Goal: Task Accomplishment & Management: Use online tool/utility

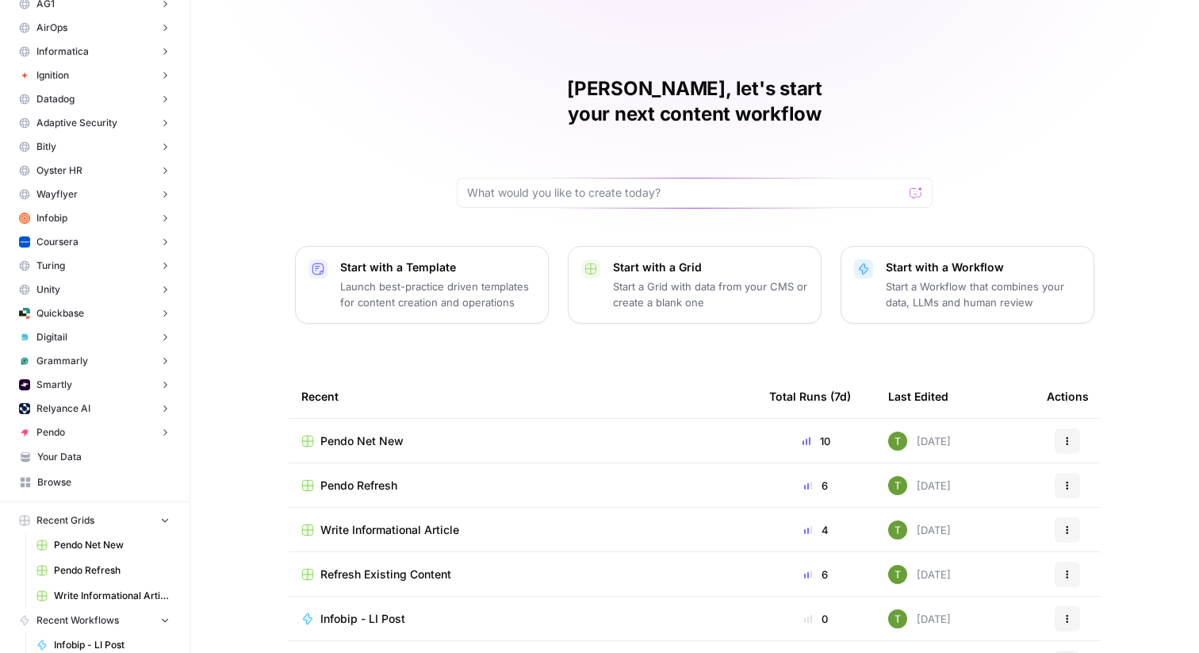
scroll to position [128, 0]
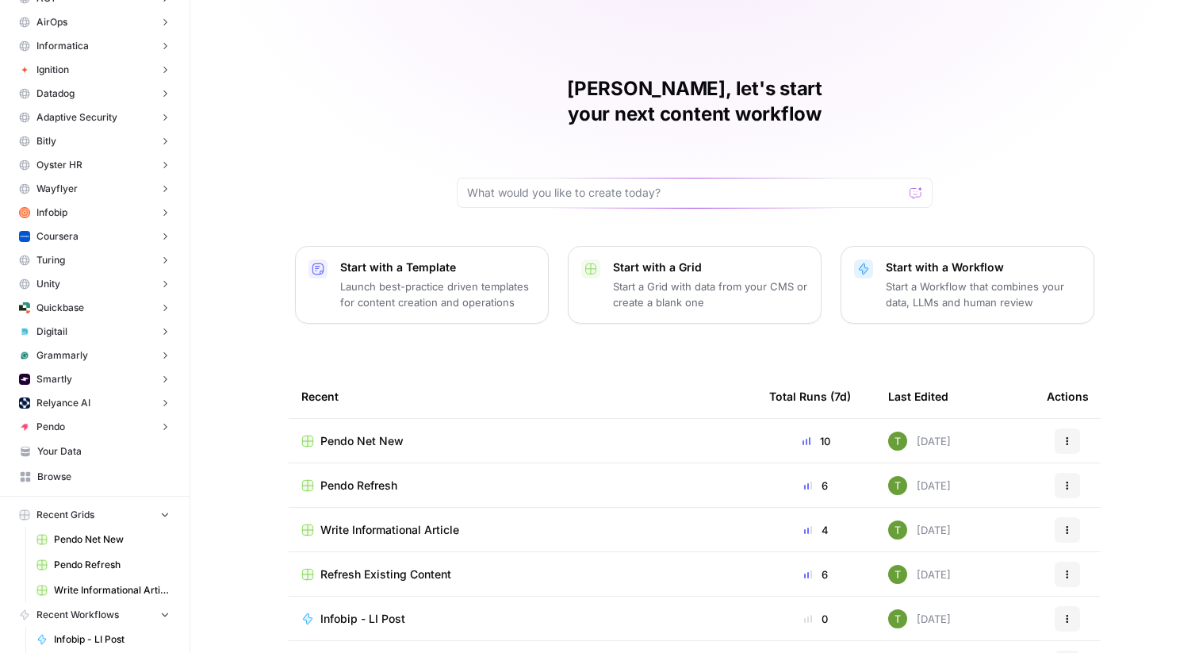
click at [43, 477] on span "Browse" at bounding box center [103, 476] width 132 height 14
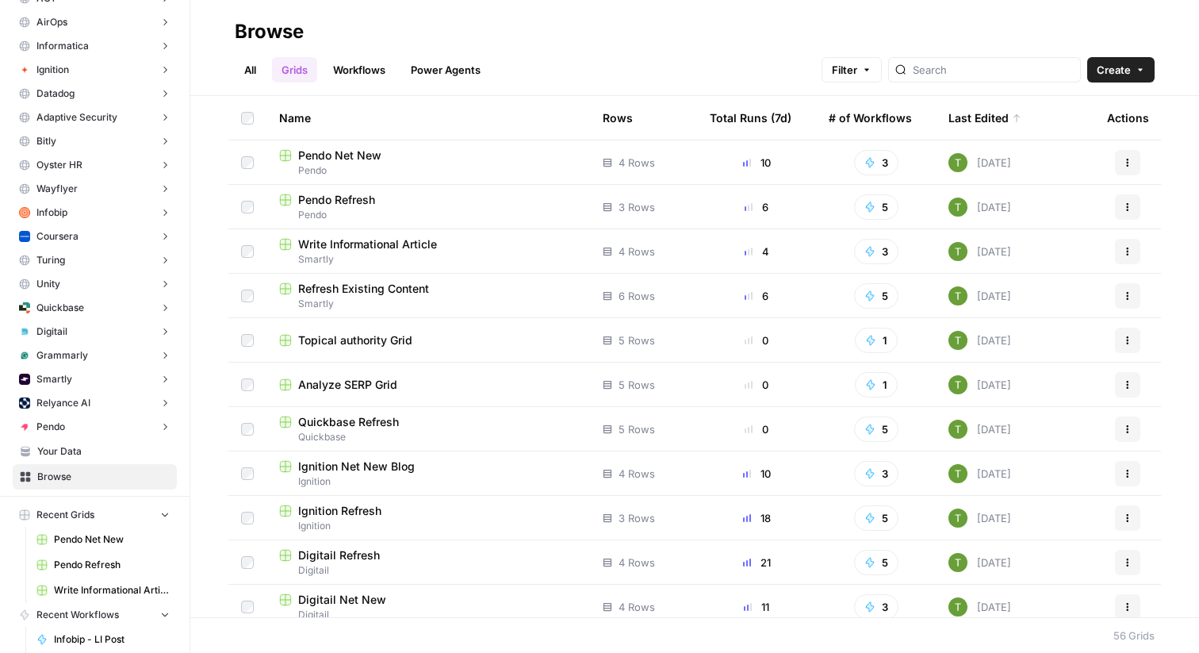
click at [381, 342] on span "Topical authority Grid" at bounding box center [355, 340] width 114 height 16
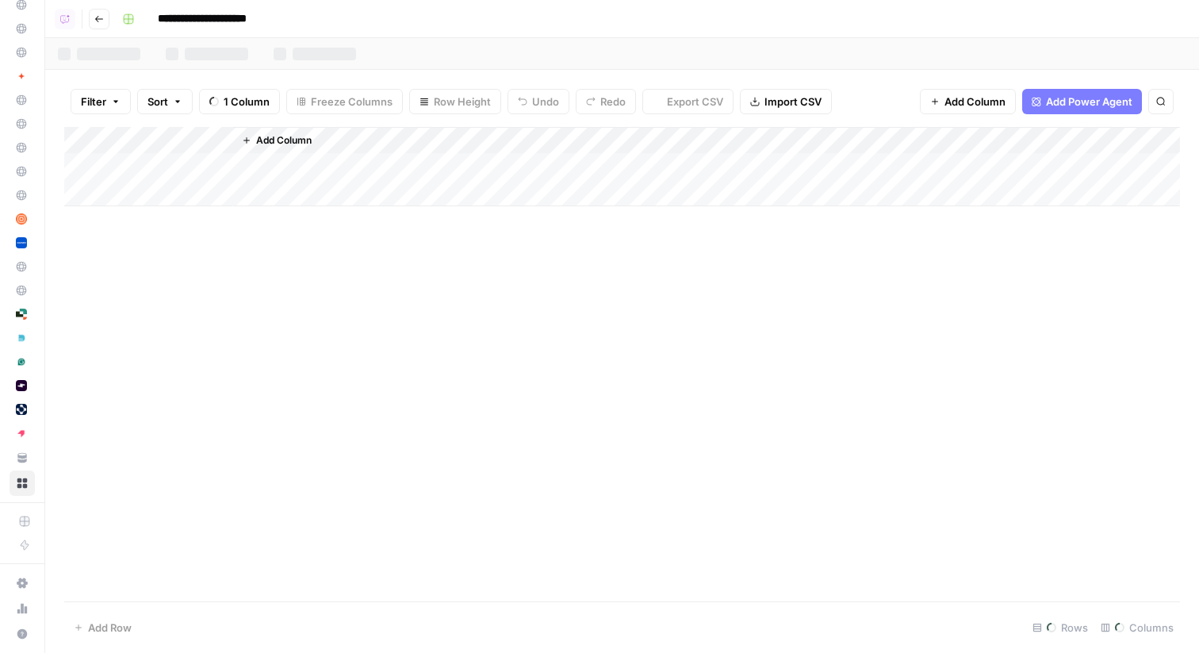
scroll to position [121, 0]
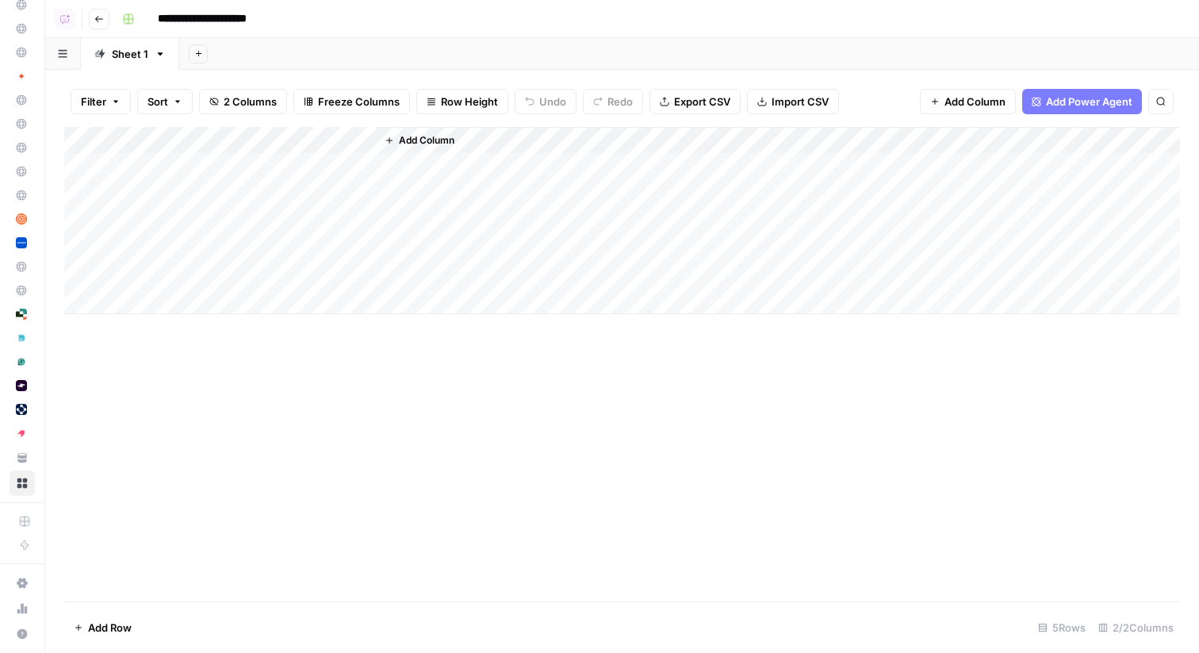
click at [312, 137] on div "Add Column" at bounding box center [622, 220] width 1116 height 187
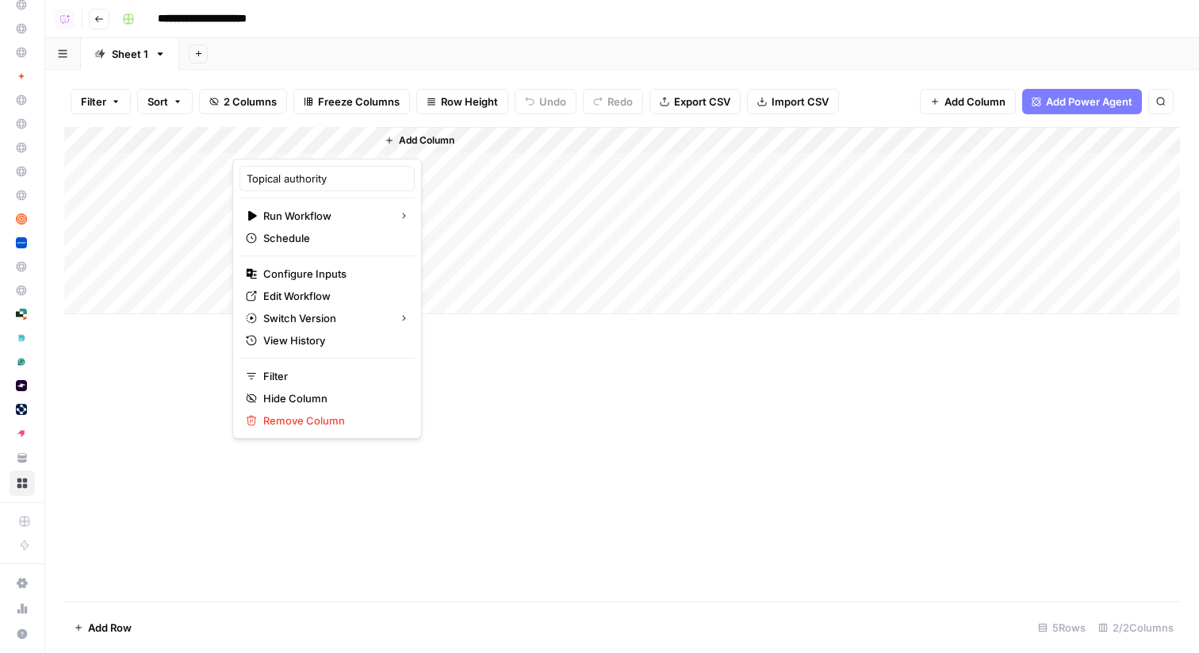
click at [346, 144] on div at bounding box center [304, 143] width 144 height 32
click at [339, 143] on div at bounding box center [304, 143] width 144 height 32
click at [283, 295] on span "Edit Workflow" at bounding box center [332, 296] width 139 height 16
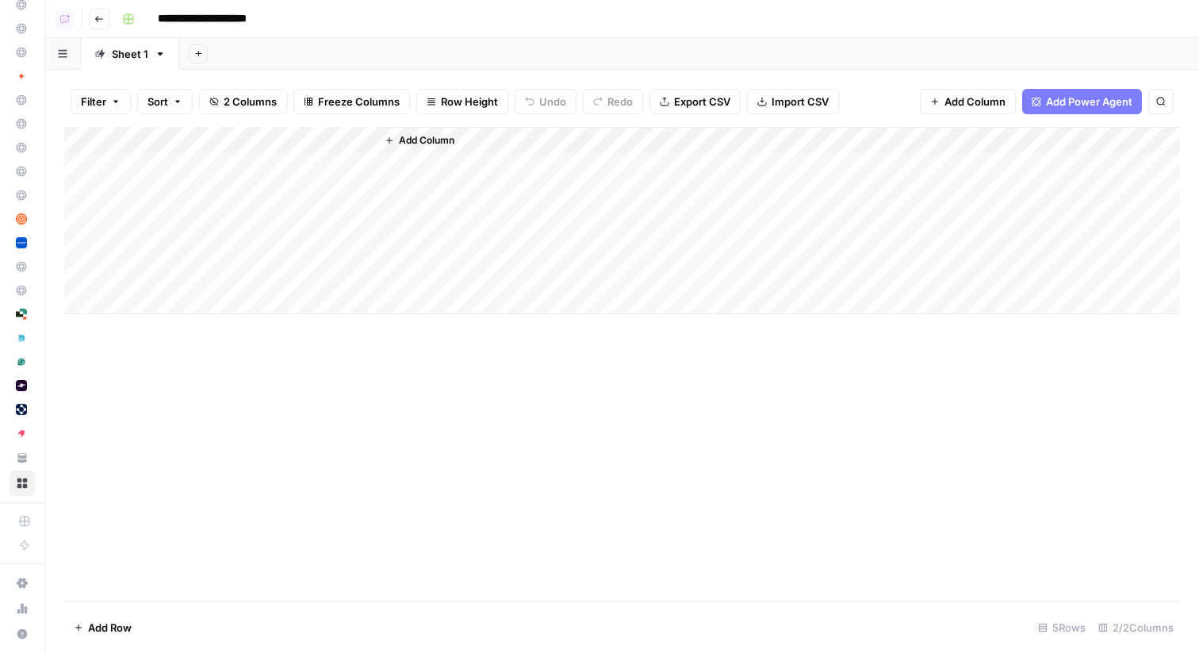
click at [100, 21] on icon "button" at bounding box center [99, 19] width 10 height 10
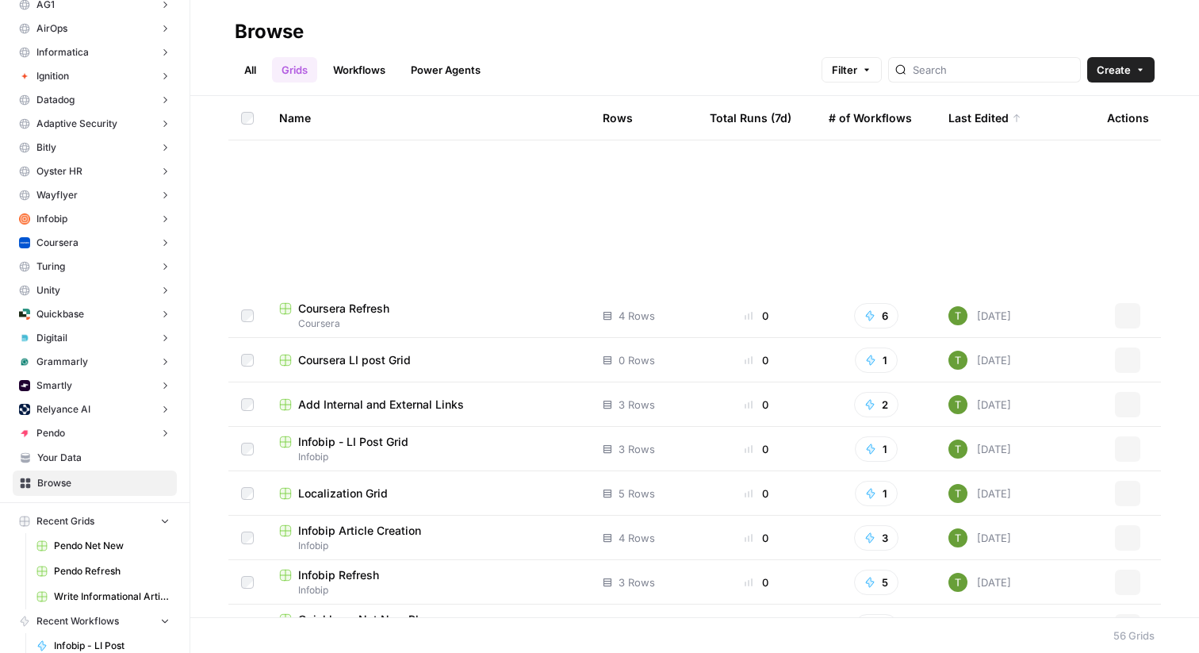
scroll to position [317, 0]
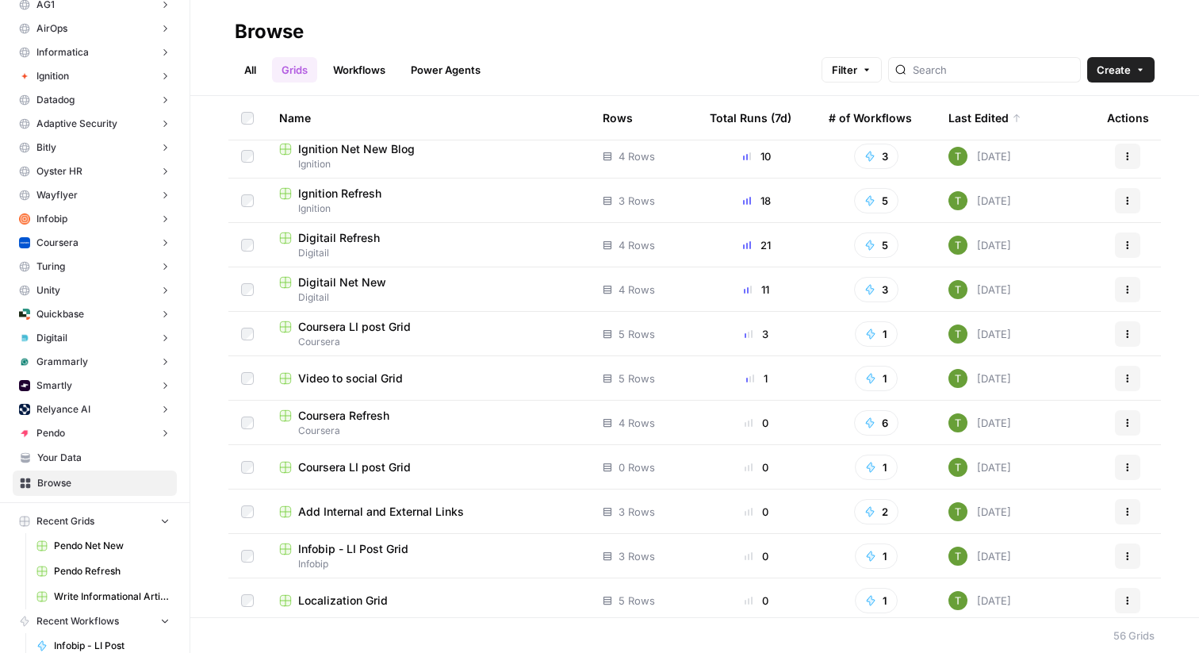
click at [254, 68] on link "All" at bounding box center [250, 69] width 31 height 25
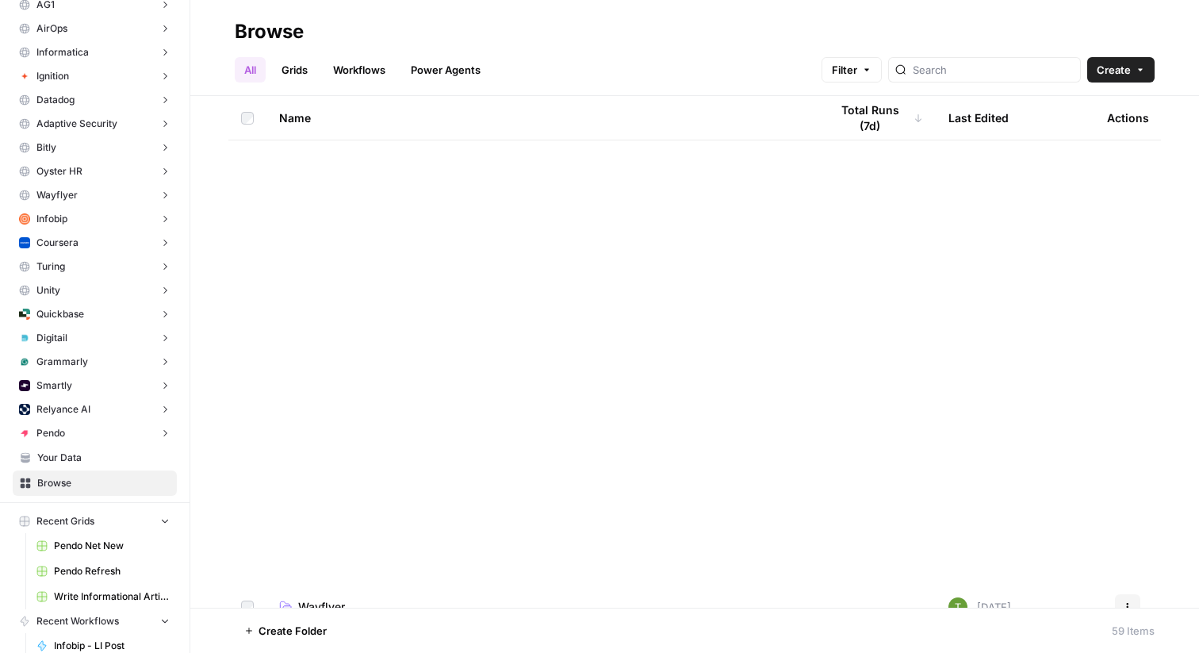
scroll to position [1781, 0]
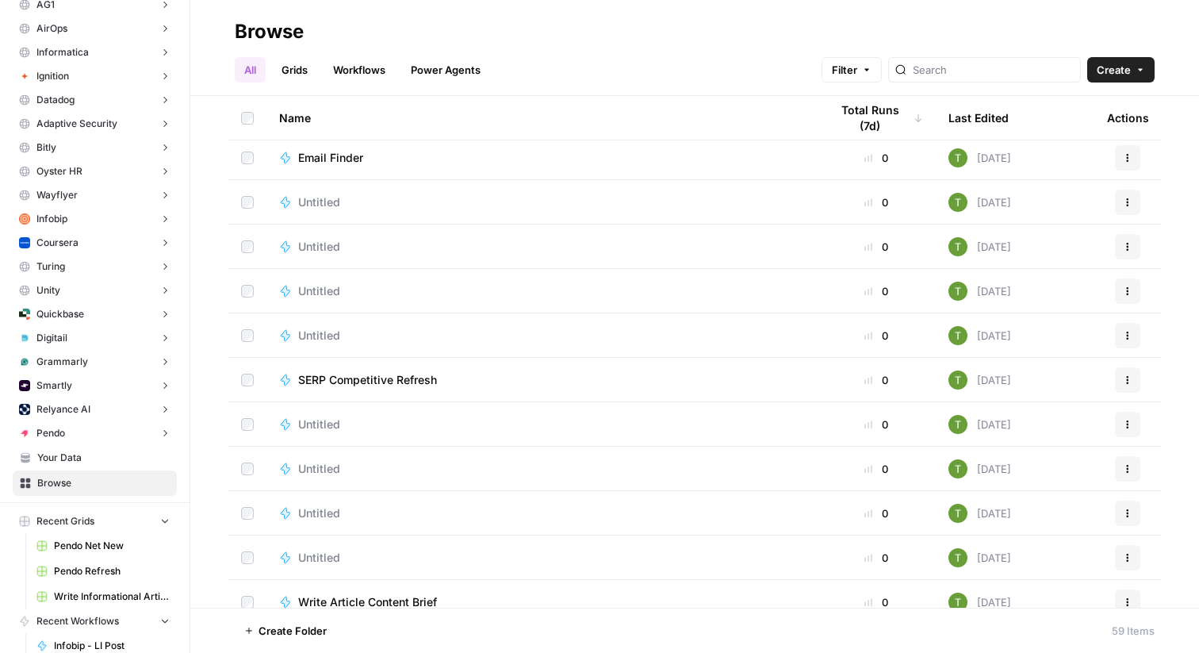
click at [330, 291] on span "Untitled" at bounding box center [319, 291] width 42 height 16
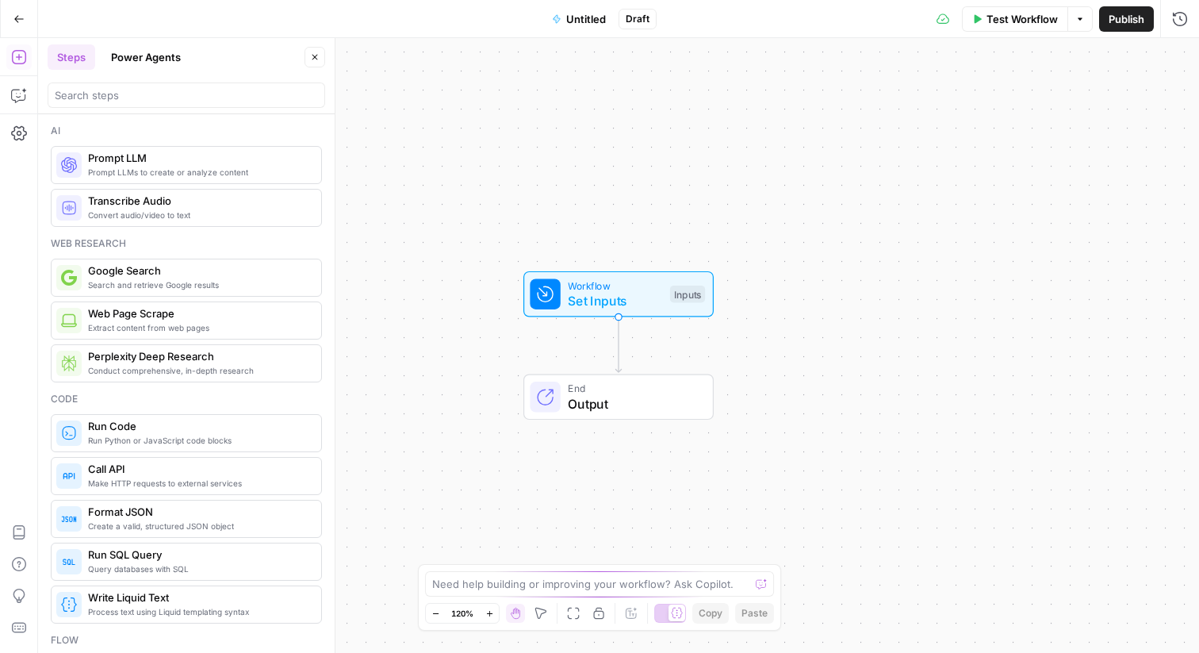
click at [158, 56] on button "Power Agents" at bounding box center [145, 56] width 89 height 25
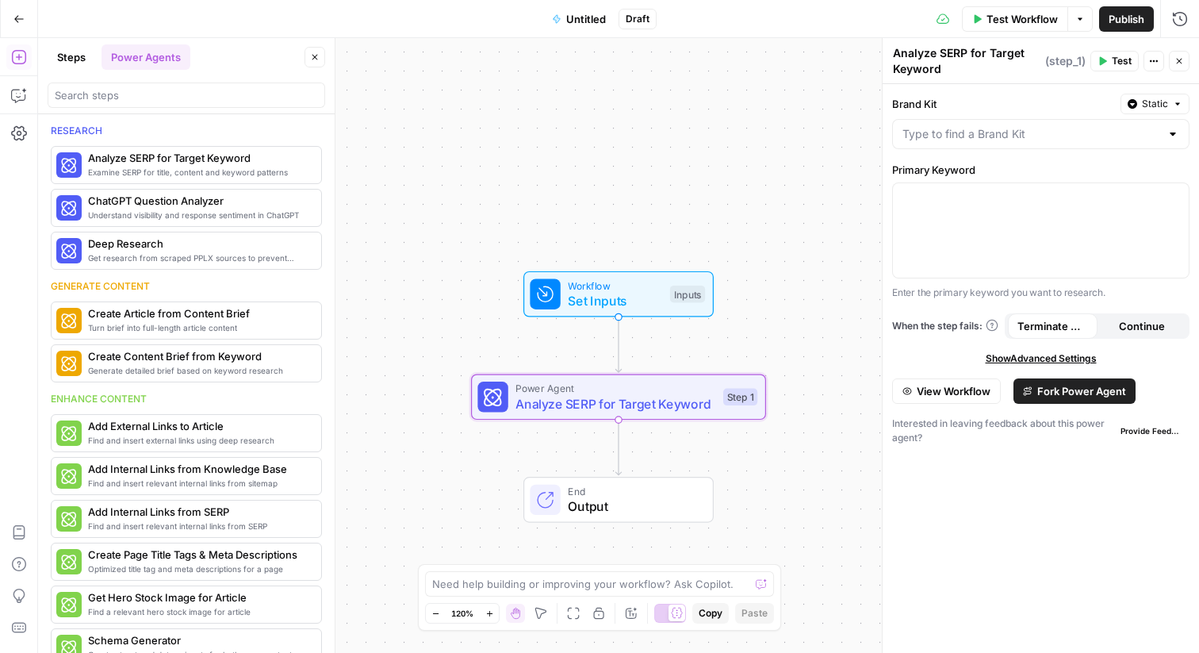
click at [581, 16] on span "Untitled" at bounding box center [586, 19] width 40 height 16
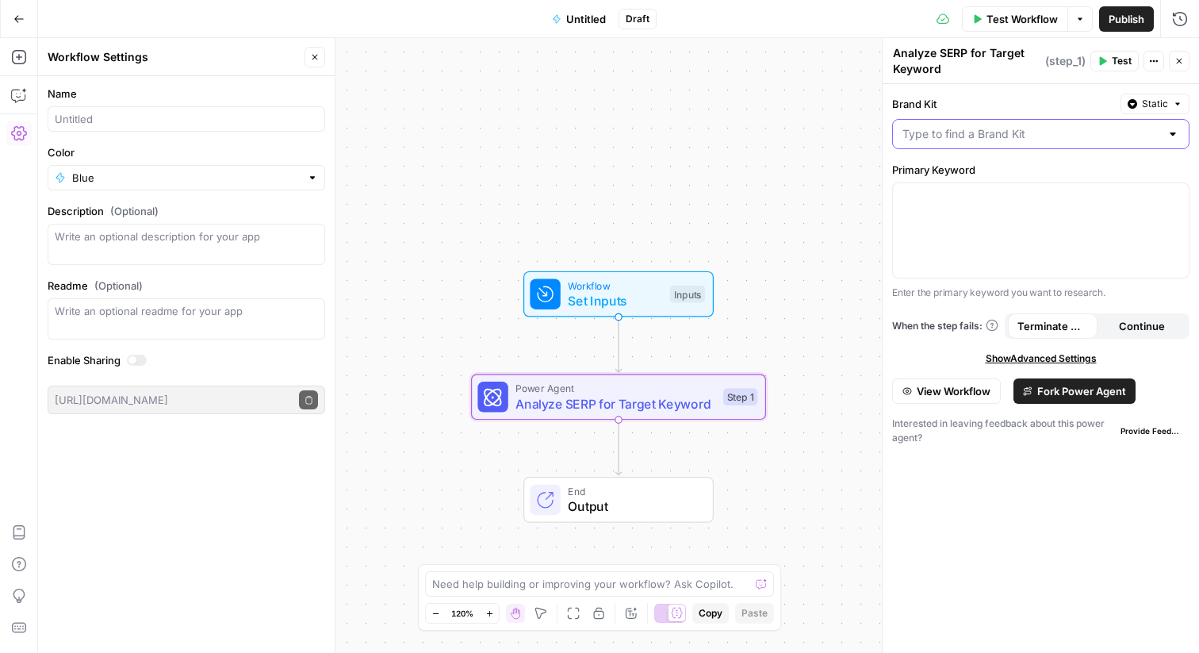
click at [1088, 134] on input "Brand Kit" at bounding box center [1031, 134] width 258 height 16
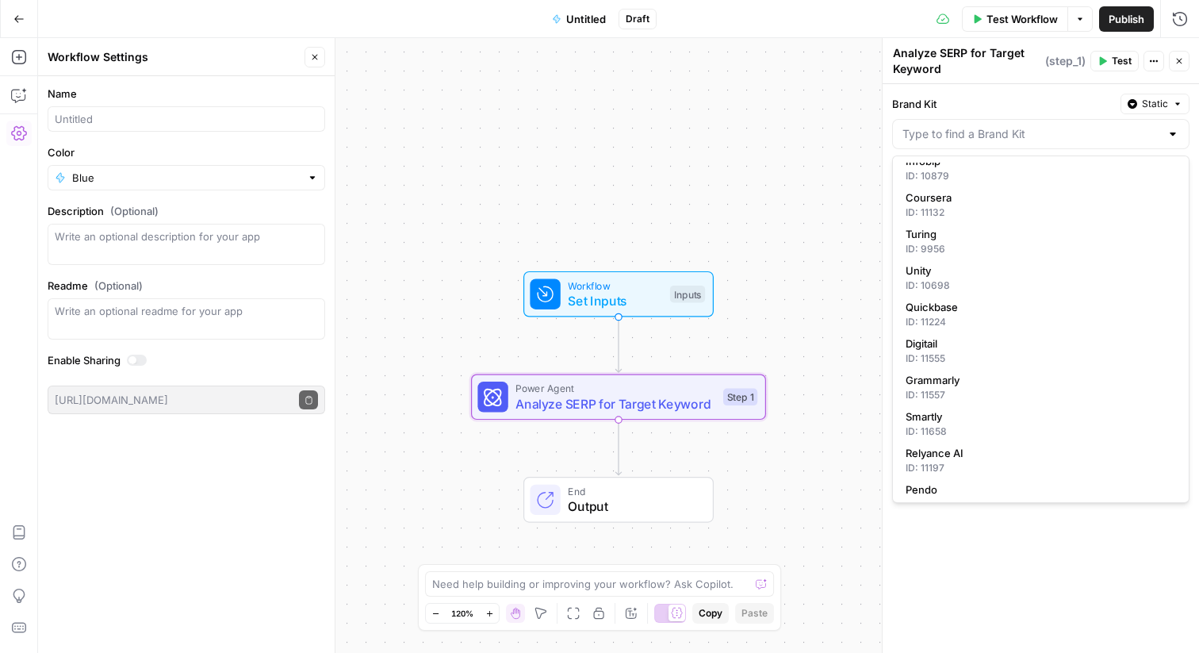
scroll to position [360, 0]
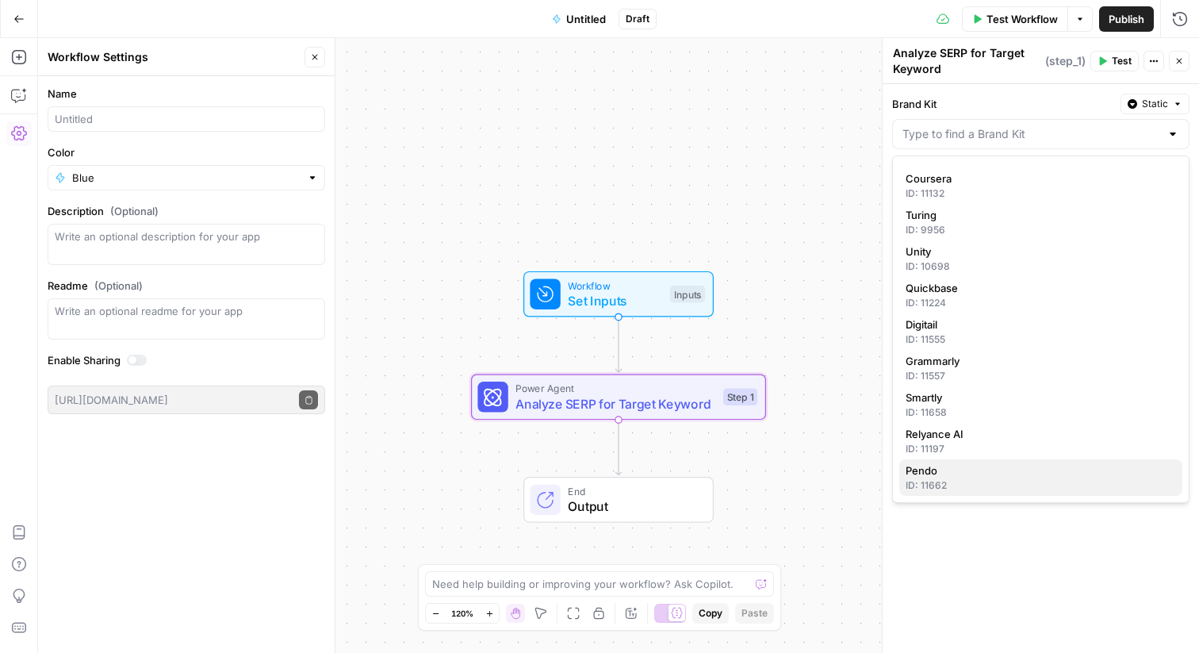
click at [940, 481] on div "ID: 11662" at bounding box center [1041, 485] width 270 height 14
type input "Pendo"
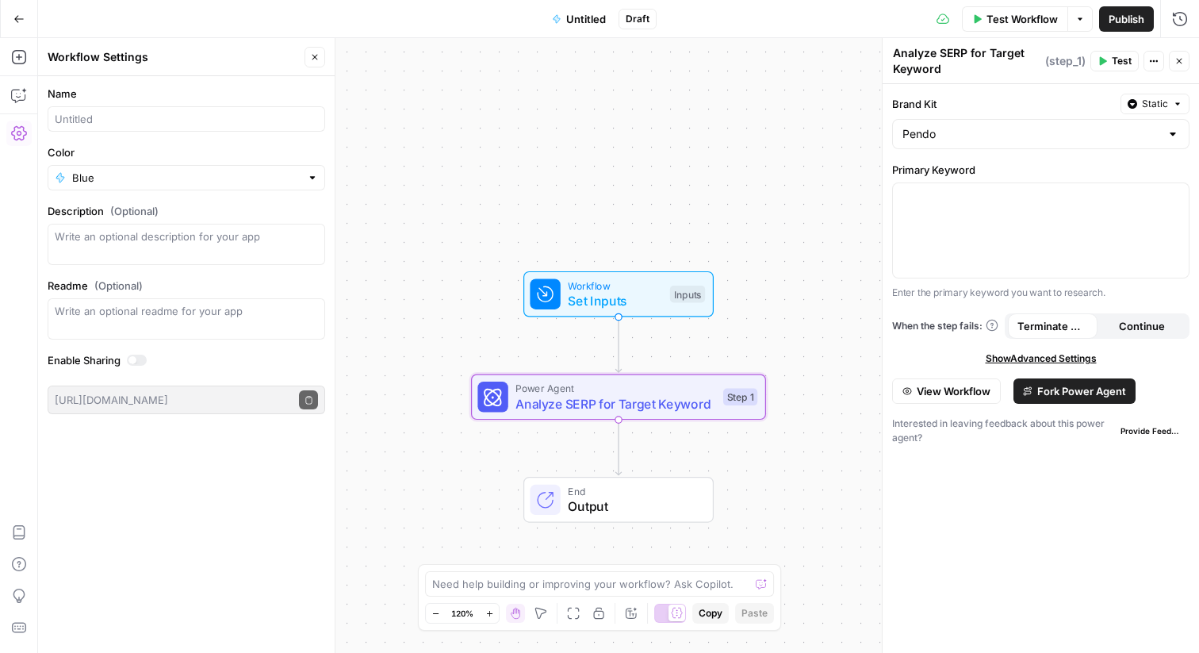
click at [592, 26] on button "Untitled" at bounding box center [578, 18] width 73 height 25
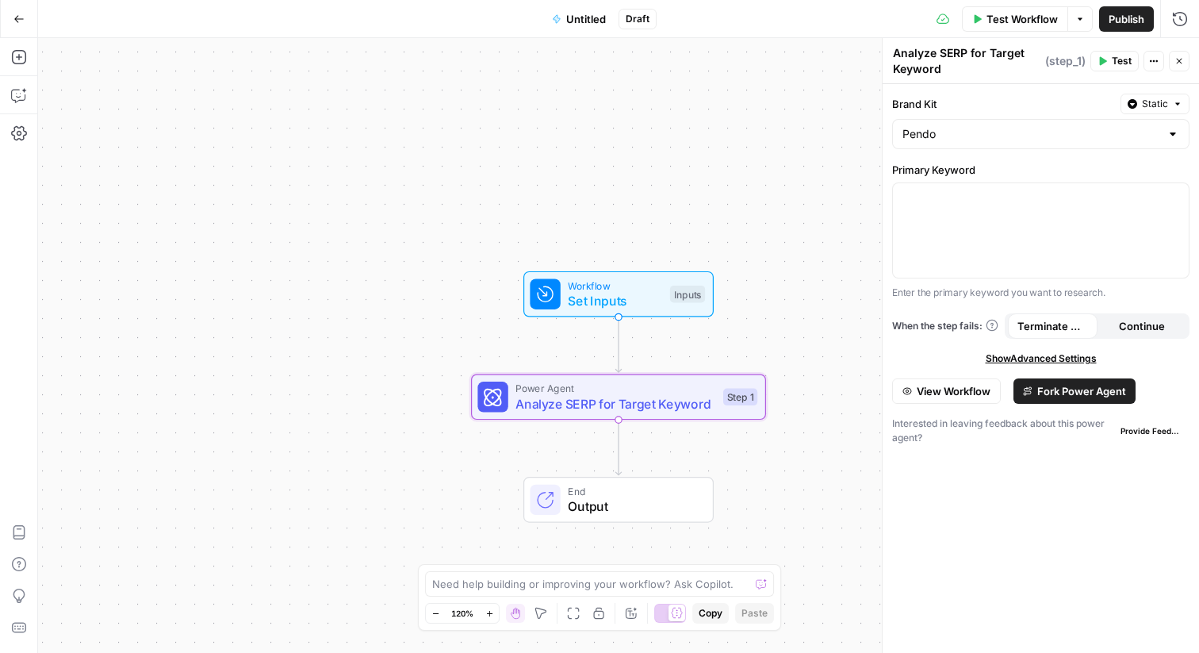
click at [580, 23] on span "Untitled" at bounding box center [586, 19] width 40 height 16
click at [580, 24] on span "Untitled" at bounding box center [586, 19] width 40 height 16
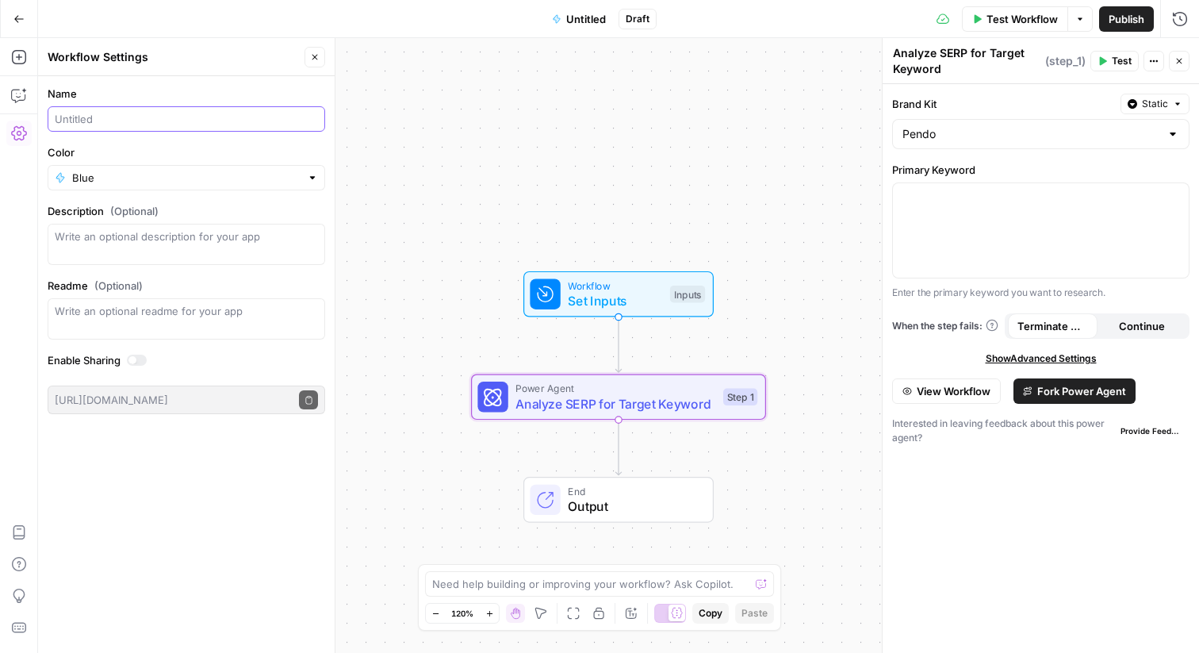
click at [121, 119] on input "Name" at bounding box center [186, 119] width 263 height 16
type input "Analyze SERP"
click at [825, 21] on div "Test Workflow Options Publish Run History" at bounding box center [935, 18] width 529 height 37
click at [1134, 21] on span "Publish" at bounding box center [1127, 19] width 36 height 16
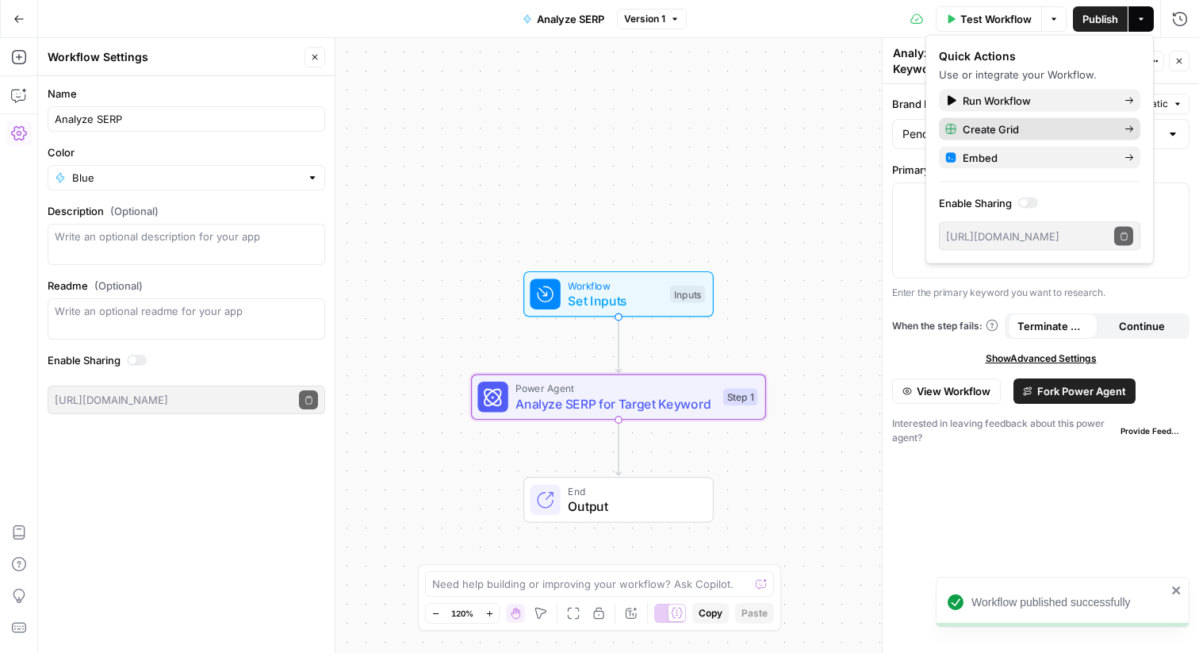
click at [1036, 125] on span "Create Grid" at bounding box center [1037, 129] width 149 height 16
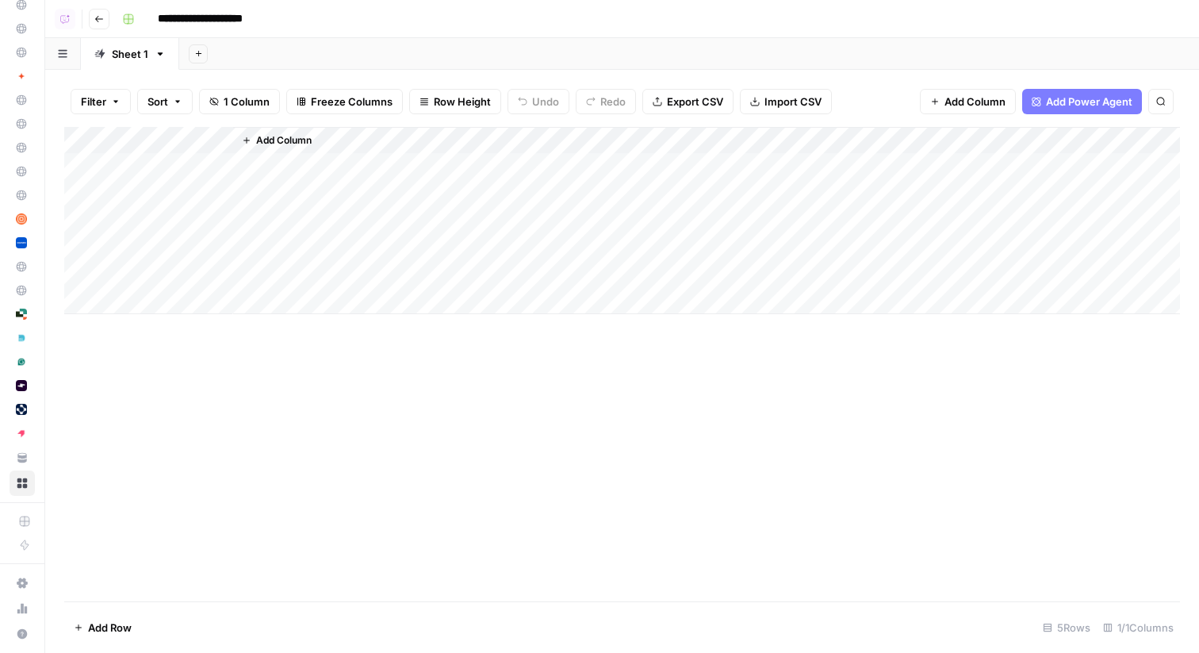
click at [251, 136] on icon "button" at bounding box center [247, 141] width 10 height 10
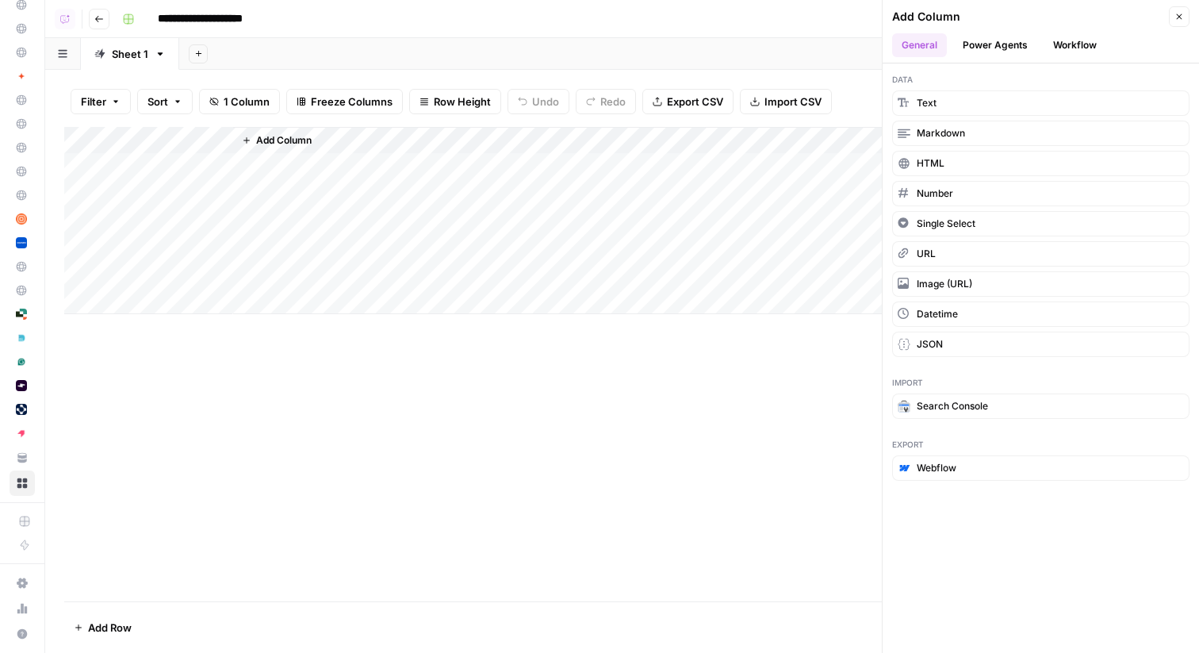
click at [199, 146] on div "Add Column" at bounding box center [622, 220] width 1116 height 187
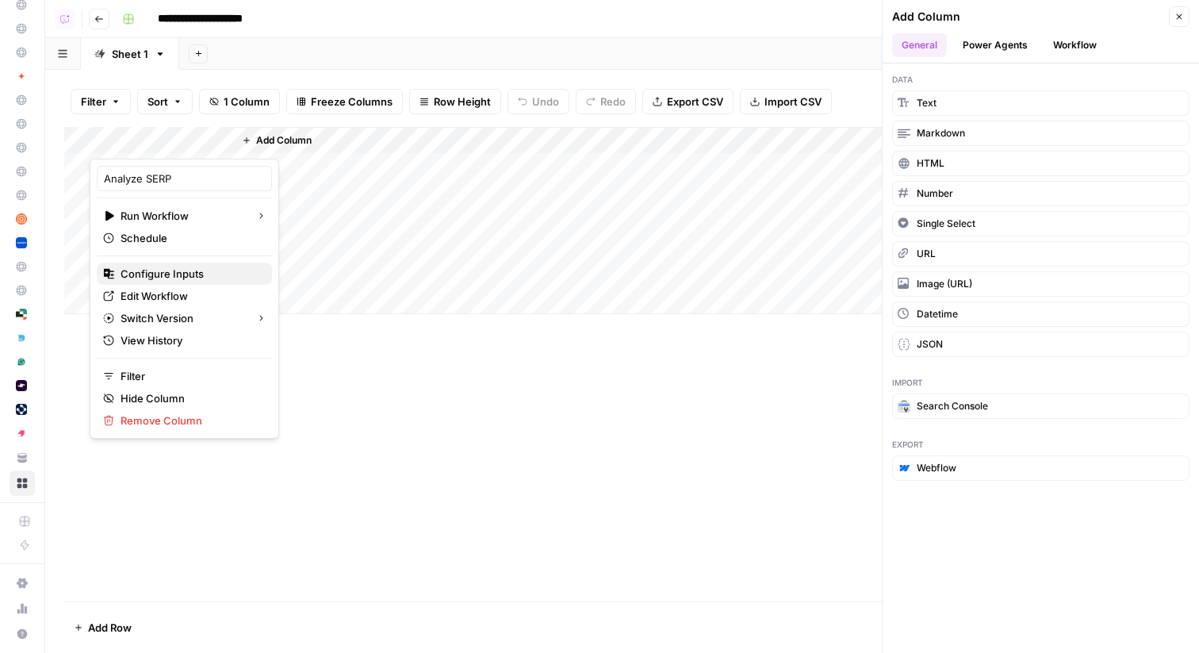
click at [152, 263] on button "Configure Inputs" at bounding box center [184, 273] width 175 height 22
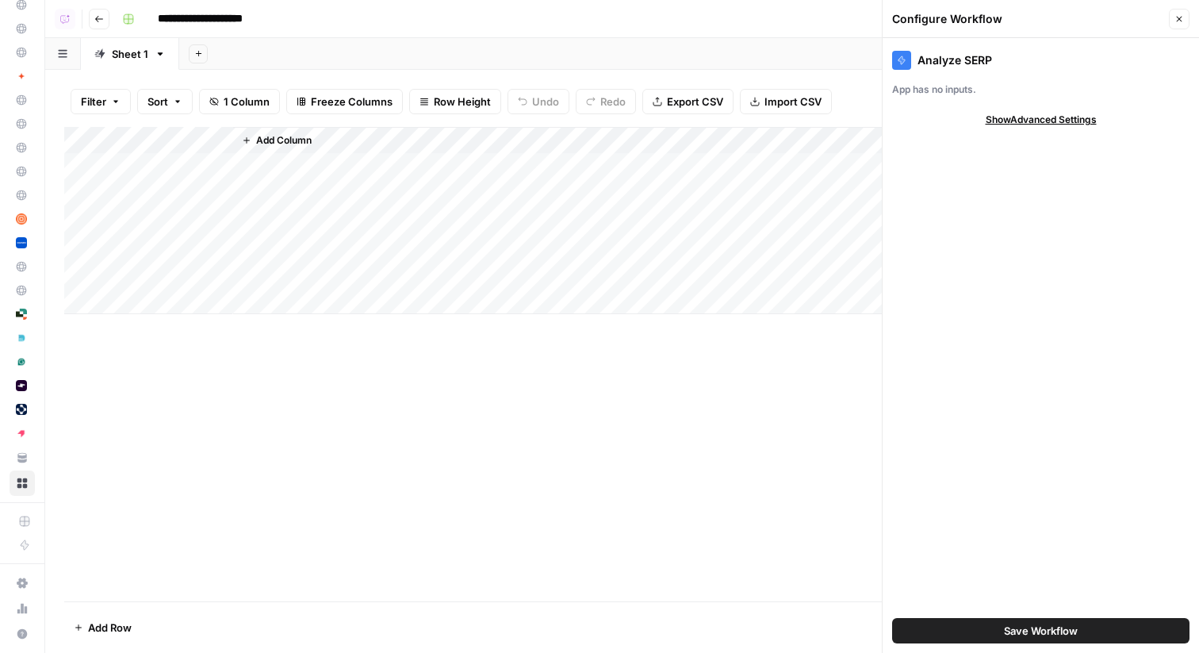
click at [924, 91] on div "App has no inputs." at bounding box center [1040, 89] width 297 height 14
click at [907, 61] on div at bounding box center [901, 60] width 19 height 19
click at [973, 61] on div "Analyze SERP" at bounding box center [1040, 60] width 297 height 19
click at [1052, 117] on span "Show Advanced Settings" at bounding box center [1041, 120] width 111 height 14
click at [1177, 13] on button "Close" at bounding box center [1179, 19] width 21 height 21
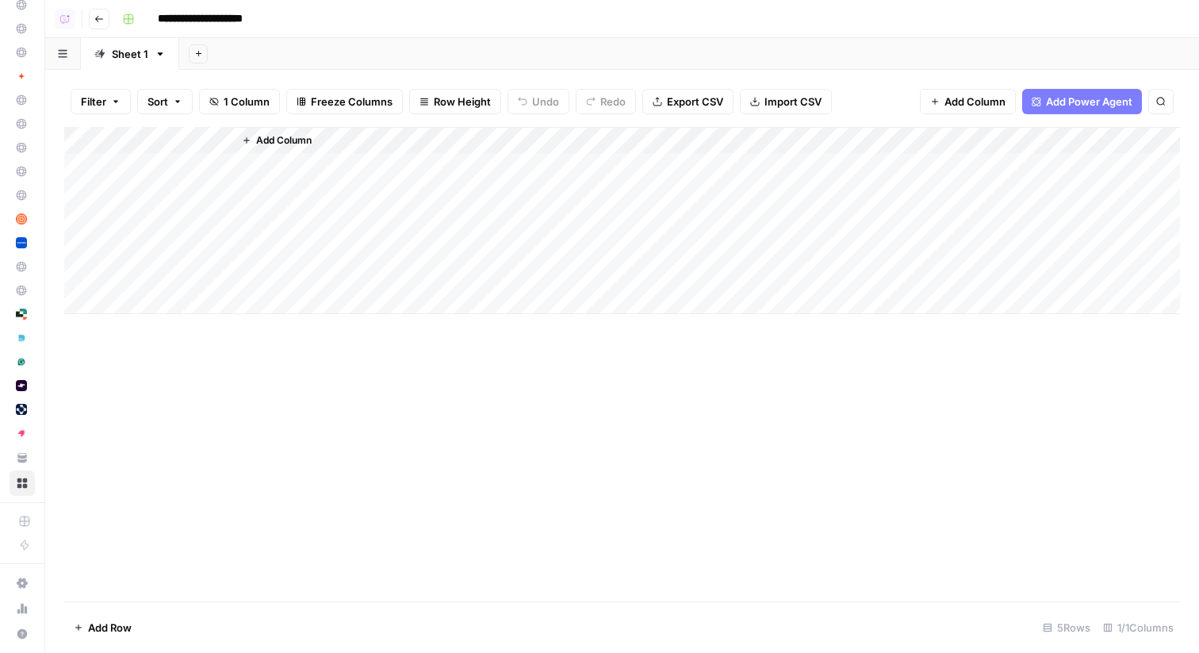
click at [297, 140] on span "Add Column" at bounding box center [284, 140] width 56 height 14
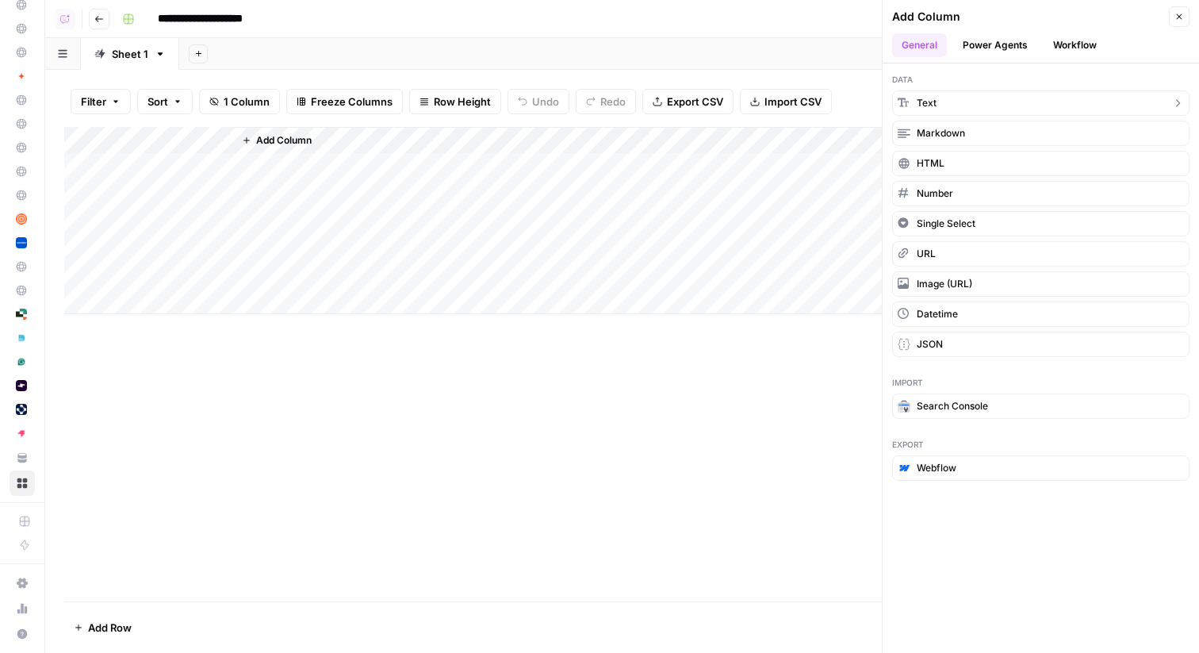
click at [1025, 99] on button "Text" at bounding box center [1040, 102] width 297 height 25
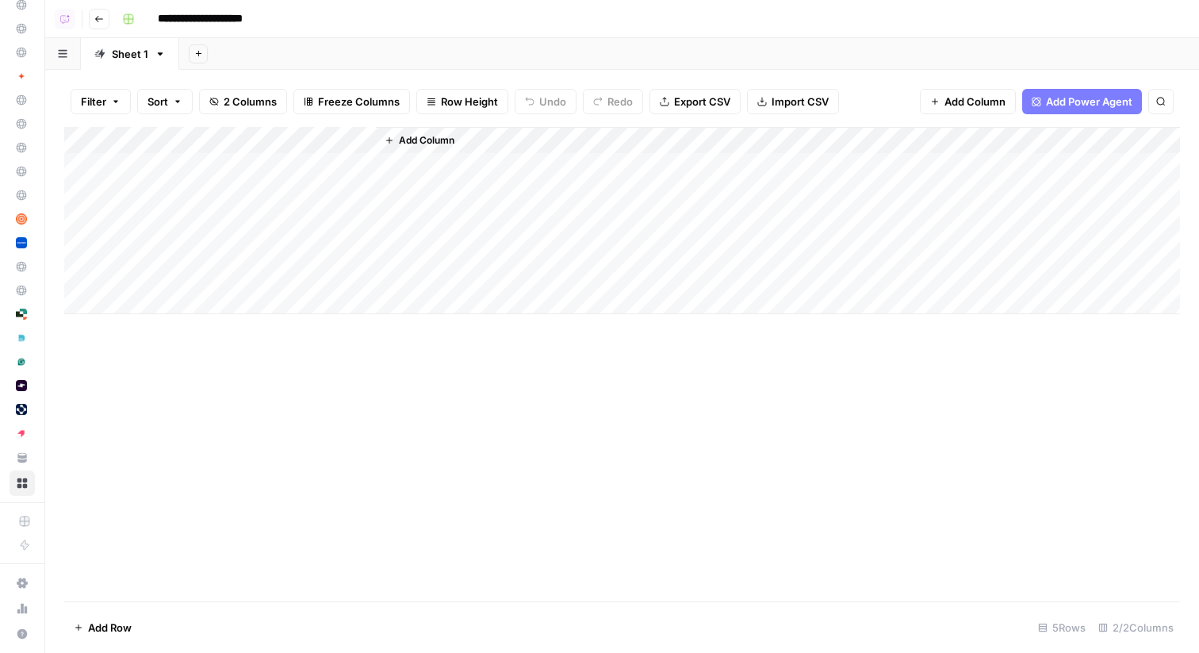
drag, startPoint x: 303, startPoint y: 139, endPoint x: 124, endPoint y: 145, distance: 179.3
click at [123, 145] on div "Add Column" at bounding box center [622, 220] width 1116 height 187
click at [148, 145] on div "Add Column" at bounding box center [622, 220] width 1116 height 187
click at [135, 183] on input "New Column" at bounding box center [184, 178] width 161 height 16
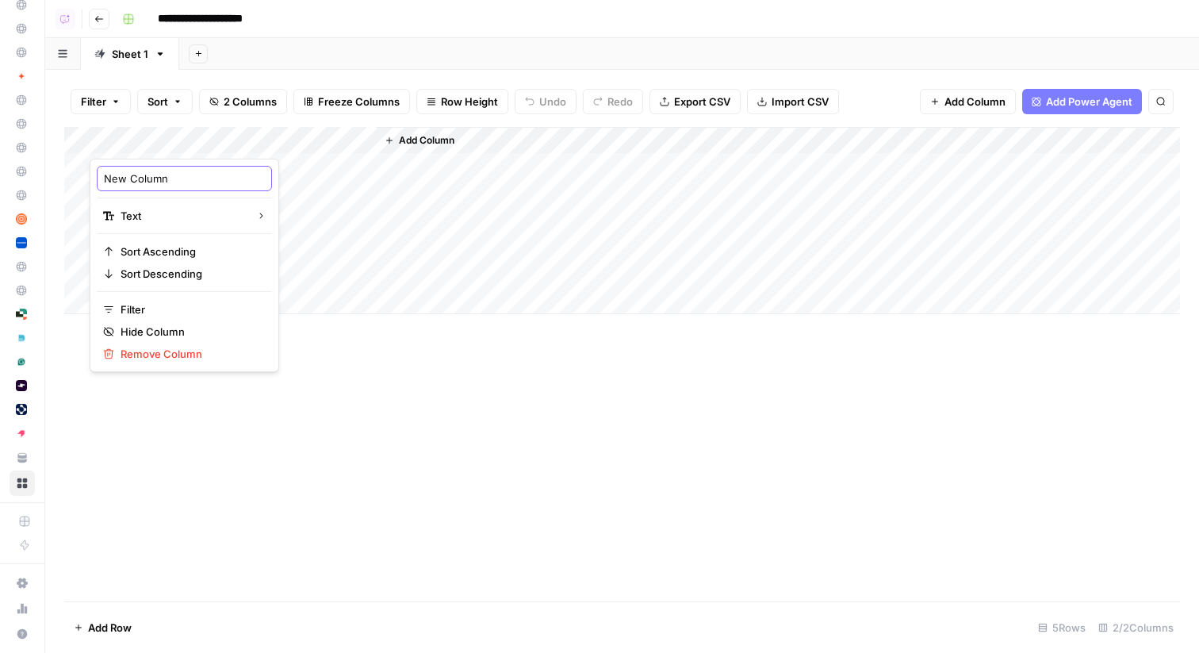
click at [135, 183] on input "New Column" at bounding box center [184, 178] width 161 height 16
type input "Keyword"
click at [382, 39] on div "Add Sheet" at bounding box center [689, 54] width 1020 height 32
click at [145, 142] on div "Add Column" at bounding box center [622, 220] width 1116 height 187
click at [136, 174] on input "New Column" at bounding box center [184, 178] width 161 height 16
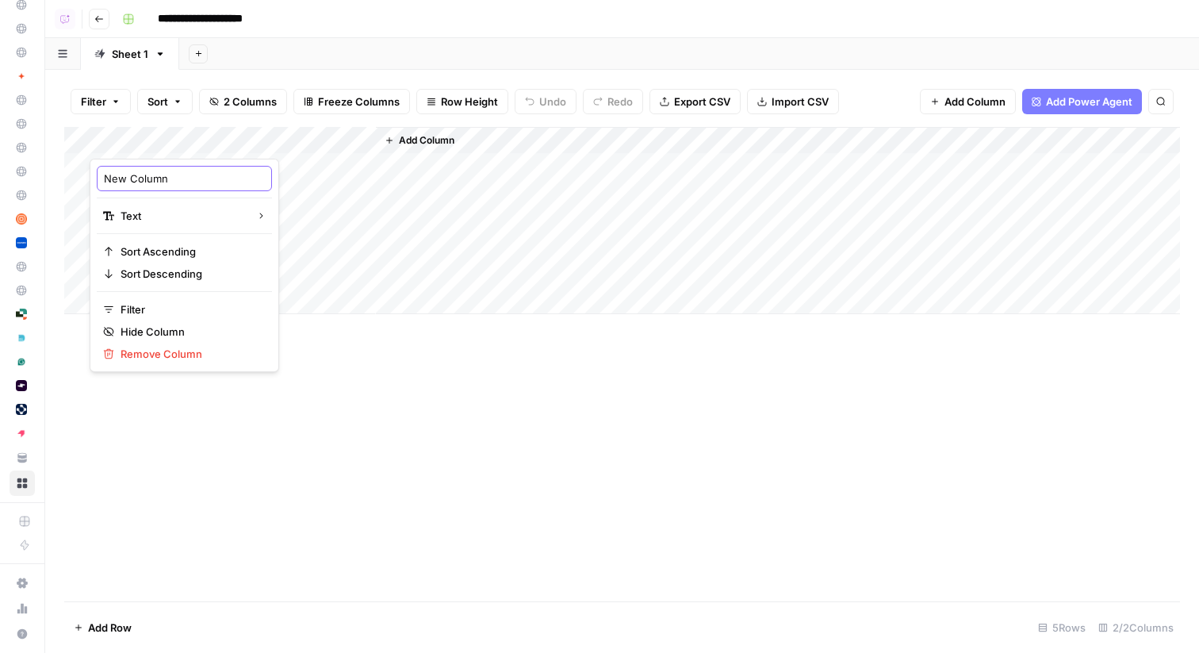
click at [136, 174] on input "New Column" at bounding box center [184, 178] width 161 height 16
type input "Keyword"
click at [159, 170] on div "Add Column" at bounding box center [622, 220] width 1116 height 187
click at [343, 146] on div "Add Column" at bounding box center [622, 220] width 1116 height 187
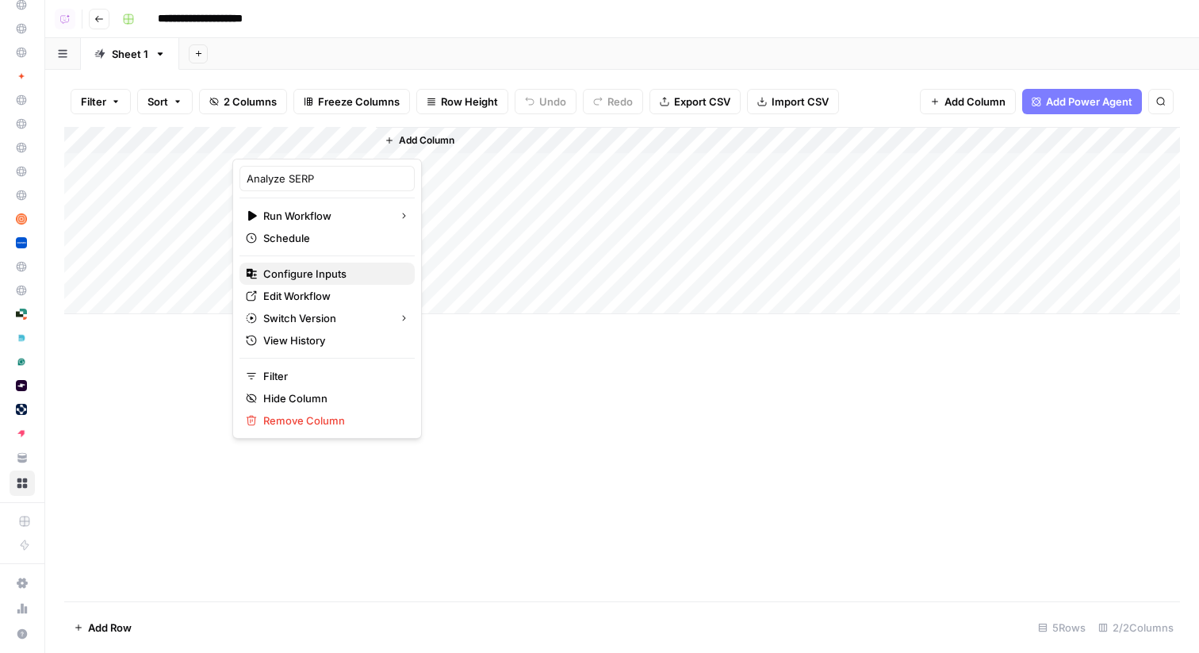
click at [293, 276] on span "Configure Inputs" at bounding box center [332, 274] width 139 height 16
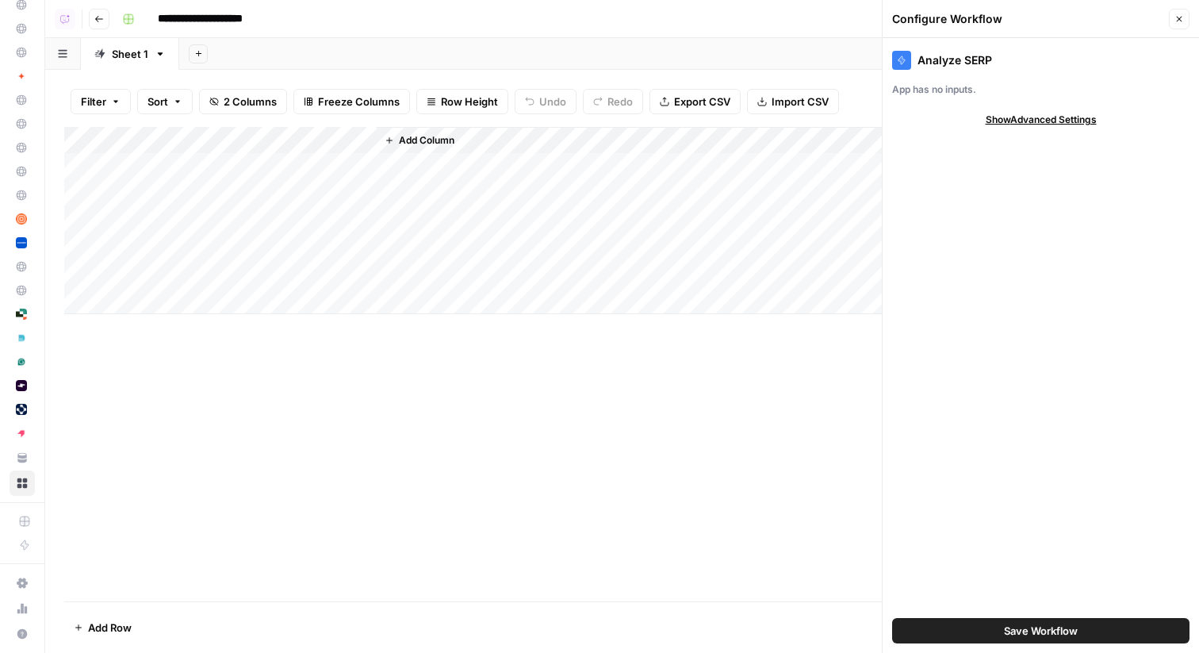
click at [1186, 20] on button "Close" at bounding box center [1179, 19] width 21 height 21
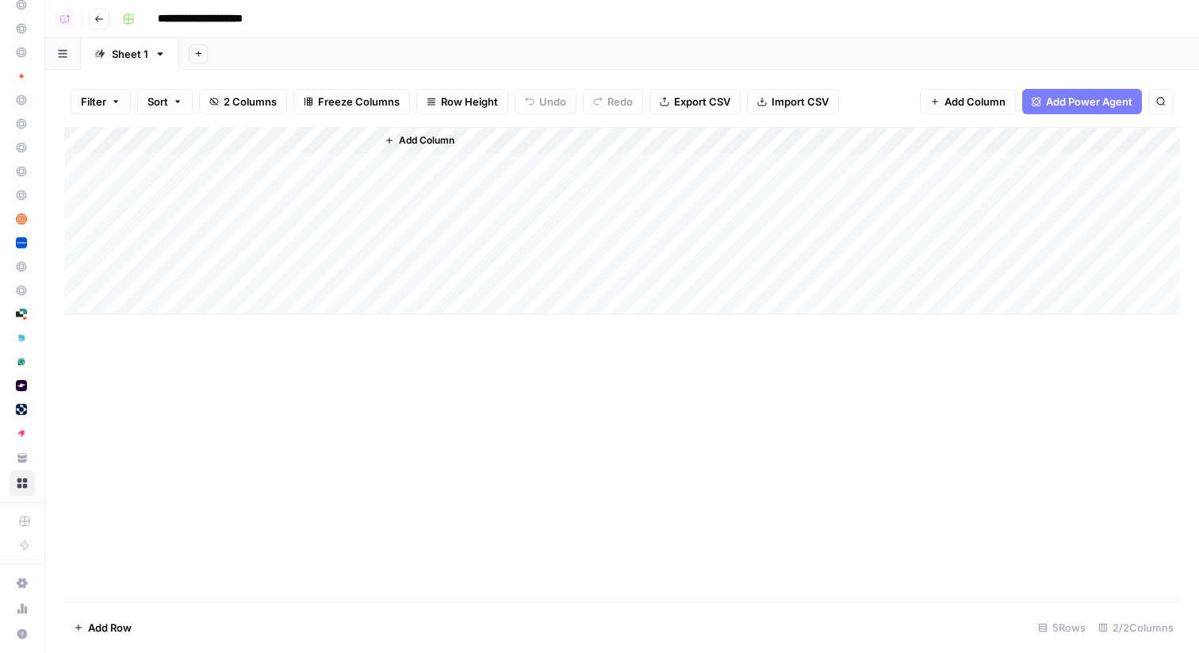
click at [344, 140] on div "Add Column" at bounding box center [622, 220] width 1116 height 187
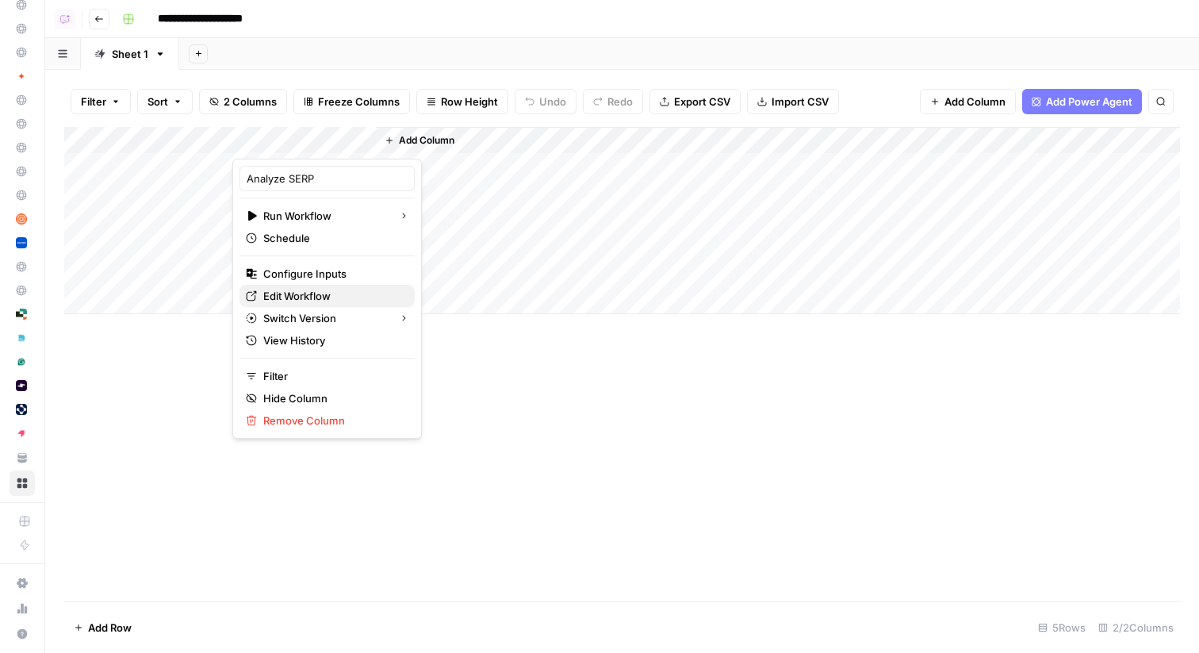
click at [293, 294] on span "Edit Workflow" at bounding box center [332, 296] width 139 height 16
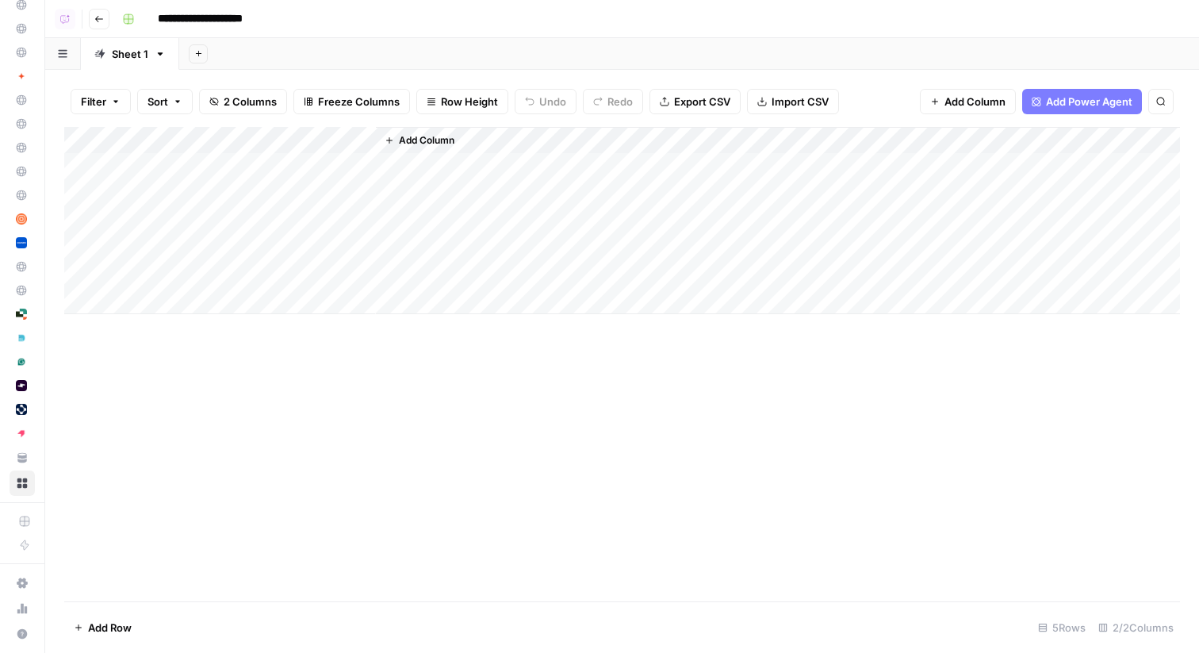
click at [344, 137] on div "Add Column" at bounding box center [622, 220] width 1116 height 187
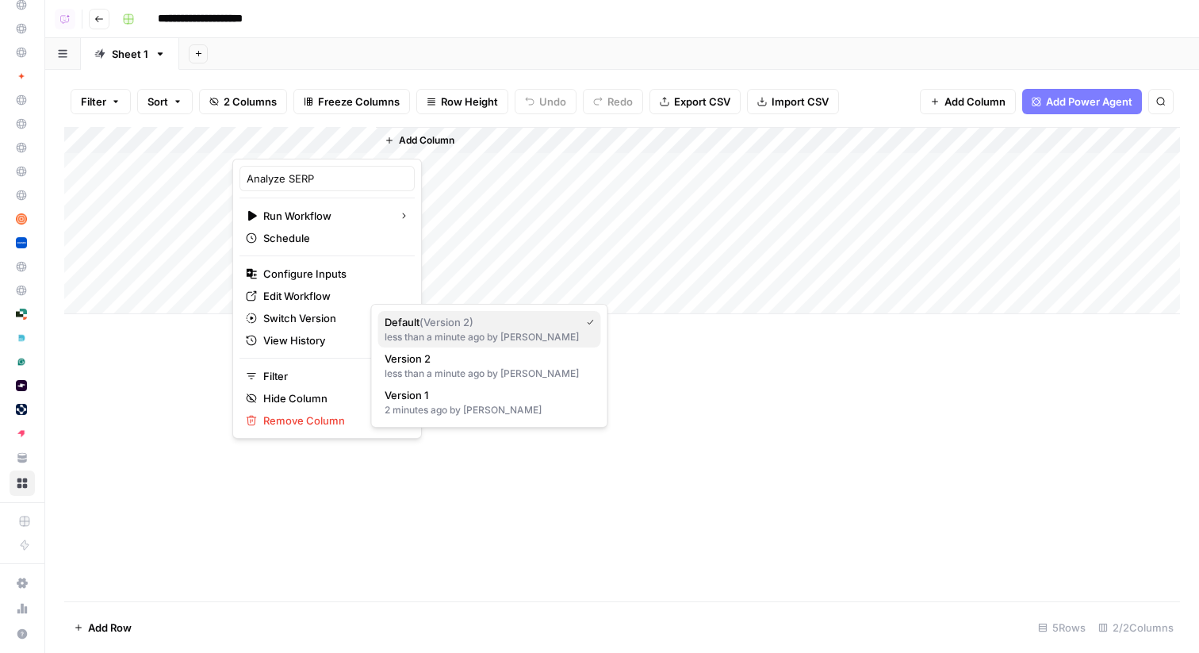
click at [408, 318] on span "Default ( Version 2 )" at bounding box center [480, 322] width 190 height 16
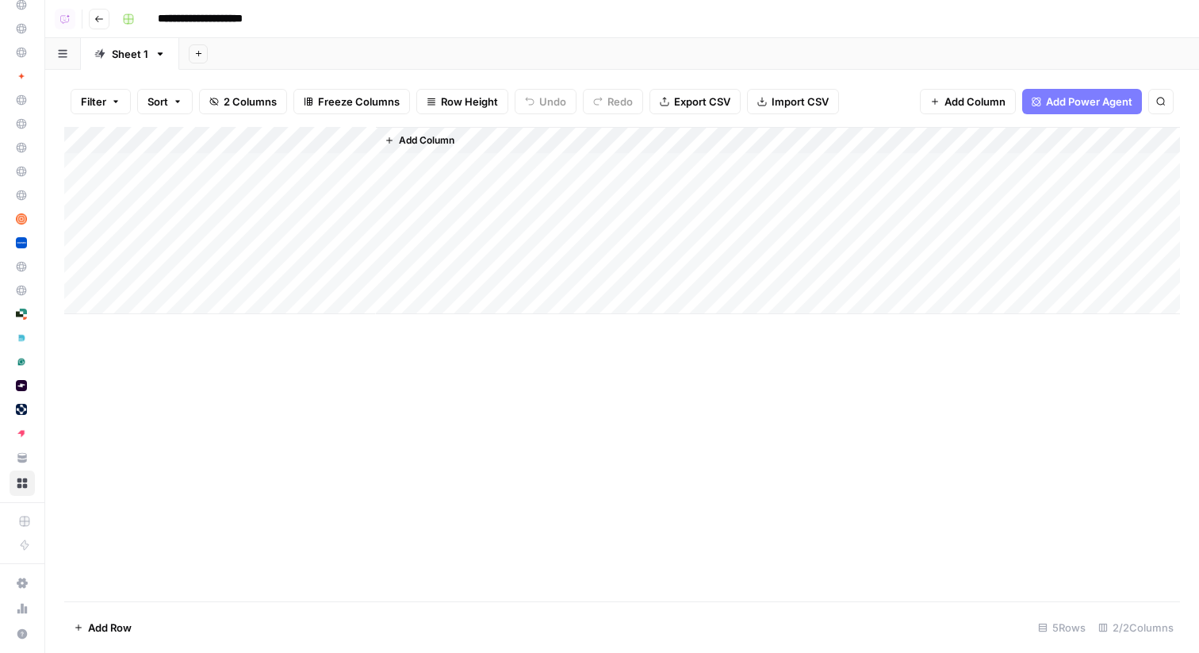
click at [158, 161] on div "Add Column" at bounding box center [622, 220] width 1116 height 187
click at [101, 21] on icon "button" at bounding box center [99, 19] width 10 height 10
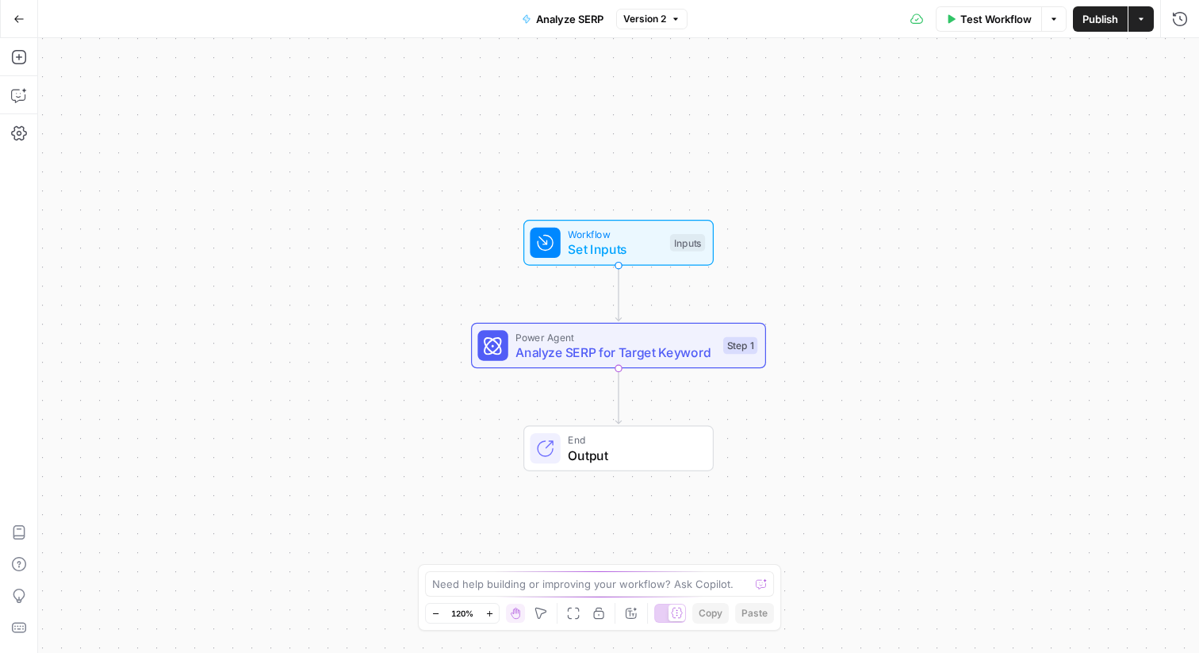
click at [13, 20] on icon "button" at bounding box center [18, 18] width 11 height 11
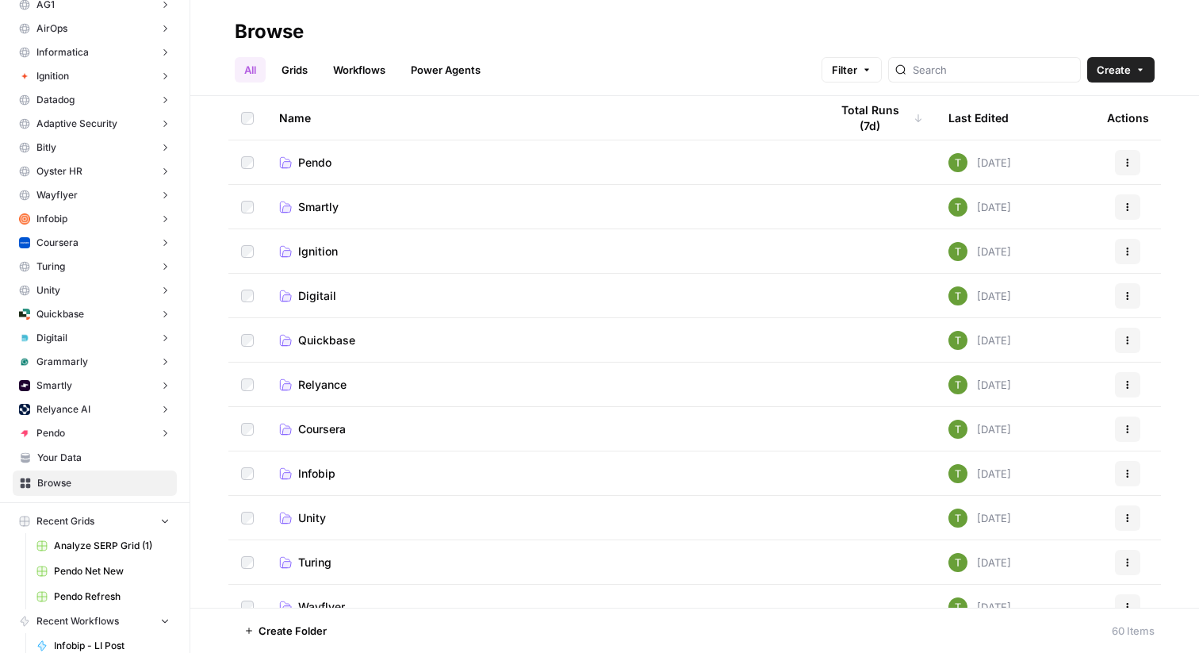
click at [320, 171] on td "Pendo" at bounding box center [541, 162] width 550 height 44
click at [317, 157] on span "Pendo" at bounding box center [314, 163] width 33 height 16
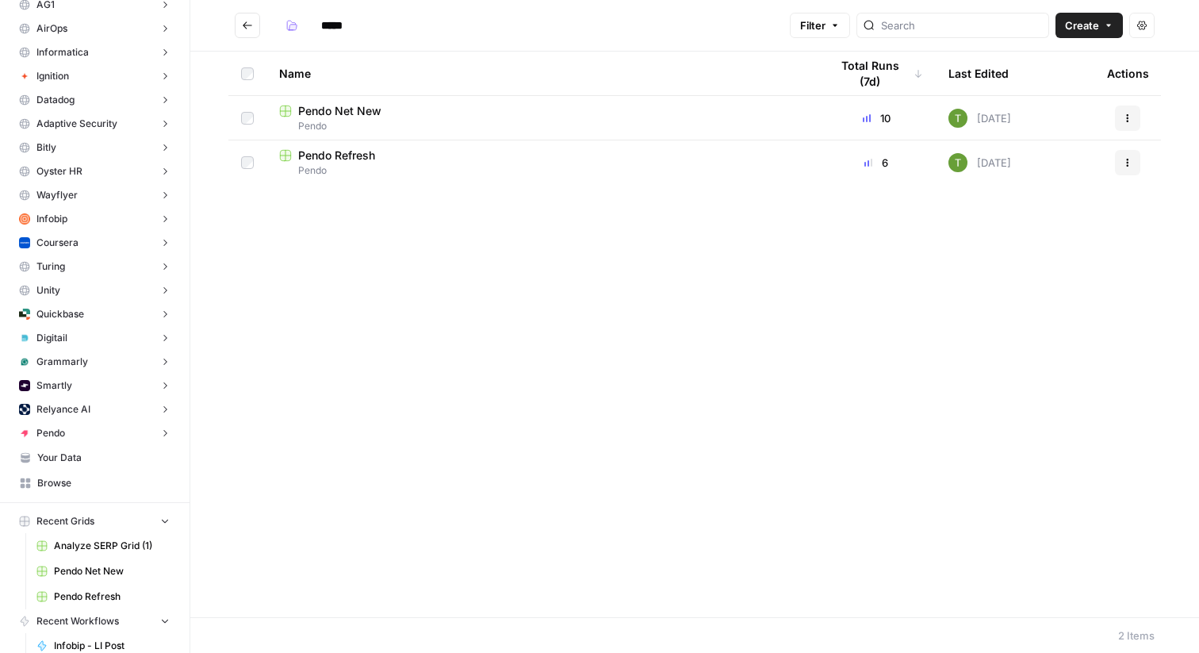
click at [245, 28] on icon "Go back" at bounding box center [247, 25] width 11 height 11
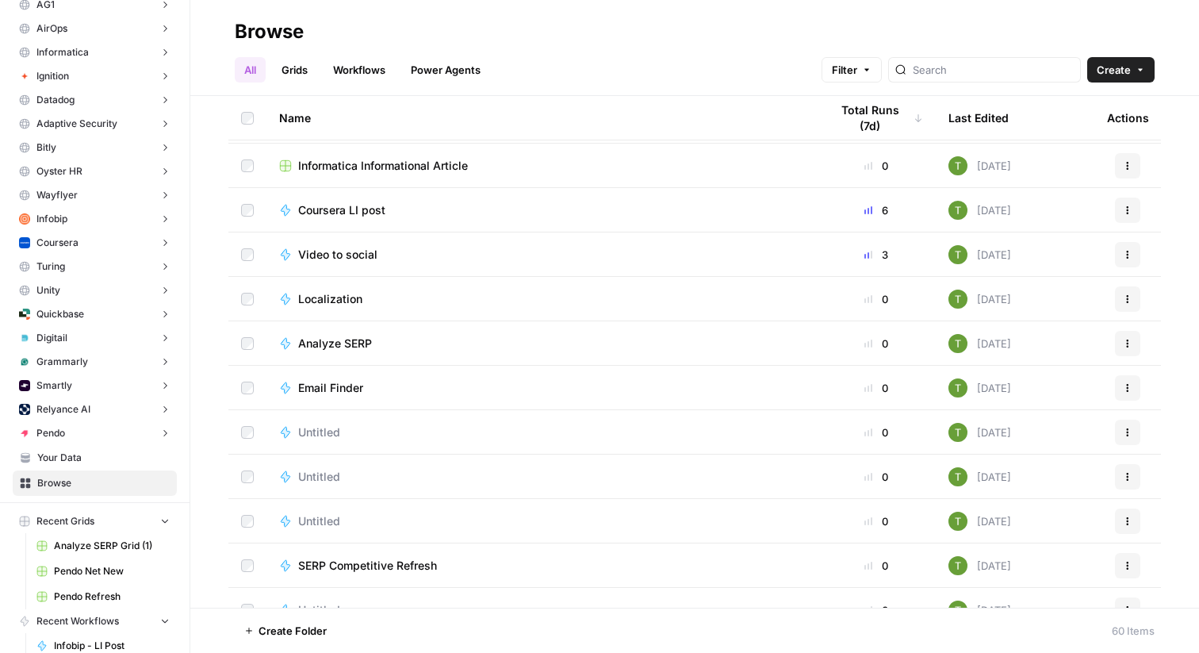
scroll to position [1626, 0]
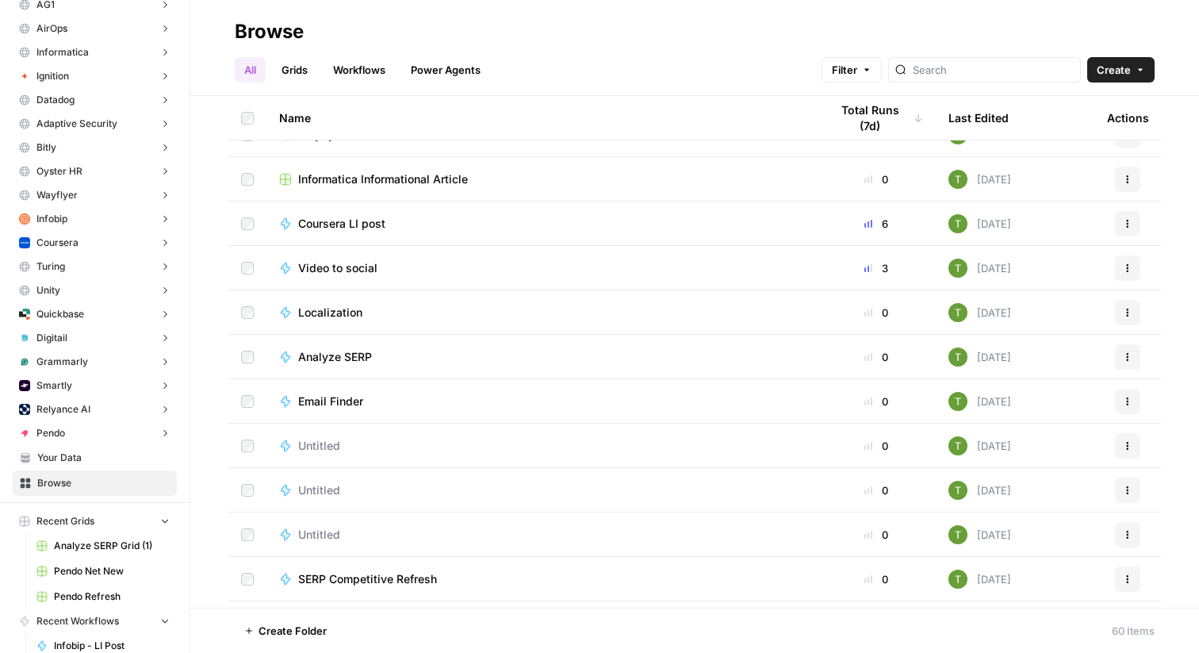
click at [336, 373] on td "Analyze SERP" at bounding box center [541, 357] width 550 height 44
click at [339, 359] on span "Analyze SERP" at bounding box center [335, 357] width 74 height 16
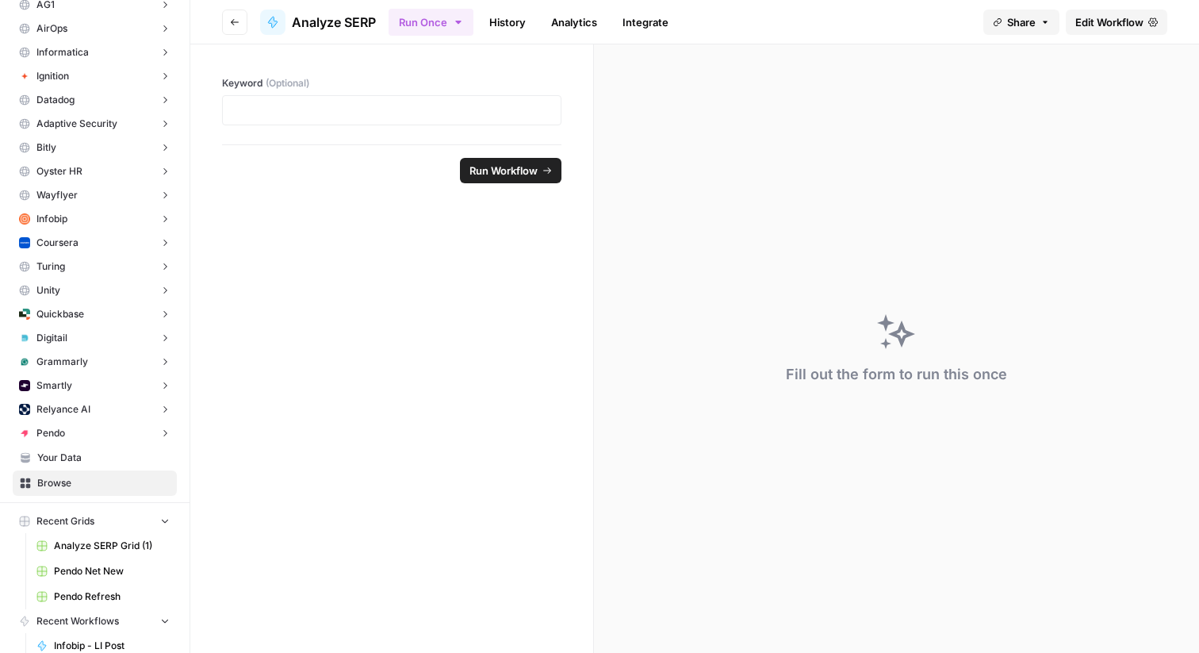
click at [1130, 21] on span "Edit Workflow" at bounding box center [1109, 22] width 68 height 16
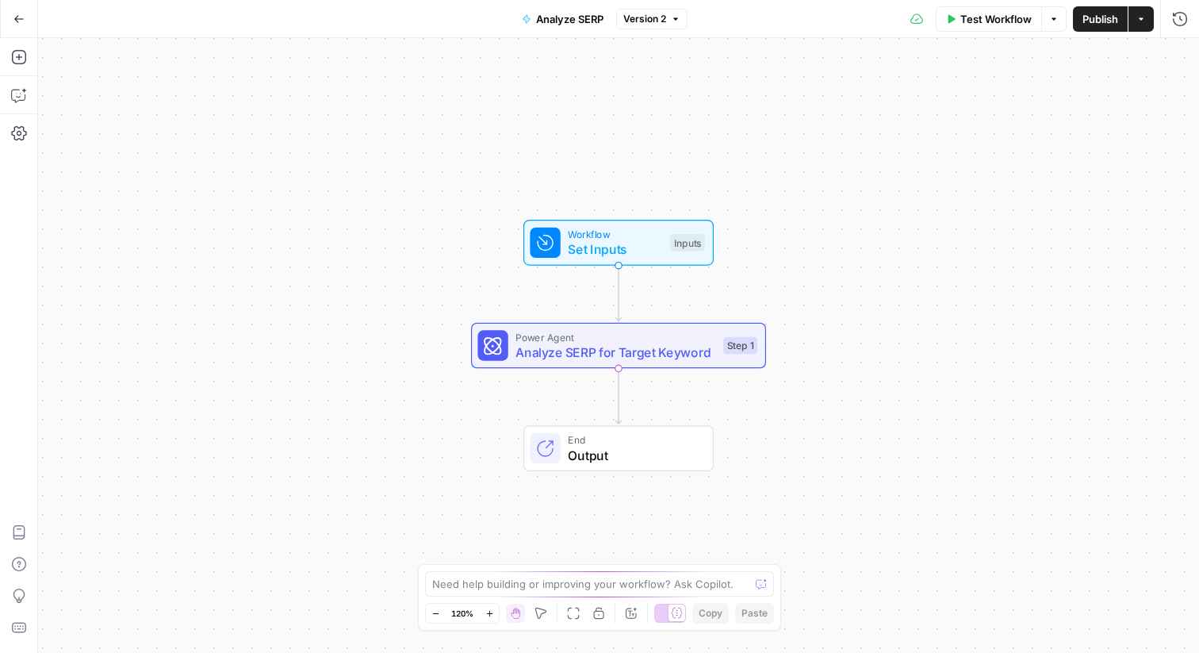
click at [1149, 28] on button "Actions" at bounding box center [1140, 18] width 25 height 25
click at [385, 155] on div "Workflow Set Inputs Inputs Power Agent Analyze SERP for Target Keyword Step 1 E…" at bounding box center [618, 345] width 1161 height 615
click at [10, 21] on button "Go Back" at bounding box center [19, 19] width 29 height 29
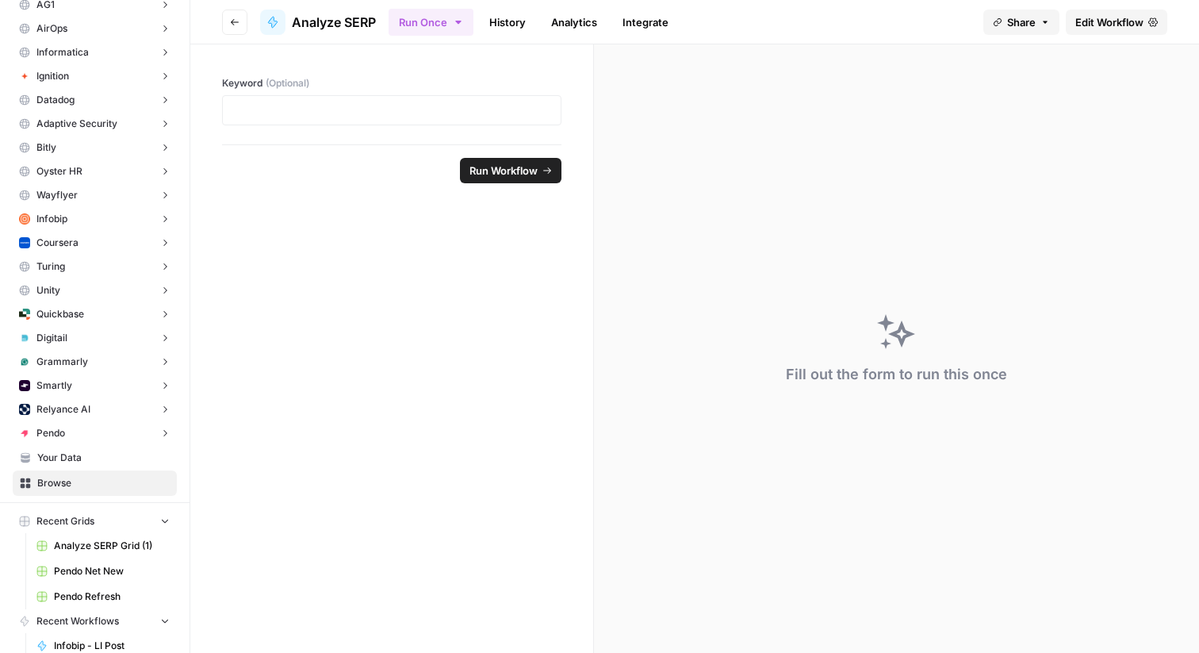
click at [237, 19] on icon "button" at bounding box center [235, 22] width 10 height 10
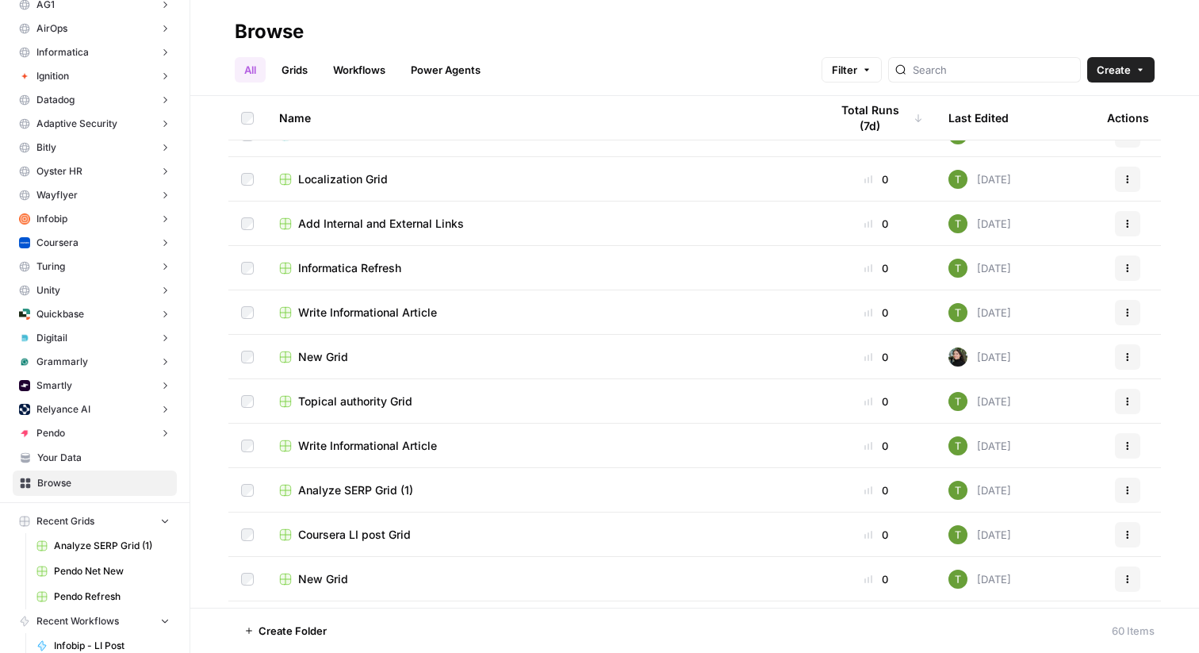
scroll to position [1093, 0]
click at [404, 623] on button "More Options" at bounding box center [410, 630] width 25 height 25
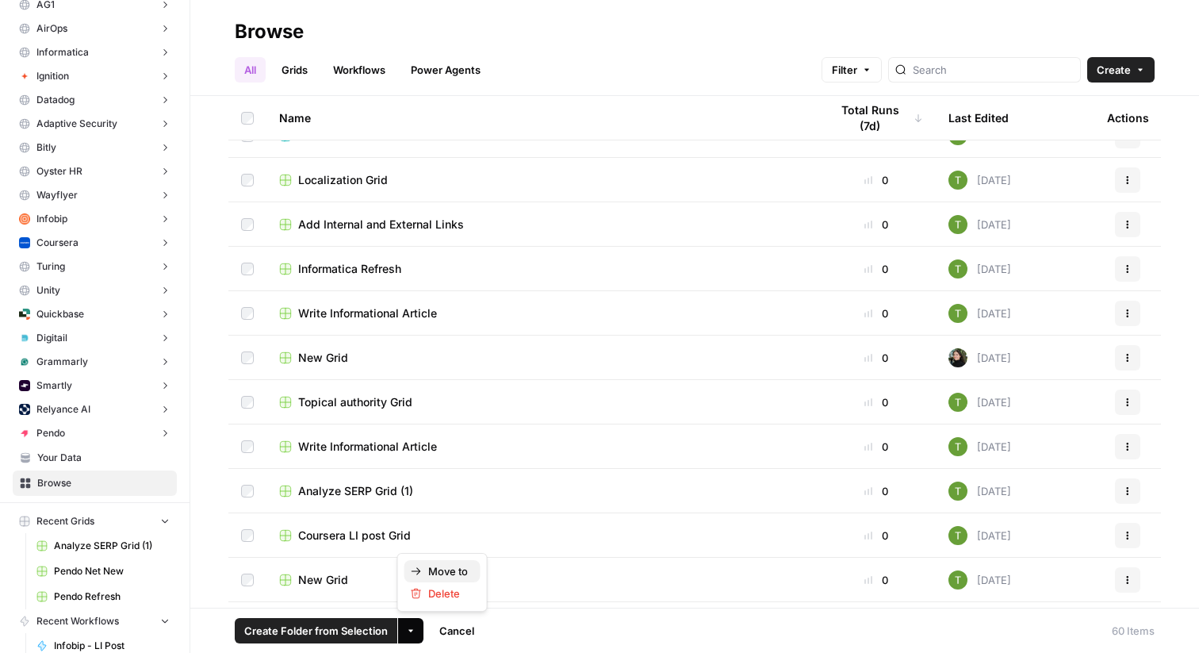
click at [440, 567] on span "Move to" at bounding box center [448, 571] width 40 height 16
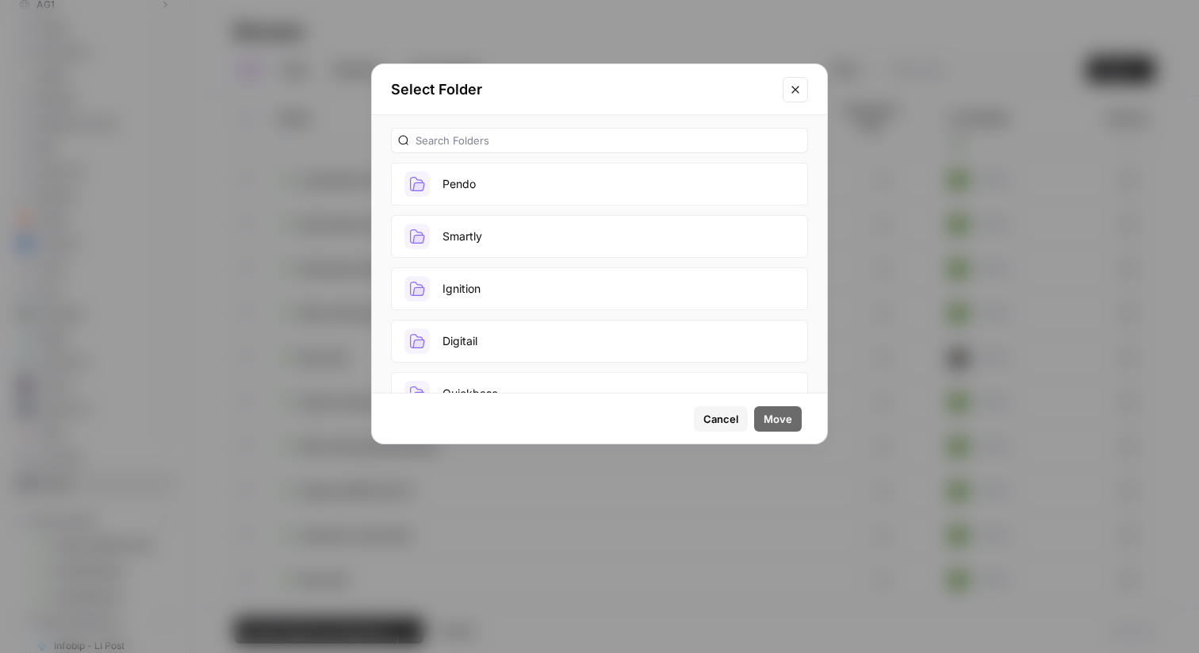
click at [491, 183] on button "Pendo" at bounding box center [599, 184] width 417 height 43
click at [786, 420] on span "Move" at bounding box center [778, 419] width 29 height 16
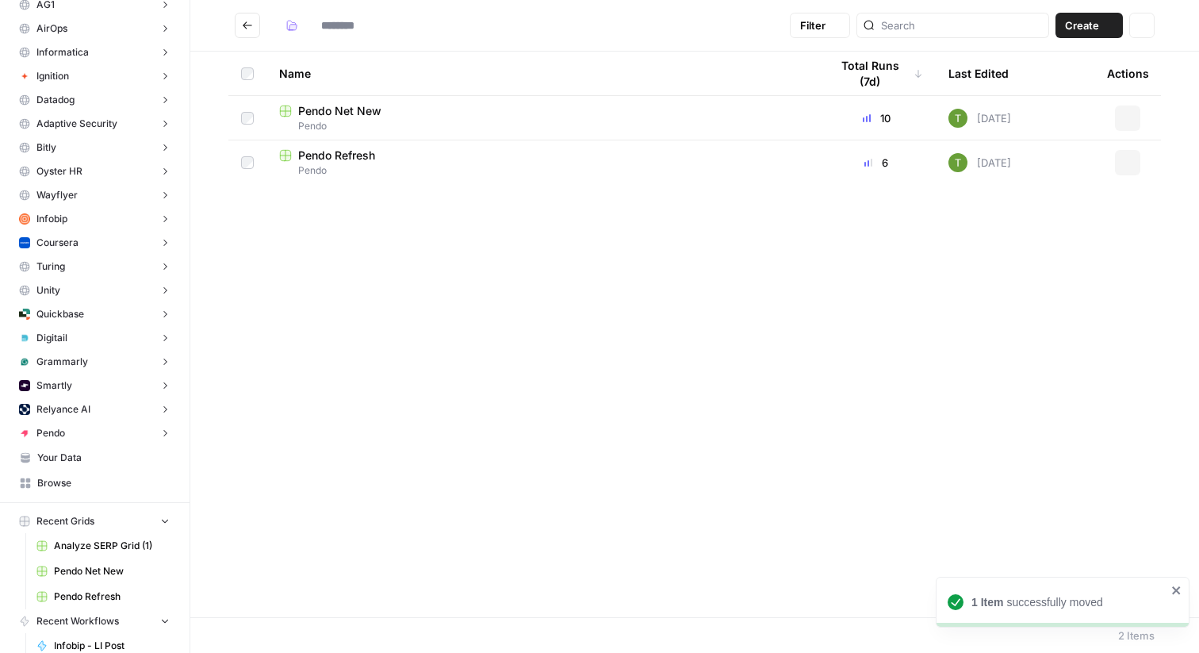
type input "*****"
click at [244, 31] on button "Go back" at bounding box center [247, 25] width 25 height 25
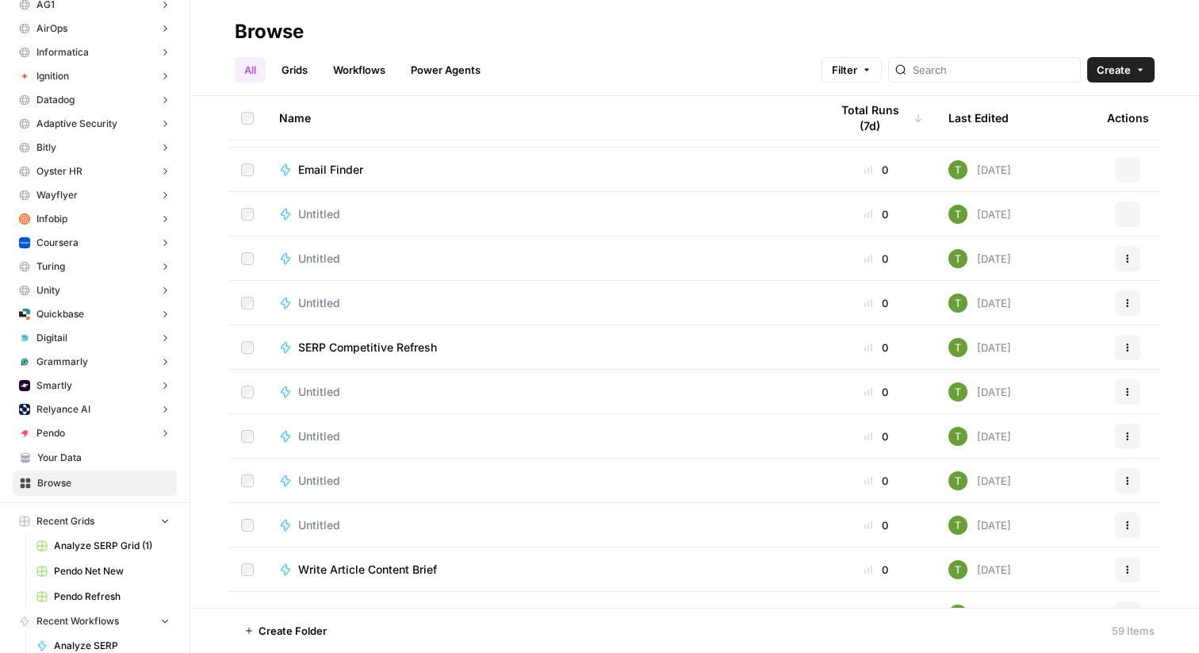
scroll to position [1677, 0]
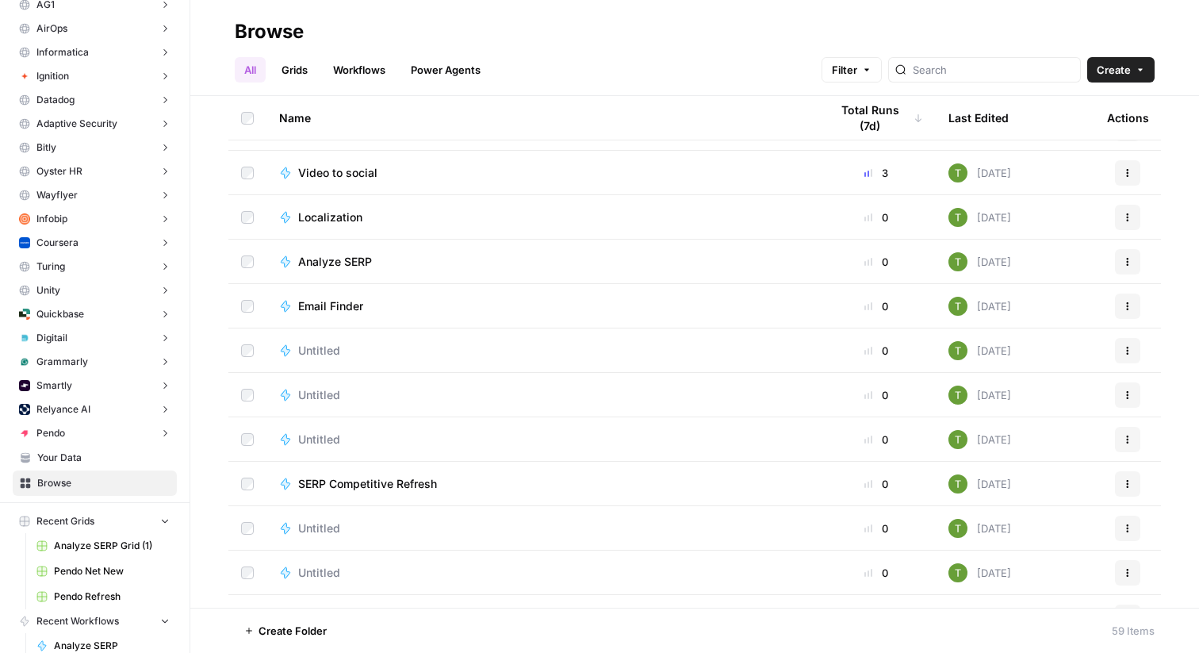
click at [313, 350] on span "Untitled" at bounding box center [319, 351] width 42 height 16
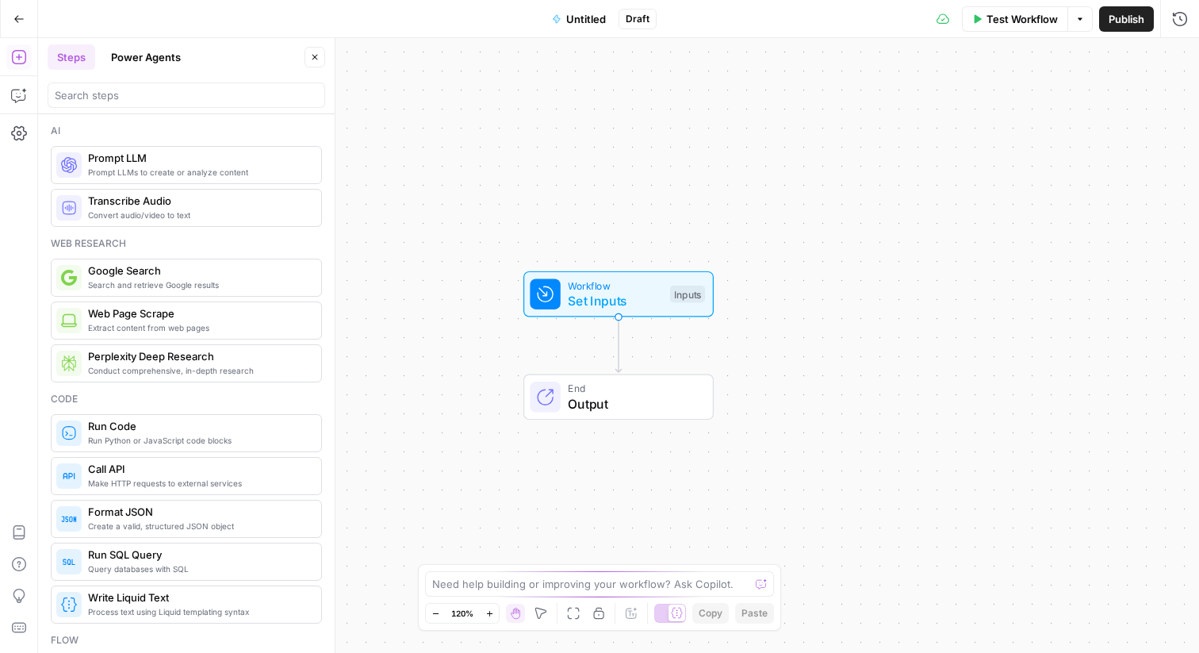
click at [157, 61] on button "Power Agents" at bounding box center [145, 56] width 89 height 25
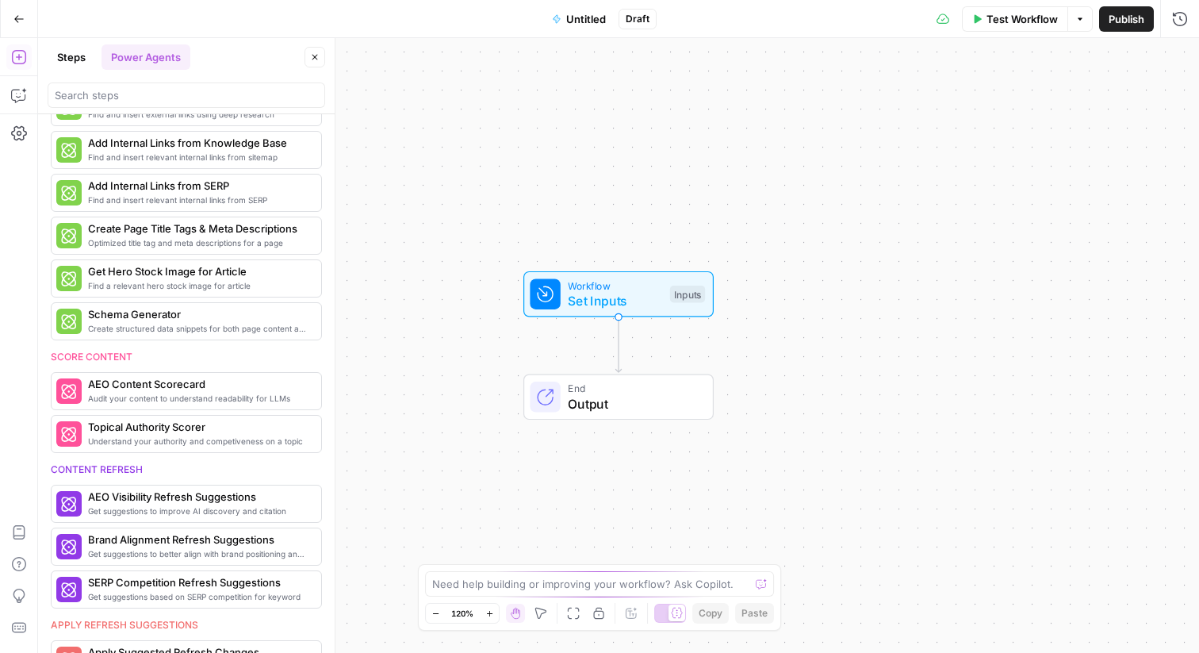
scroll to position [327, 0]
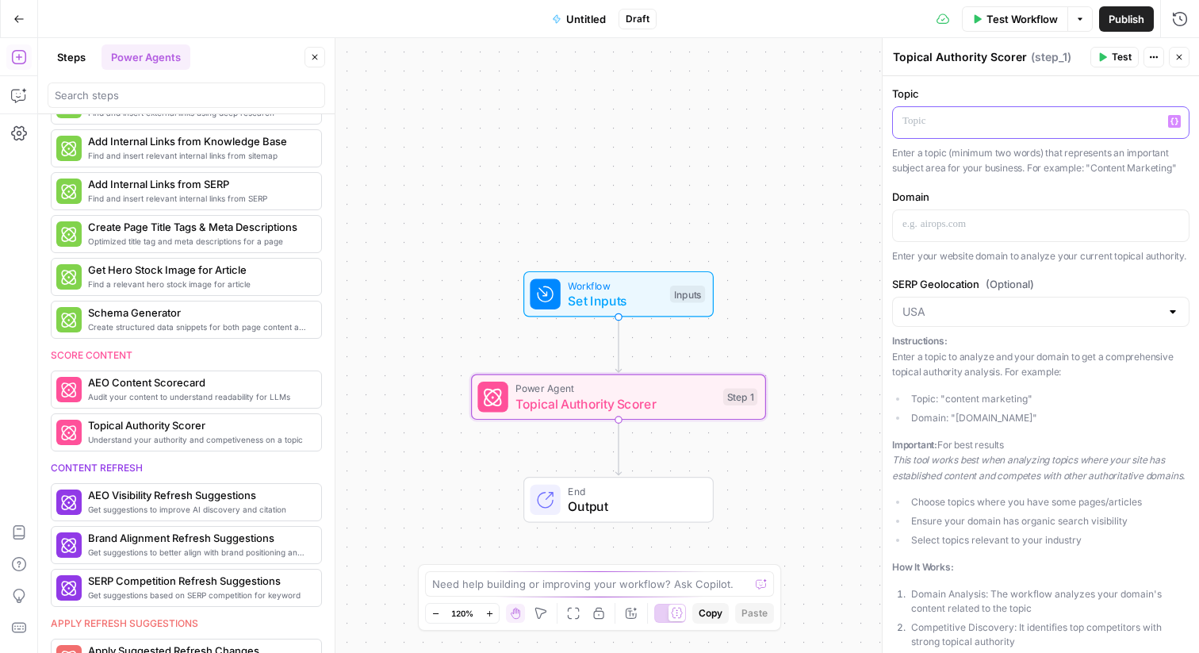
click at [1040, 121] on p at bounding box center [1040, 121] width 277 height 16
click at [992, 180] on div "Topic “/” to reference Variables Menu Enter a topic (minimum two words) that re…" at bounding box center [1041, 593] width 316 height 1034
click at [990, 230] on p at bounding box center [1040, 224] width 277 height 16
click at [1170, 220] on icon "button" at bounding box center [1174, 224] width 8 height 8
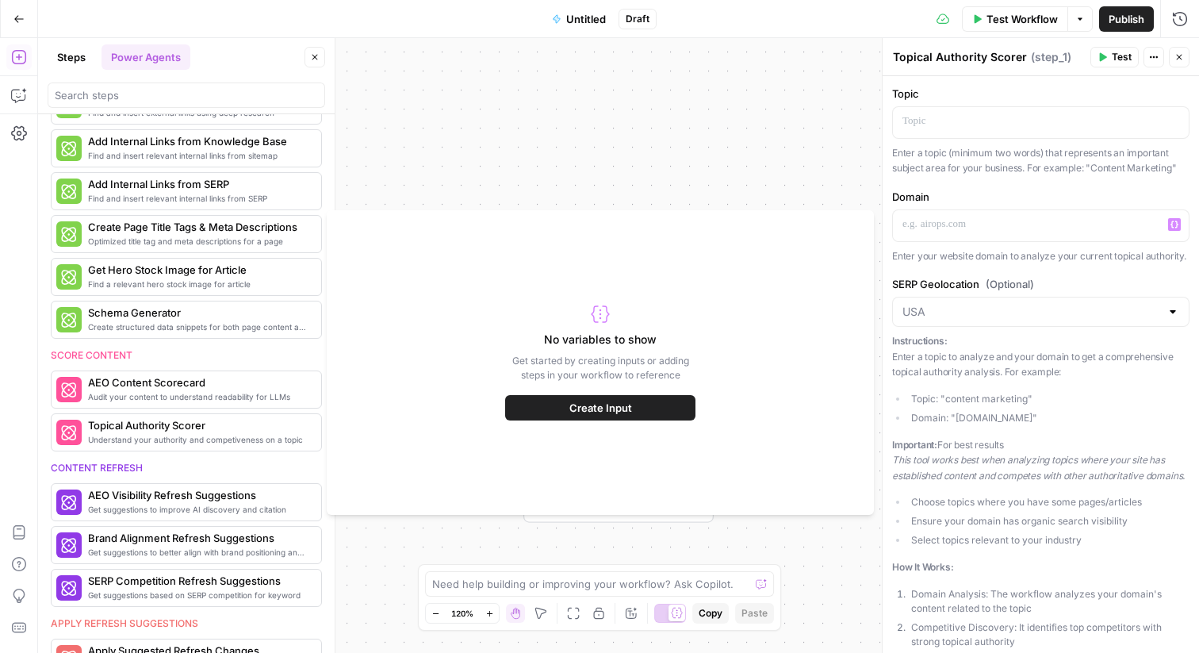
click at [650, 409] on button "Create Input" at bounding box center [600, 407] width 190 height 25
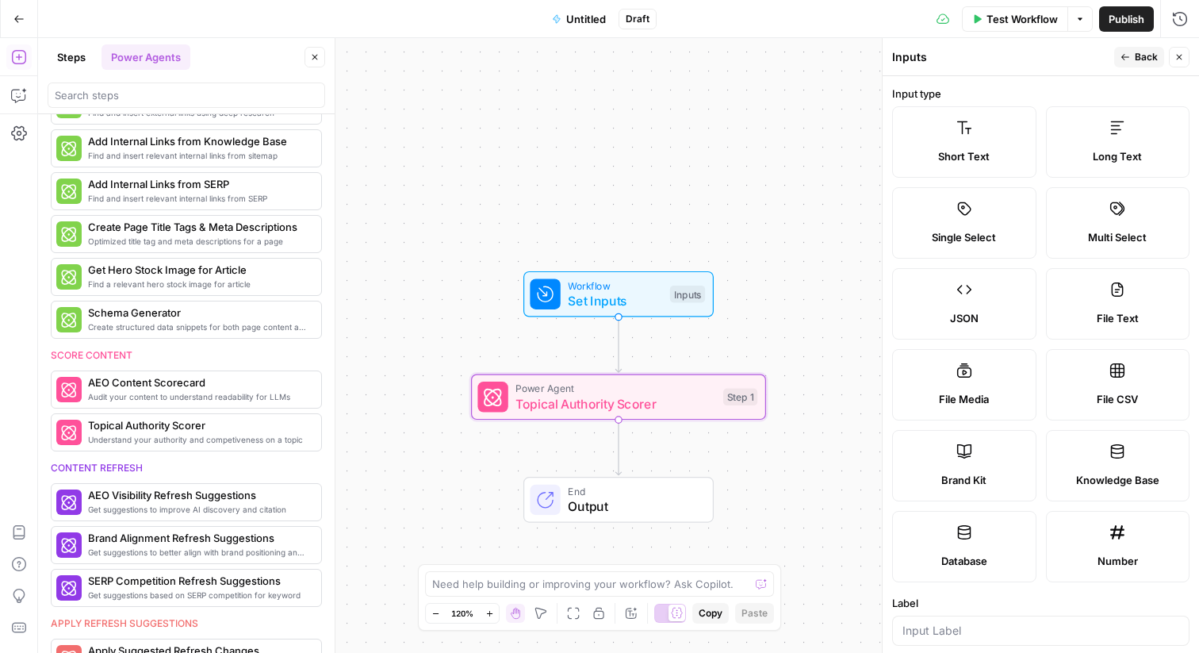
click at [956, 465] on label "Brand Kit" at bounding box center [964, 465] width 144 height 71
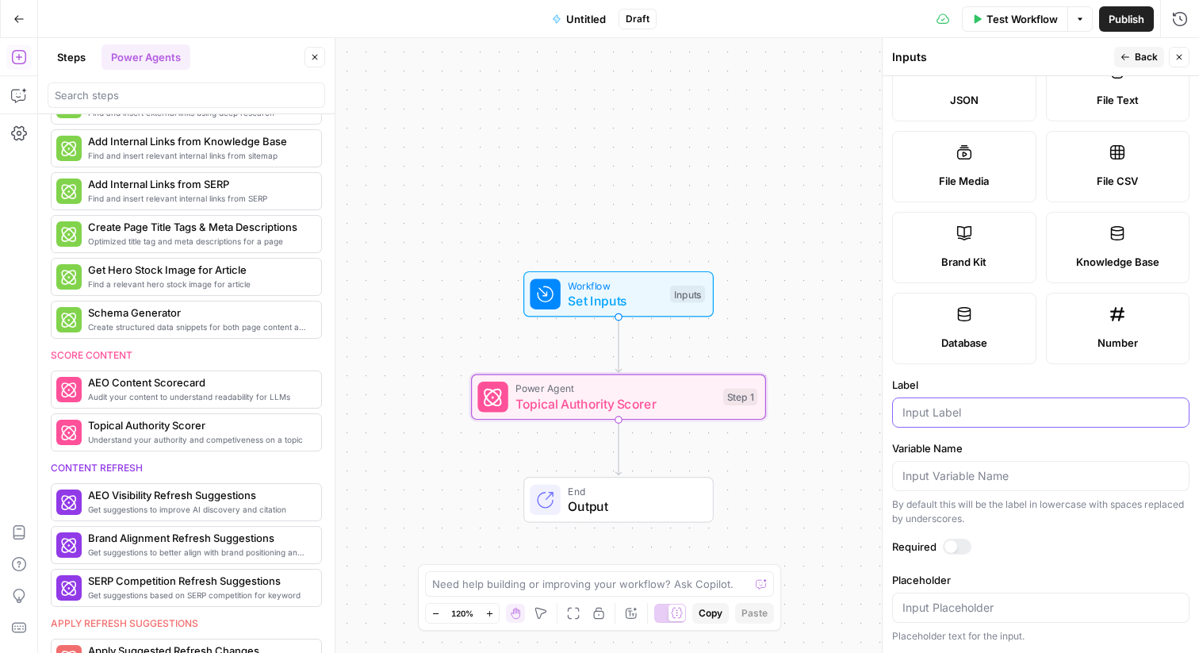
click at [955, 415] on input "Label" at bounding box center [1040, 412] width 277 height 16
type input "Brand Kit"
click at [1124, 25] on span "Publish" at bounding box center [1127, 19] width 36 height 16
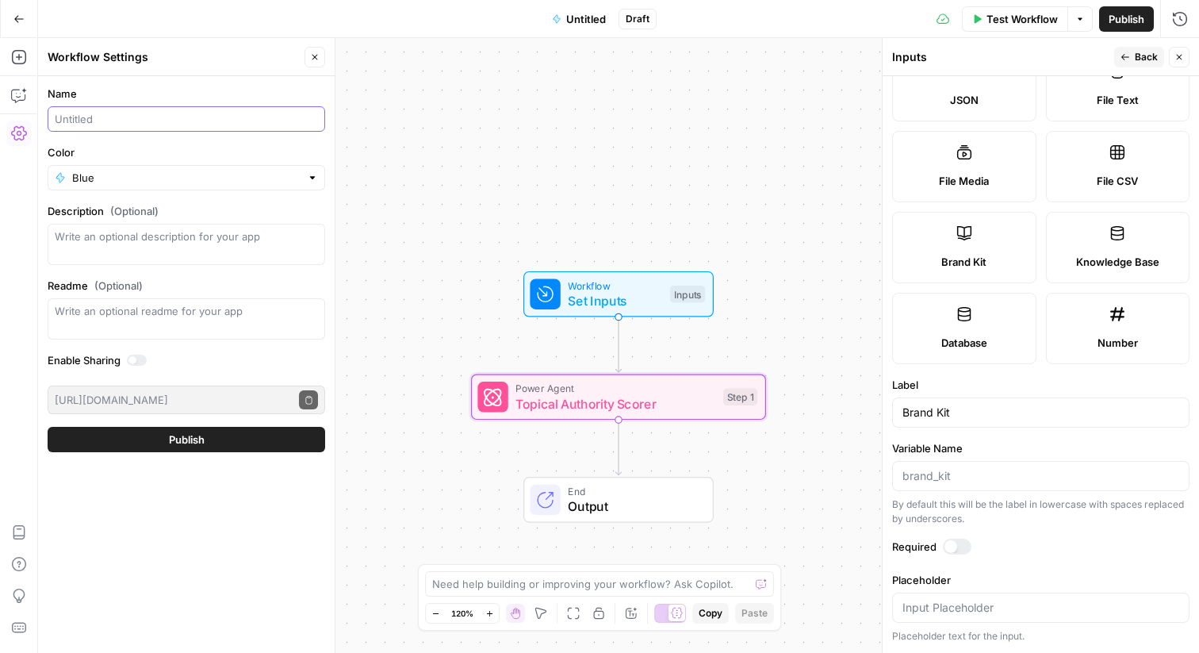
click at [160, 116] on input "Name" at bounding box center [186, 119] width 263 height 16
type input "Topical Authority Scorer"
click at [124, 443] on button "Publish" at bounding box center [187, 439] width 278 height 25
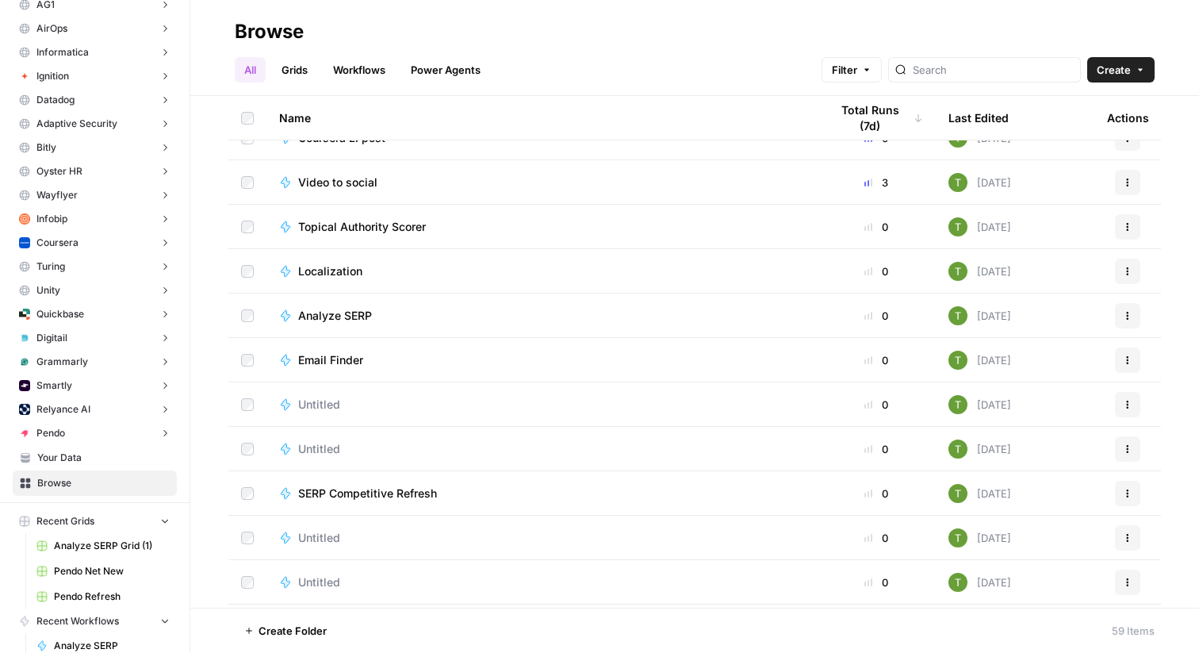
scroll to position [1618, 0]
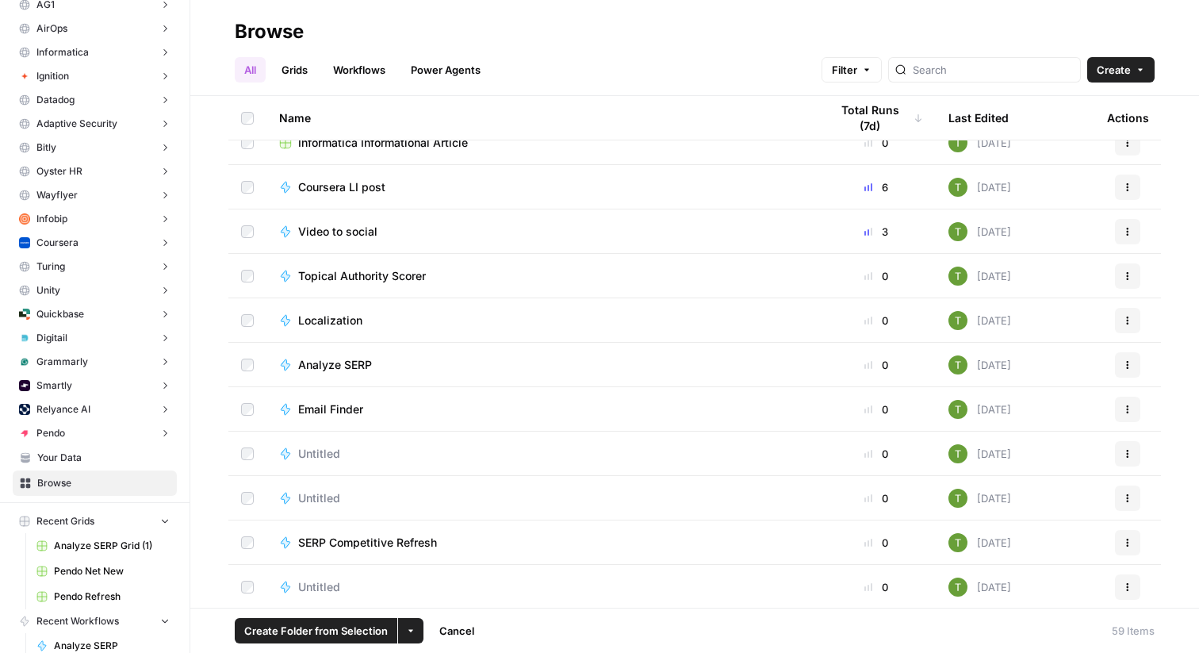
click at [335, 274] on span "Topical Authority Scorer" at bounding box center [362, 276] width 128 height 16
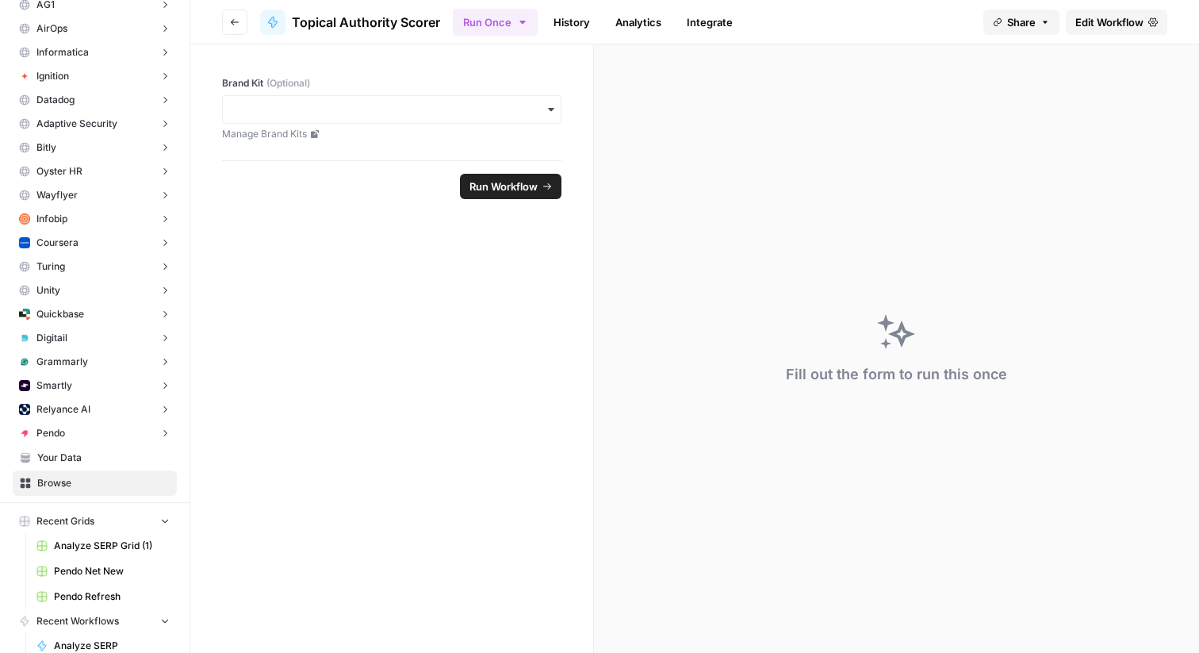
click at [1113, 25] on span "Edit Workflow" at bounding box center [1109, 22] width 68 height 16
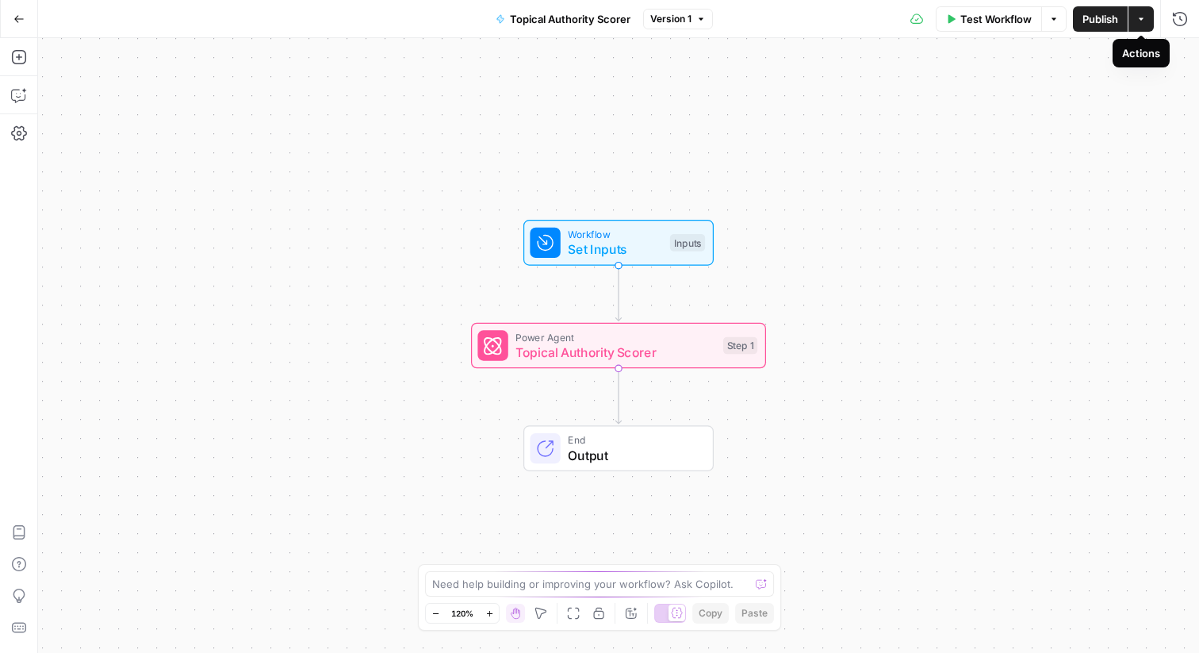
click at [1144, 21] on icon "button" at bounding box center [1141, 19] width 10 height 10
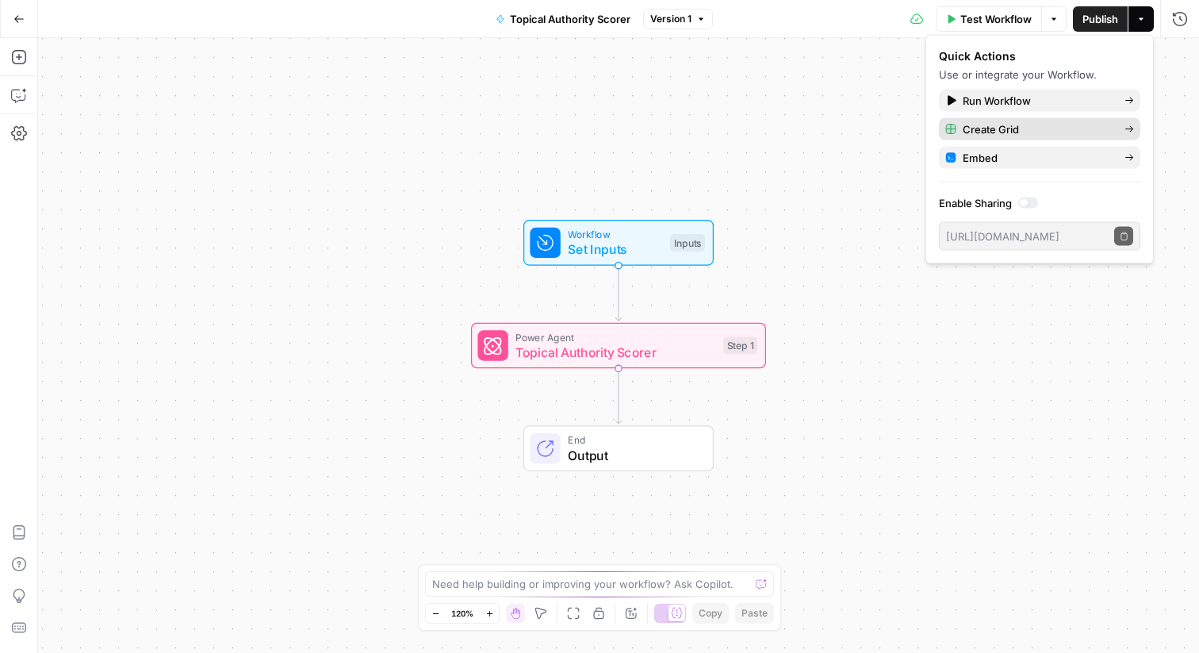
click at [989, 124] on span "Create Grid" at bounding box center [1037, 129] width 149 height 16
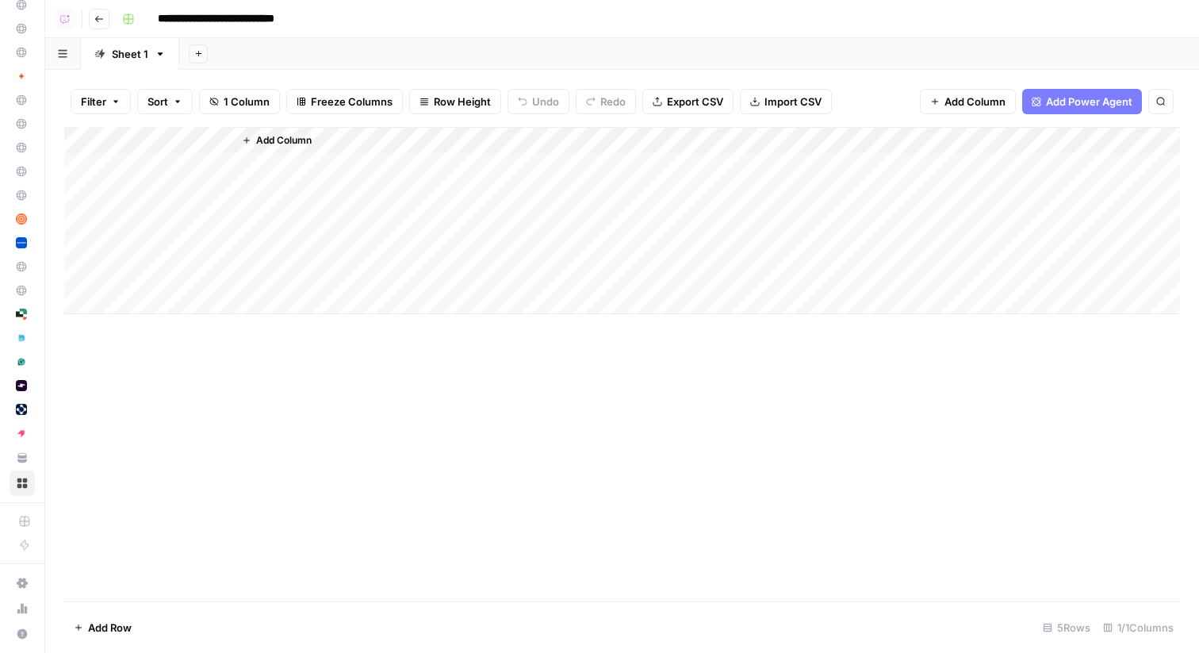
click at [240, 21] on input "**********" at bounding box center [236, 18] width 170 height 25
drag, startPoint x: 289, startPoint y: 17, endPoint x: 363, endPoint y: 18, distance: 73.7
click at [363, 17] on div "**********" at bounding box center [649, 18] width 1067 height 25
click at [290, 16] on input "**********" at bounding box center [240, 18] width 179 height 25
type input "**********"
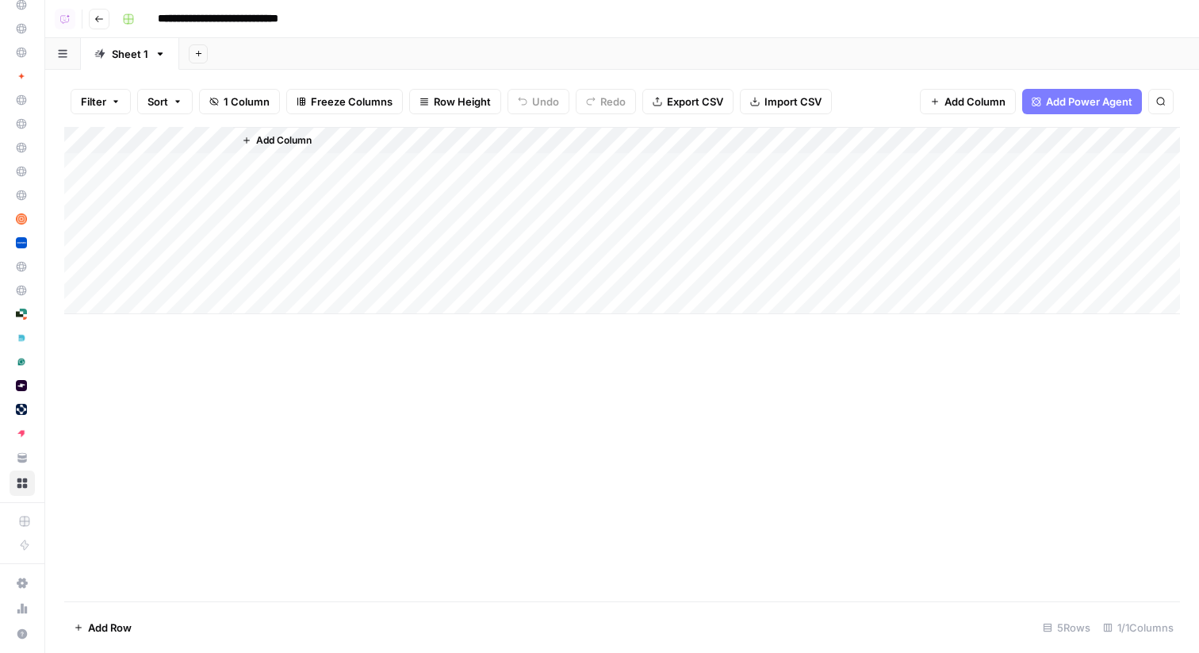
drag, startPoint x: 301, startPoint y: 138, endPoint x: 113, endPoint y: 138, distance: 187.1
click at [113, 138] on div "Add Column" at bounding box center [622, 220] width 1116 height 187
click at [269, 144] on span "Add Column" at bounding box center [284, 140] width 56 height 14
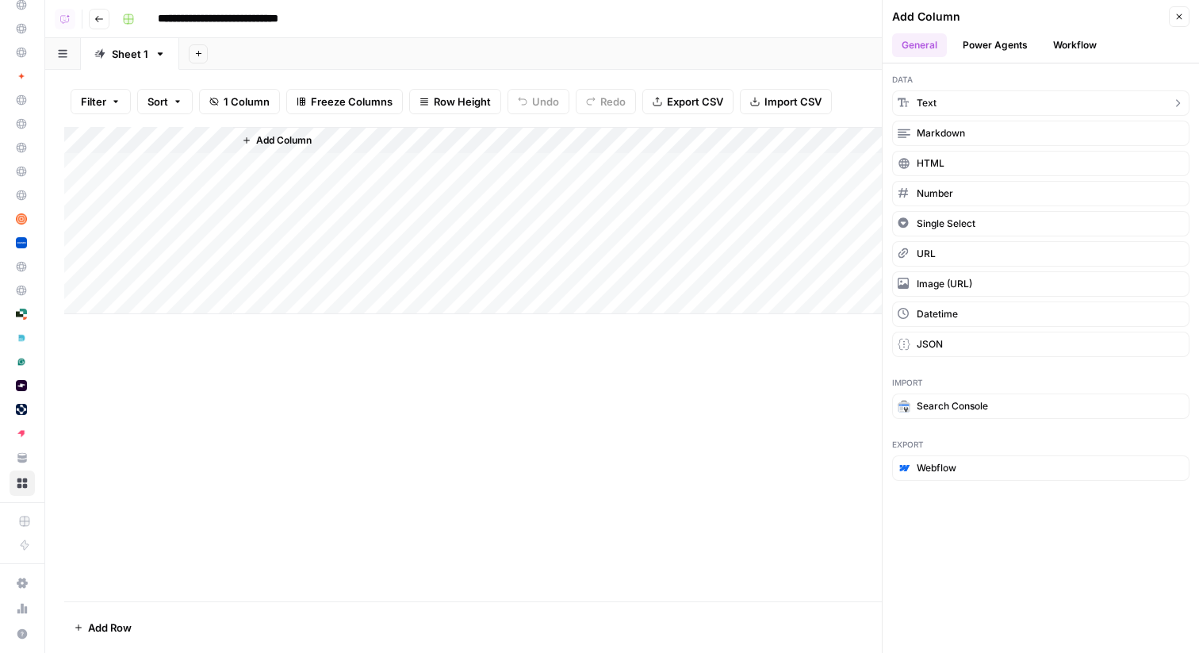
click at [967, 102] on button "Text" at bounding box center [1040, 102] width 297 height 25
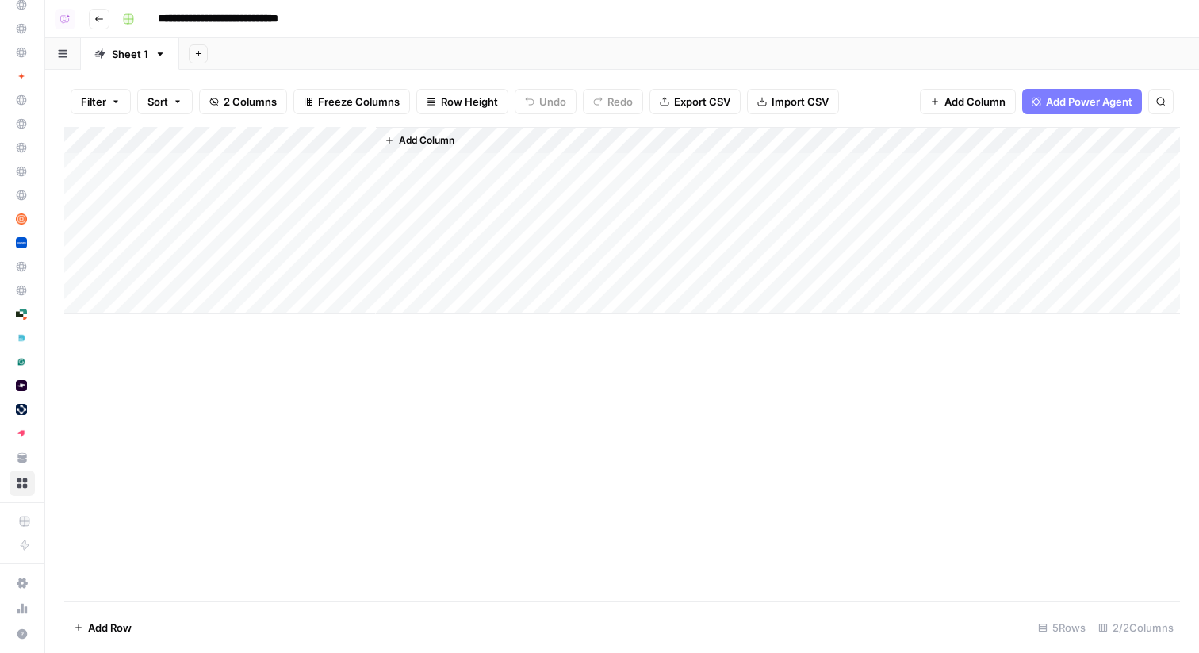
drag, startPoint x: 296, startPoint y: 136, endPoint x: 142, endPoint y: 136, distance: 153.8
click at [142, 136] on div "Add Column" at bounding box center [622, 220] width 1116 height 187
click at [343, 140] on div "Add Column" at bounding box center [622, 220] width 1116 height 187
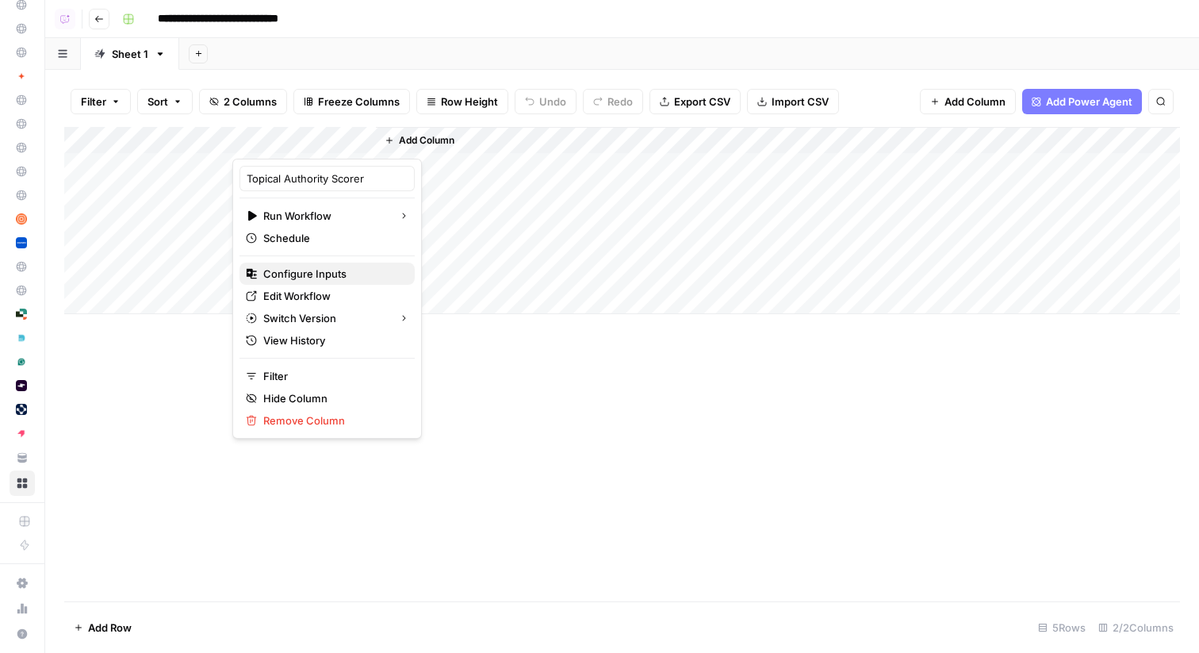
click at [298, 276] on span "Configure Inputs" at bounding box center [332, 274] width 139 height 16
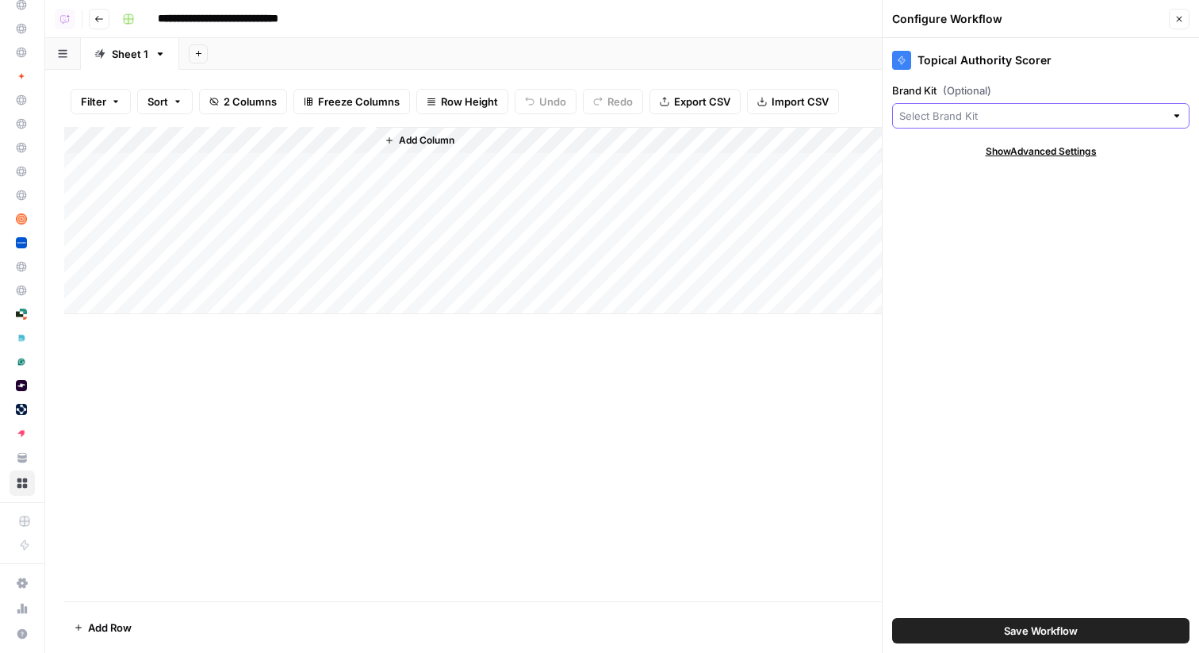
click at [1063, 115] on input "Brand Kit (Optional)" at bounding box center [1032, 116] width 266 height 16
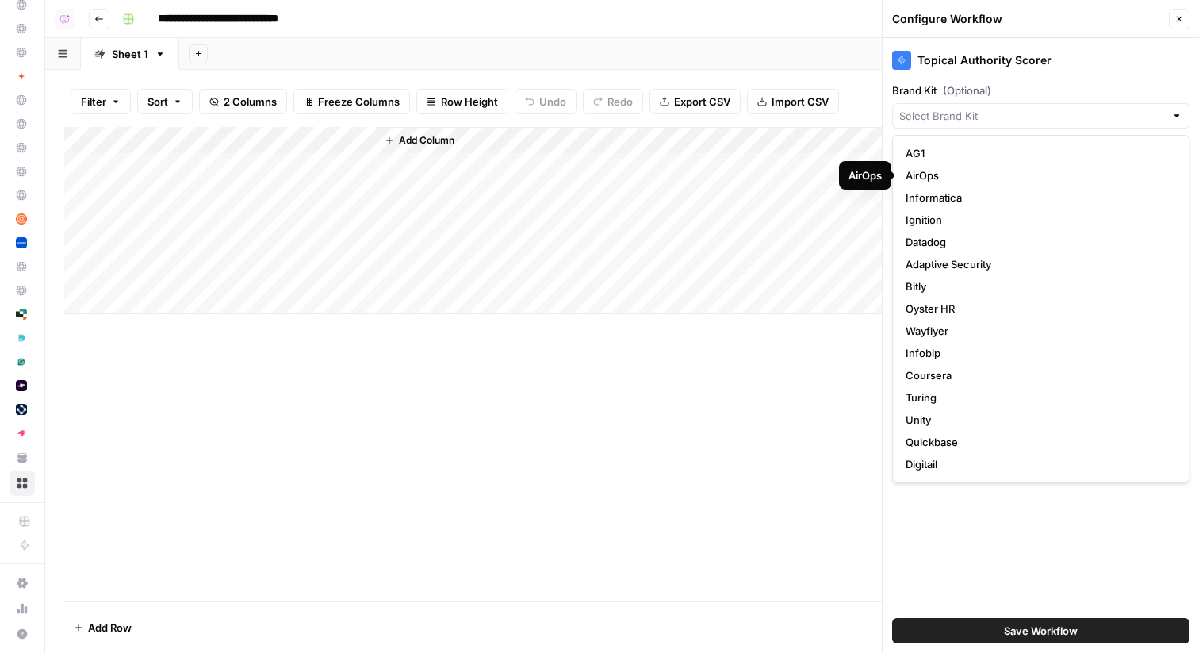
scroll to position [89, 0]
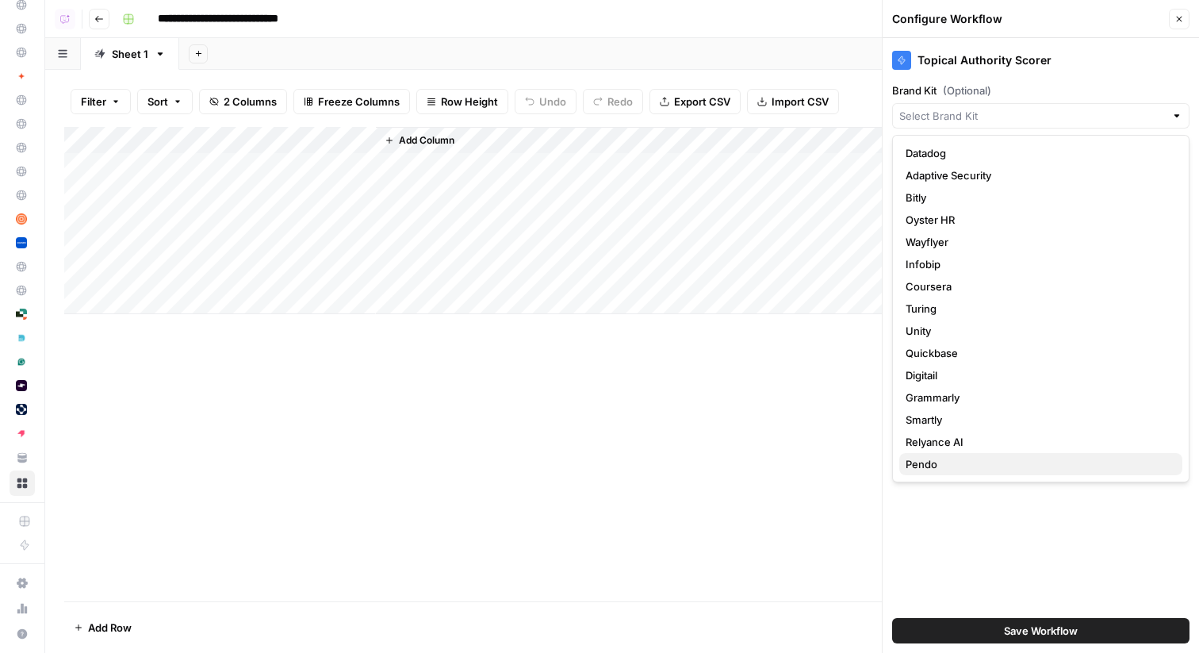
click at [930, 464] on span "Pendo" at bounding box center [1038, 464] width 264 height 16
type input "Pendo"
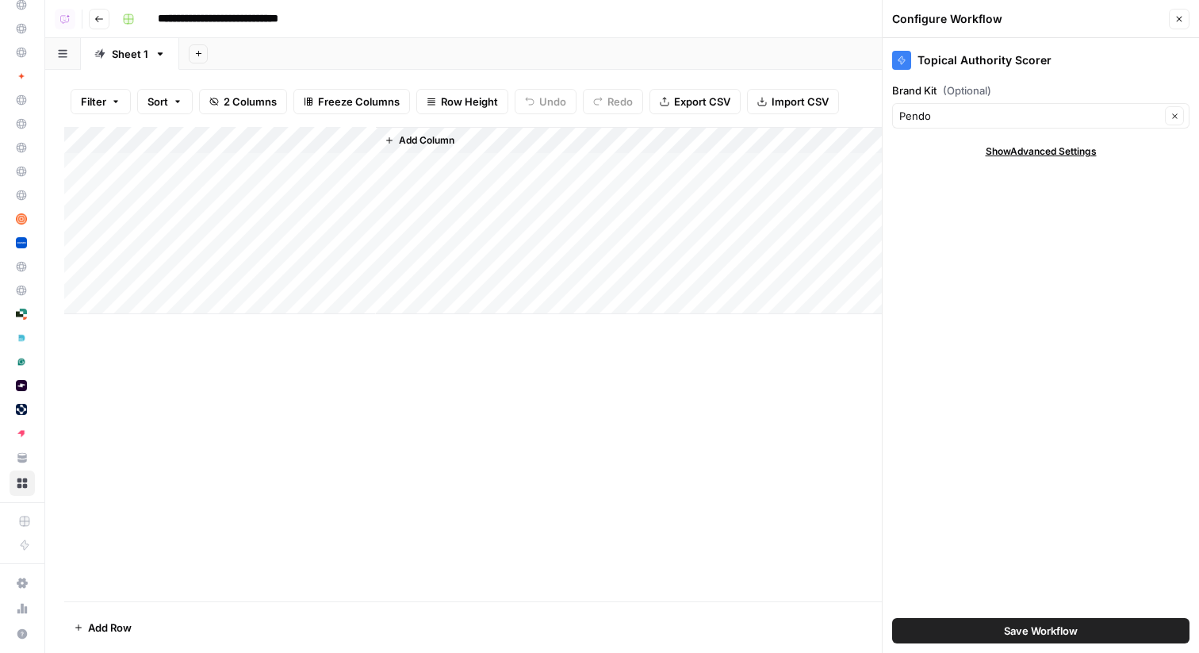
click at [1047, 629] on span "Save Workflow" at bounding box center [1041, 630] width 74 height 16
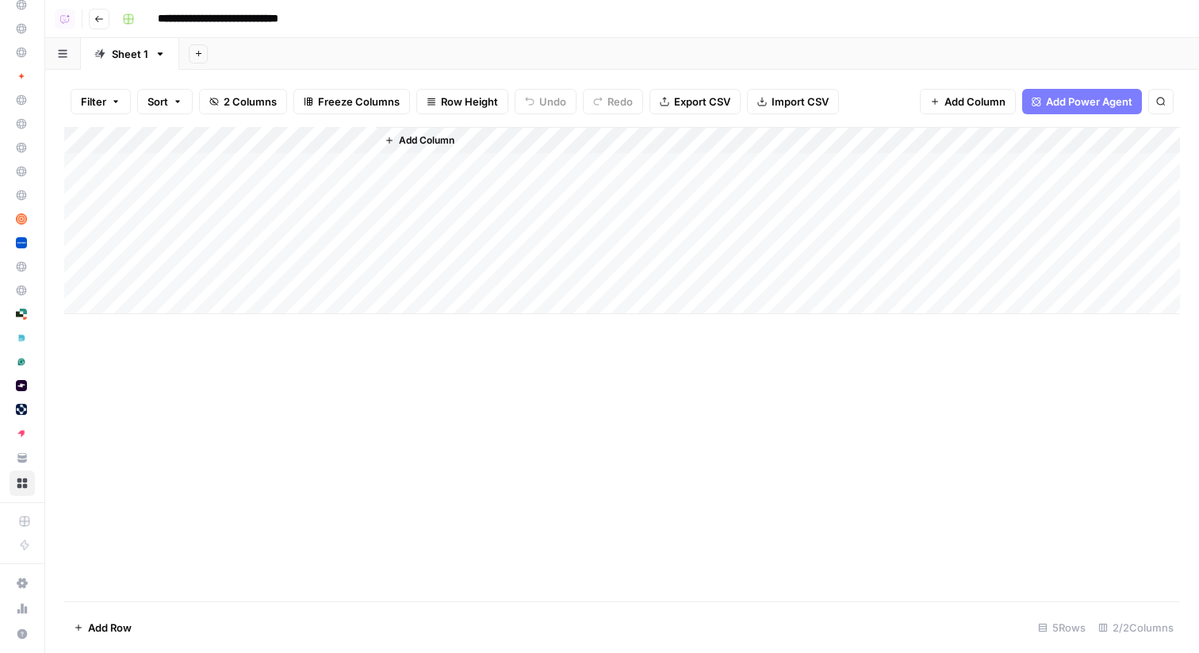
click at [98, 15] on icon "button" at bounding box center [99, 19] width 10 height 10
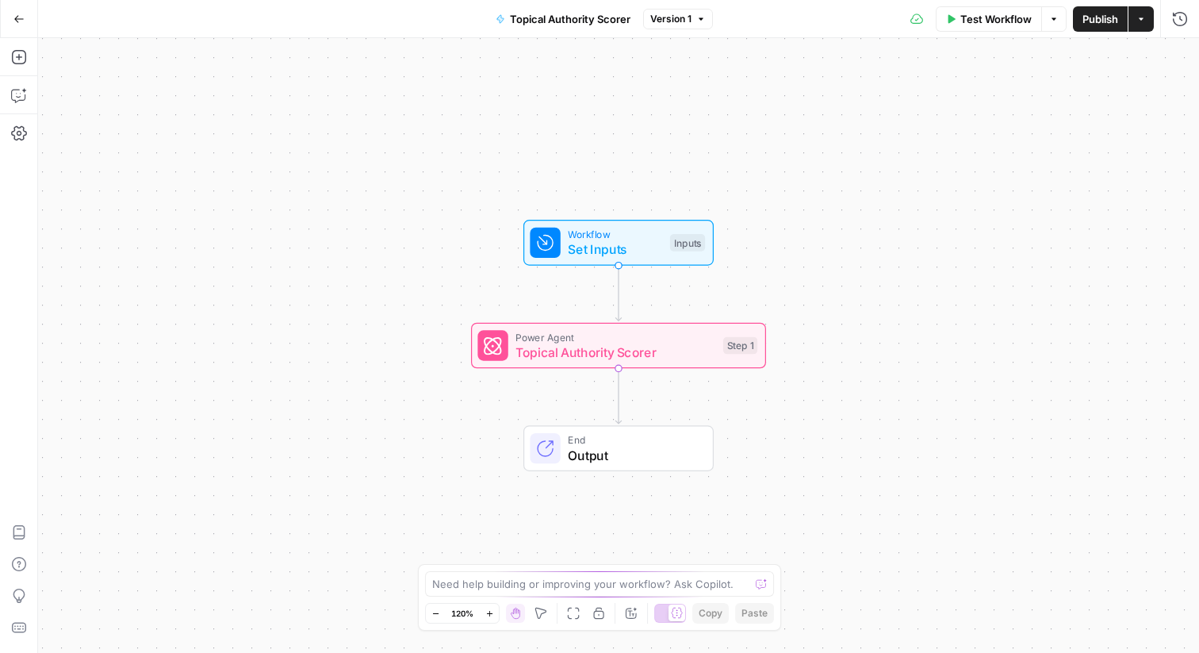
click at [19, 23] on icon "button" at bounding box center [18, 18] width 11 height 11
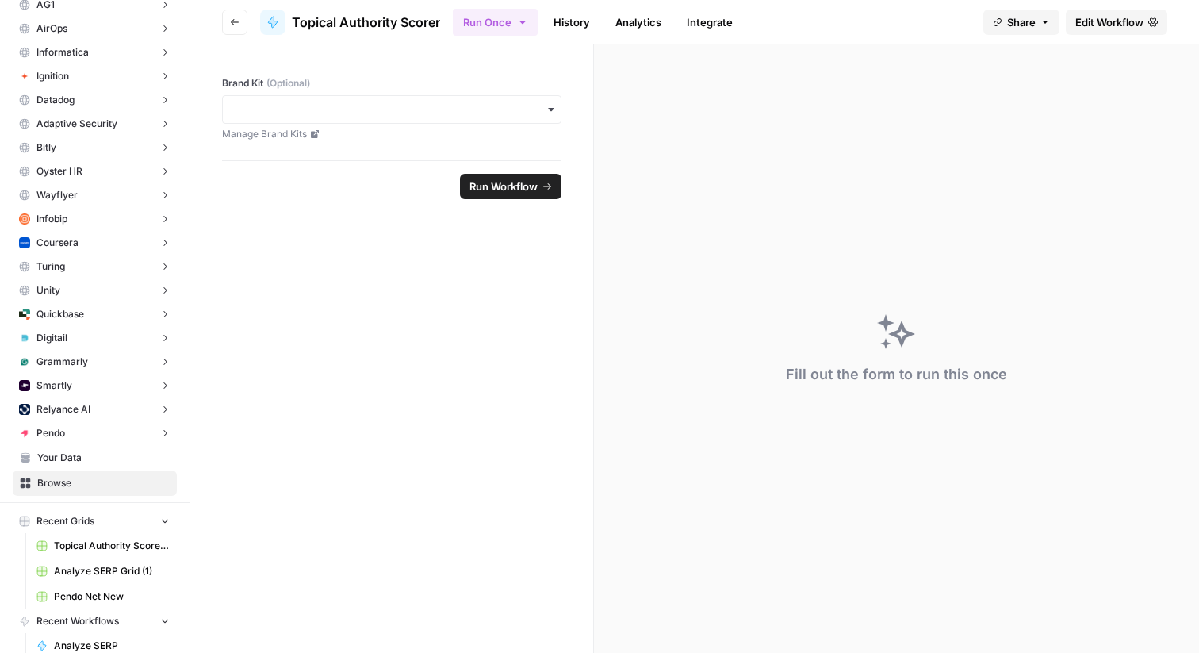
click at [232, 21] on icon "button" at bounding box center [235, 22] width 8 height 6
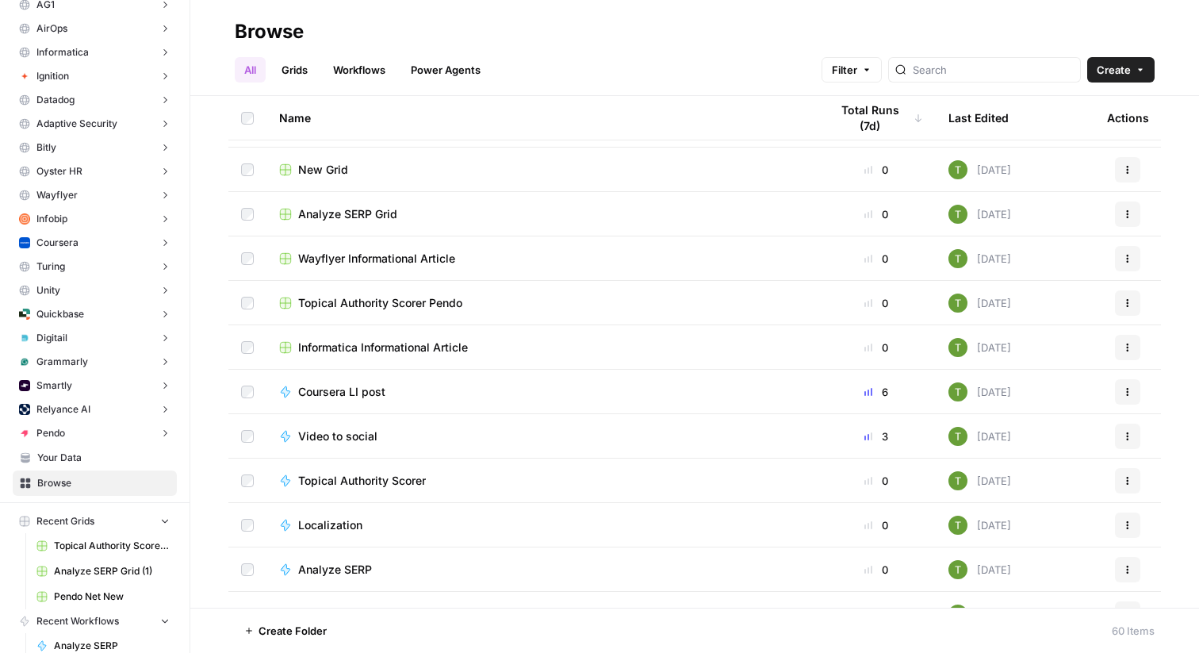
scroll to position [1456, 0]
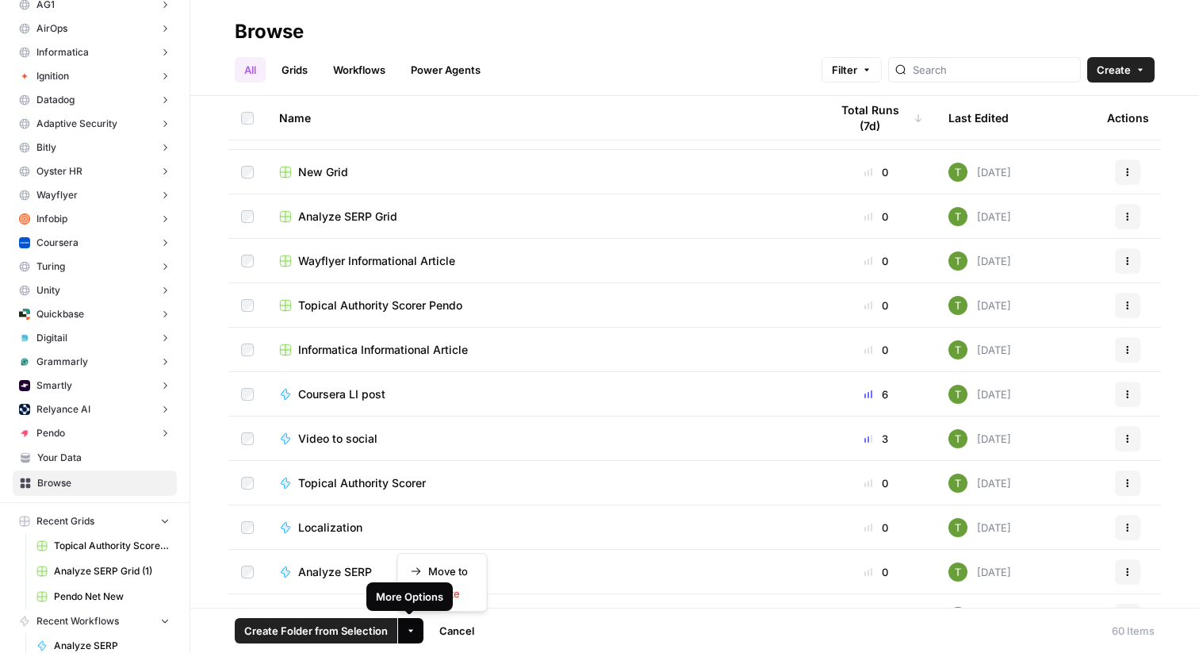
click at [410, 626] on icon "button" at bounding box center [411, 631] width 10 height 10
click at [461, 568] on span "Move to" at bounding box center [448, 571] width 40 height 16
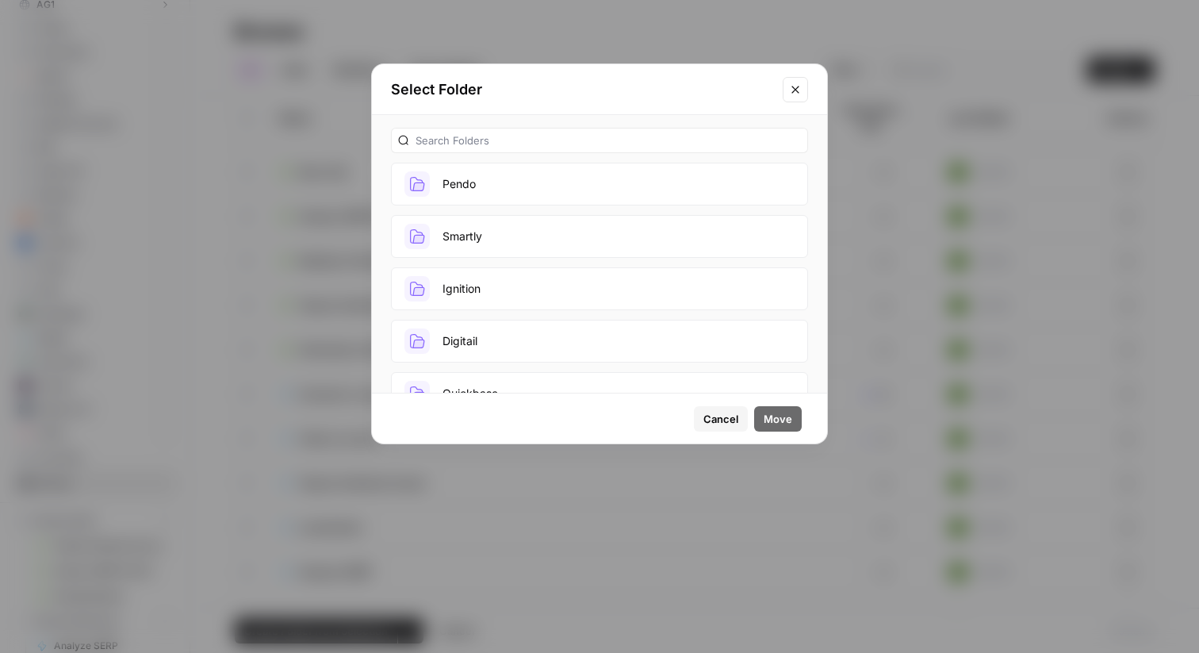
click at [502, 182] on button "Pendo" at bounding box center [599, 184] width 417 height 43
click at [777, 421] on span "Move" at bounding box center [778, 419] width 29 height 16
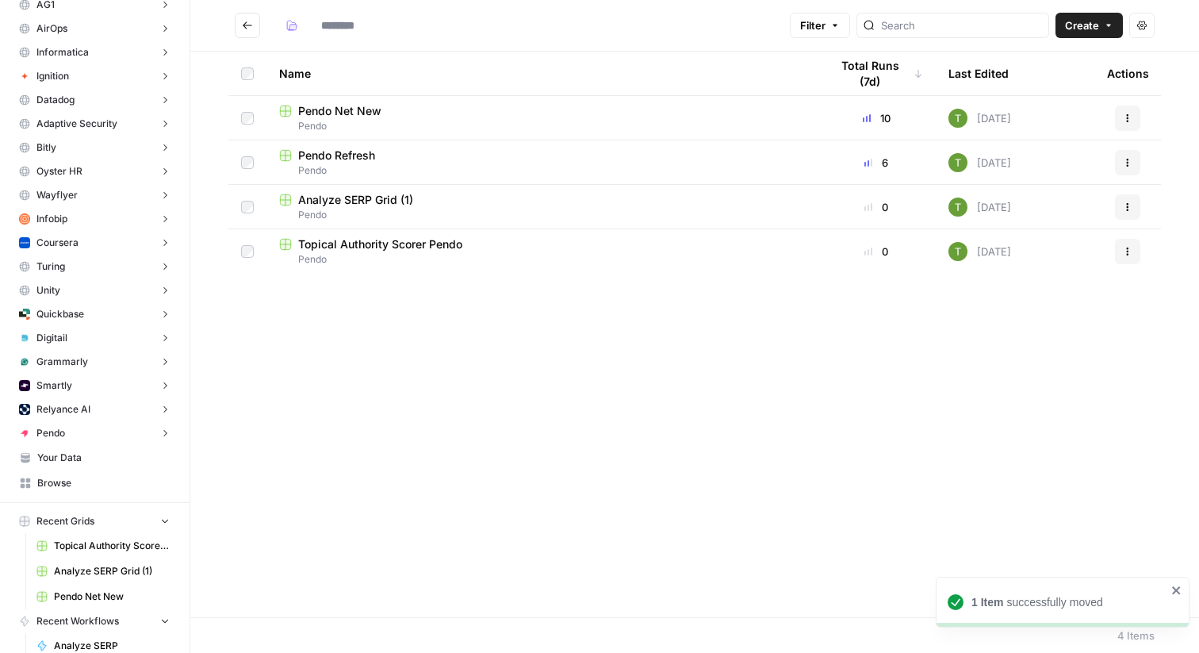
type input "*****"
click at [341, 247] on span "Topical Authority Scorer Pendo" at bounding box center [380, 244] width 164 height 16
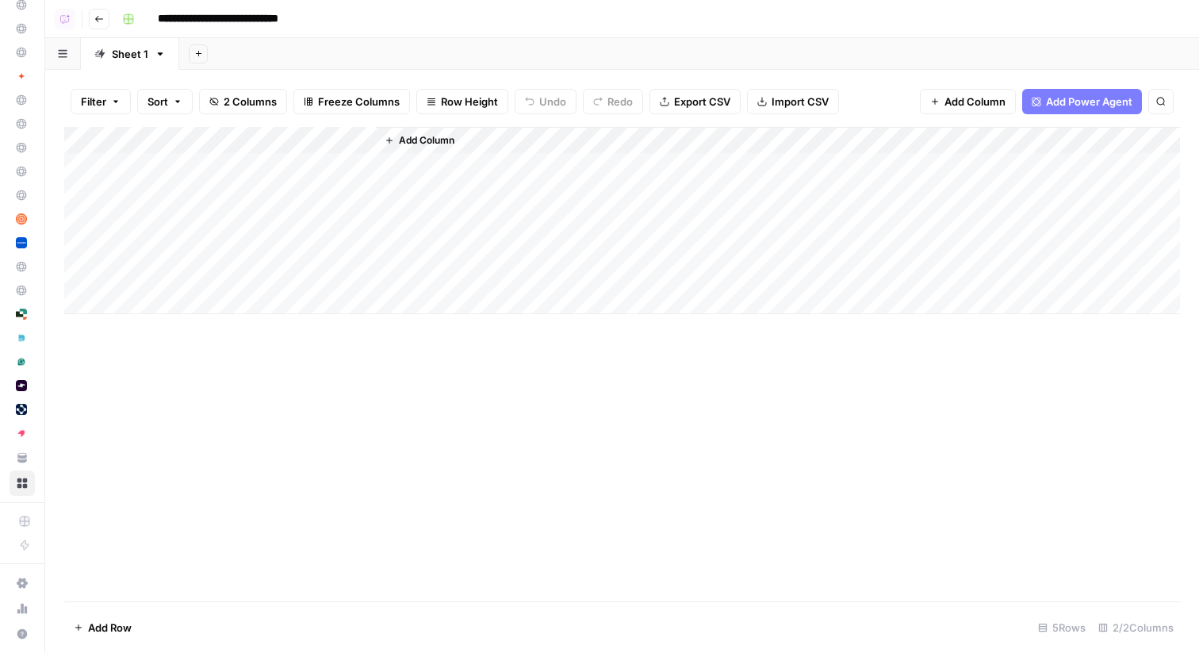
click at [169, 172] on div "Add Column" at bounding box center [622, 220] width 1116 height 187
click at [169, 171] on div "Add Column" at bounding box center [622, 220] width 1116 height 187
type textarea "**********"
click at [333, 52] on div "Add Sheet" at bounding box center [689, 54] width 1020 height 32
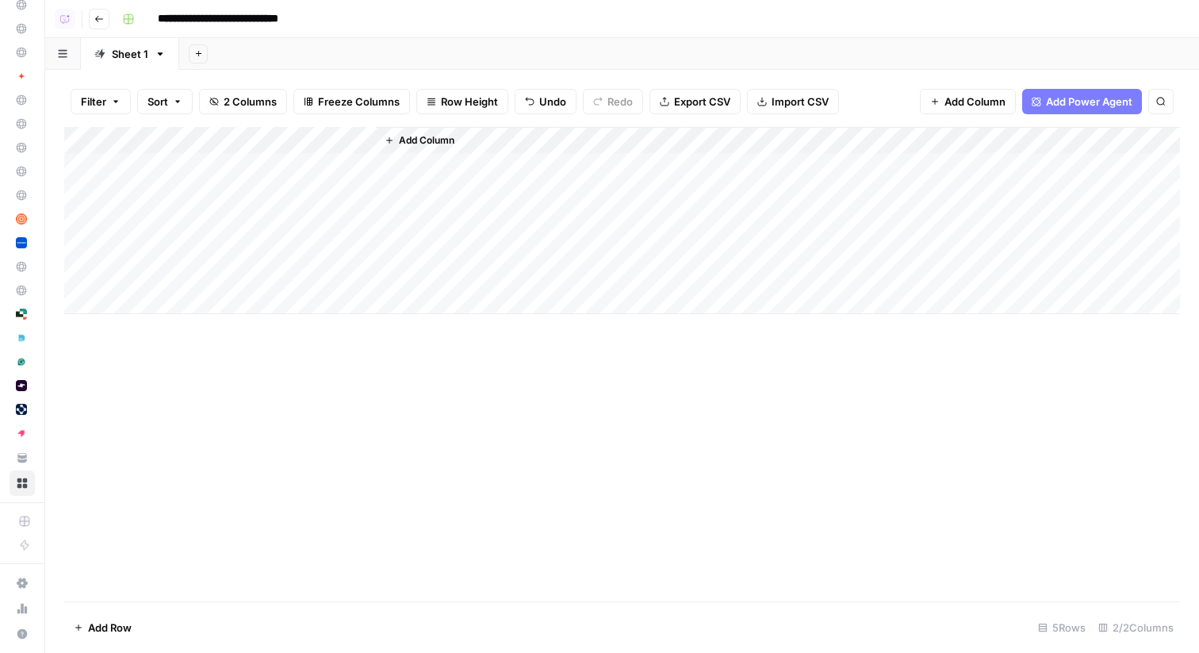
click at [281, 163] on div "Add Column" at bounding box center [622, 220] width 1116 height 187
click at [147, 193] on div "Add Column" at bounding box center [622, 220] width 1116 height 187
click at [341, 161] on div "Add Column" at bounding box center [622, 220] width 1116 height 187
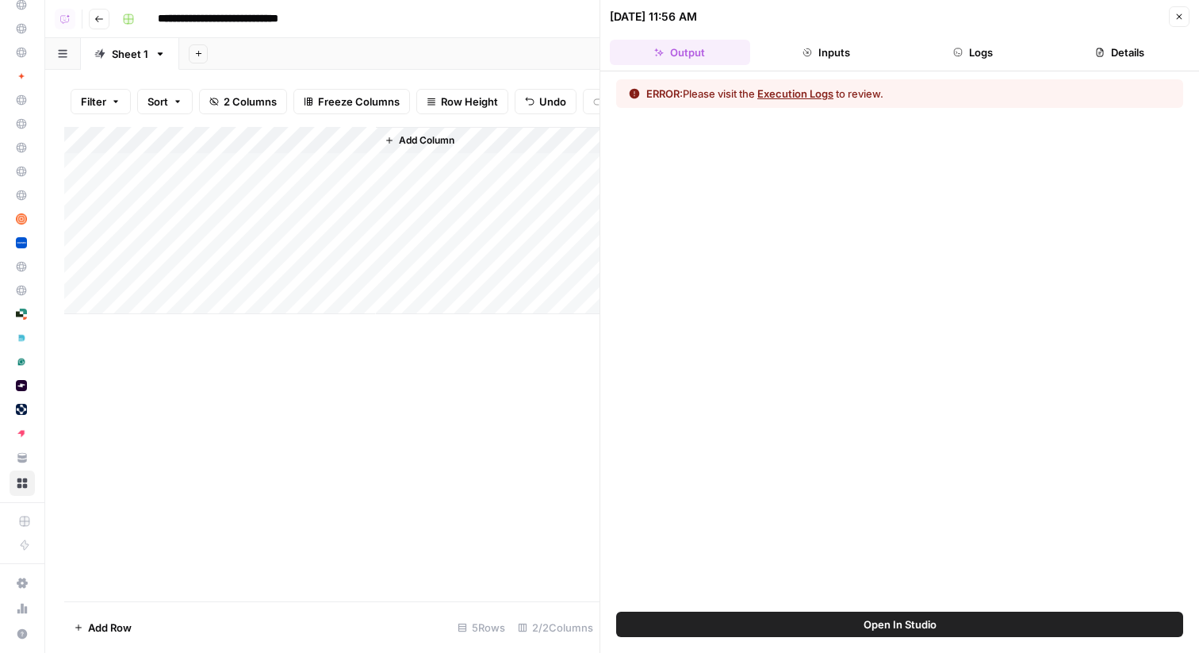
click at [962, 53] on icon "button" at bounding box center [958, 53] width 10 height 10
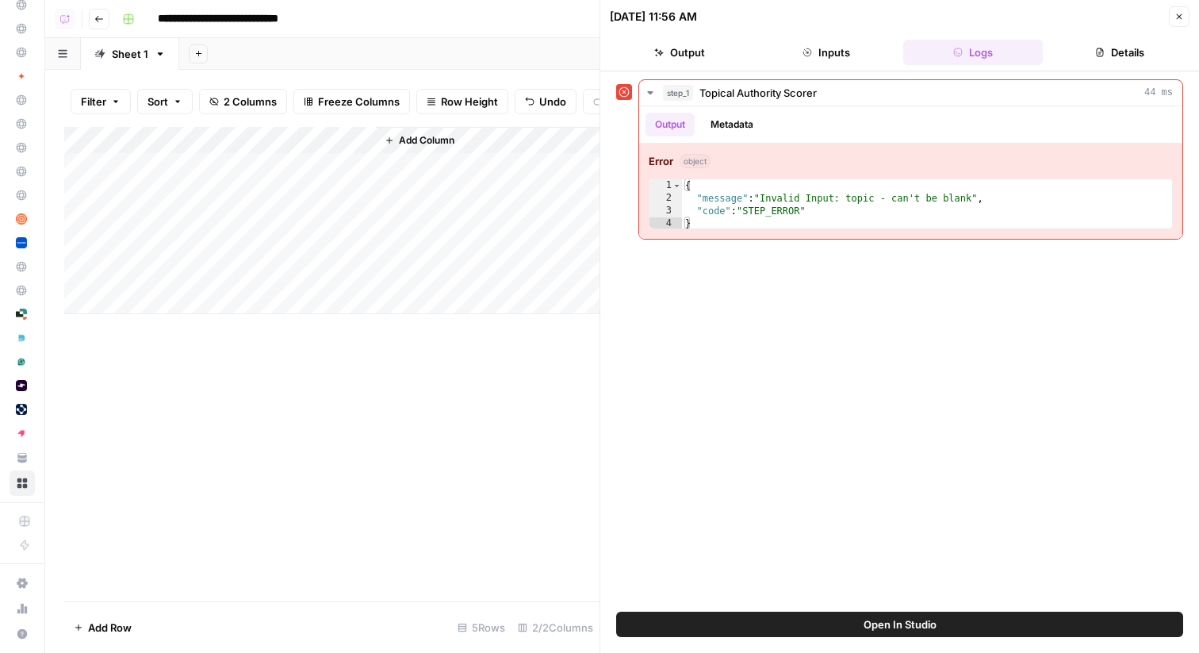
click at [1112, 51] on button "Details" at bounding box center [1119, 52] width 140 height 25
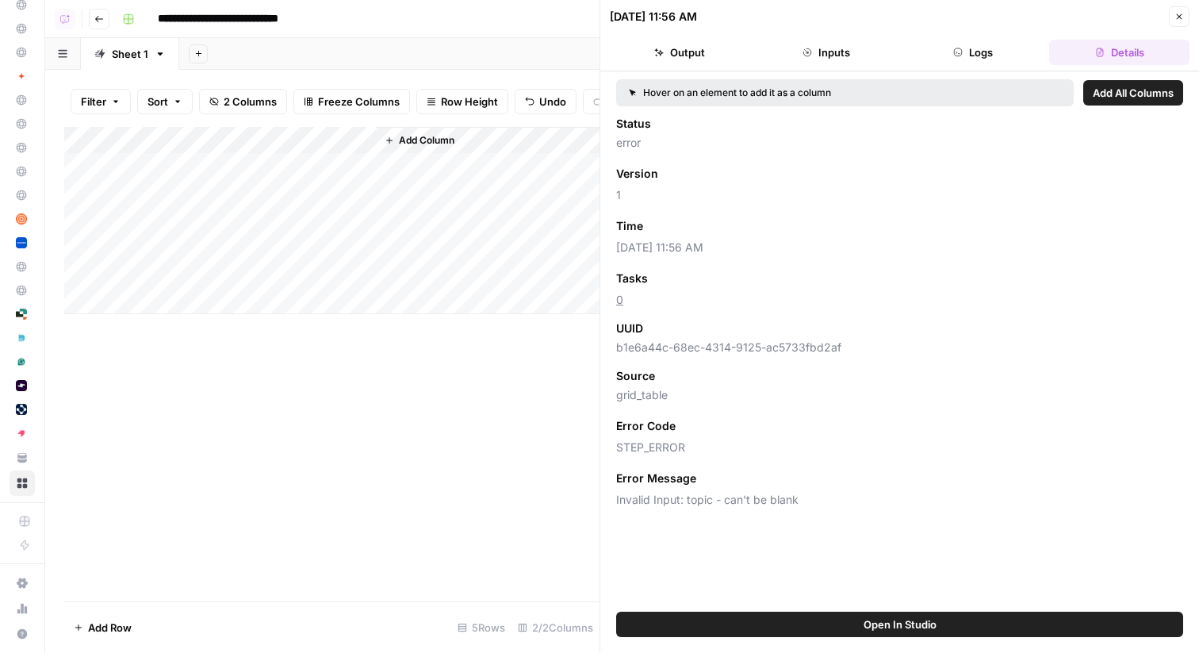
click at [1009, 51] on button "Logs" at bounding box center [973, 52] width 140 height 25
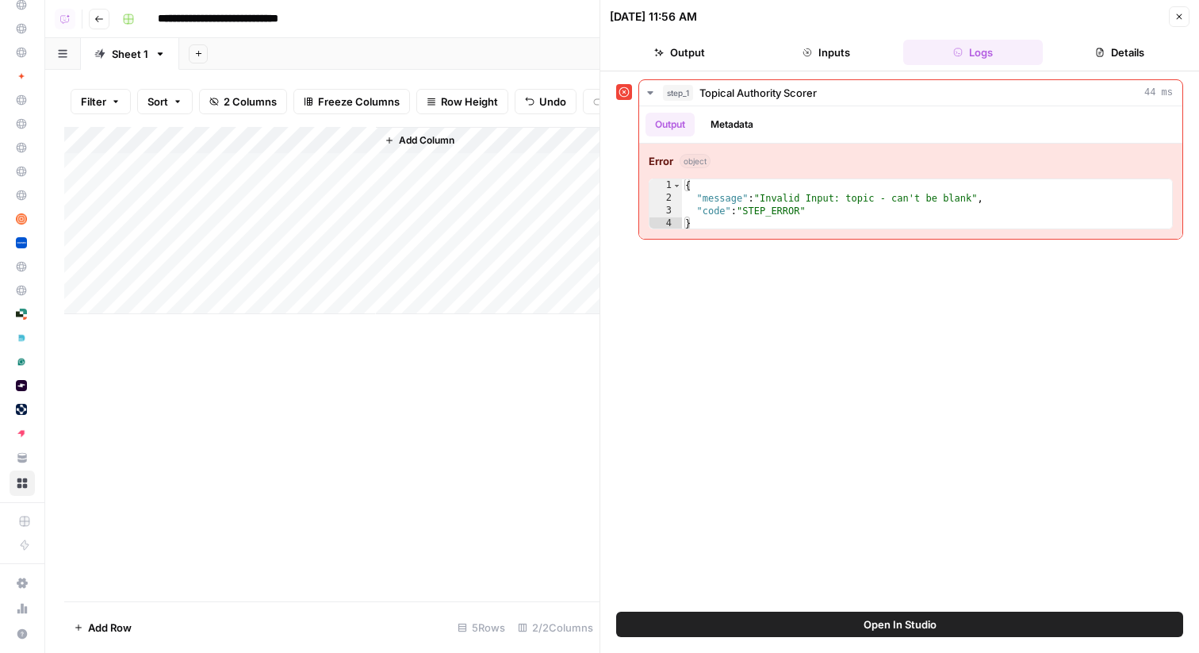
click at [343, 141] on div "Add Column" at bounding box center [331, 220] width 535 height 187
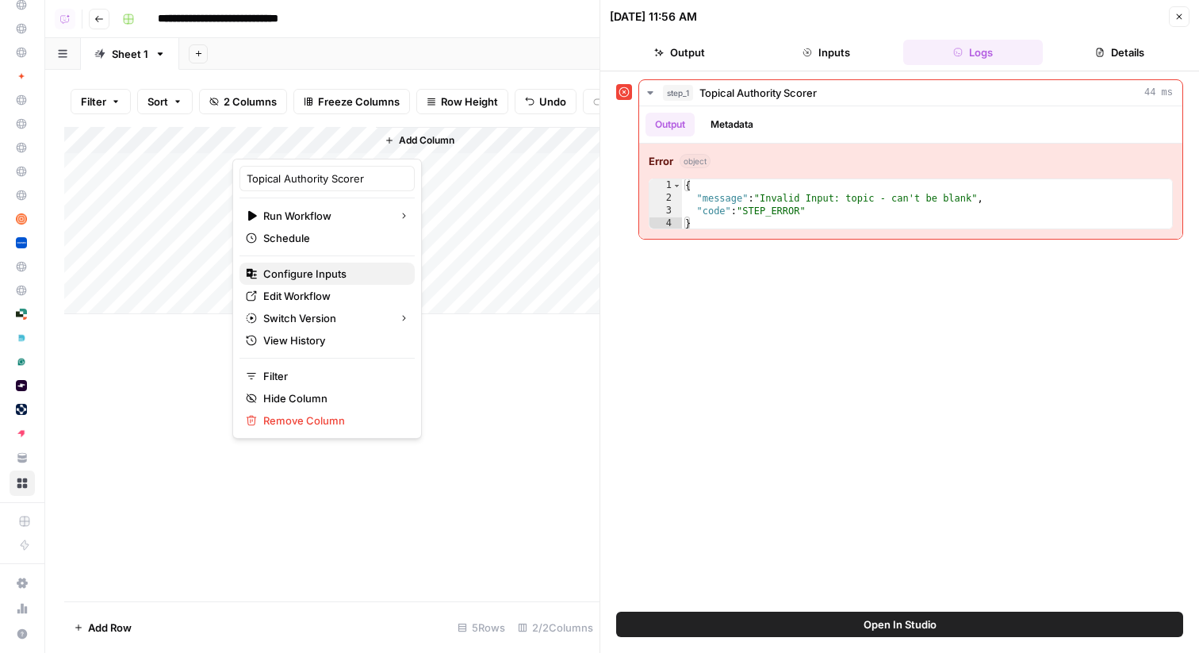
click at [298, 274] on span "Configure Inputs" at bounding box center [332, 274] width 139 height 16
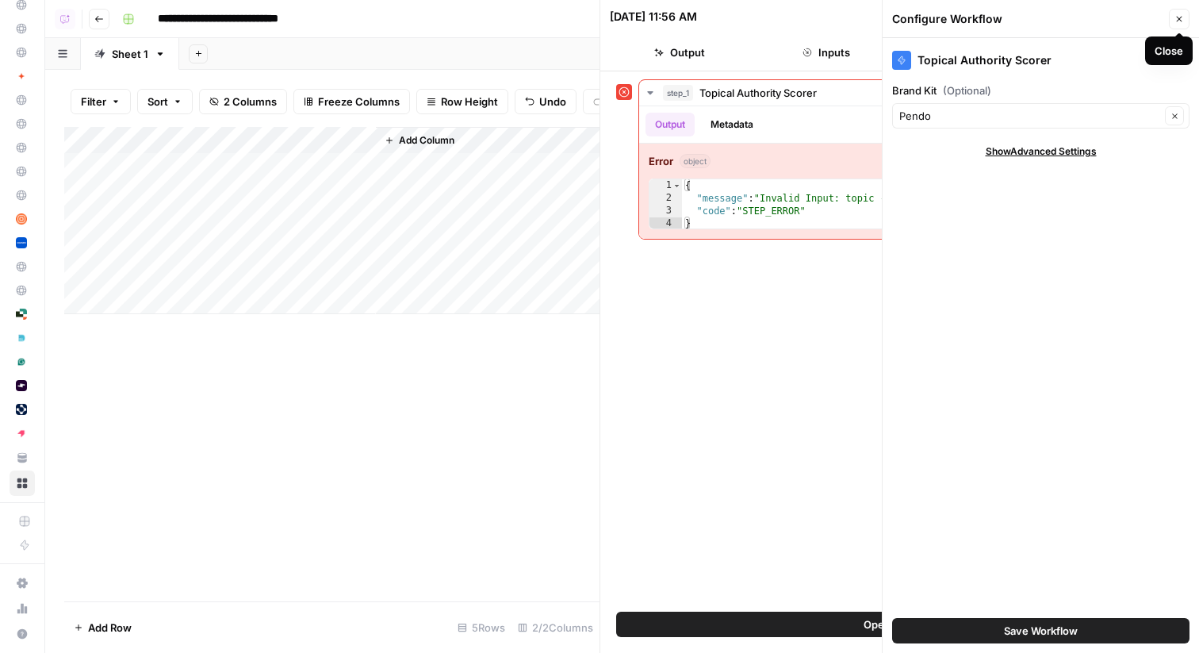
click at [1178, 17] on icon "button" at bounding box center [1179, 19] width 10 height 10
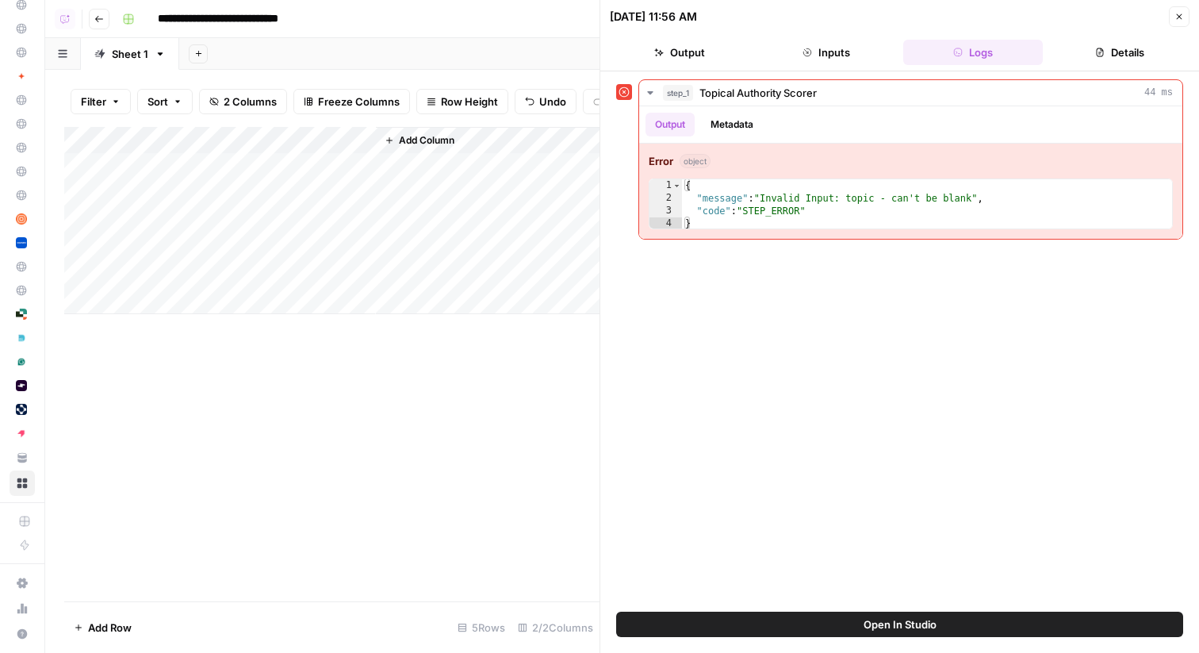
click at [1178, 17] on icon "button" at bounding box center [1180, 17] width 6 height 6
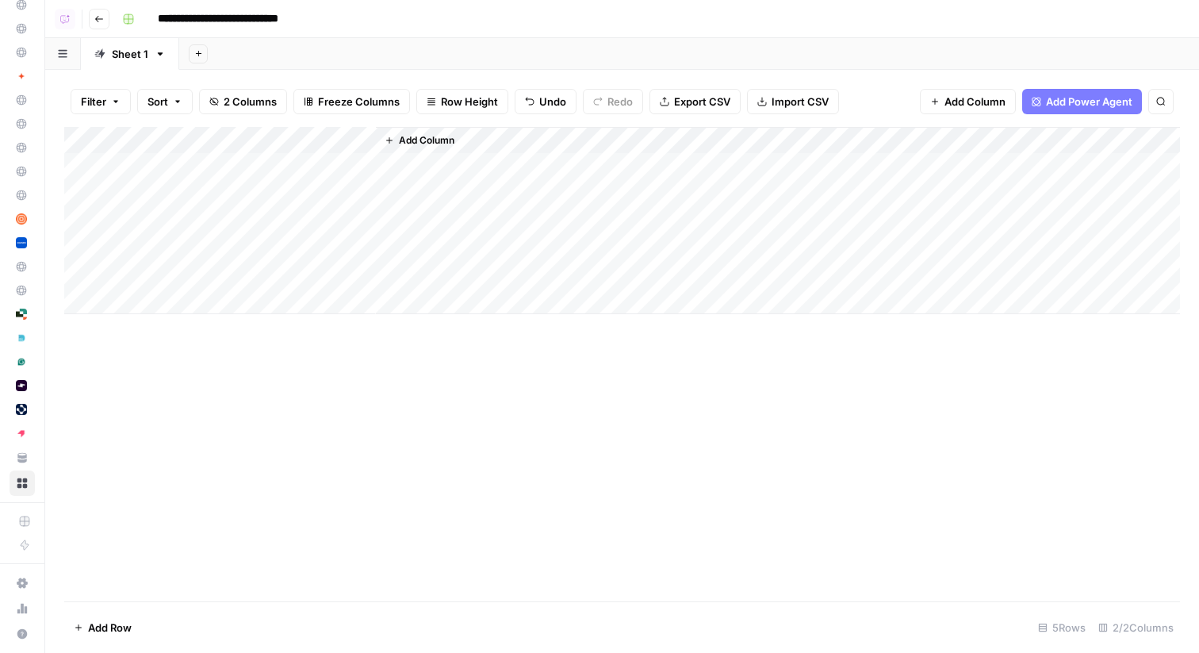
click at [338, 140] on div "Add Column" at bounding box center [622, 220] width 1116 height 187
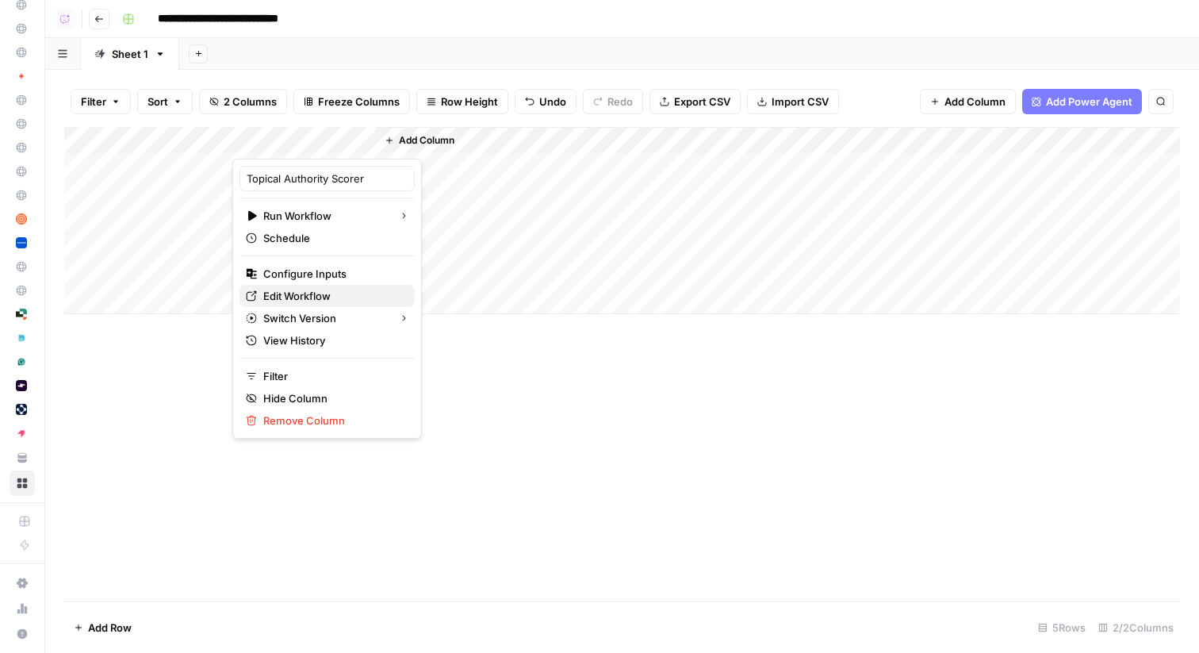
click at [307, 293] on span "Edit Workflow" at bounding box center [332, 296] width 139 height 16
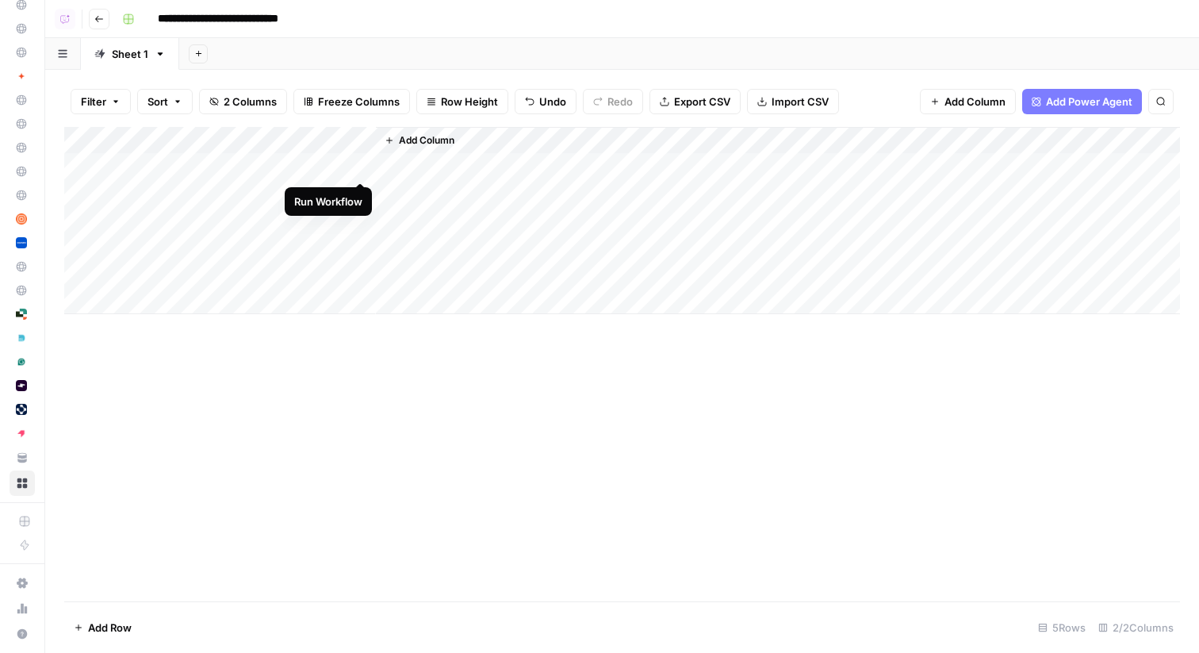
click at [359, 163] on div "Add Column" at bounding box center [622, 220] width 1116 height 187
click at [135, 193] on div "Add Column" at bounding box center [622, 220] width 1116 height 187
type textarea "**********"
click at [340, 166] on div "Add Column" at bounding box center [622, 220] width 1116 height 187
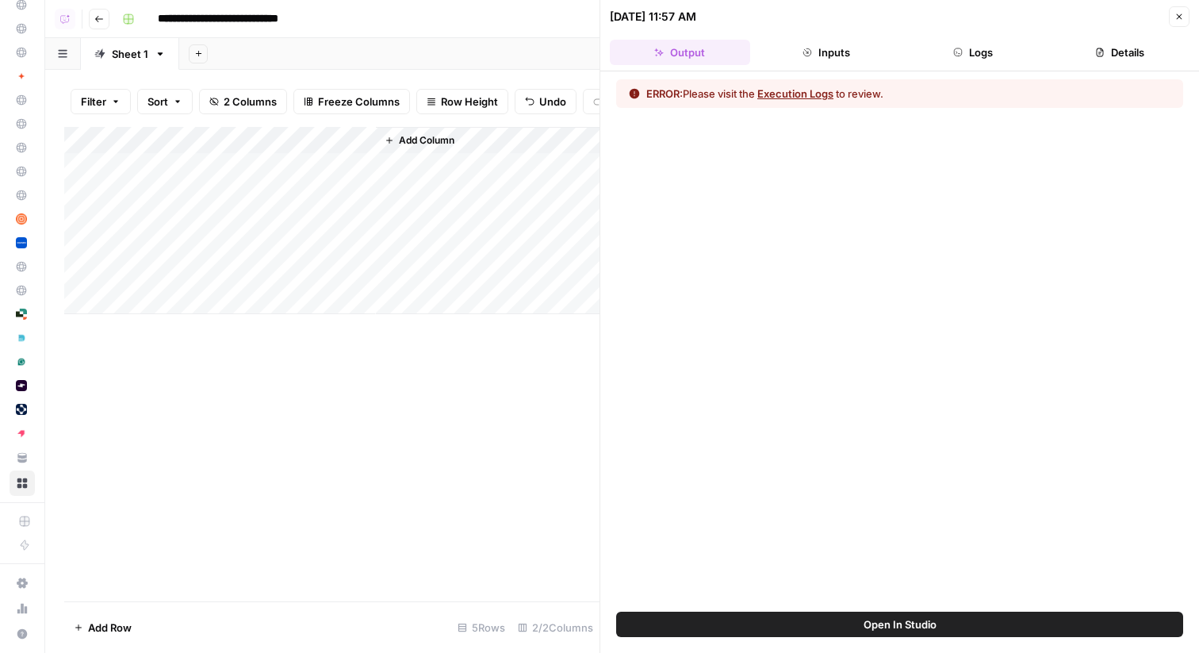
click at [986, 59] on button "Logs" at bounding box center [973, 52] width 140 height 25
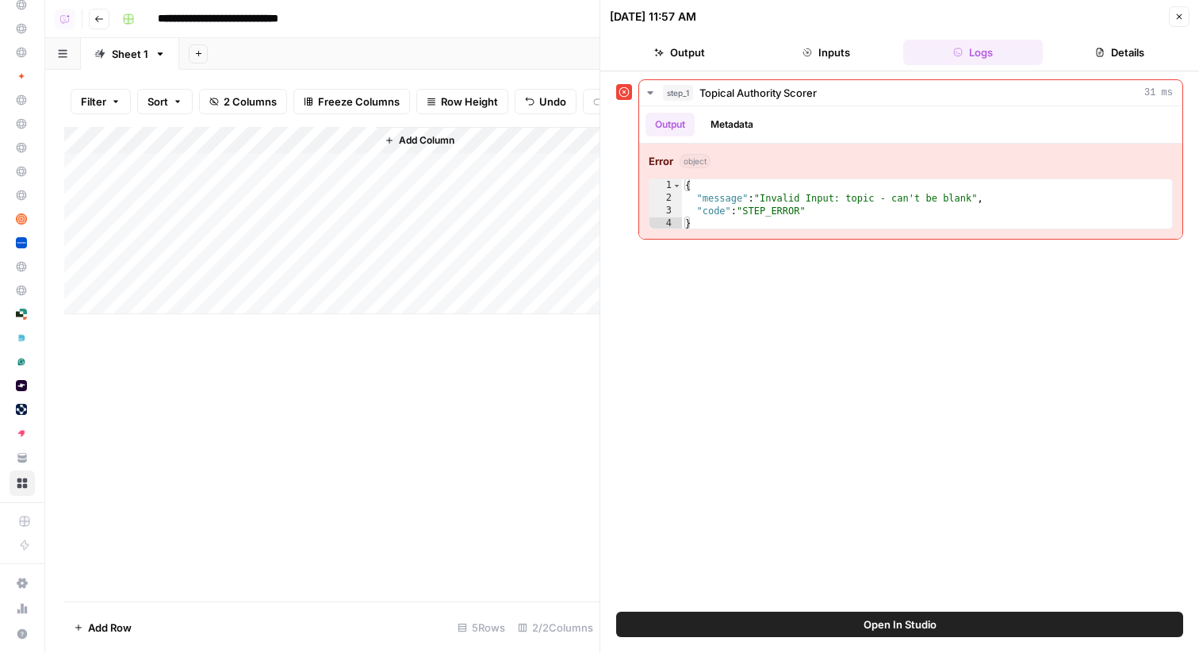
click at [1125, 51] on button "Details" at bounding box center [1119, 52] width 140 height 25
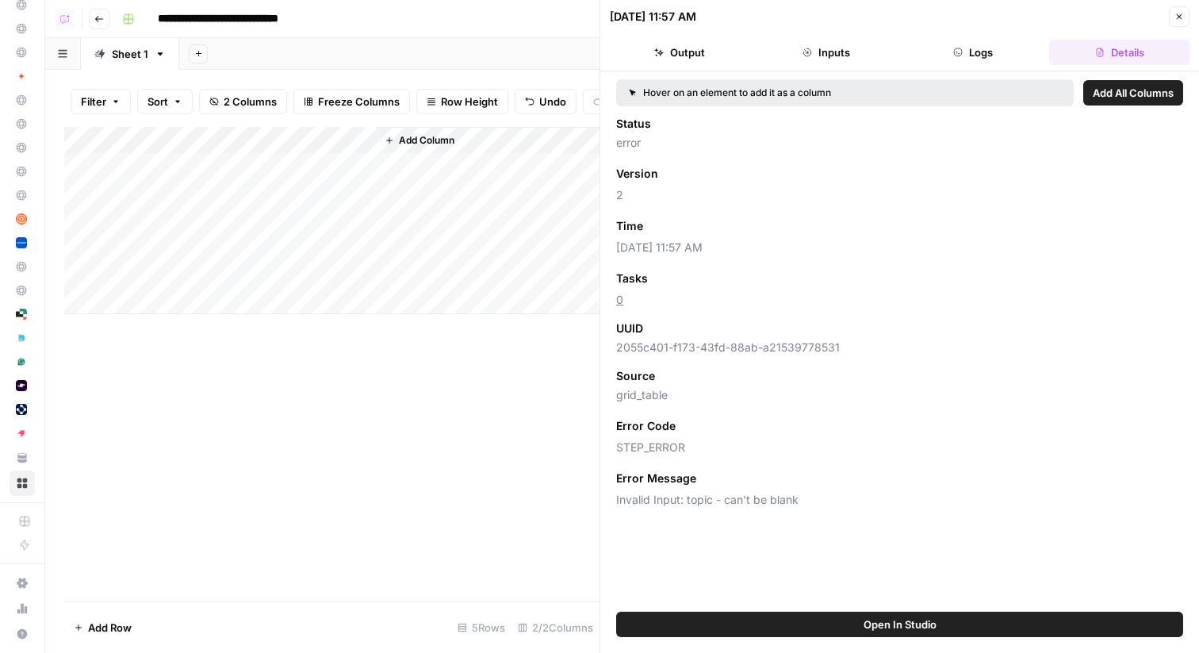
click at [345, 141] on div "Add Column" at bounding box center [331, 220] width 535 height 187
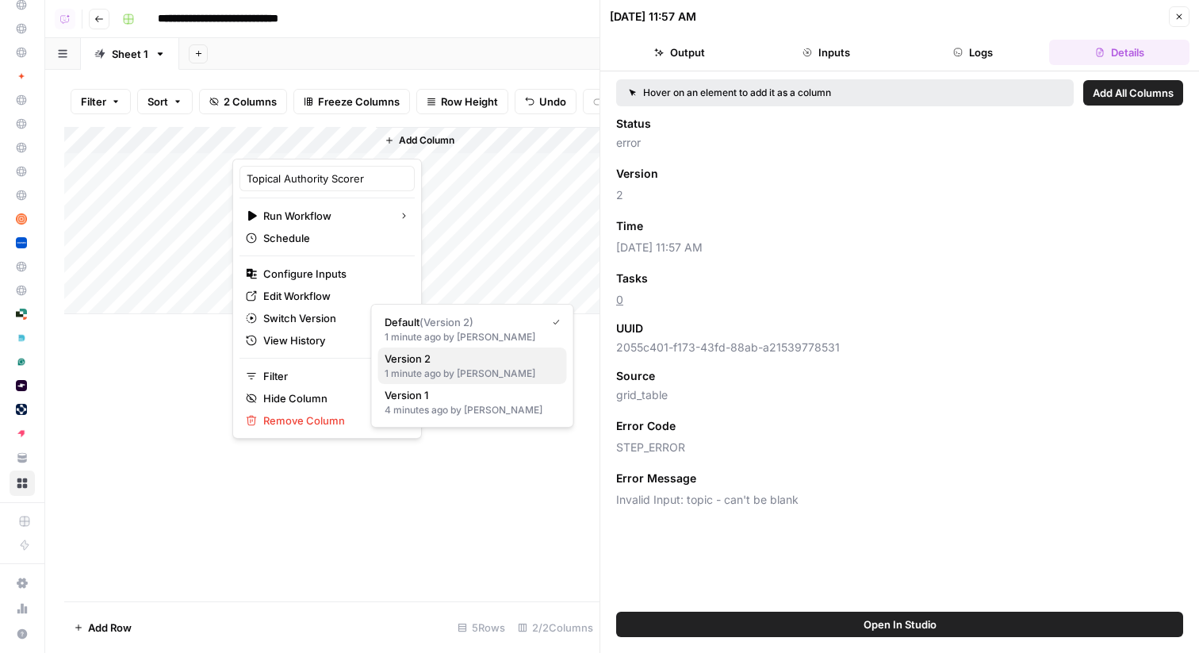
click at [415, 363] on span "Version 2" at bounding box center [470, 358] width 170 height 16
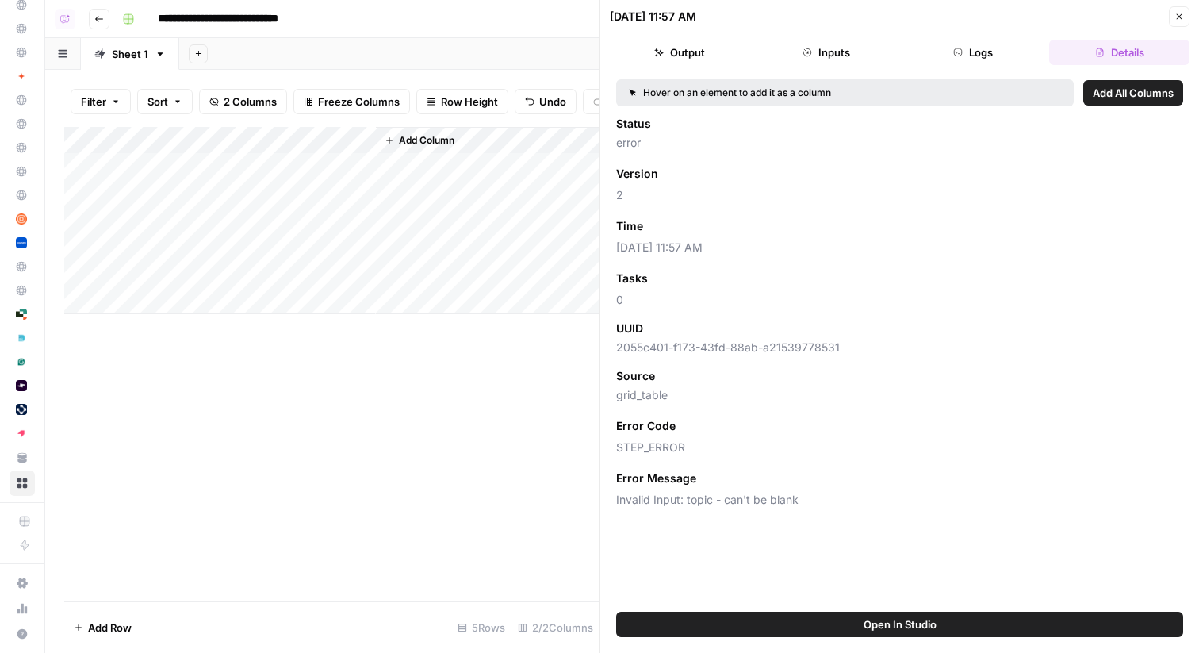
click at [1185, 18] on button "Close" at bounding box center [1179, 16] width 21 height 21
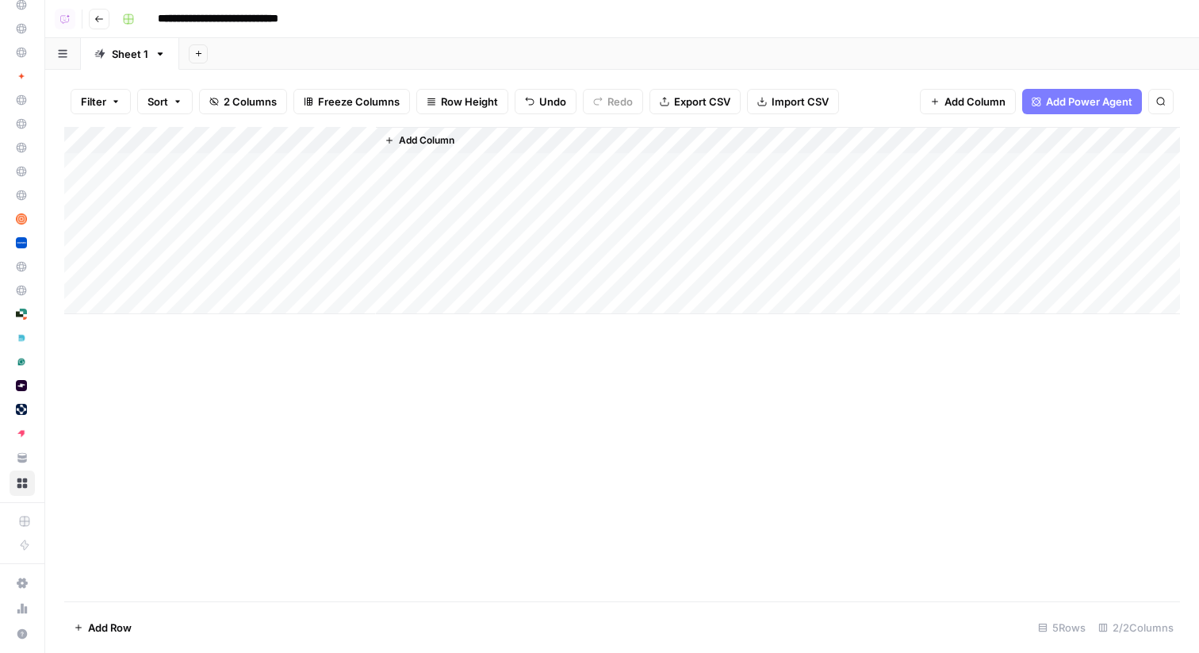
click at [345, 140] on div "Add Column" at bounding box center [622, 220] width 1116 height 187
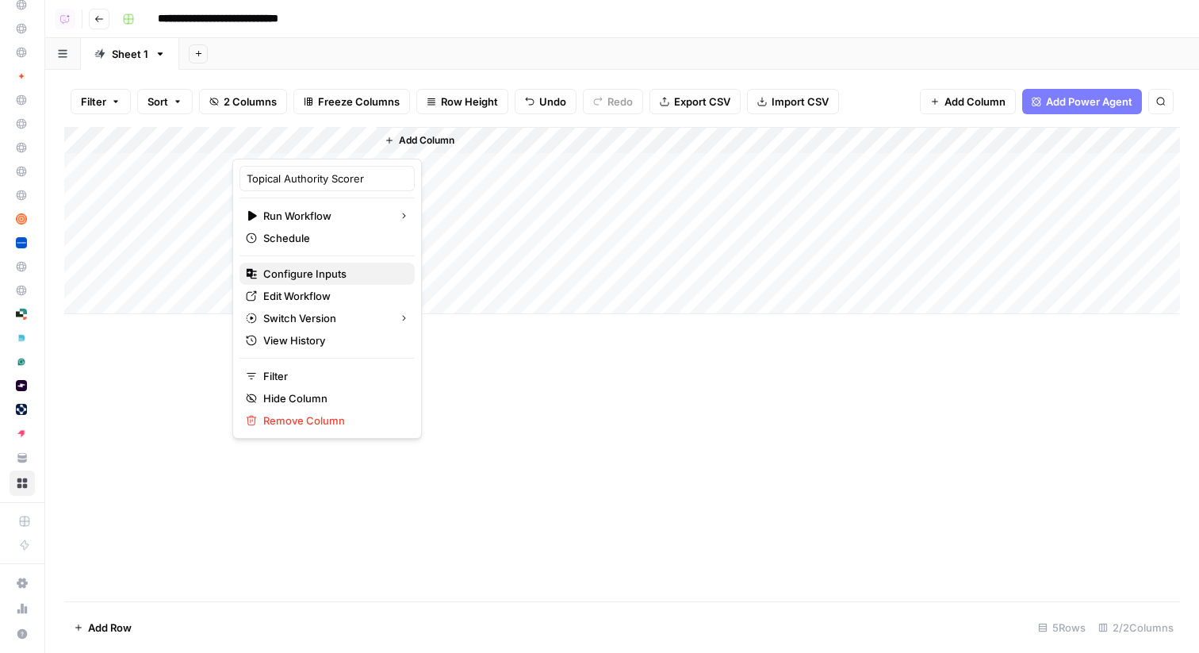
click at [319, 278] on span "Configure Inputs" at bounding box center [332, 274] width 139 height 16
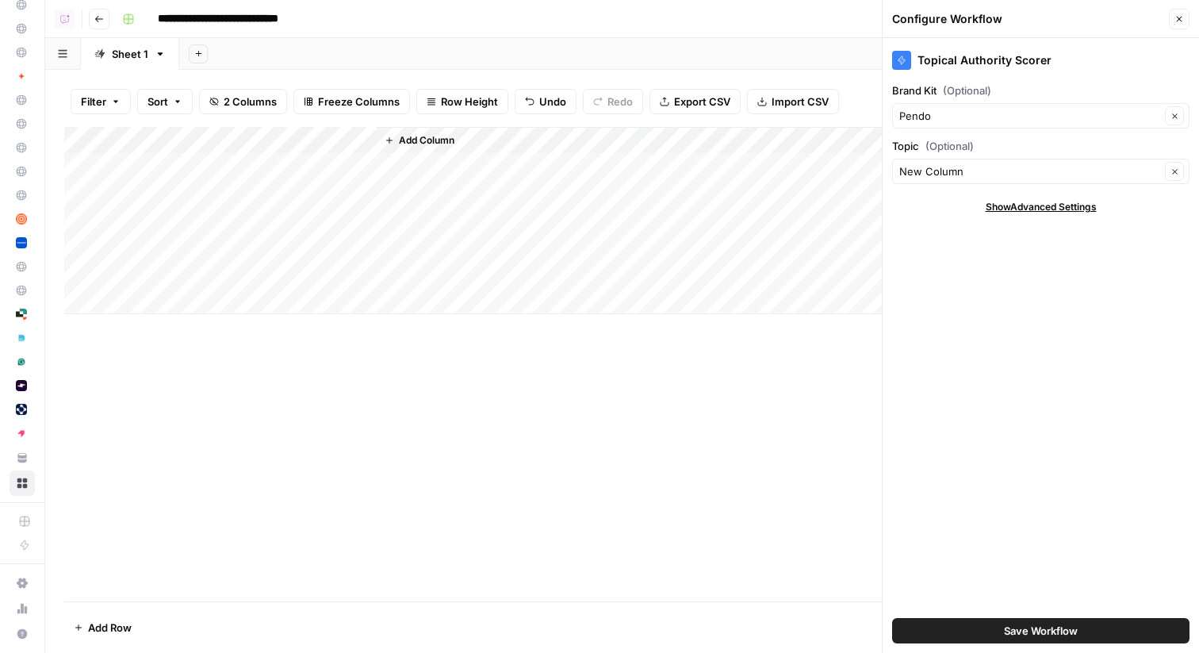
click at [1175, 17] on icon "button" at bounding box center [1179, 19] width 10 height 10
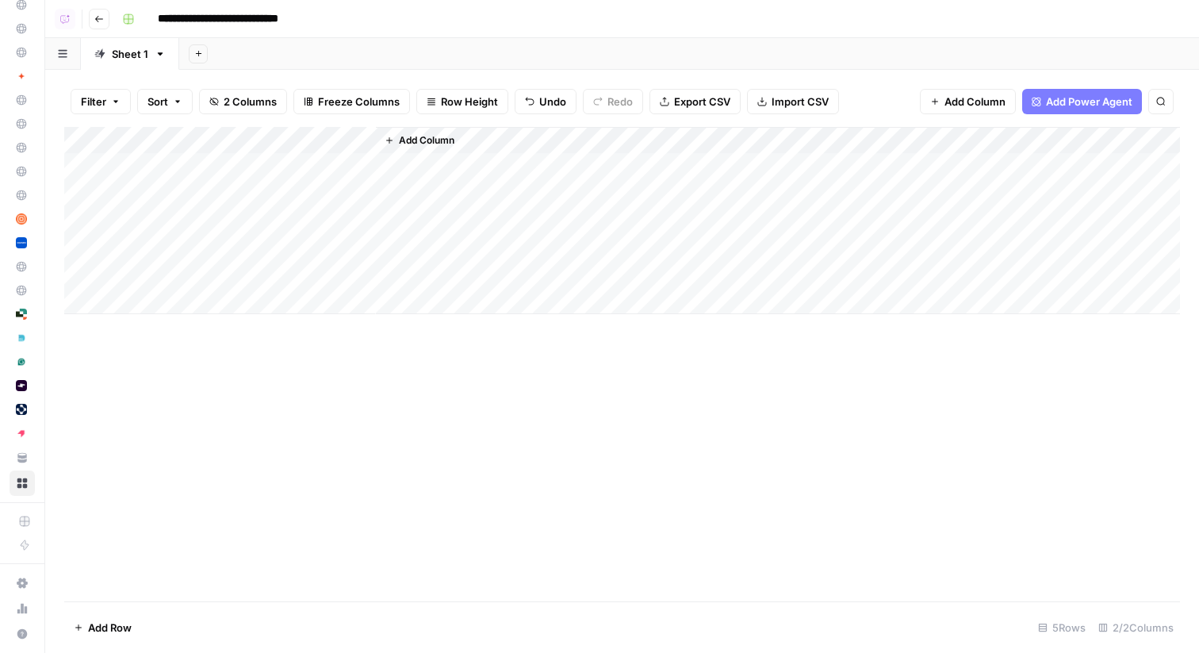
click at [169, 165] on div "Add Column" at bounding box center [622, 220] width 1116 height 187
click at [297, 190] on div "Add Column" at bounding box center [622, 220] width 1116 height 187
click at [343, 141] on div "Add Column" at bounding box center [622, 220] width 1116 height 187
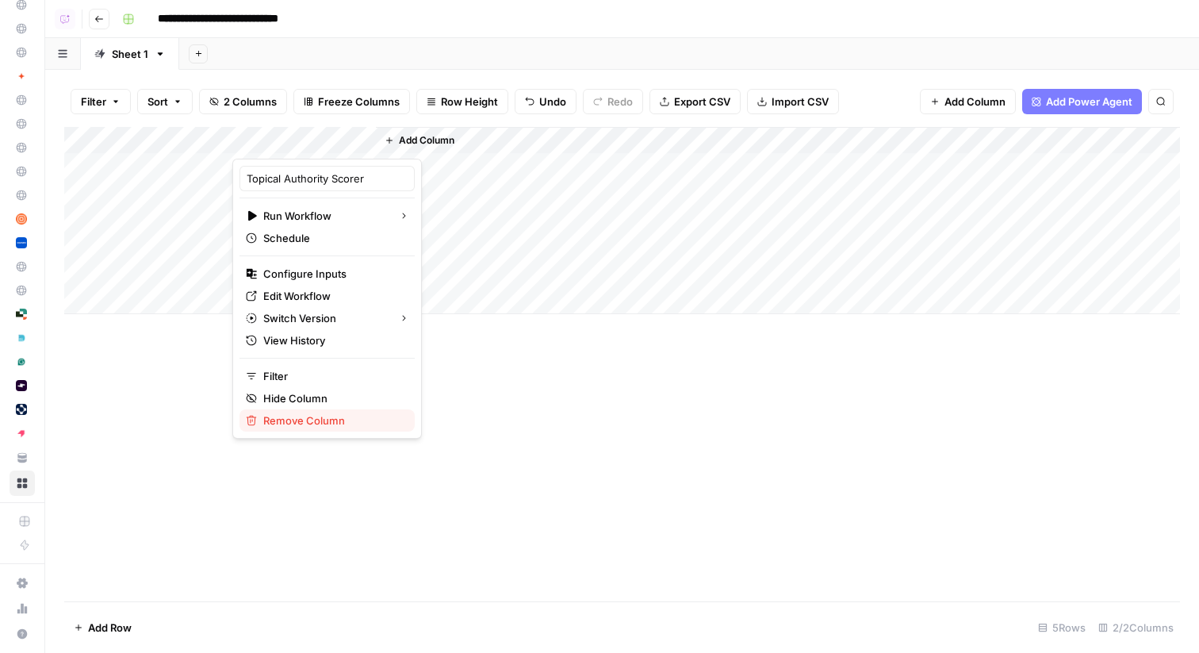
click at [287, 423] on span "Remove Column" at bounding box center [332, 420] width 139 height 16
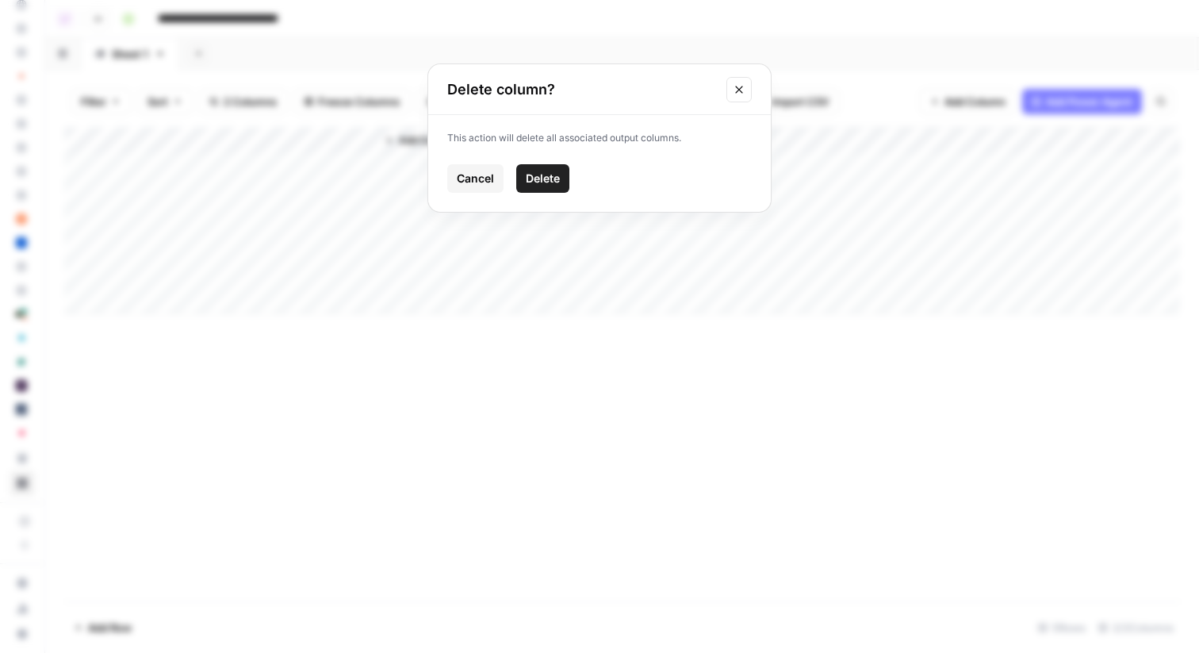
click at [537, 186] on button "Delete" at bounding box center [542, 178] width 53 height 29
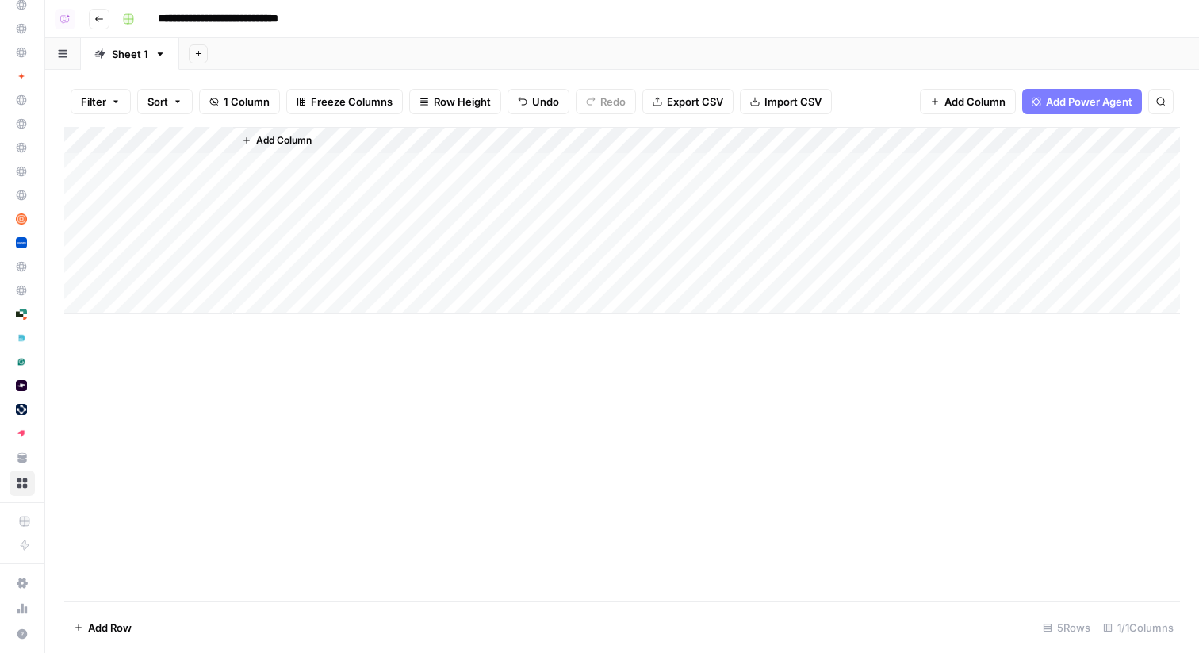
click at [273, 136] on span "Add Column" at bounding box center [284, 140] width 56 height 14
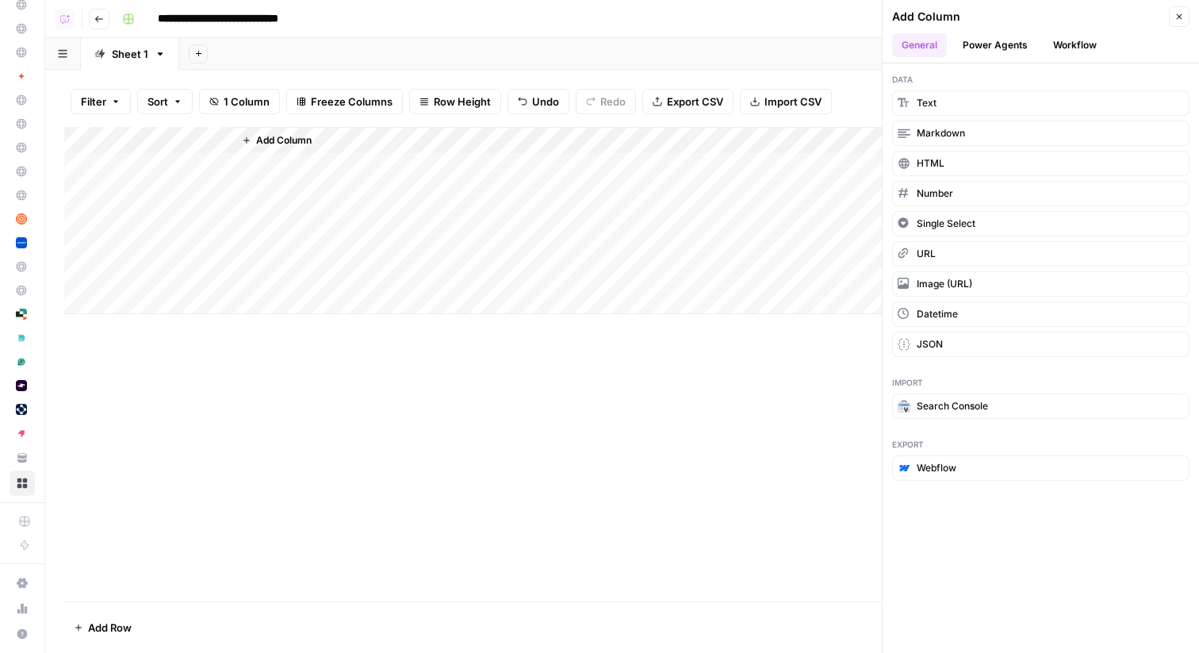
click at [1002, 49] on button "Power Agents" at bounding box center [995, 45] width 84 height 24
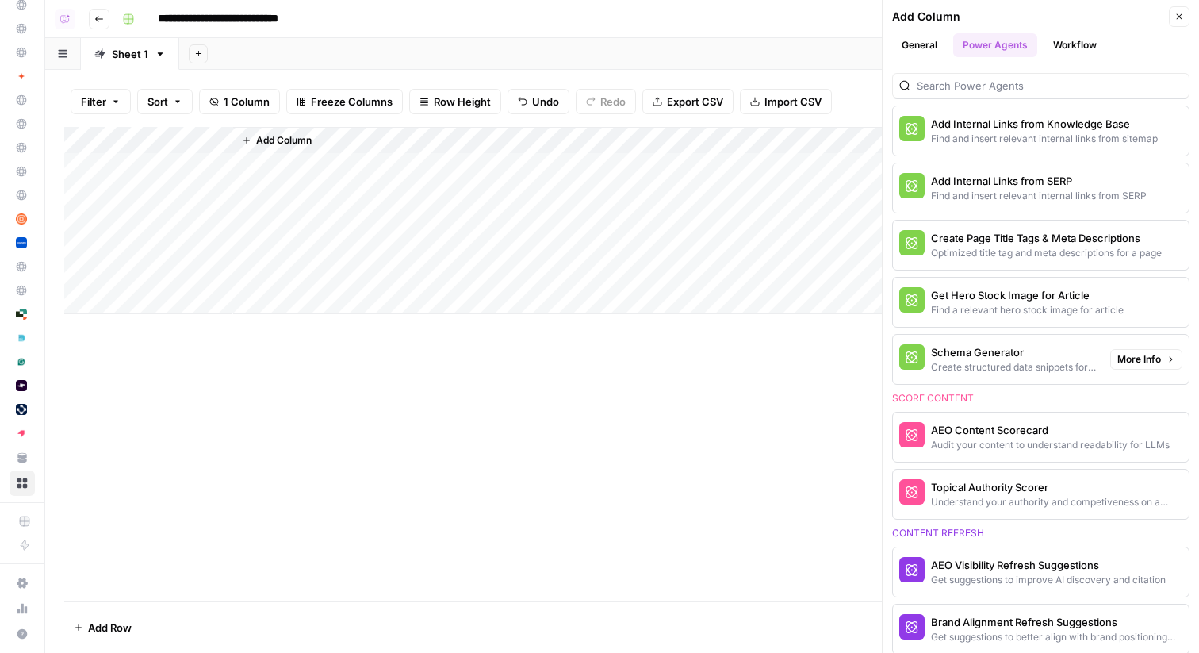
scroll to position [462, 0]
click at [980, 501] on div "Understand your authority and competiveness on a topic" at bounding box center [1014, 500] width 167 height 14
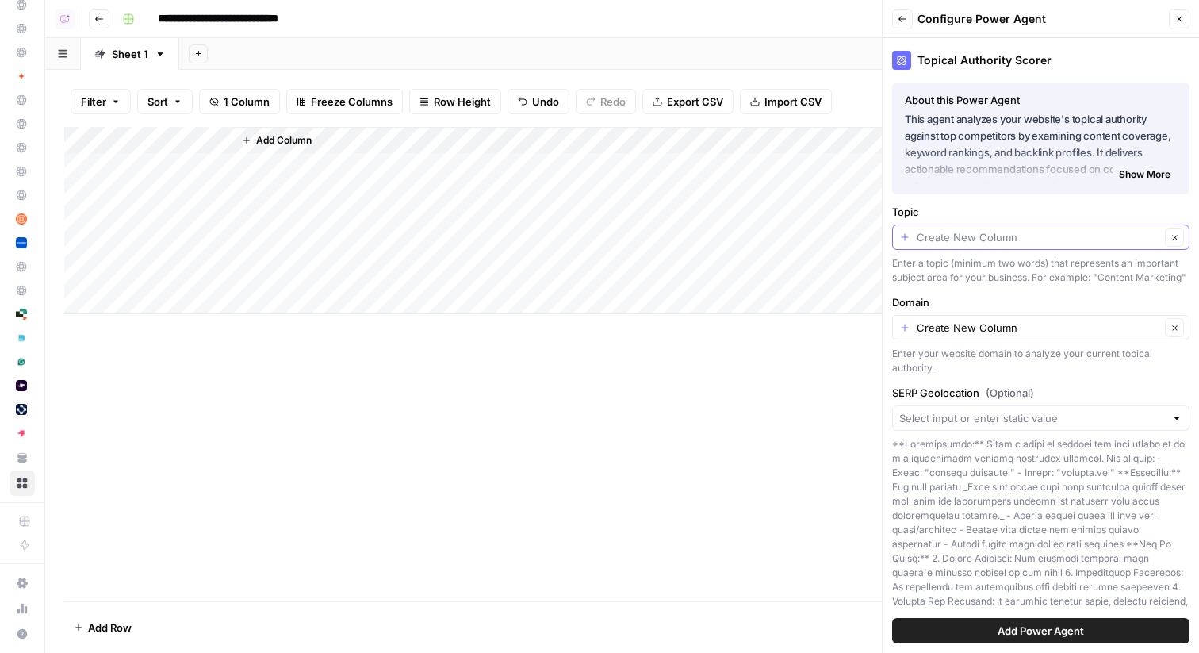
click at [1029, 239] on input "Topic" at bounding box center [1038, 237] width 243 height 16
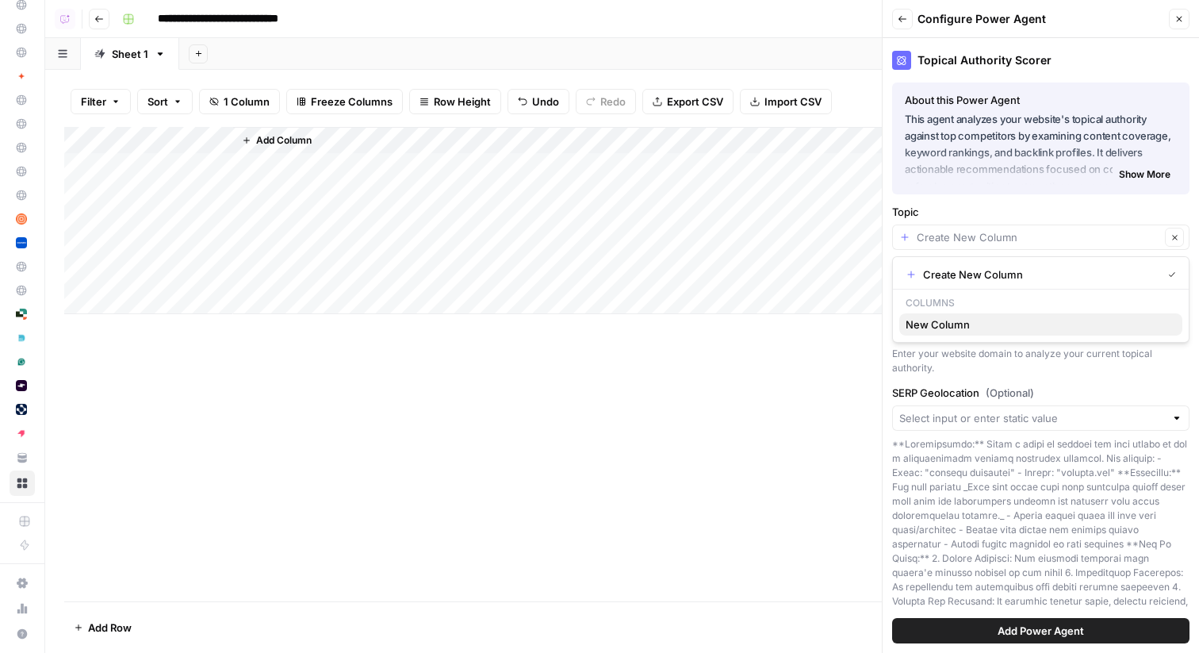
click at [971, 324] on span "New Column" at bounding box center [1038, 324] width 264 height 16
type input "New Column"
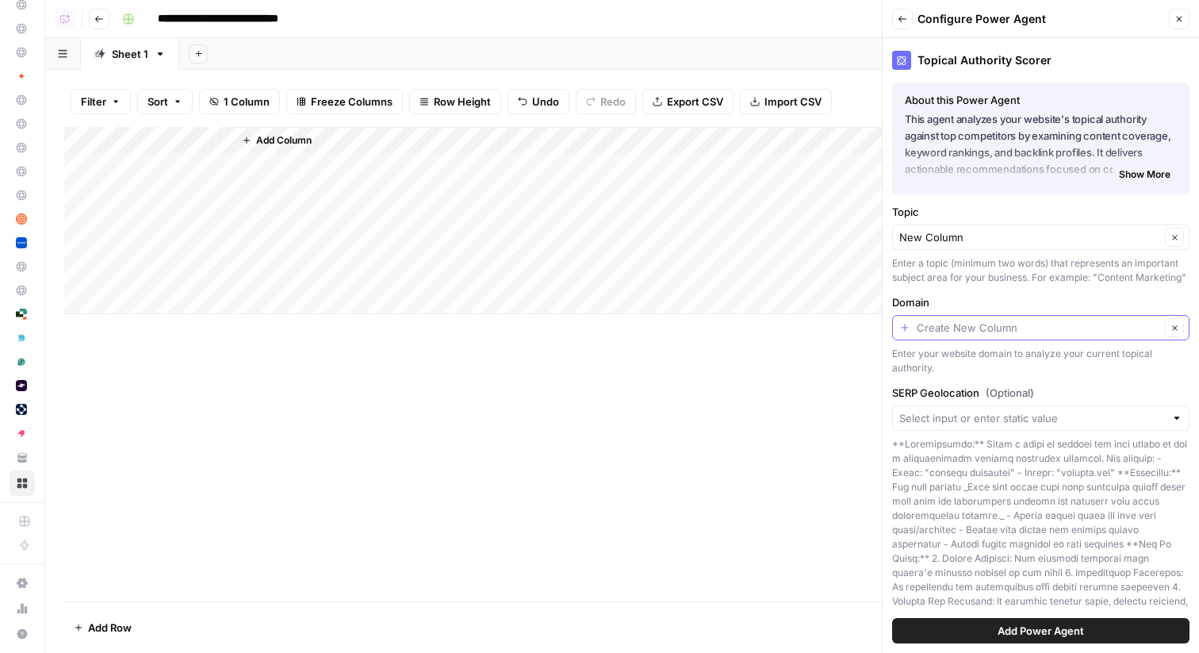
click at [1014, 330] on input "Domain" at bounding box center [1038, 328] width 243 height 16
type input "Create New Column"
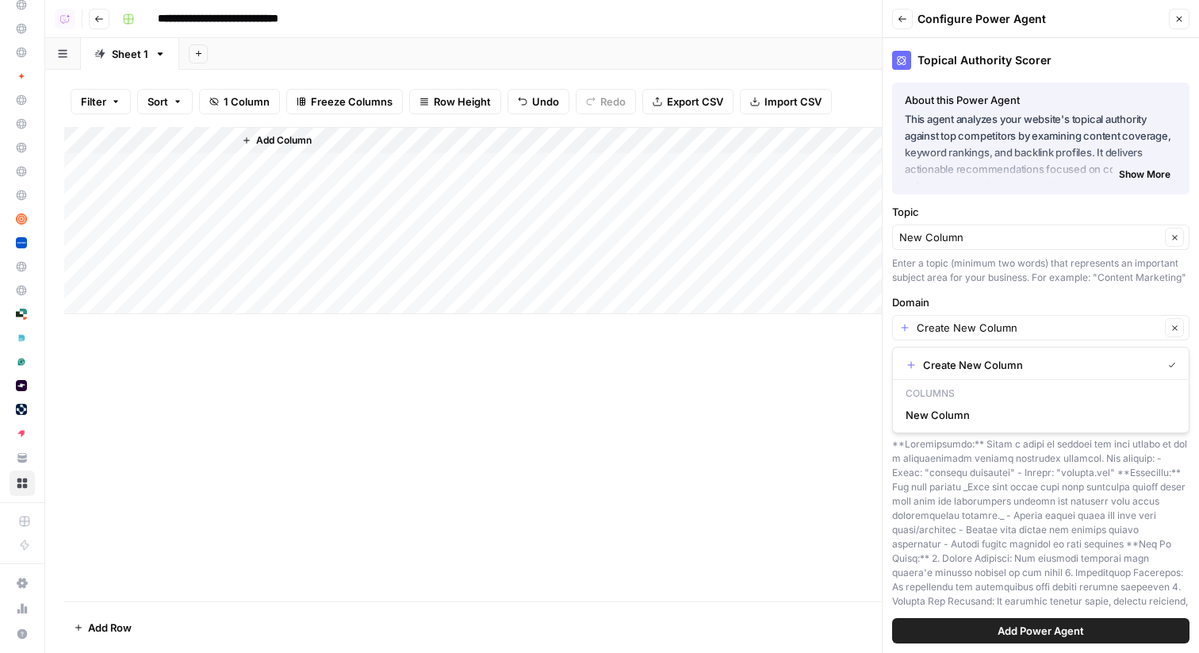
click at [997, 294] on label "Domain" at bounding box center [1040, 302] width 297 height 16
click at [997, 320] on input "Create New Column" at bounding box center [1038, 328] width 243 height 16
type input "Create New Column"
click at [997, 294] on label "Domain" at bounding box center [1040, 302] width 297 height 16
click at [997, 320] on input "Create New Column" at bounding box center [1038, 328] width 243 height 16
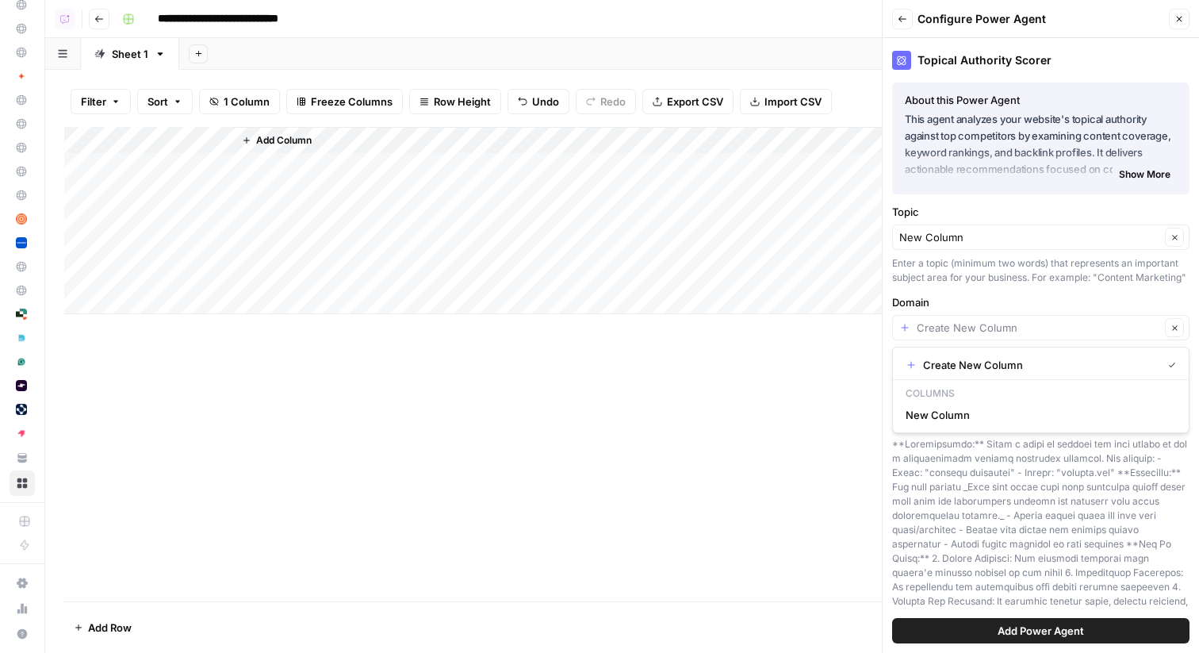
type input "Create New Column"
click at [1001, 248] on div "New Column Clear" at bounding box center [1040, 236] width 297 height 25
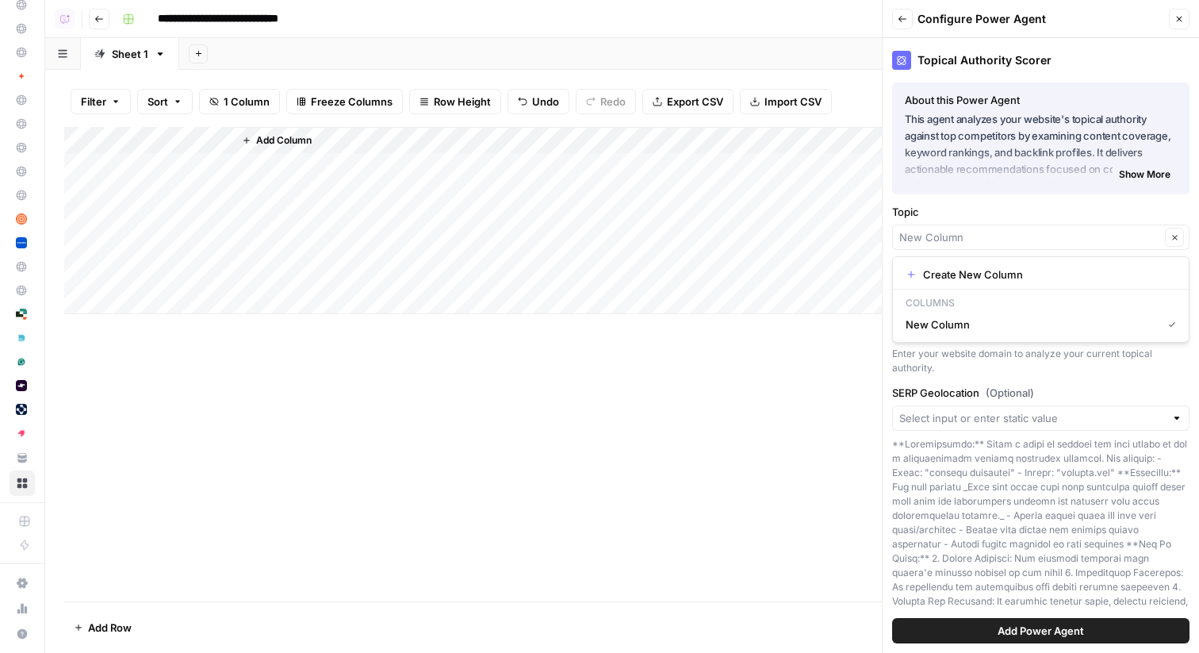
type input "New Column"
click at [986, 205] on label "Topic" at bounding box center [1040, 212] width 297 height 16
click at [986, 229] on input "New Column" at bounding box center [1029, 237] width 261 height 16
type input "New Column"
click at [702, 459] on div "Add Column" at bounding box center [622, 364] width 1116 height 474
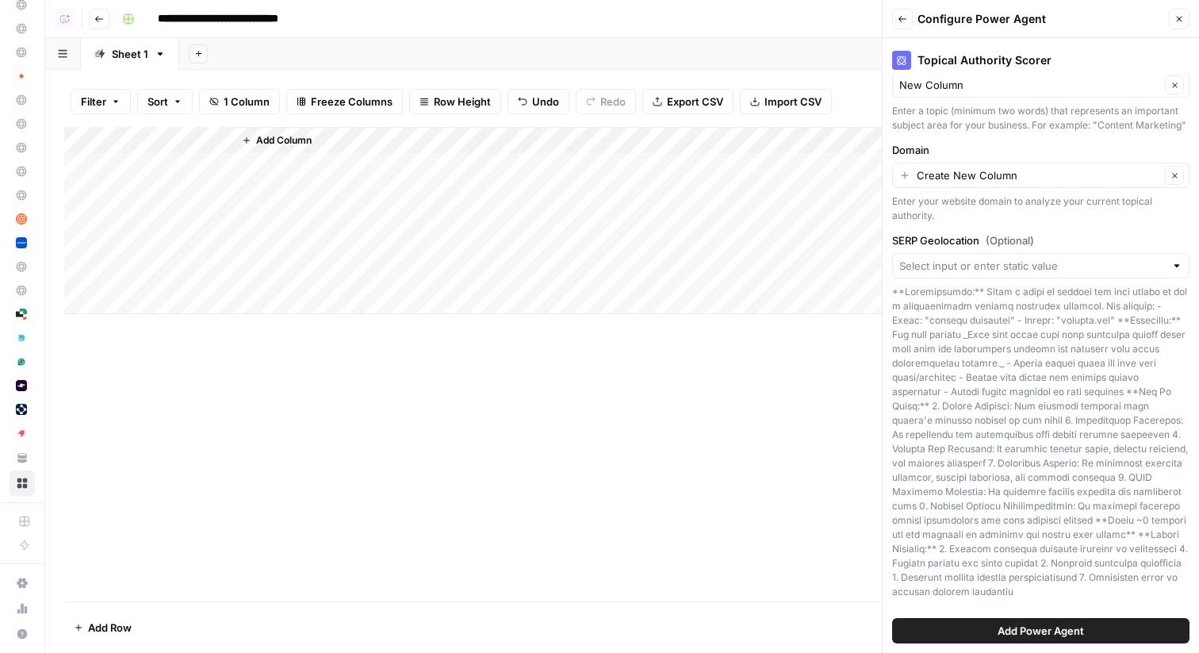
scroll to position [0, 0]
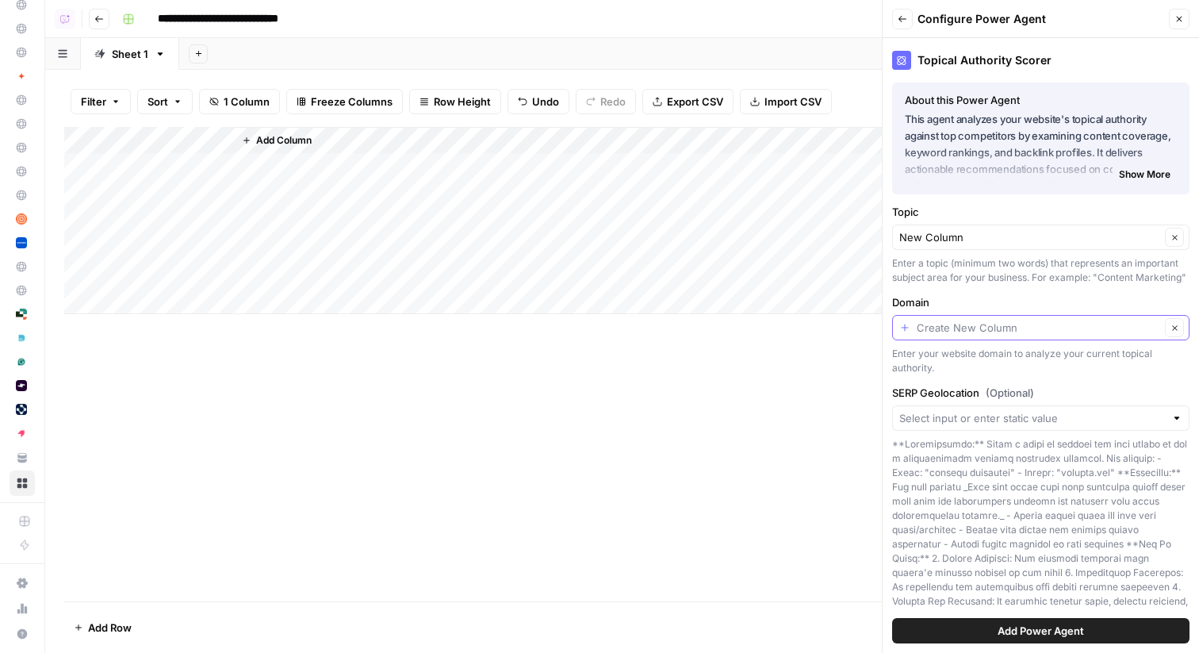
click at [944, 327] on input "Domain" at bounding box center [1038, 328] width 243 height 16
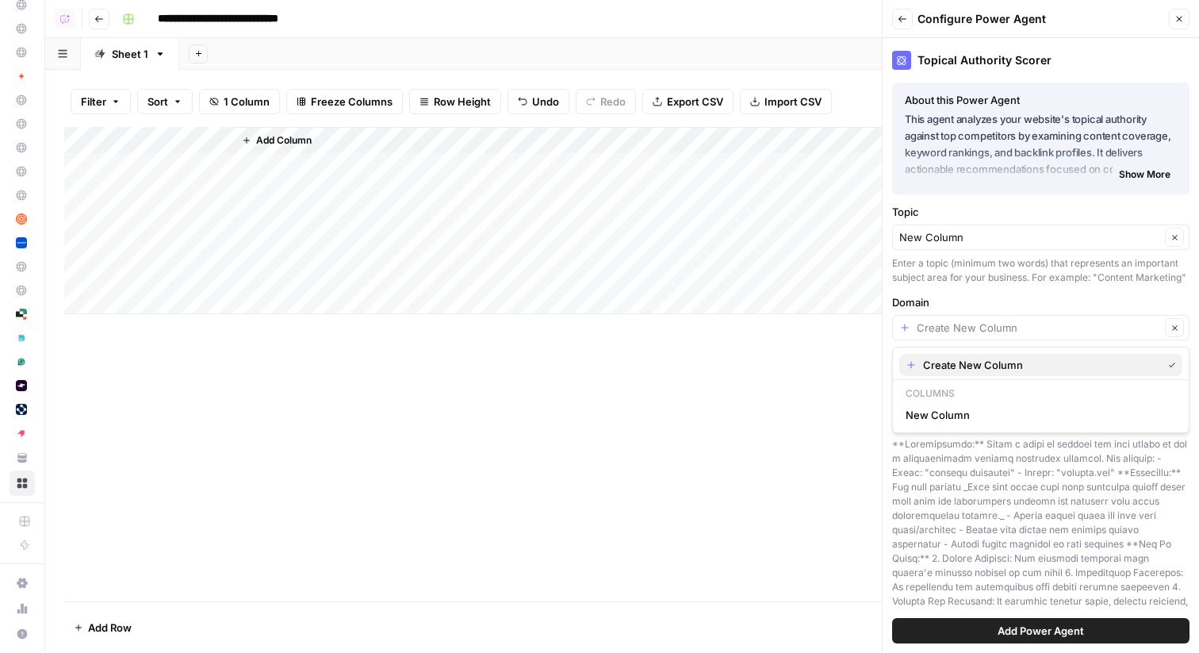
click at [942, 359] on span "Create New Column" at bounding box center [1039, 365] width 232 height 16
type input "Create New Column"
click at [1011, 631] on span "Add Power Agent" at bounding box center [1041, 630] width 86 height 16
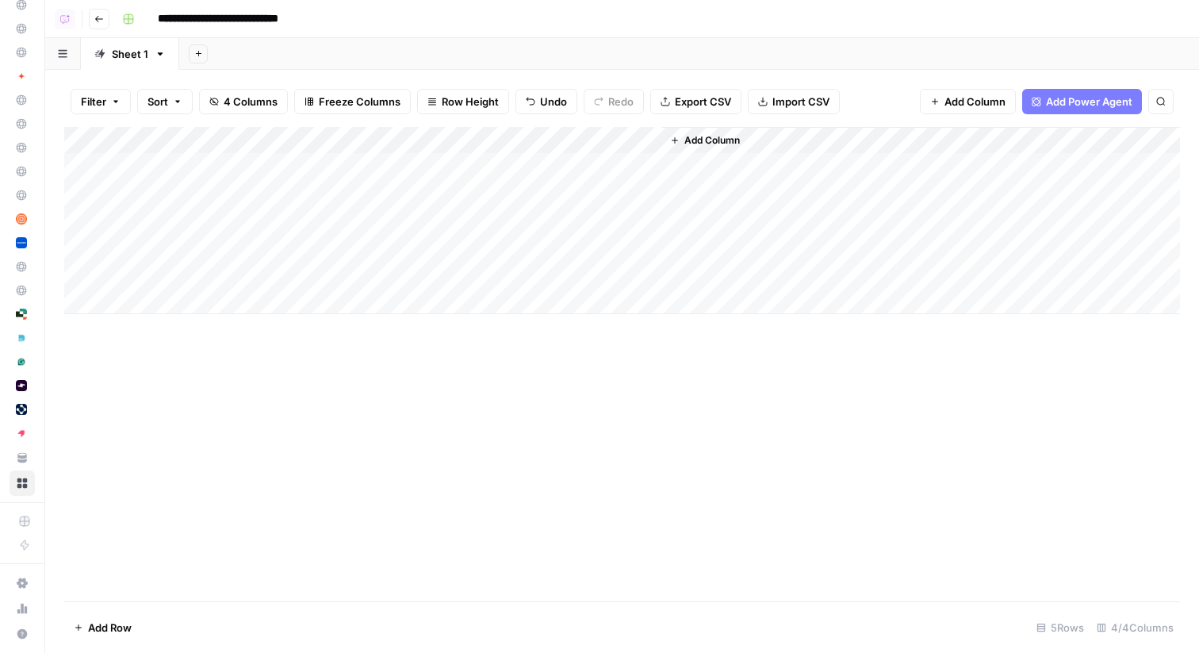
click at [300, 166] on div "Add Column" at bounding box center [622, 220] width 1116 height 187
type textarea "**********"
click at [303, 160] on div "Add Column" at bounding box center [622, 220] width 1116 height 187
click at [293, 189] on div "Add Column" at bounding box center [622, 220] width 1116 height 187
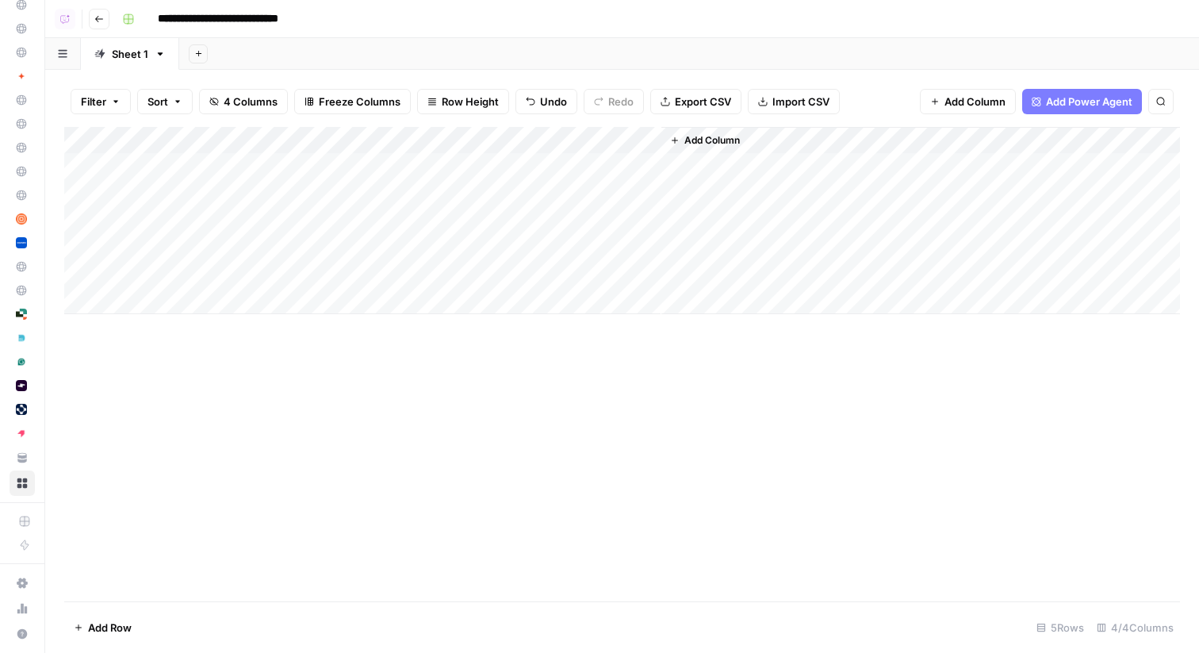
click at [438, 164] on div "Add Column" at bounding box center [622, 220] width 1116 height 187
click at [442, 198] on div "Add Column" at bounding box center [622, 220] width 1116 height 187
click at [98, 17] on icon "button" at bounding box center [99, 19] width 10 height 10
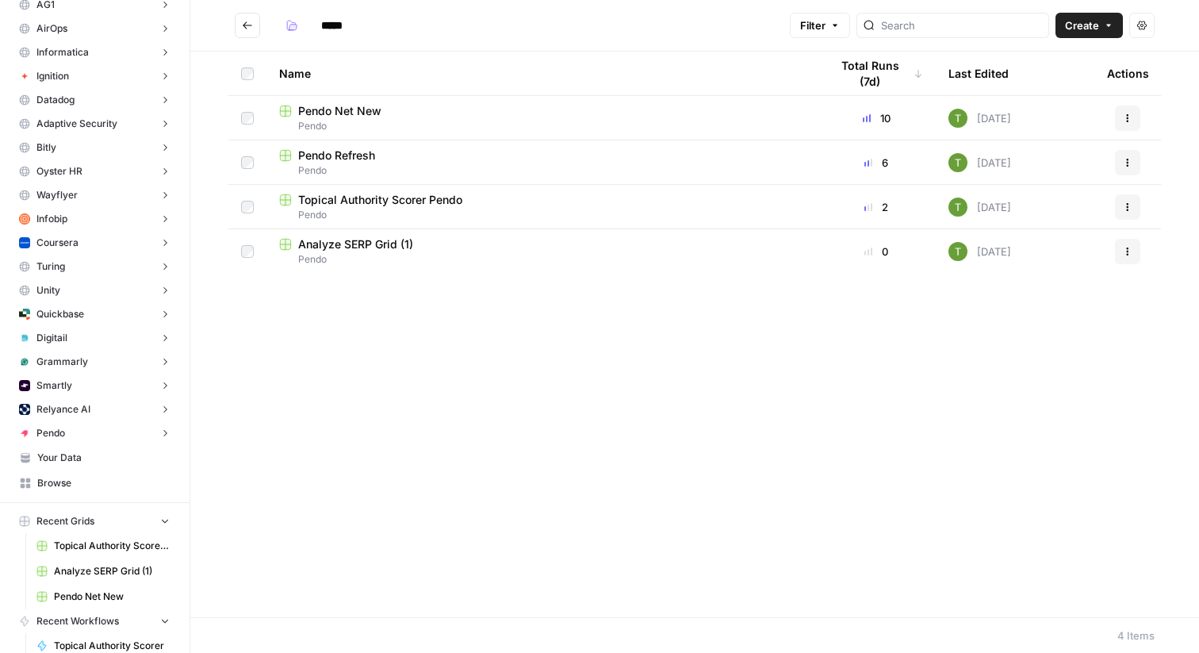
click at [358, 249] on span "Analyze SERP Grid (1)" at bounding box center [355, 244] width 115 height 16
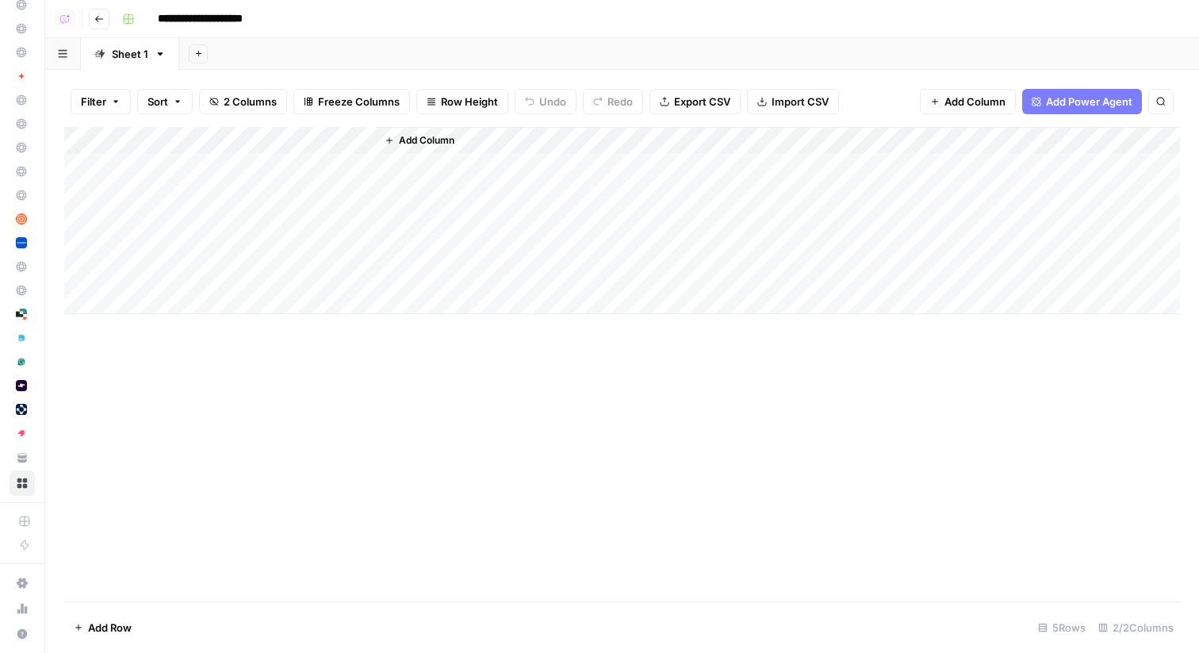
click at [99, 16] on icon "button" at bounding box center [99, 19] width 10 height 10
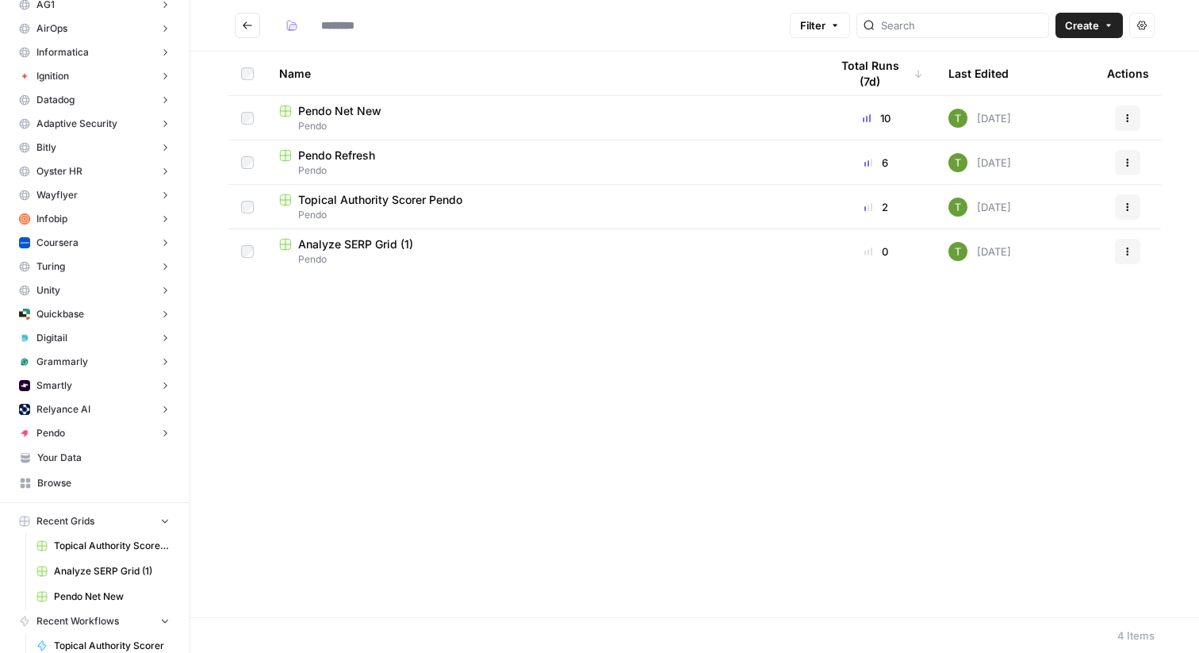
type input "*****"
click at [243, 26] on icon "Go back" at bounding box center [247, 25] width 11 height 11
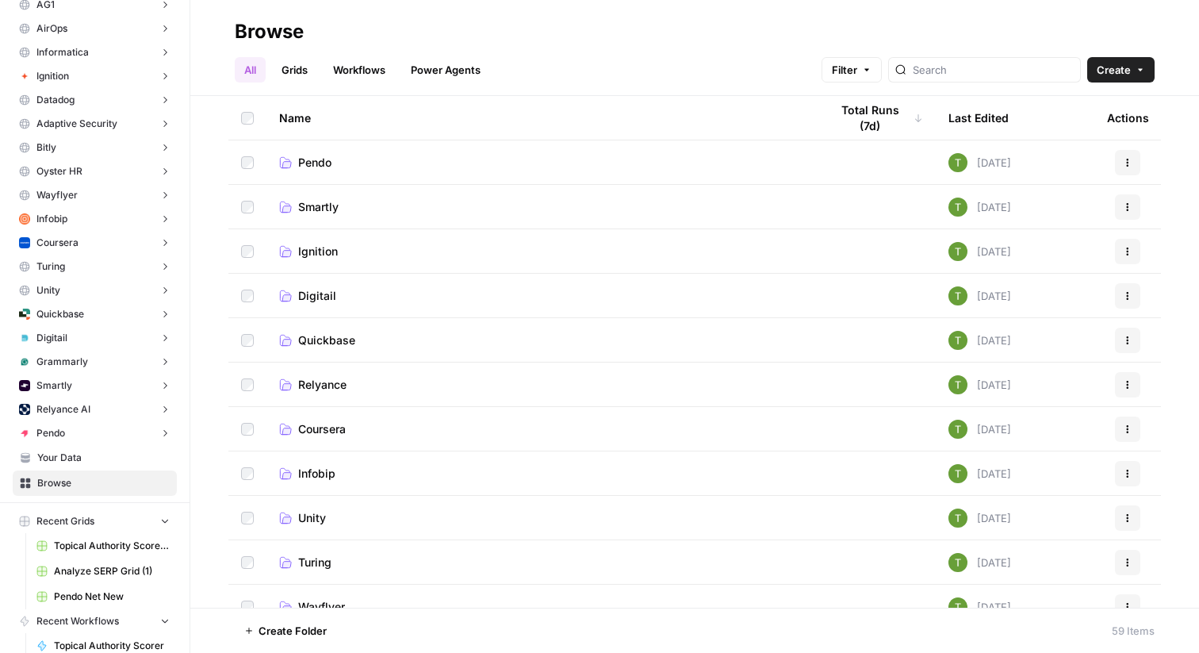
click at [320, 164] on span "Pendo" at bounding box center [314, 163] width 33 height 16
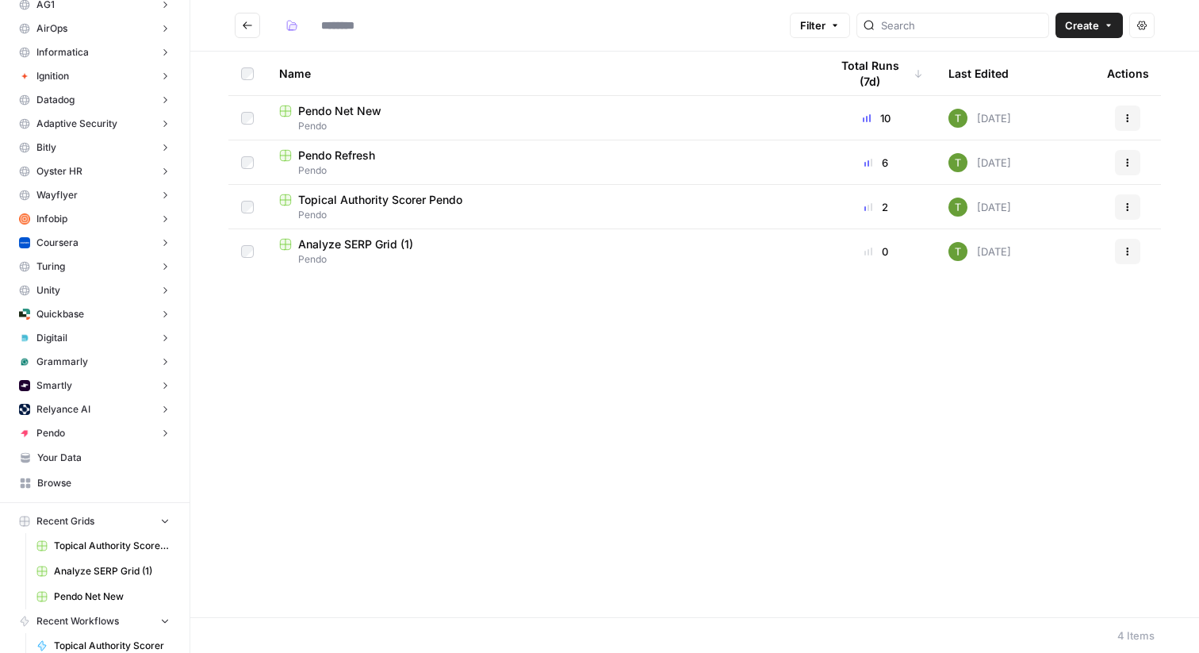
type input "*****"
click at [287, 631] on span "Move Selection" at bounding box center [283, 630] width 78 height 16
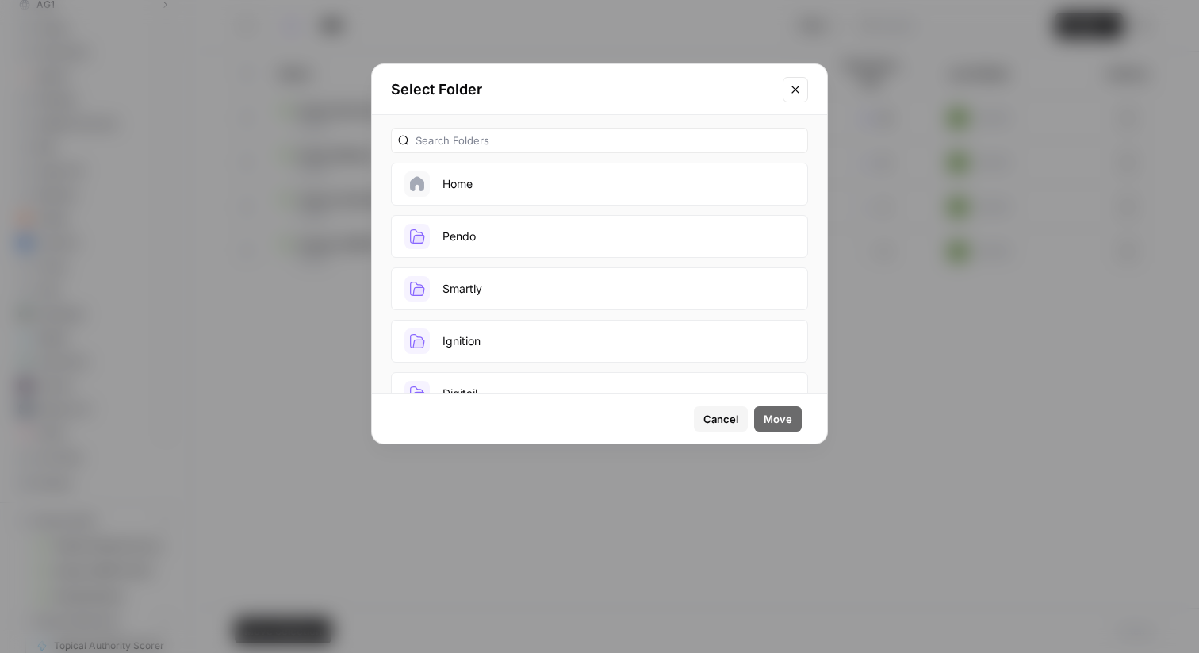
click at [480, 190] on button "Home" at bounding box center [599, 184] width 417 height 43
click at [779, 411] on span "Move" at bounding box center [778, 419] width 29 height 16
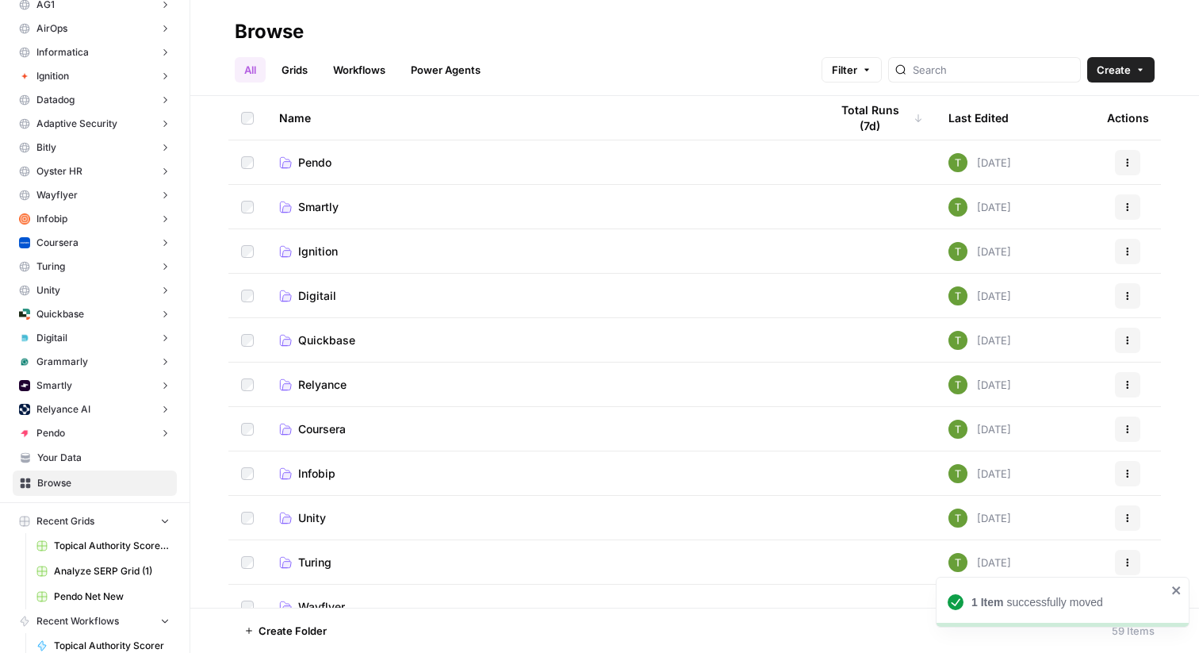
click at [303, 167] on span "Pendo" at bounding box center [314, 163] width 33 height 16
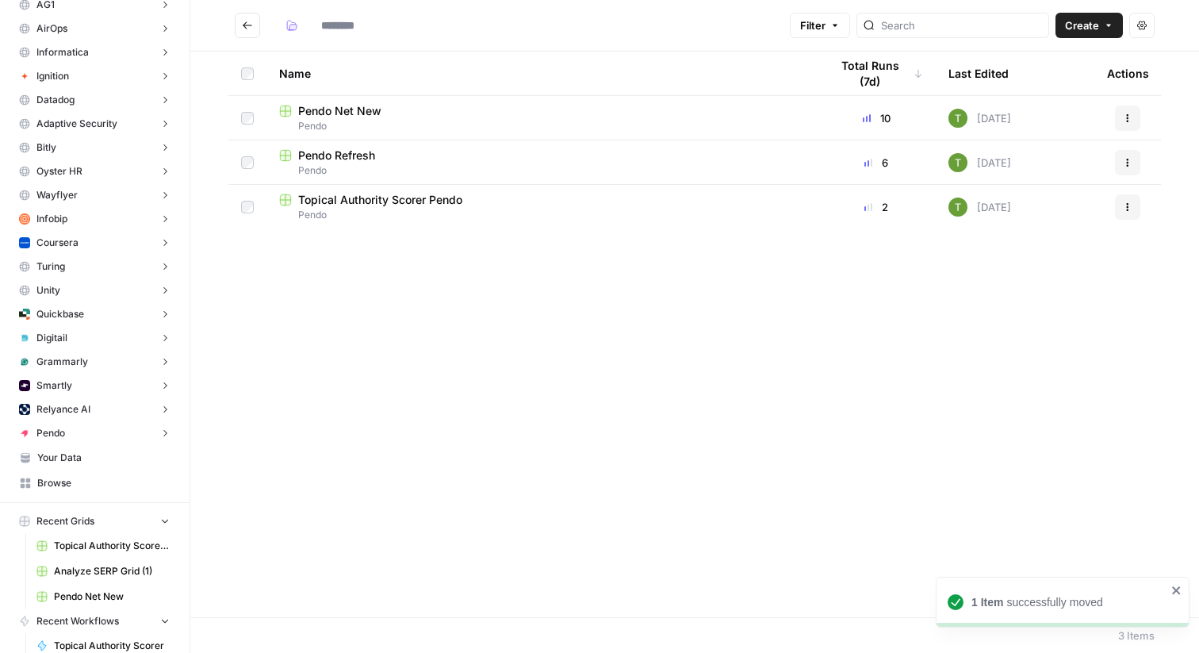
type input "*****"
click at [371, 200] on span "Topical Authority Scorer Pendo" at bounding box center [380, 200] width 164 height 16
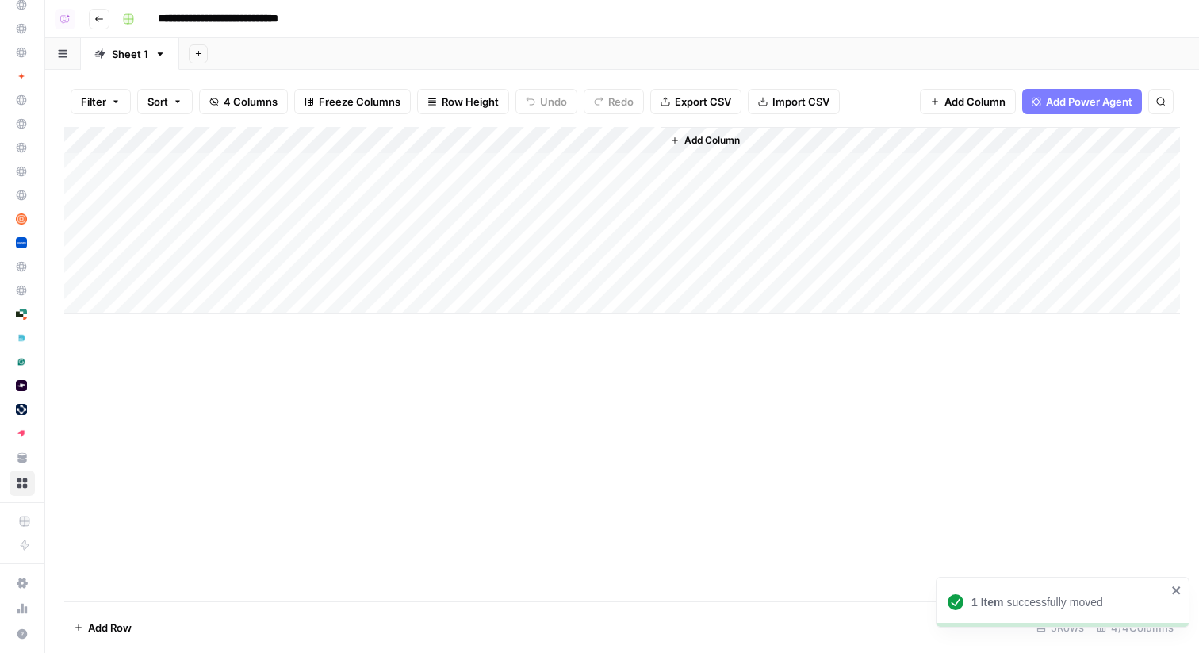
click at [641, 164] on div "Add Column" at bounding box center [622, 220] width 1116 height 187
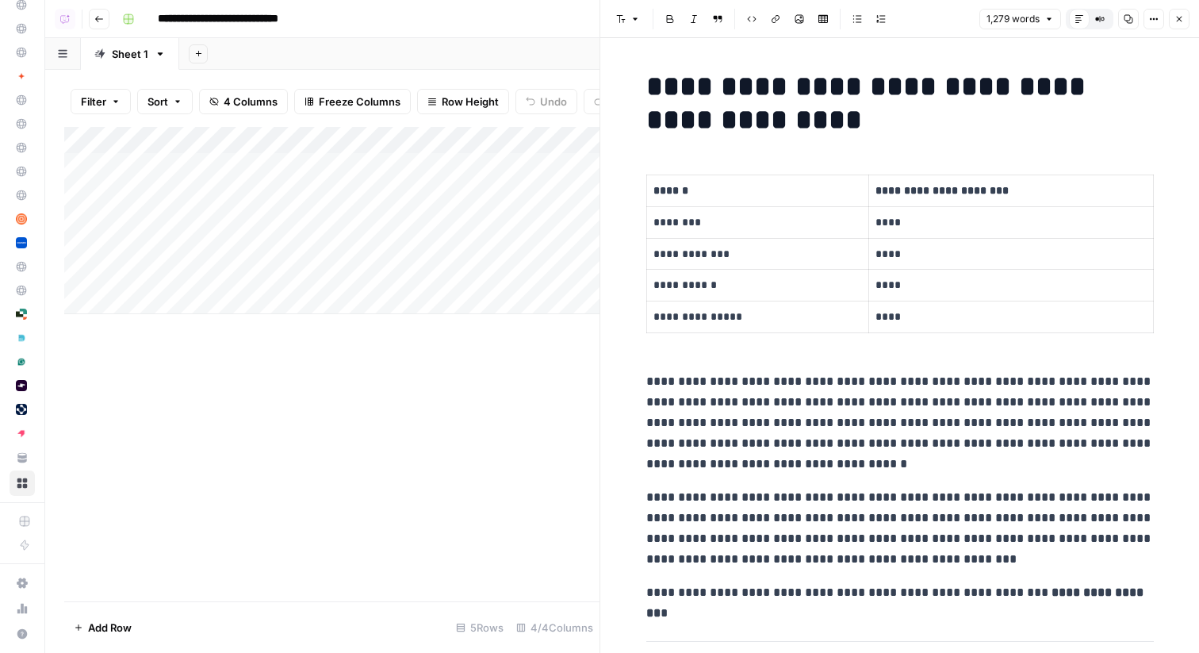
click at [1177, 14] on icon "button" at bounding box center [1179, 19] width 10 height 10
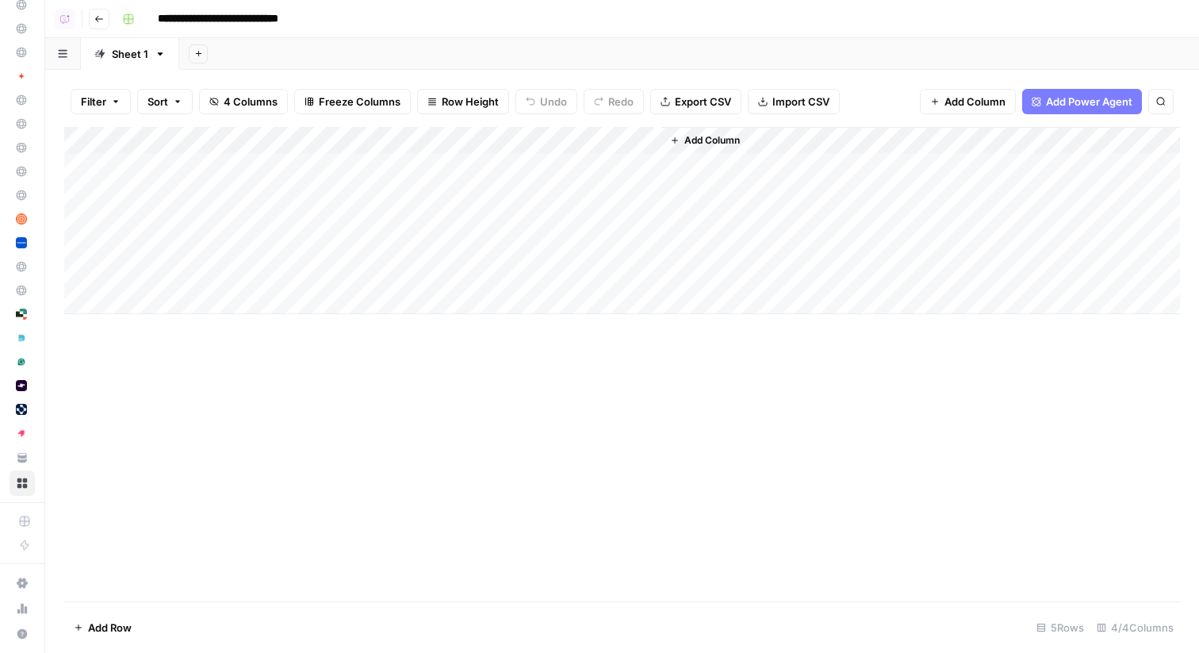
click at [77, 222] on div "Add Column" at bounding box center [622, 220] width 1116 height 187
click at [77, 249] on div "Add Column" at bounding box center [622, 220] width 1116 height 187
click at [77, 272] on div "Add Column" at bounding box center [622, 220] width 1116 height 187
click at [102, 627] on span "Delete 3 Rows" at bounding box center [109, 627] width 71 height 16
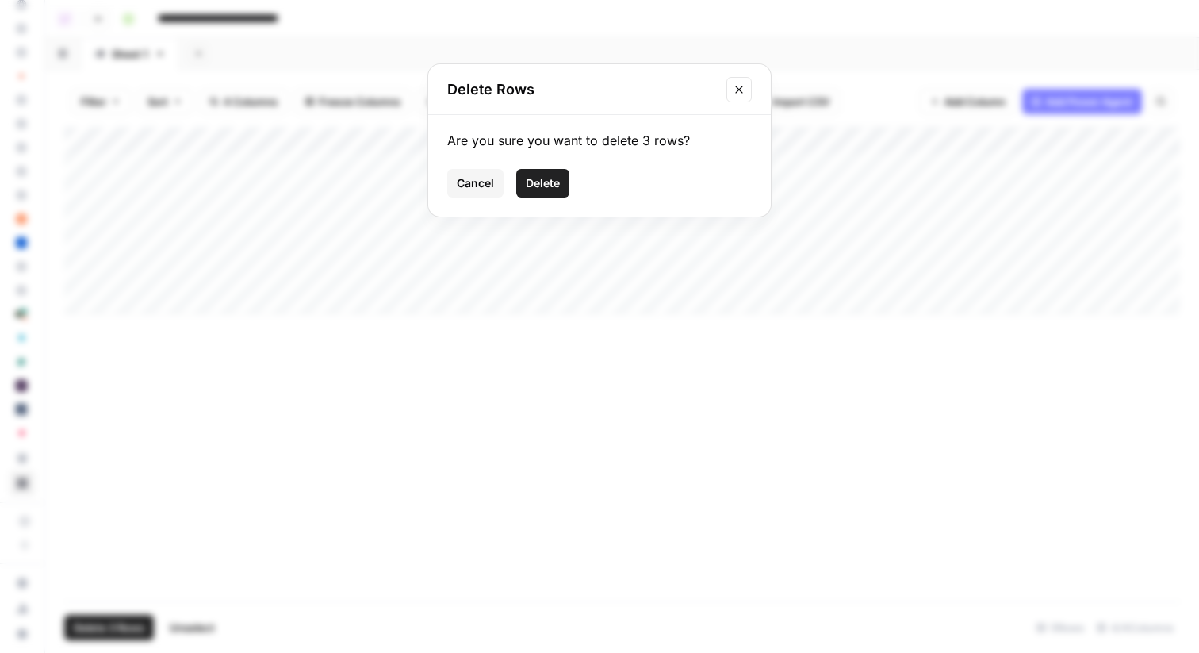
click at [549, 173] on button "Delete" at bounding box center [542, 183] width 53 height 29
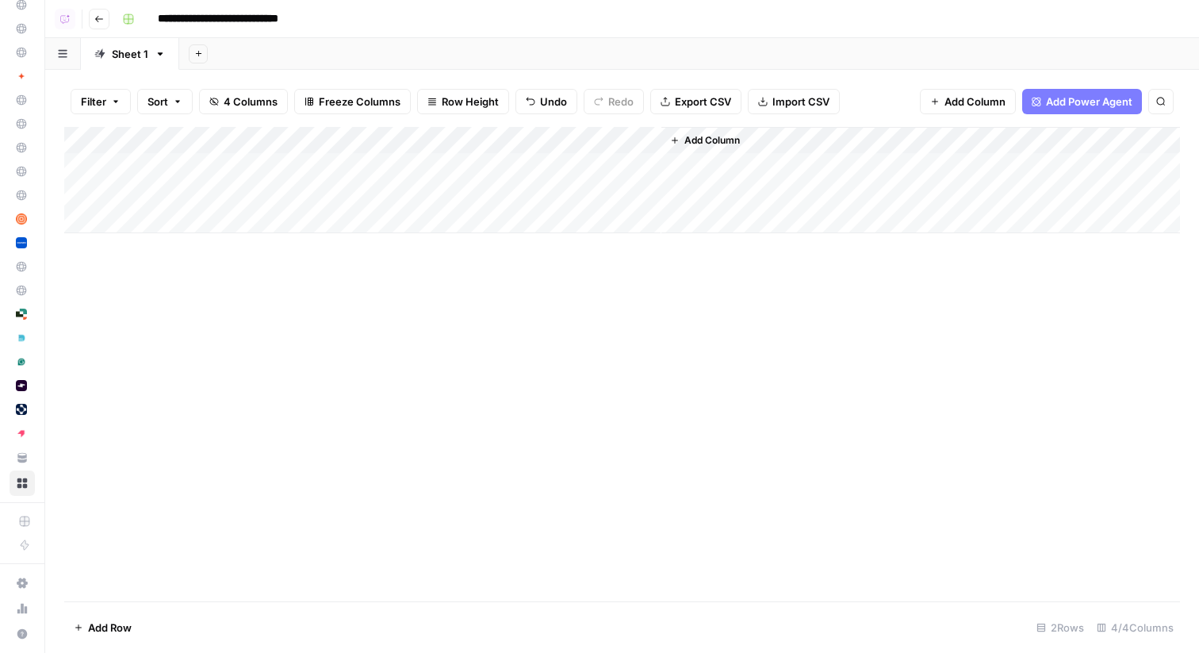
click at [97, 16] on icon "button" at bounding box center [99, 19] width 10 height 10
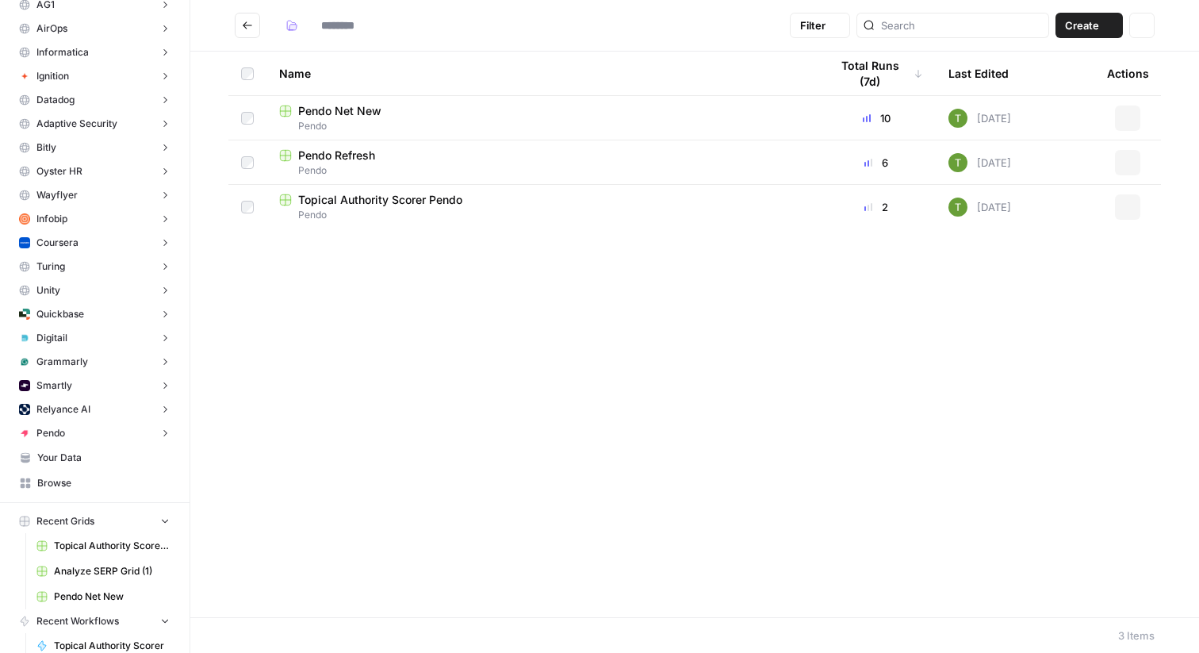
type input "*****"
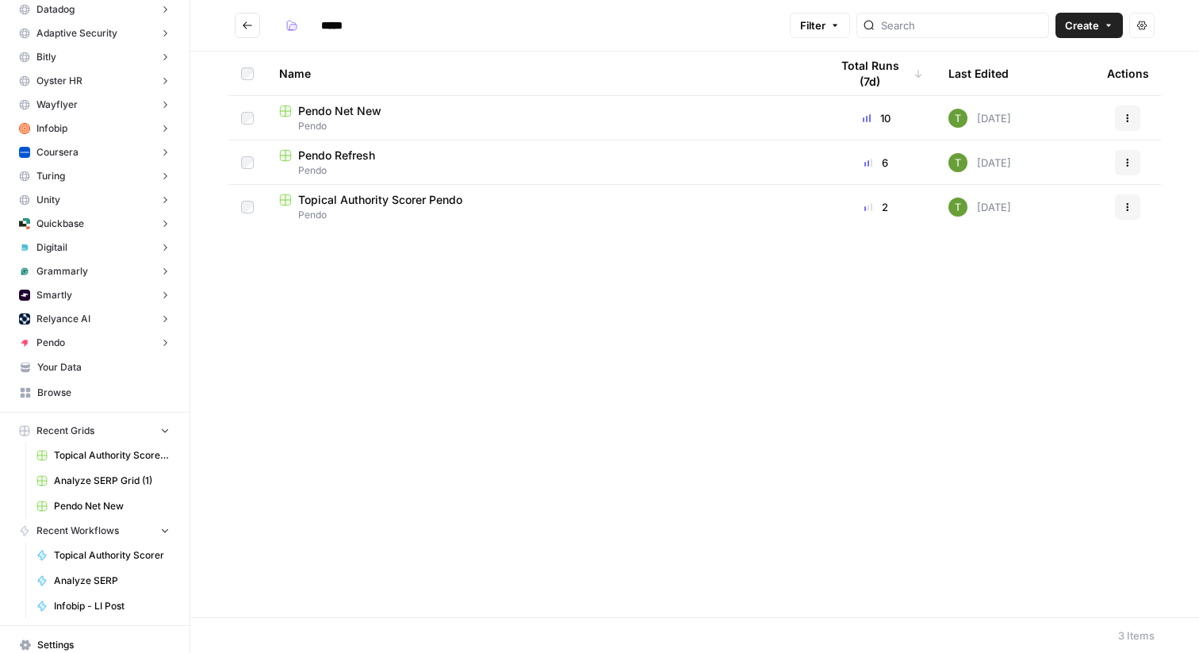
scroll to position [218, 0]
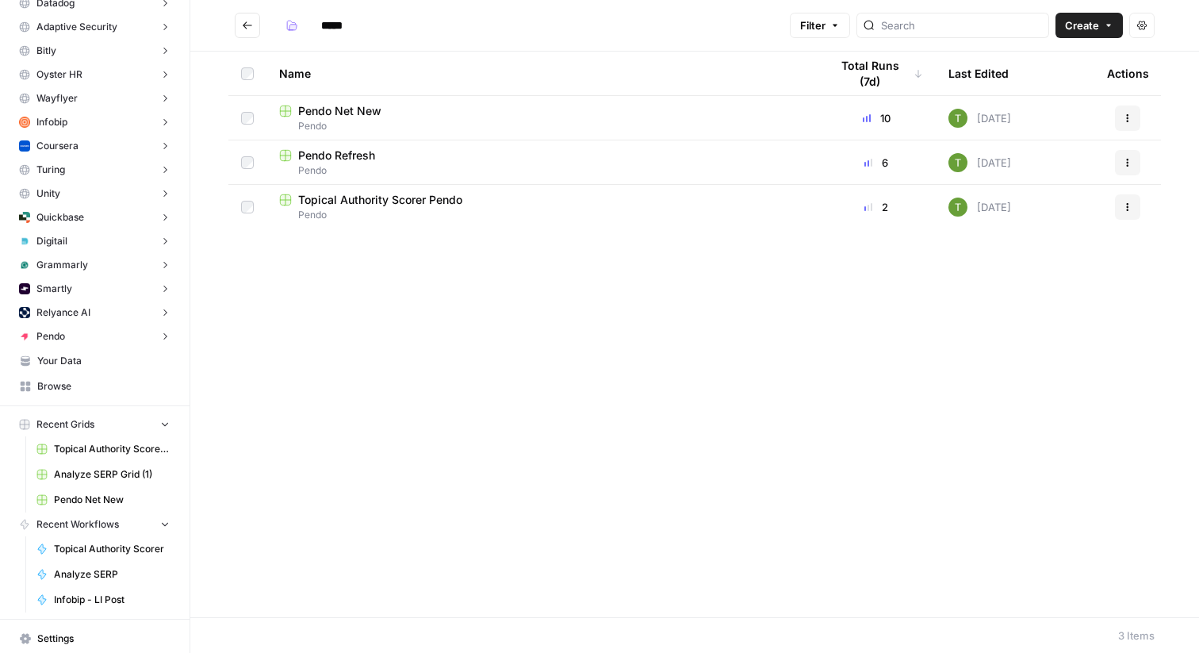
click at [47, 369] on link "Your Data" at bounding box center [95, 360] width 164 height 25
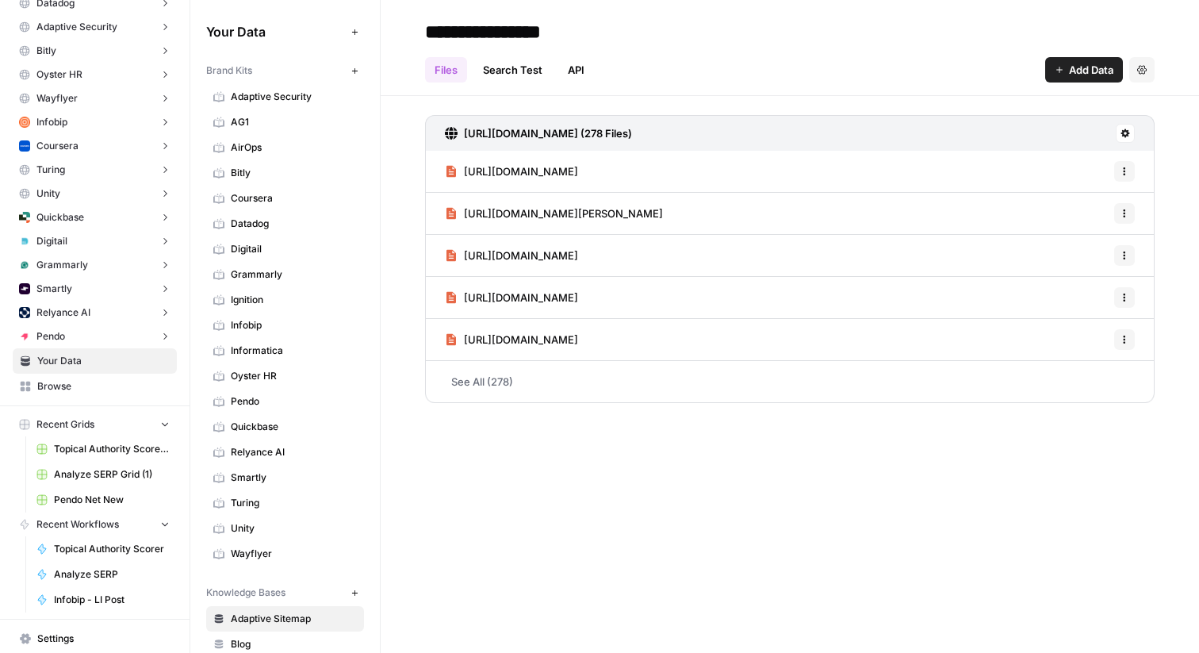
click at [255, 406] on span "Pendo" at bounding box center [294, 401] width 126 height 14
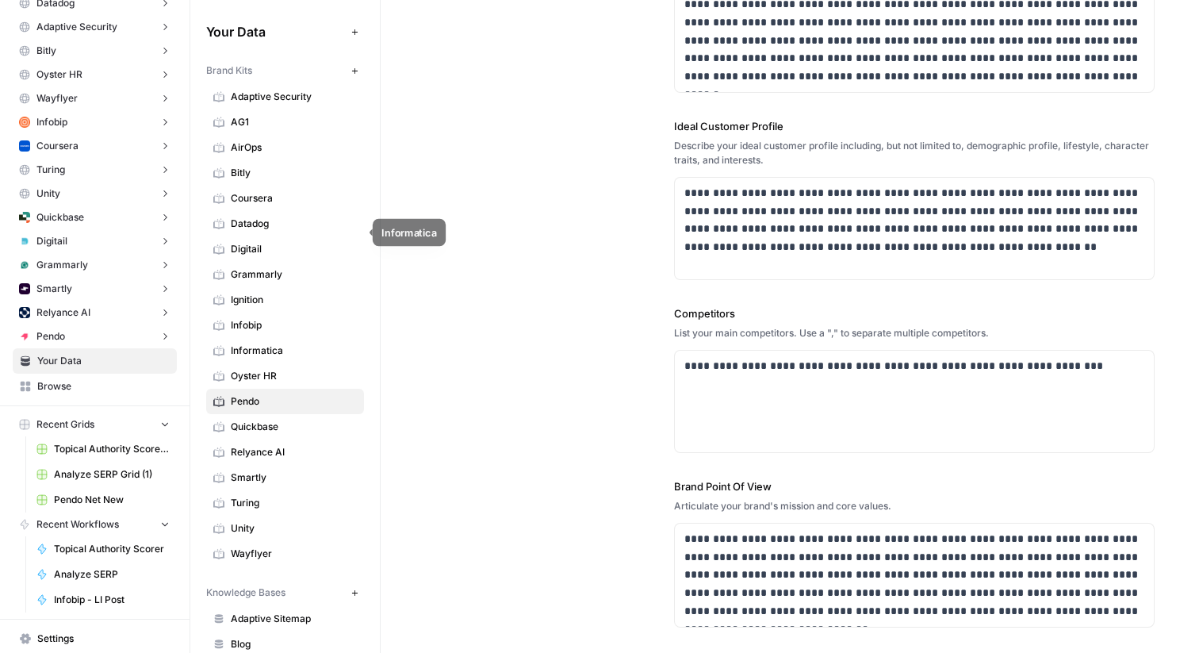
scroll to position [251, 0]
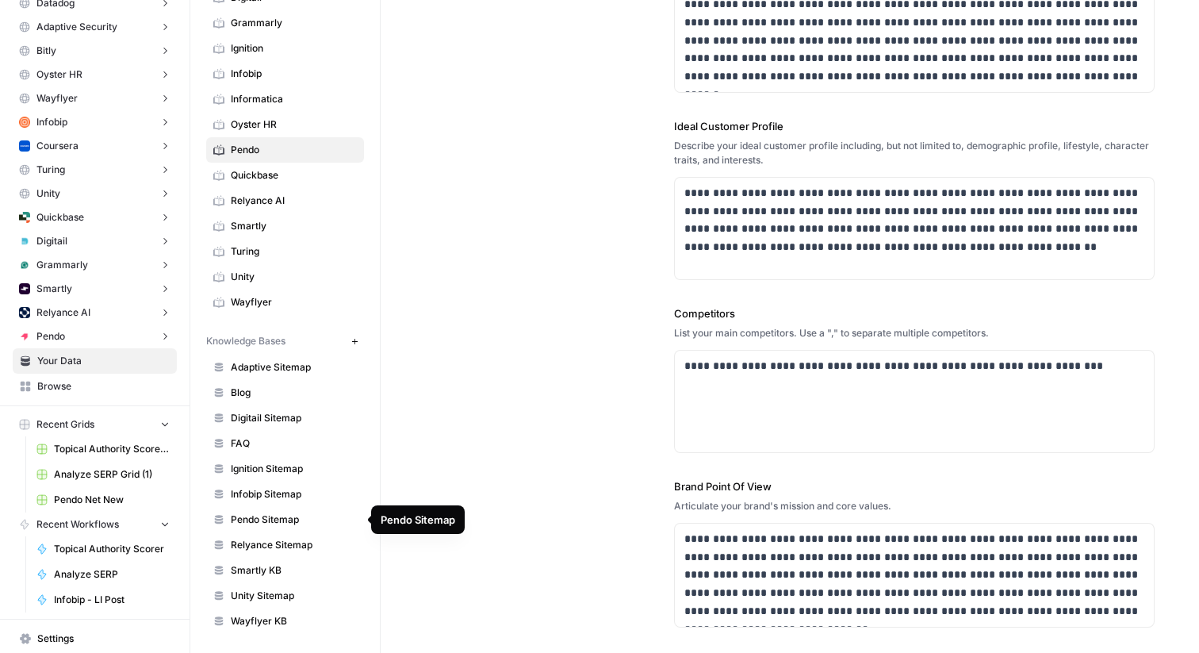
click at [257, 515] on span "Pendo Sitemap" at bounding box center [294, 519] width 126 height 14
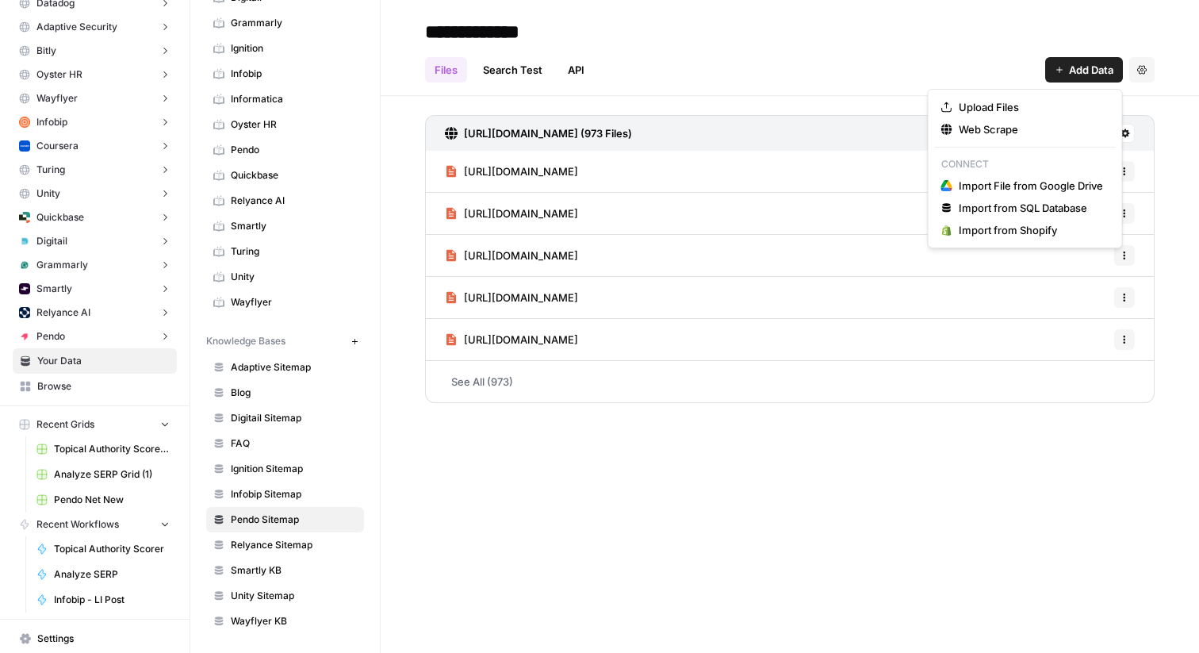
click at [1076, 75] on span "Add Data" at bounding box center [1091, 70] width 44 height 16
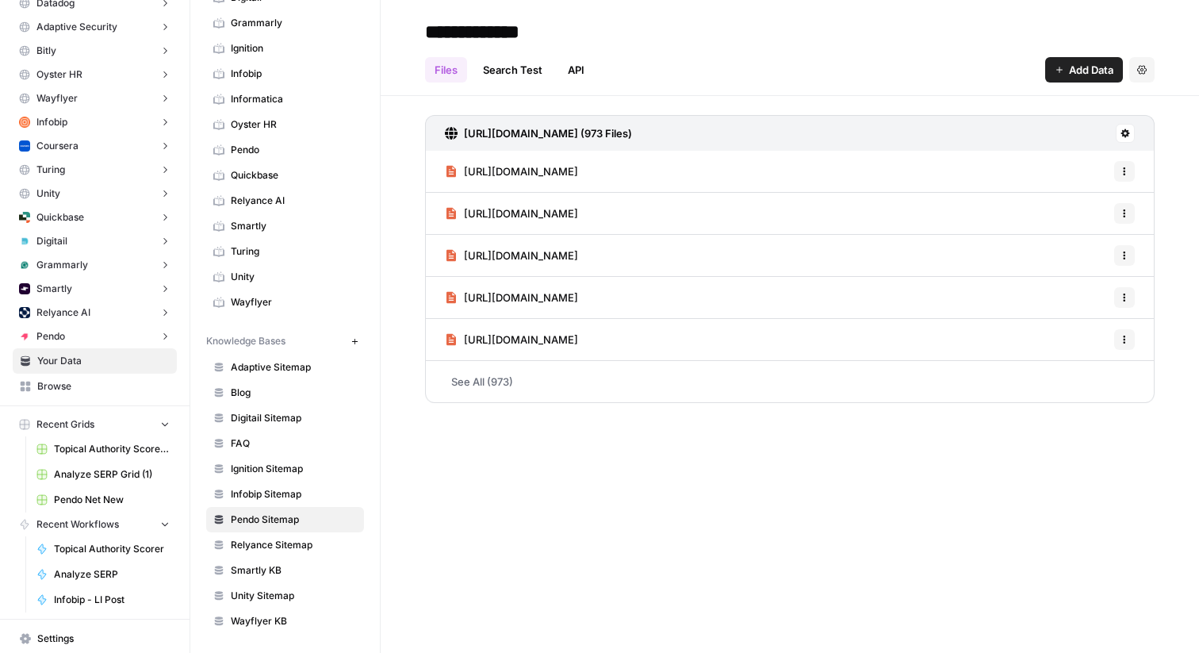
click at [966, 55] on div "Files Search Test API Add Data Settings" at bounding box center [790, 63] width 730 height 38
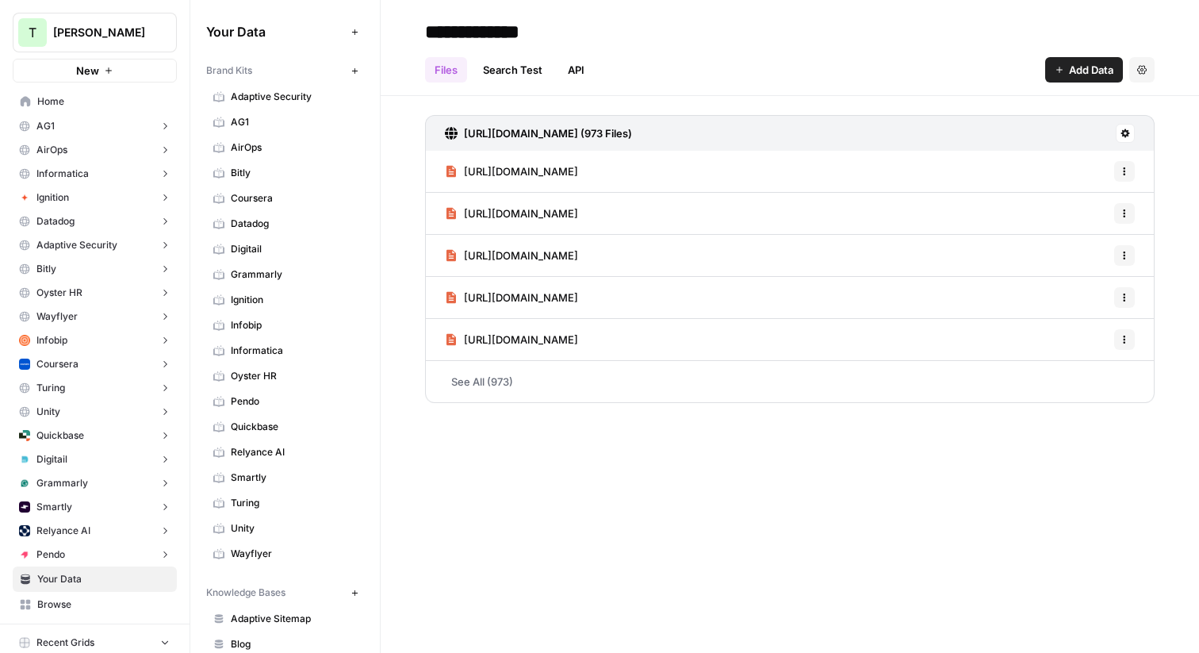
click at [71, 101] on span "Home" at bounding box center [103, 101] width 132 height 14
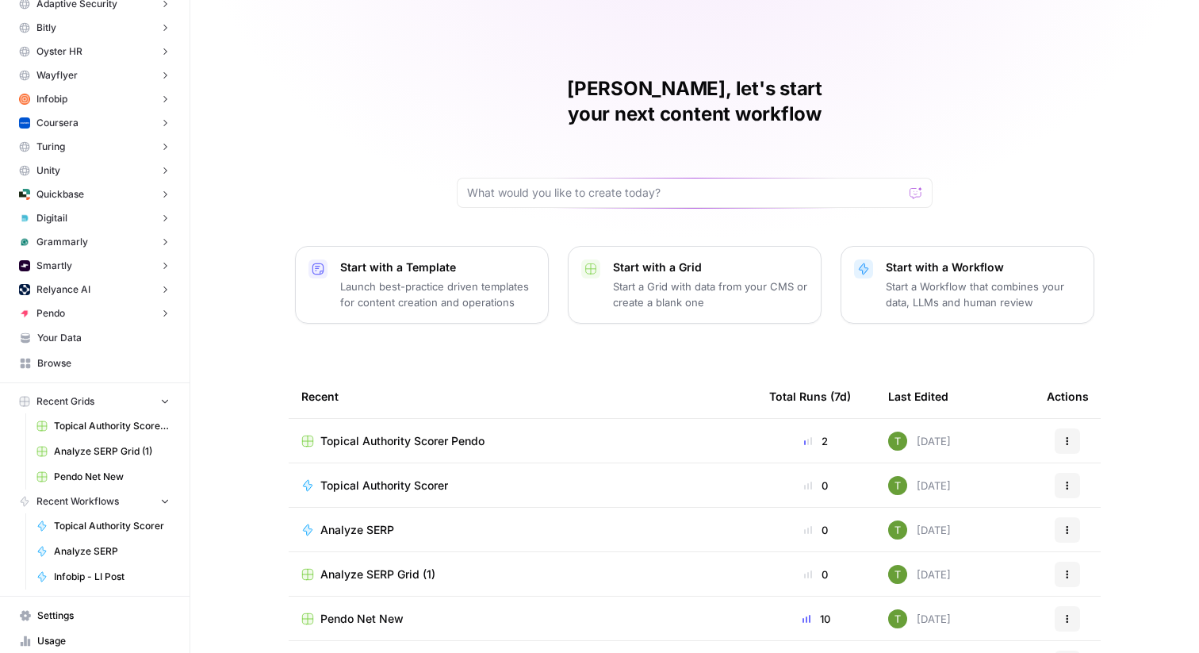
scroll to position [239, 0]
click at [53, 364] on span "Browse" at bounding box center [103, 365] width 132 height 14
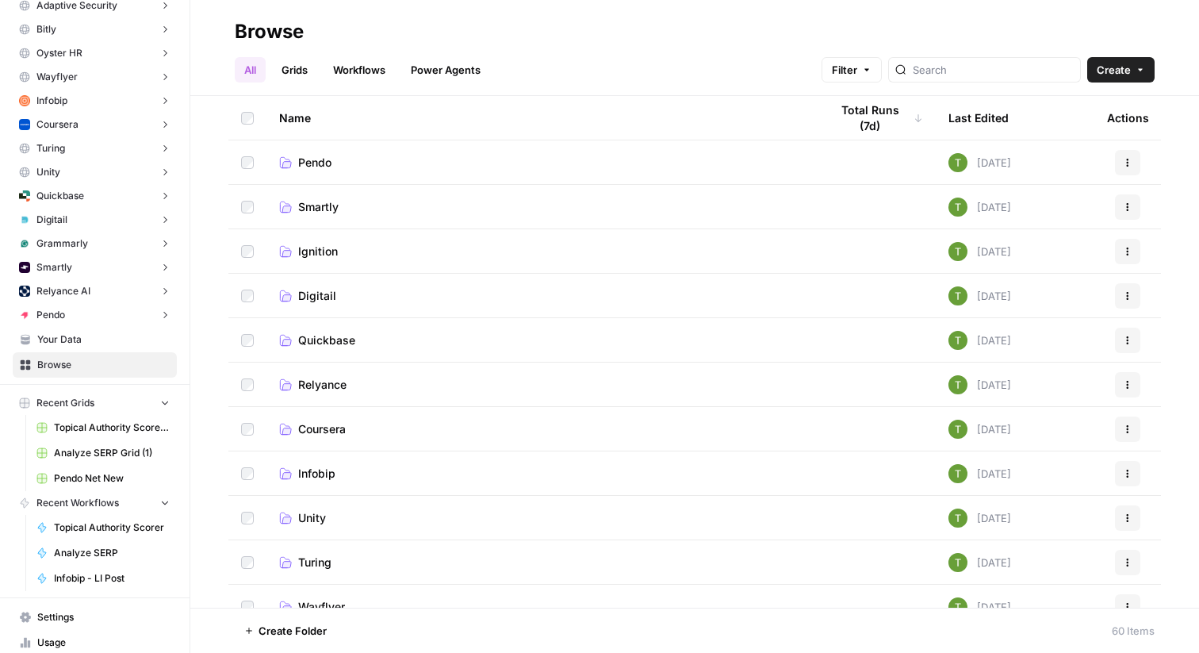
click at [316, 161] on span "Pendo" at bounding box center [314, 163] width 33 height 16
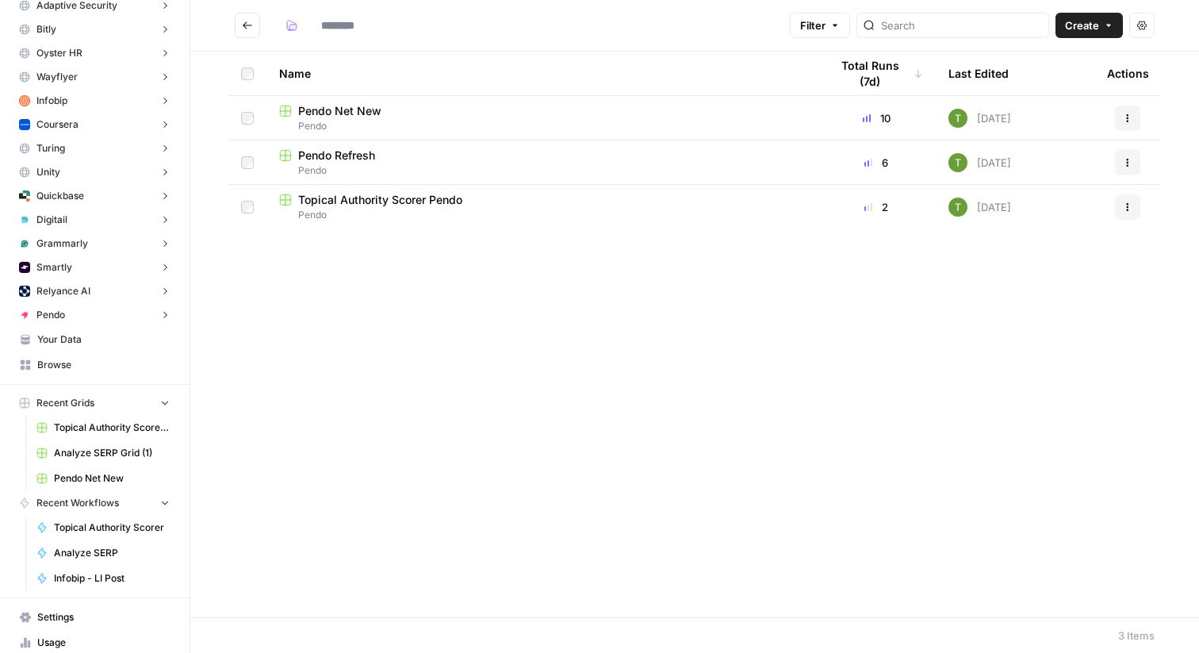
type input "*****"
click at [322, 164] on span "Pendo" at bounding box center [541, 170] width 525 height 14
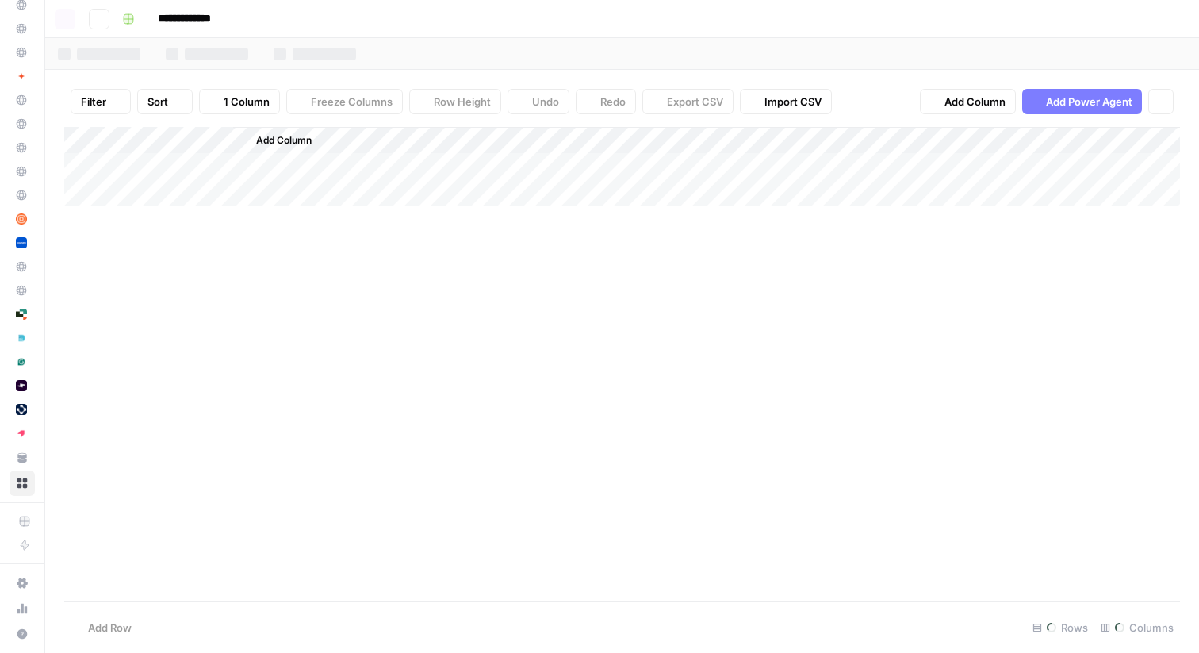
scroll to position [121, 0]
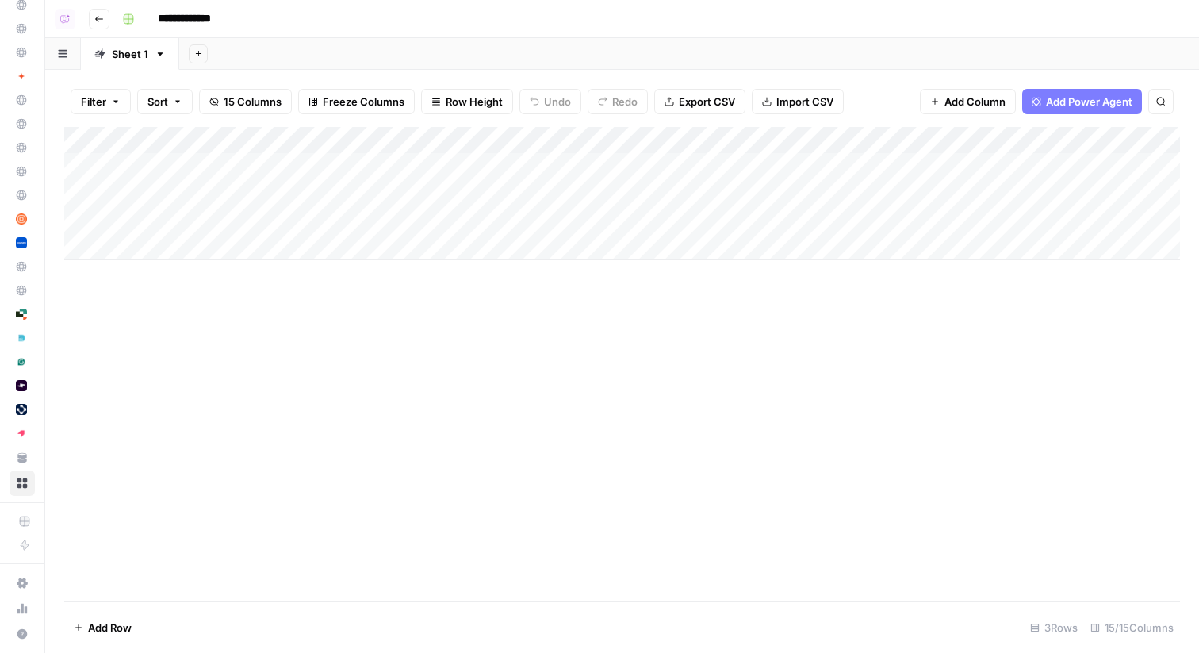
click at [393, 51] on div "Add Sheet" at bounding box center [689, 54] width 1020 height 32
click at [662, 162] on div "Add Column" at bounding box center [622, 193] width 1116 height 133
click at [692, 189] on div "Add Column" at bounding box center [622, 193] width 1116 height 133
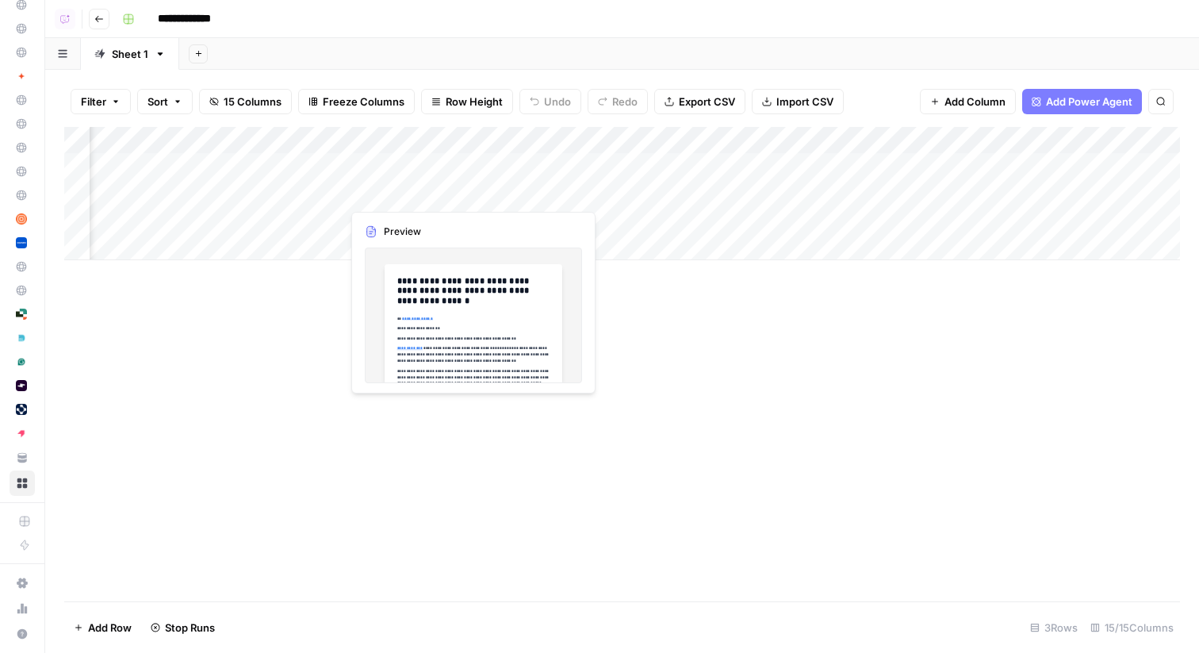
scroll to position [0, 331]
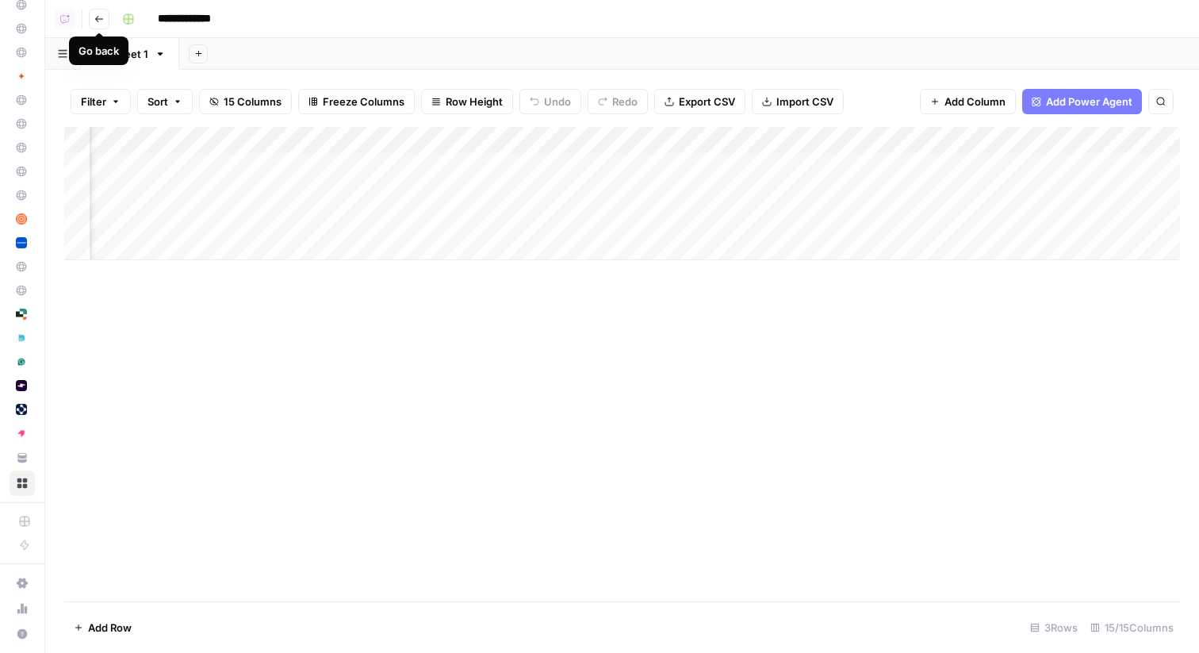
click at [99, 14] on icon "button" at bounding box center [99, 19] width 10 height 10
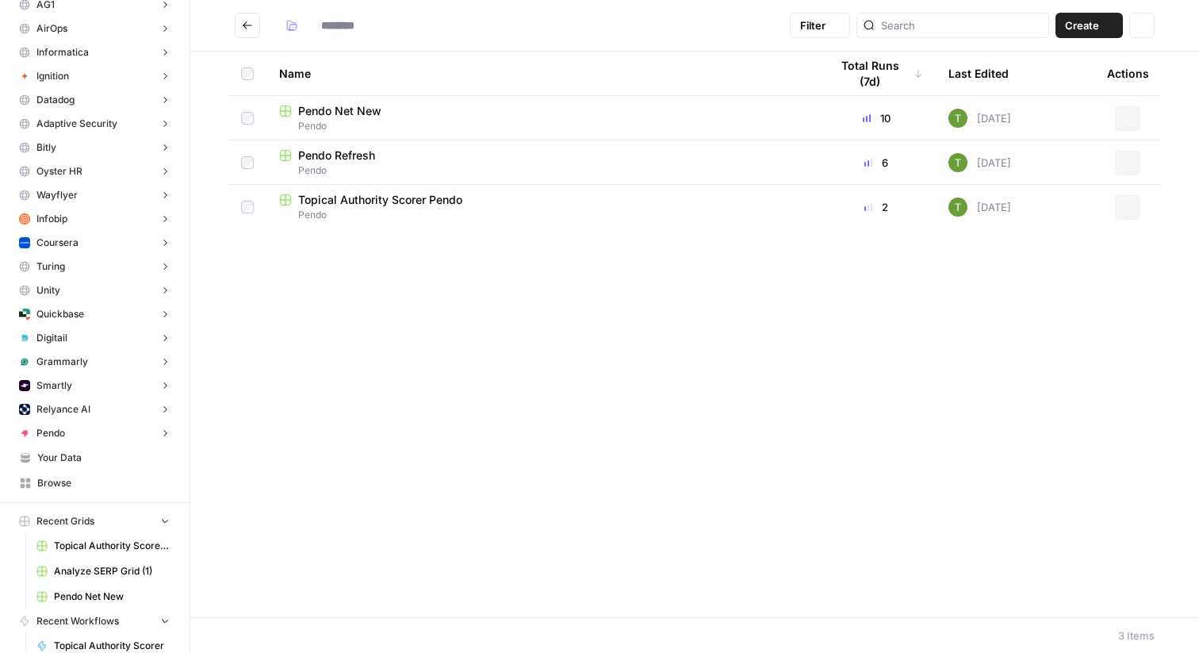
type input "*****"
click at [327, 117] on span "Pendo Net New" at bounding box center [339, 111] width 83 height 16
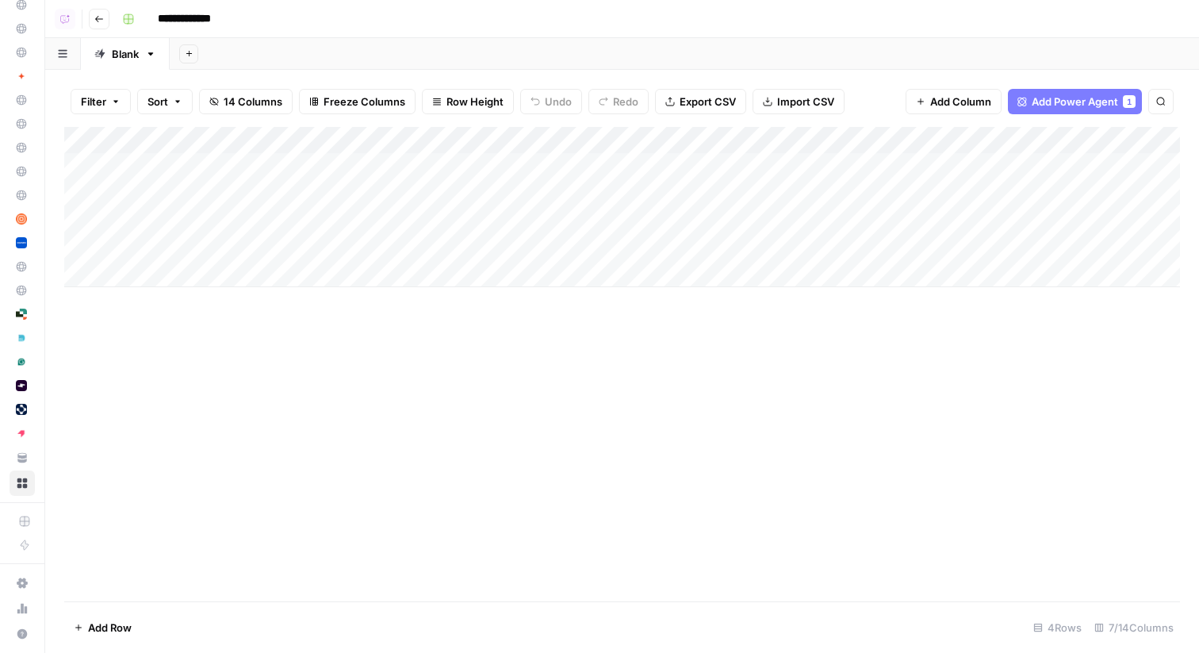
click at [504, 145] on div "Add Column" at bounding box center [622, 207] width 1116 height 160
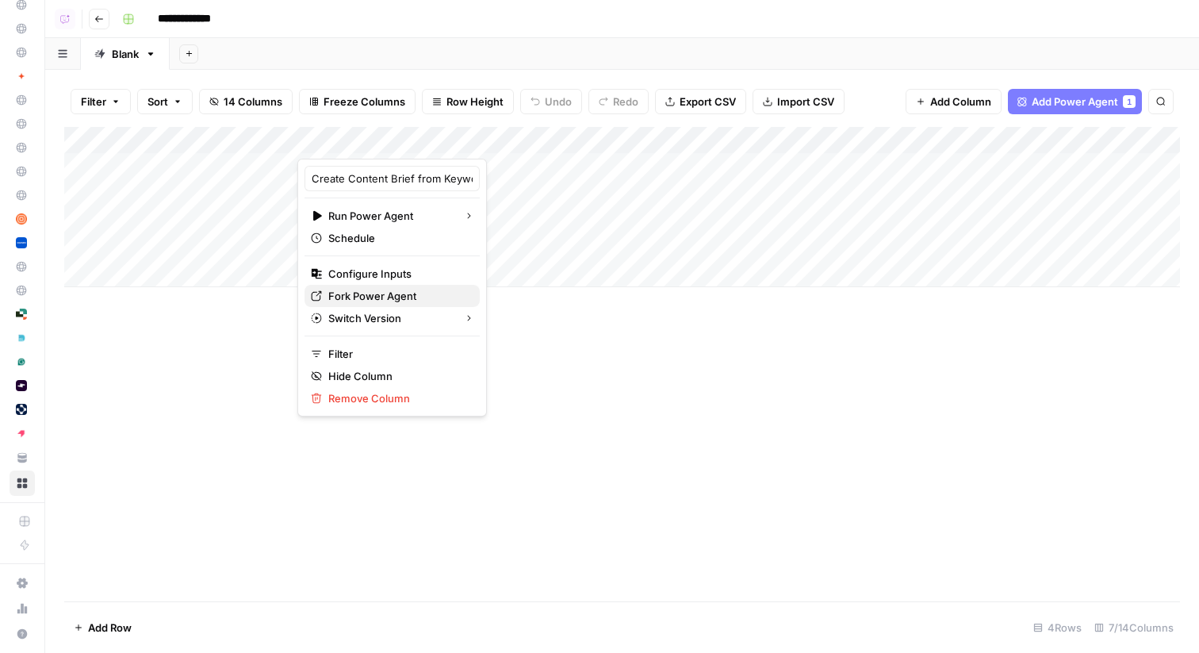
click at [352, 298] on span "Fork Power Agent" at bounding box center [397, 296] width 139 height 16
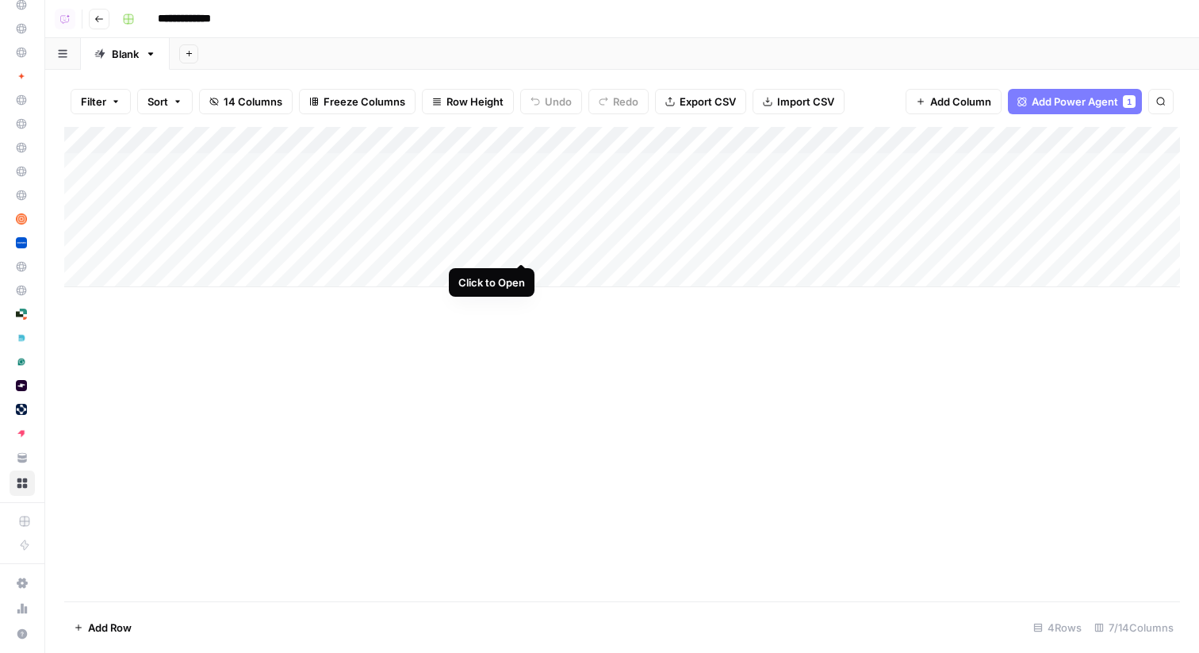
click at [521, 247] on div "Add Column" at bounding box center [622, 207] width 1116 height 160
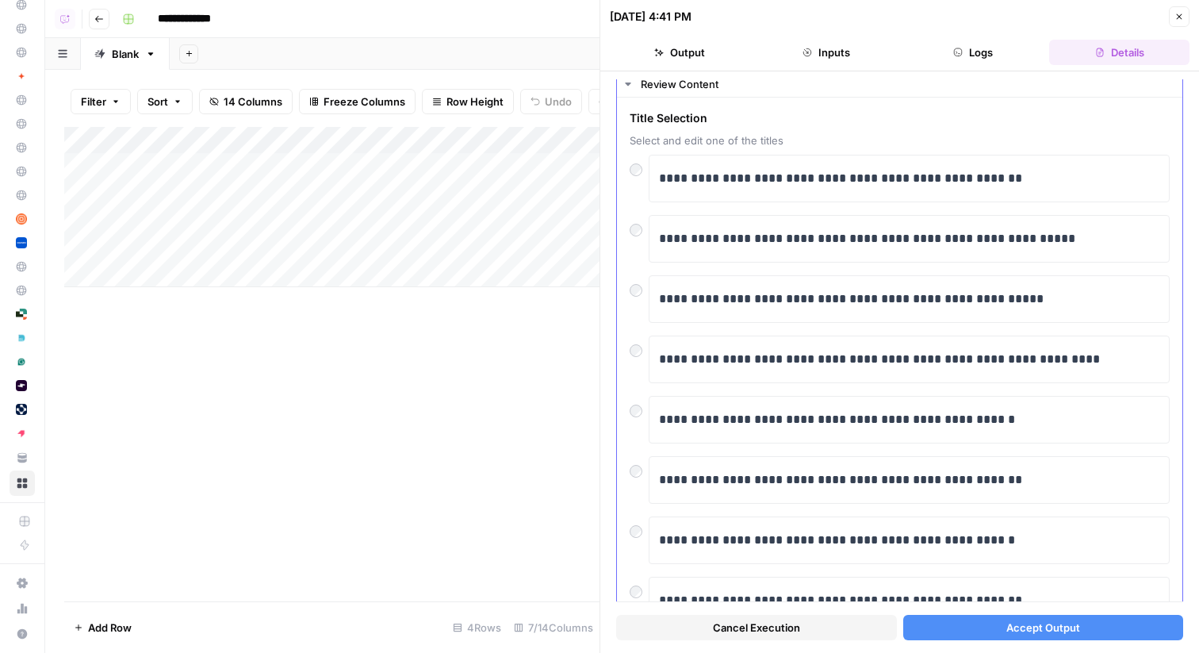
scroll to position [46, 0]
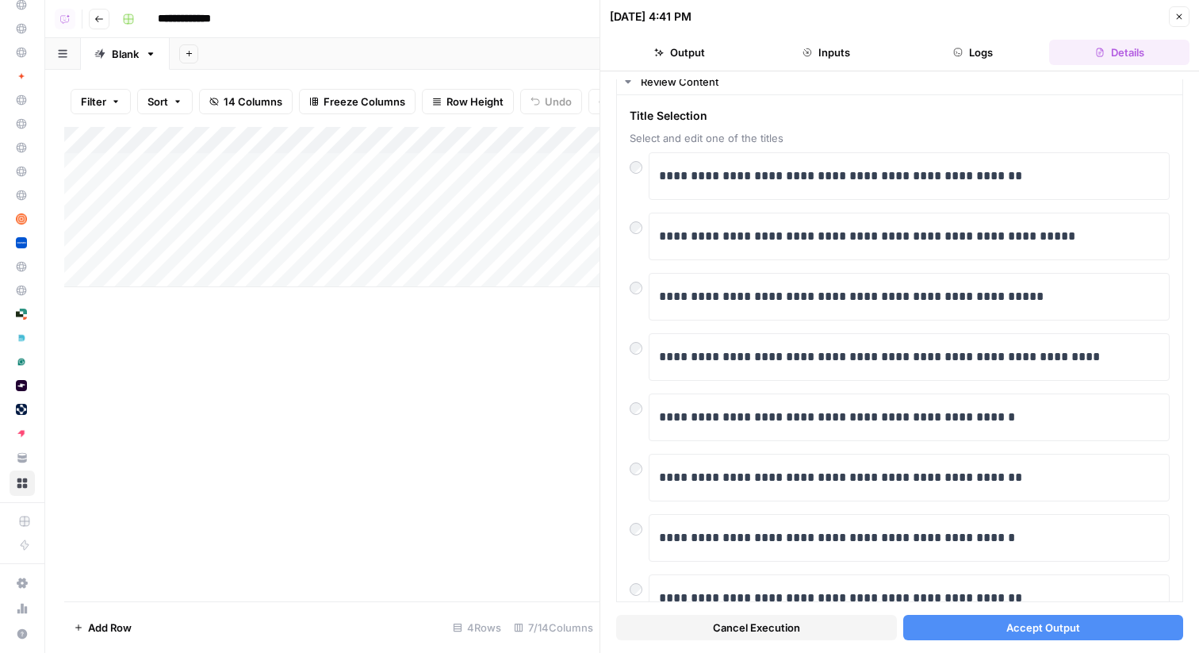
click at [1044, 626] on span "Accept Output" at bounding box center [1043, 627] width 74 height 16
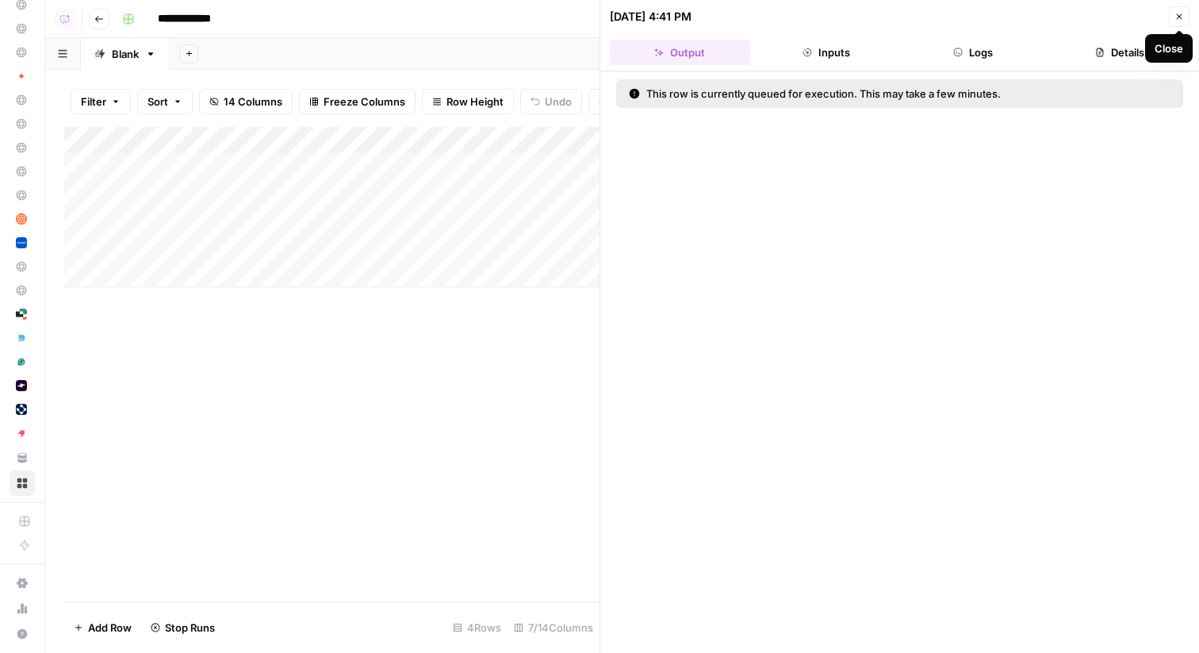
click at [1179, 11] on button "Close" at bounding box center [1179, 16] width 21 height 21
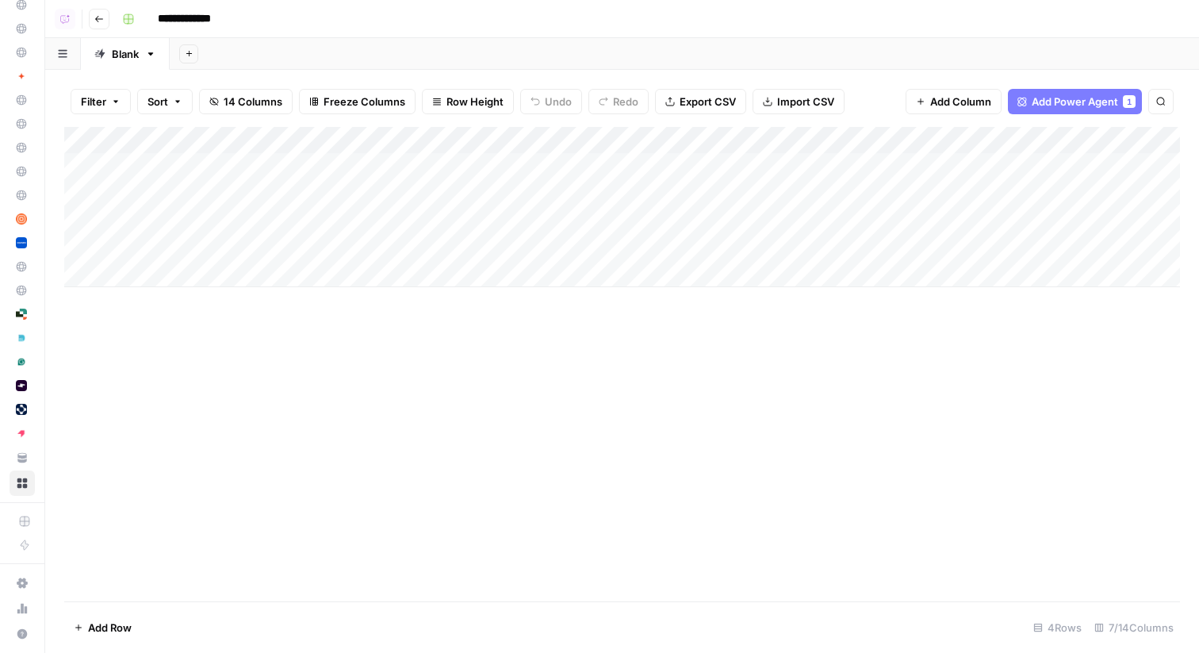
click at [581, 50] on div "Add Sheet" at bounding box center [684, 54] width 1029 height 32
click at [663, 166] on div "Add Column" at bounding box center [622, 207] width 1116 height 160
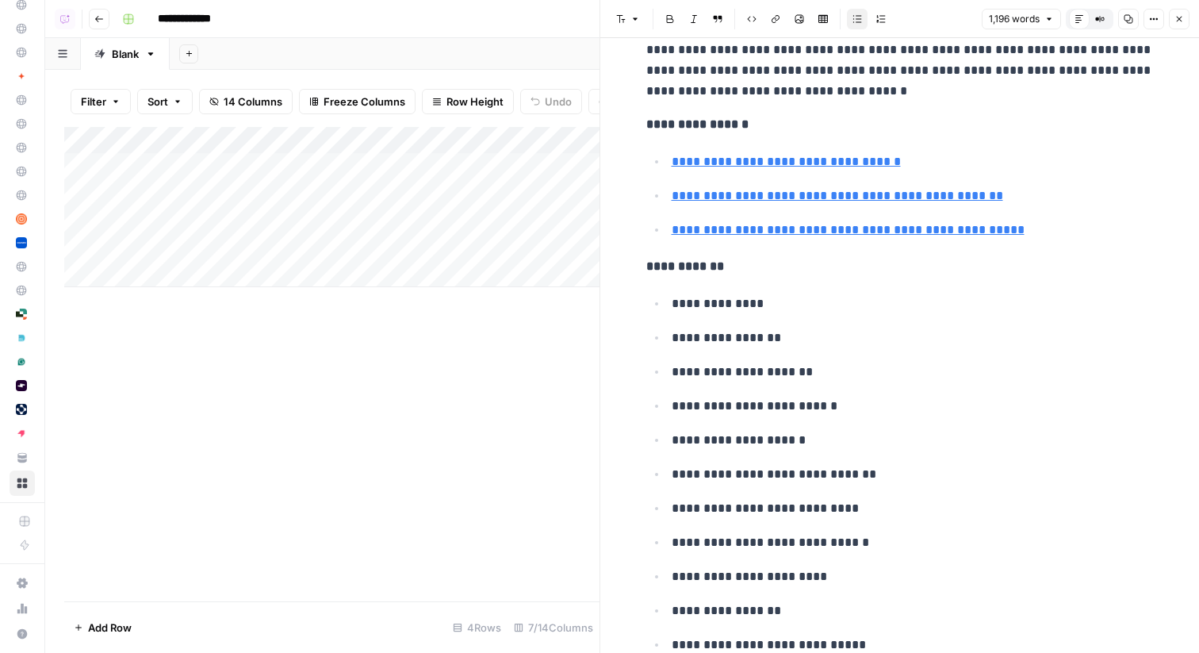
scroll to position [5275, 0]
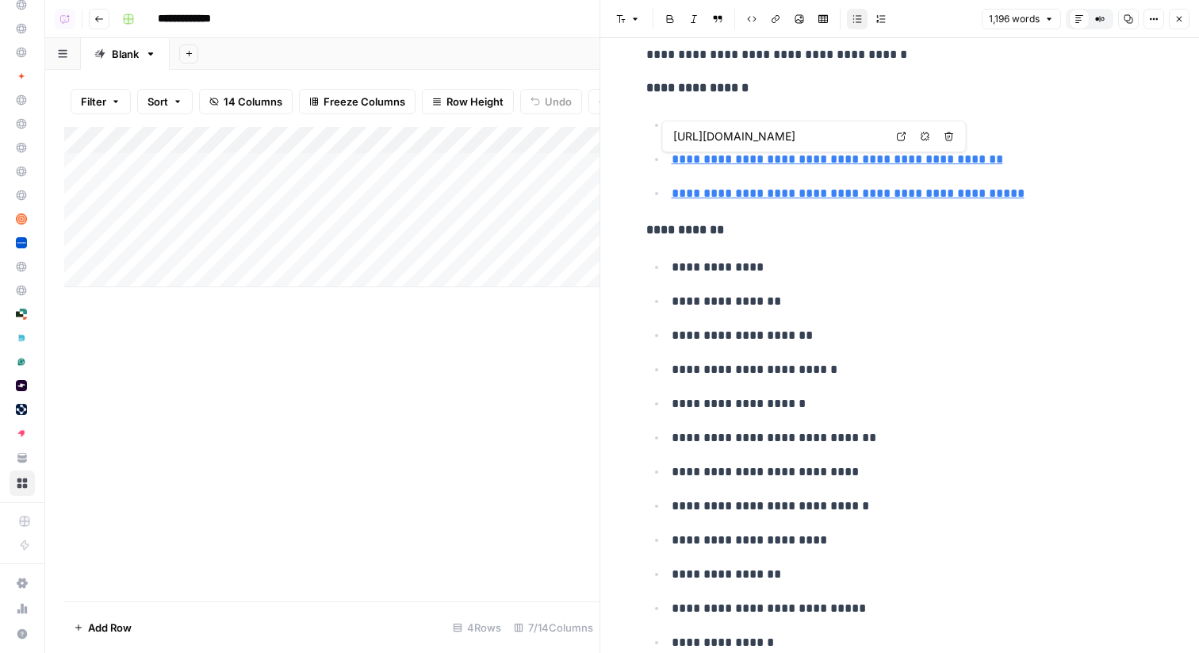
type input "https://uxcam.com/blog/10-apps-with-great-user-onboarding/"
type input "https://www.userflow.com/blog/the-ultimate-guide-to-in-app-onboarding-boost-use…"
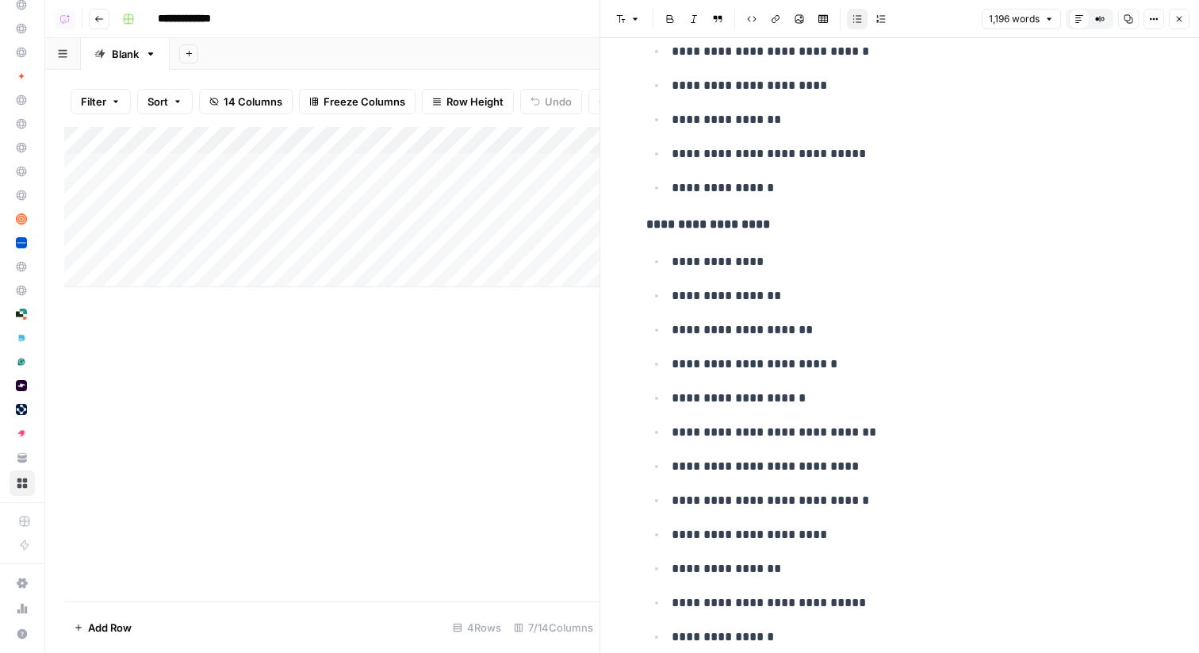
scroll to position [5788, 0]
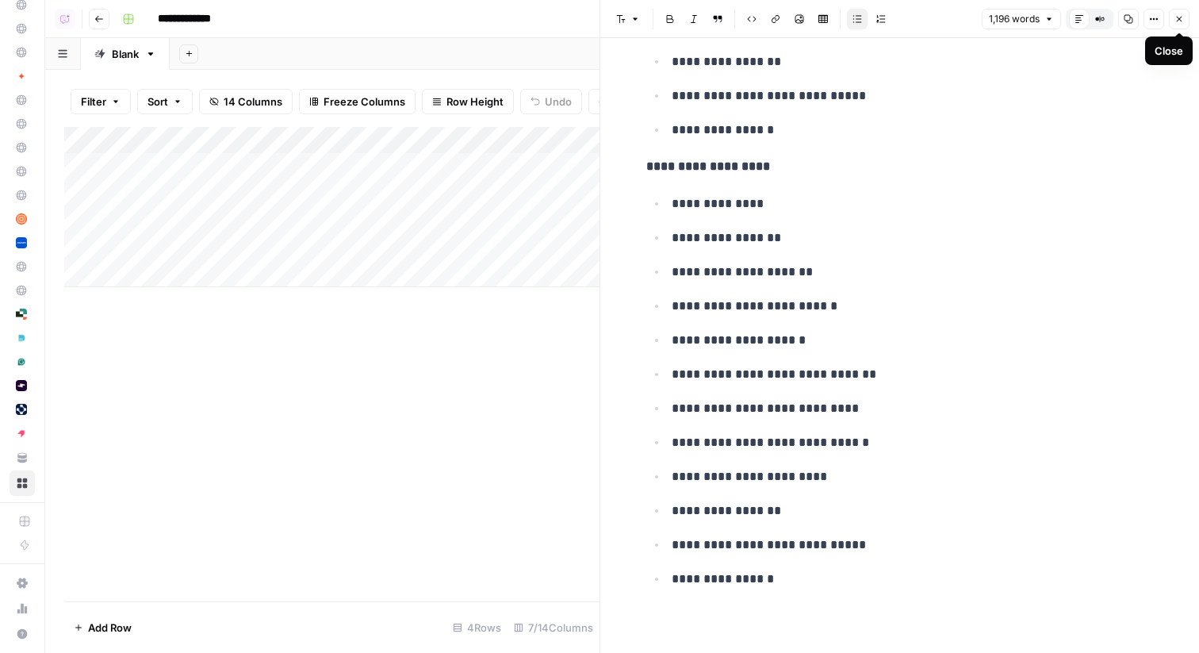
click at [1178, 15] on icon "button" at bounding box center [1179, 19] width 10 height 10
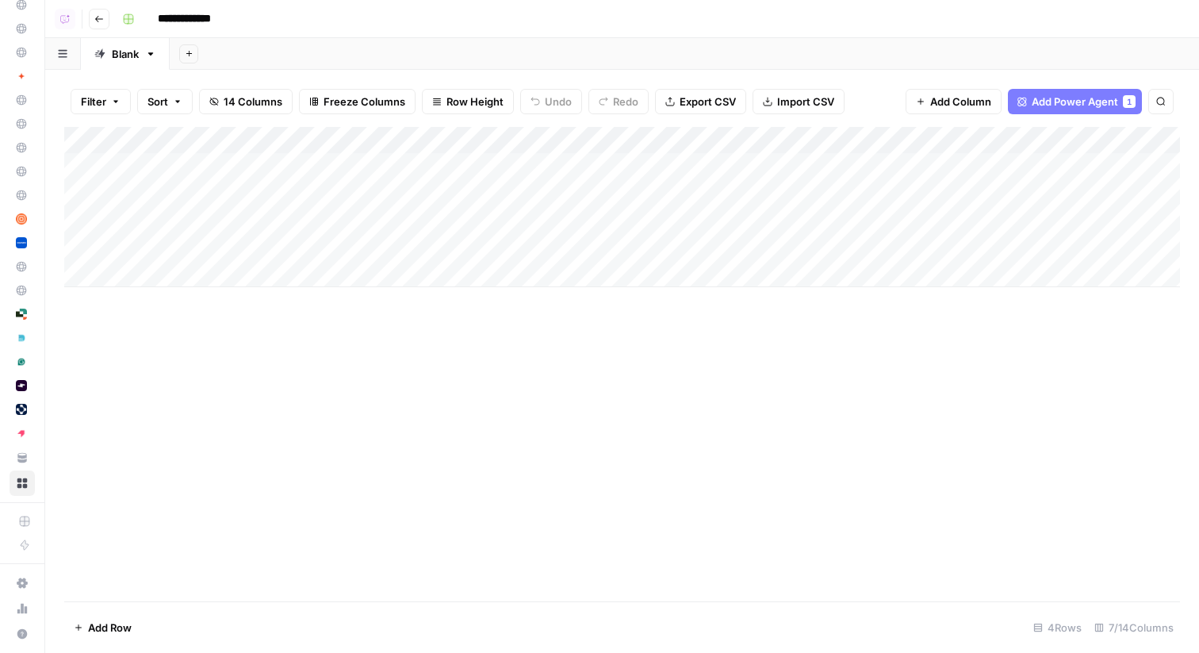
click at [657, 167] on div "Add Column" at bounding box center [622, 207] width 1116 height 160
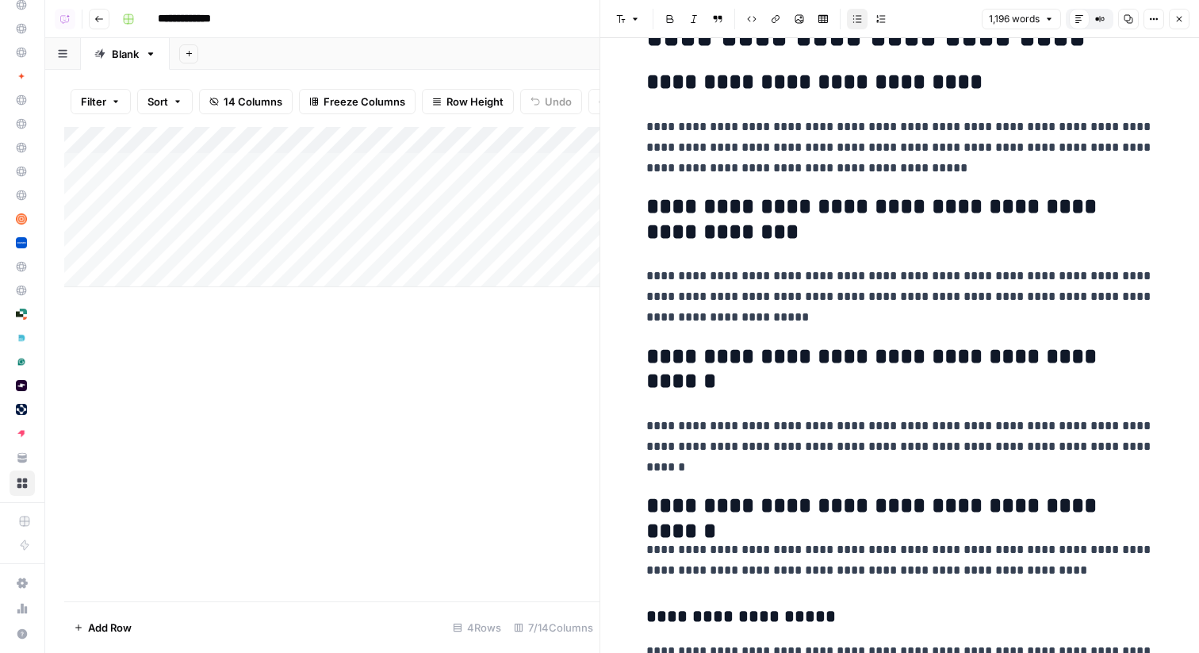
scroll to position [295, 0]
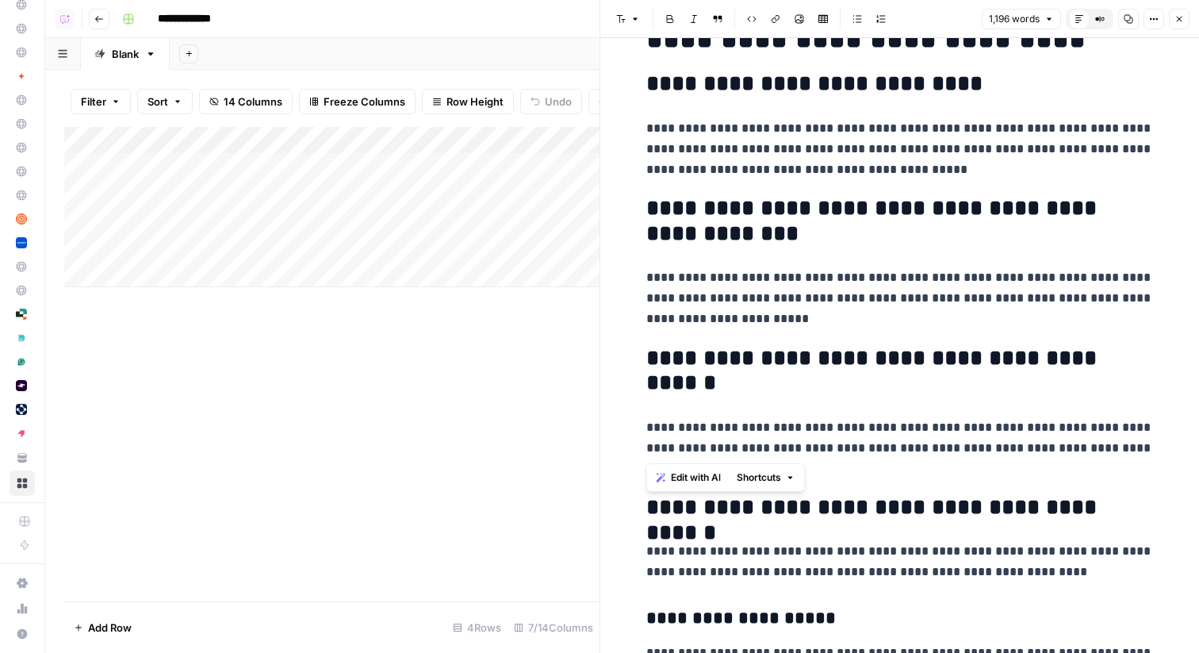
drag, startPoint x: 774, startPoint y: 335, endPoint x: 946, endPoint y: 448, distance: 205.6
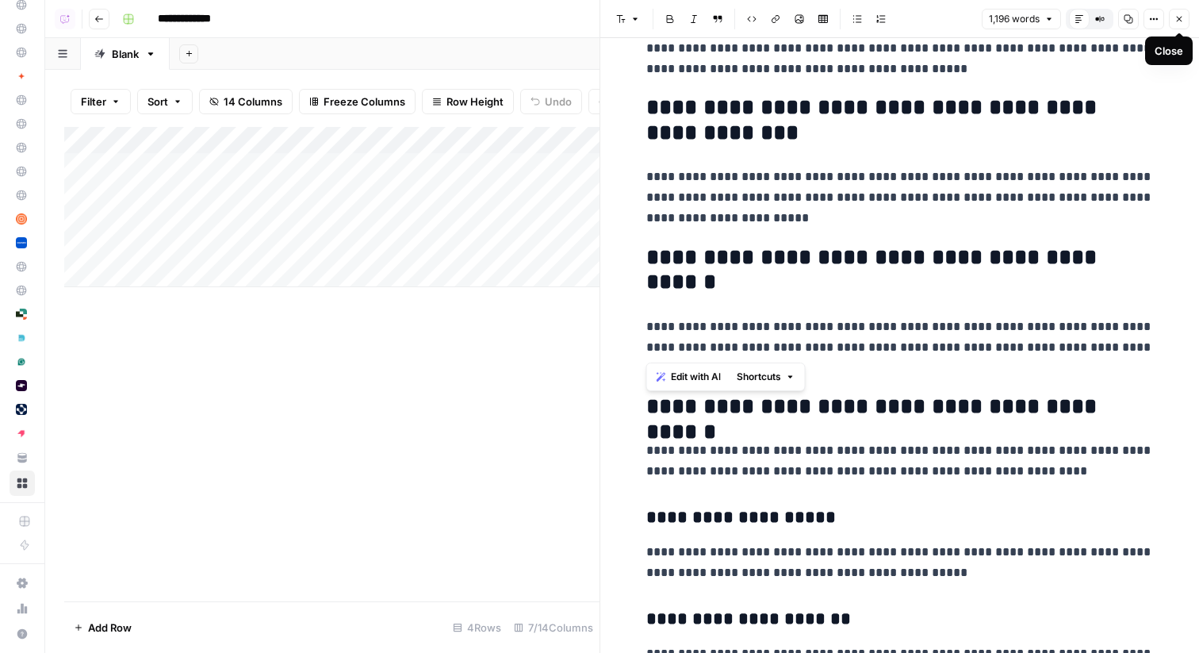
click at [1181, 21] on icon "button" at bounding box center [1179, 19] width 10 height 10
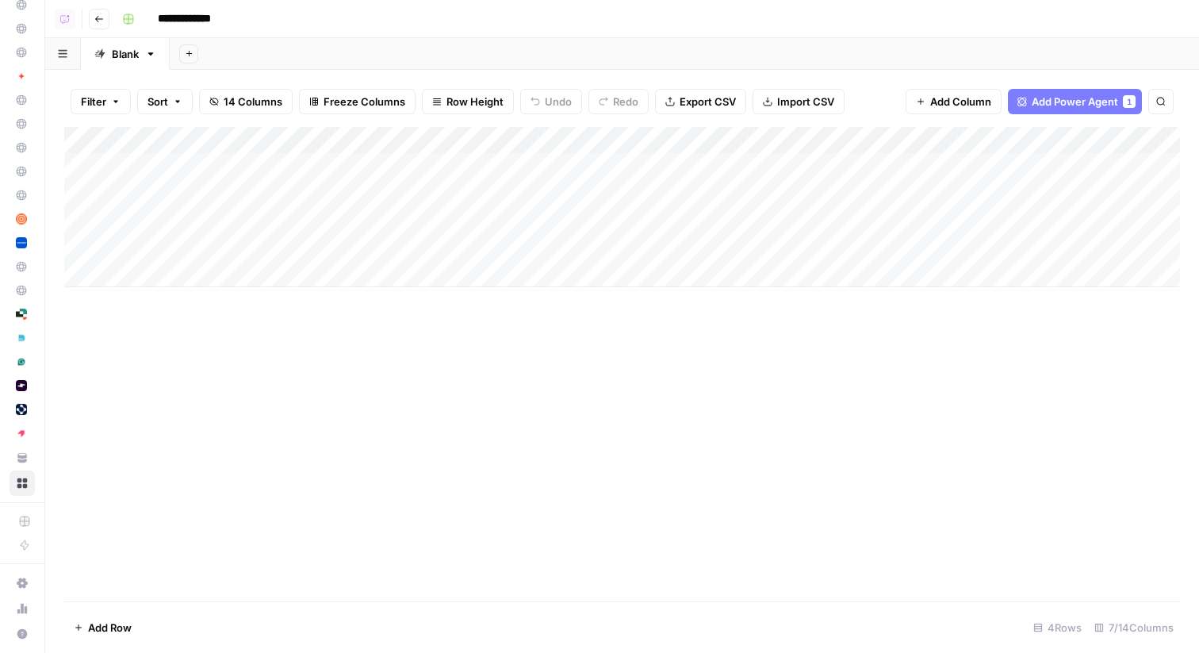
click at [867, 143] on div "Add Column" at bounding box center [622, 207] width 1116 height 160
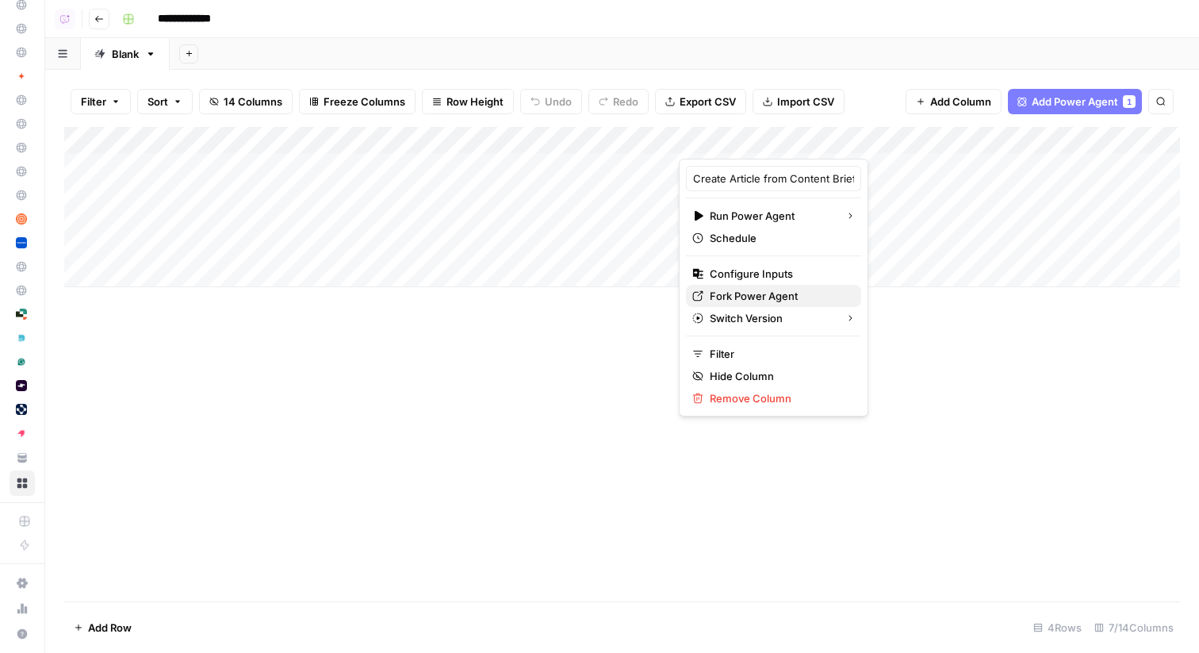
click at [738, 294] on span "Fork Power Agent" at bounding box center [779, 296] width 139 height 16
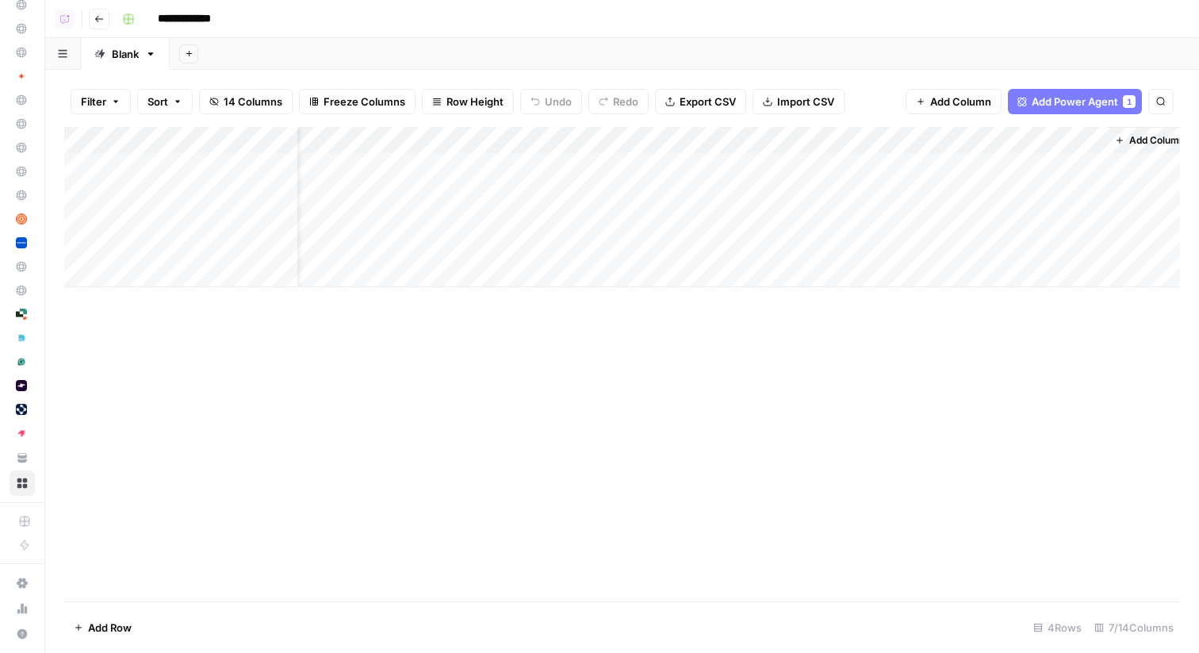
scroll to position [0, 239]
click at [1076, 167] on div "Add Column" at bounding box center [622, 207] width 1116 height 160
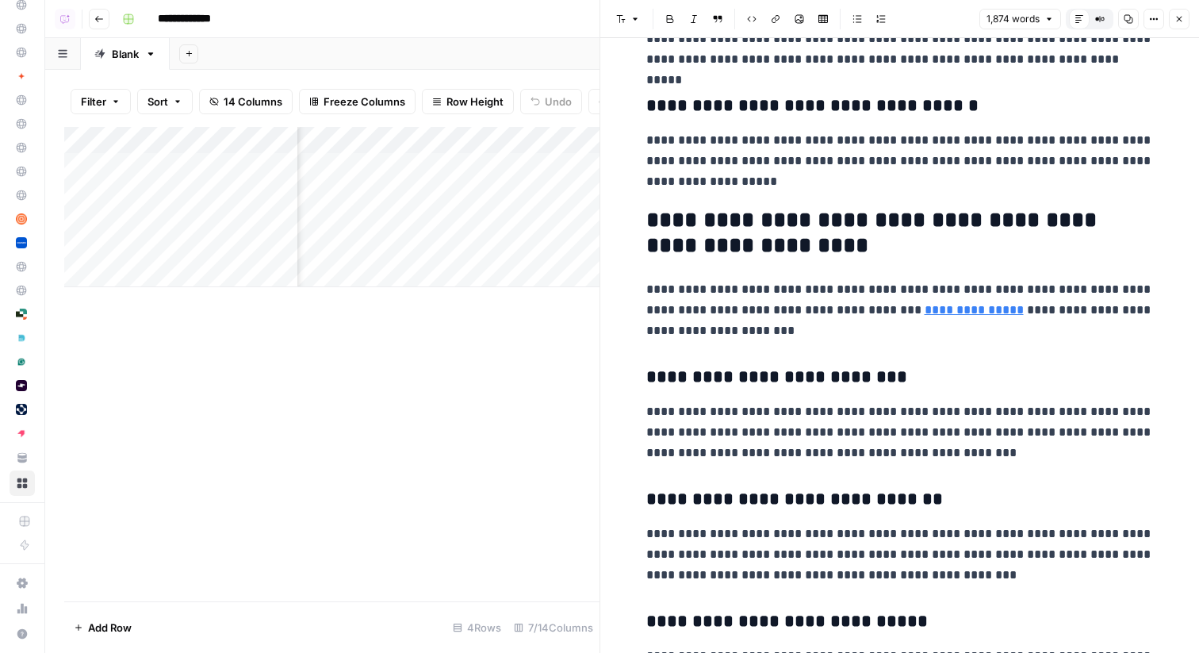
scroll to position [3384, 0]
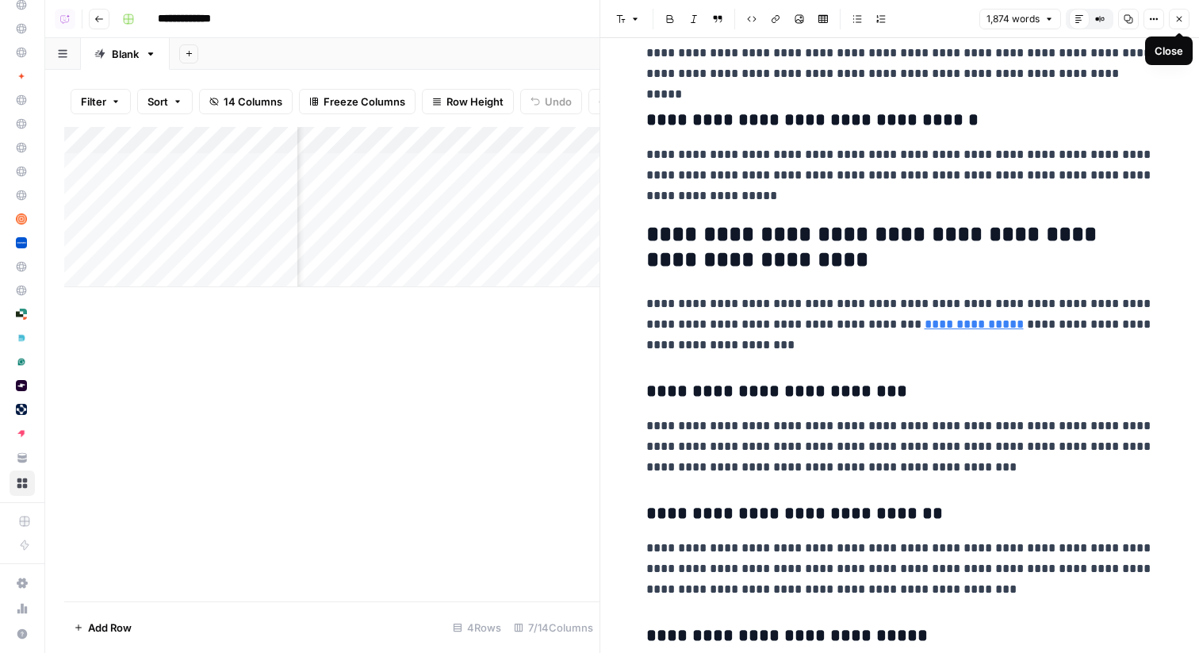
click at [1179, 16] on icon "button" at bounding box center [1179, 19] width 10 height 10
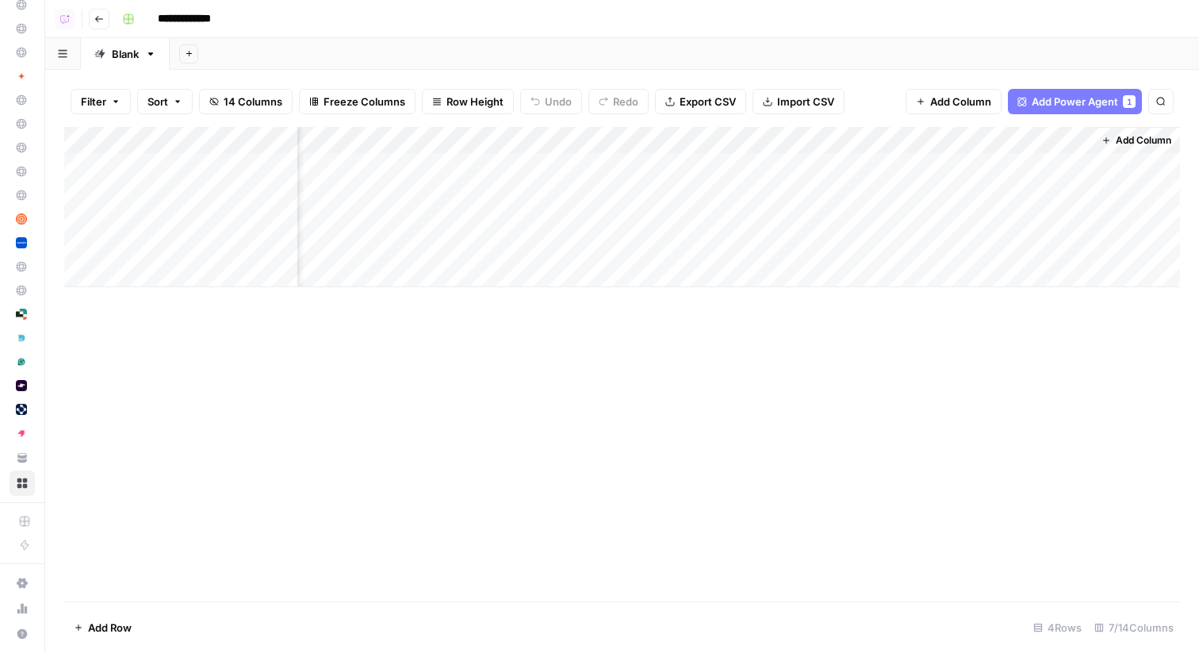
scroll to position [0, 220]
click at [745, 42] on div "Add Sheet" at bounding box center [684, 54] width 1029 height 32
click at [98, 17] on icon "button" at bounding box center [99, 19] width 10 height 10
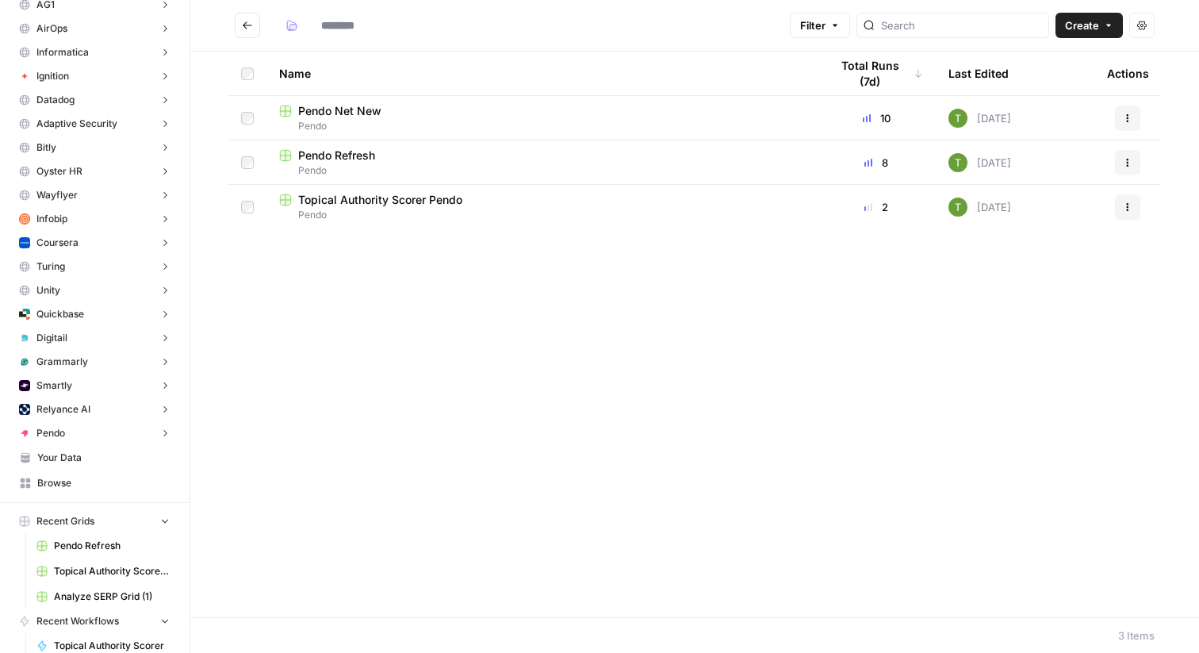
type input "*****"
click at [333, 155] on span "Pendo Refresh" at bounding box center [336, 155] width 77 height 16
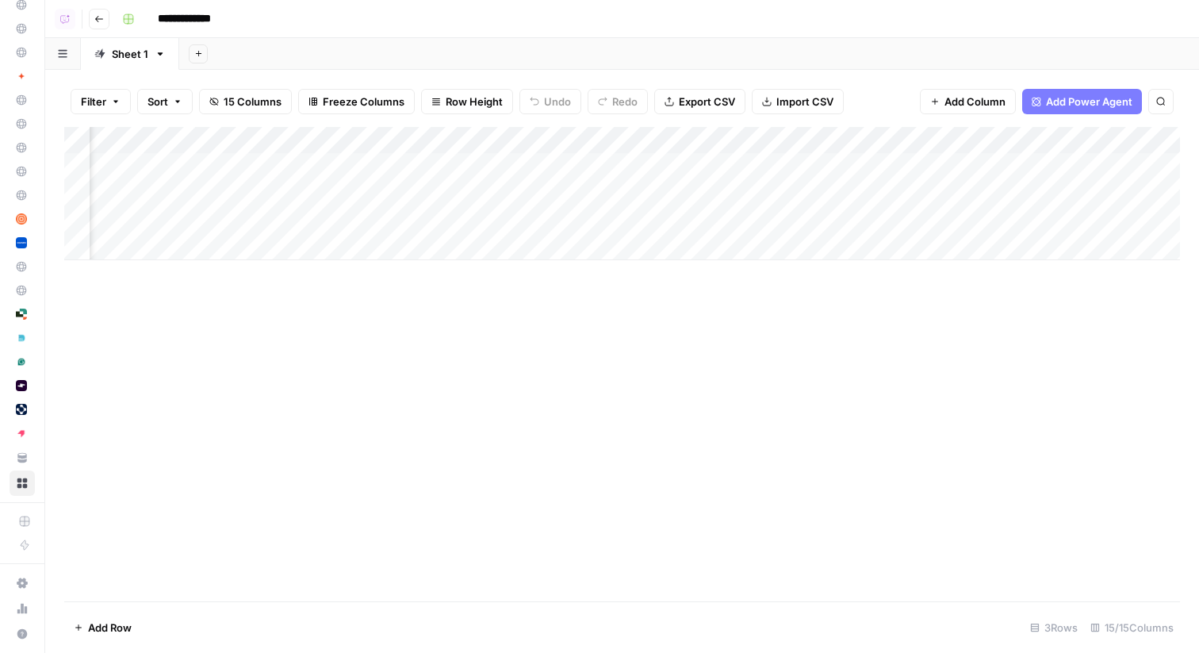
scroll to position [0, 606]
click at [940, 167] on div "Add Column" at bounding box center [622, 193] width 1116 height 133
click at [944, 200] on div "Add Column" at bounding box center [622, 193] width 1116 height 133
click at [860, 165] on div "Add Column" at bounding box center [622, 193] width 1116 height 133
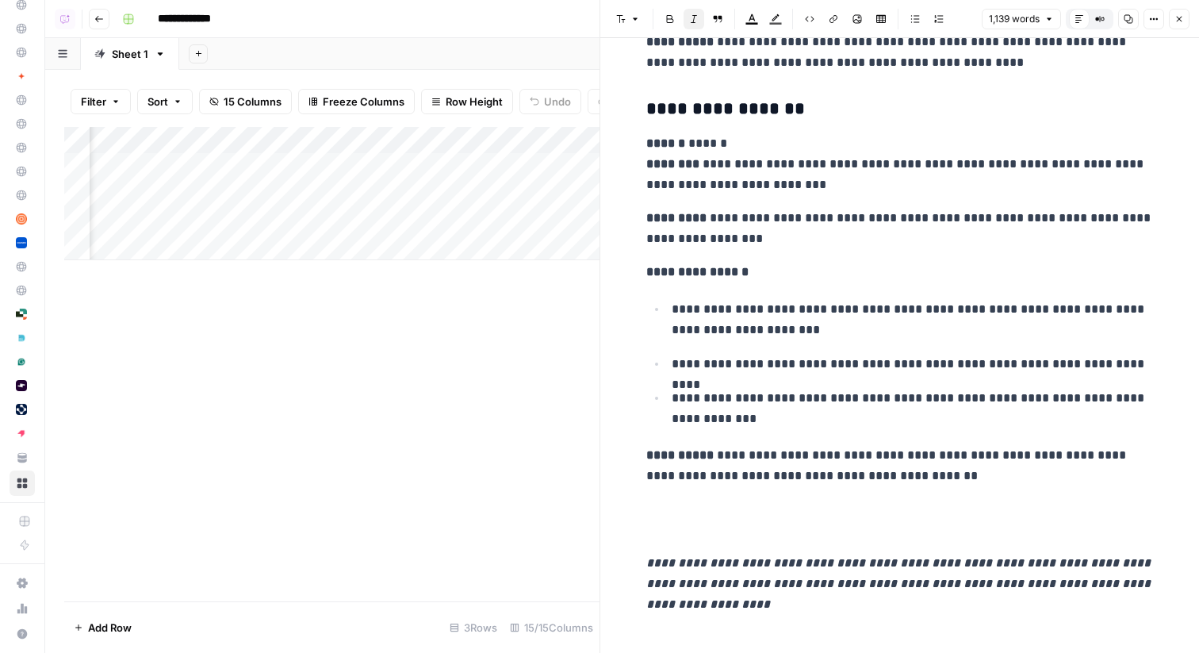
scroll to position [4090, 0]
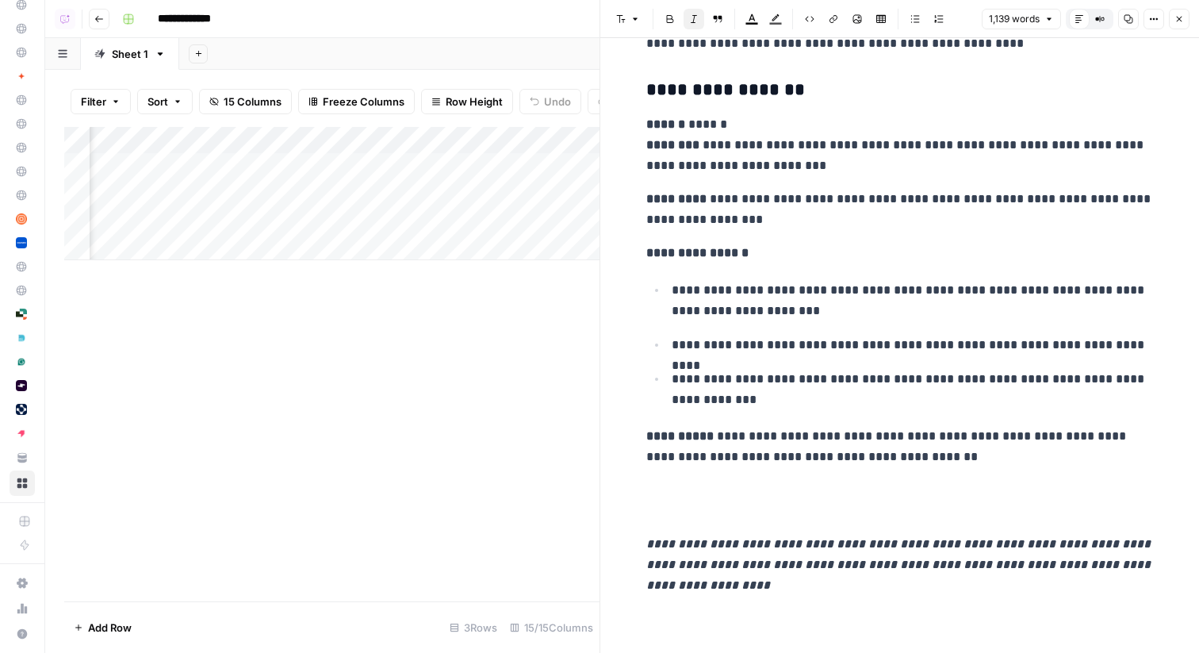
click at [1178, 22] on icon "button" at bounding box center [1179, 19] width 10 height 10
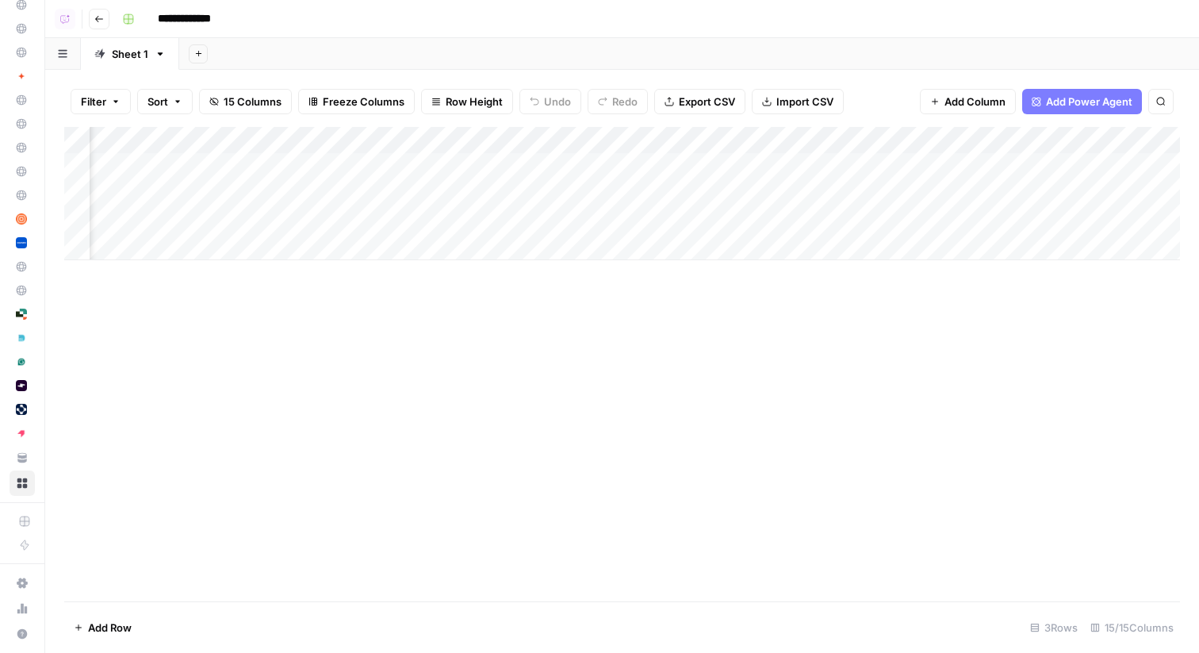
scroll to position [0, 1101]
click at [865, 191] on div "Add Column" at bounding box center [622, 193] width 1116 height 133
click at [1126, 140] on span "Add Column" at bounding box center [1144, 140] width 56 height 14
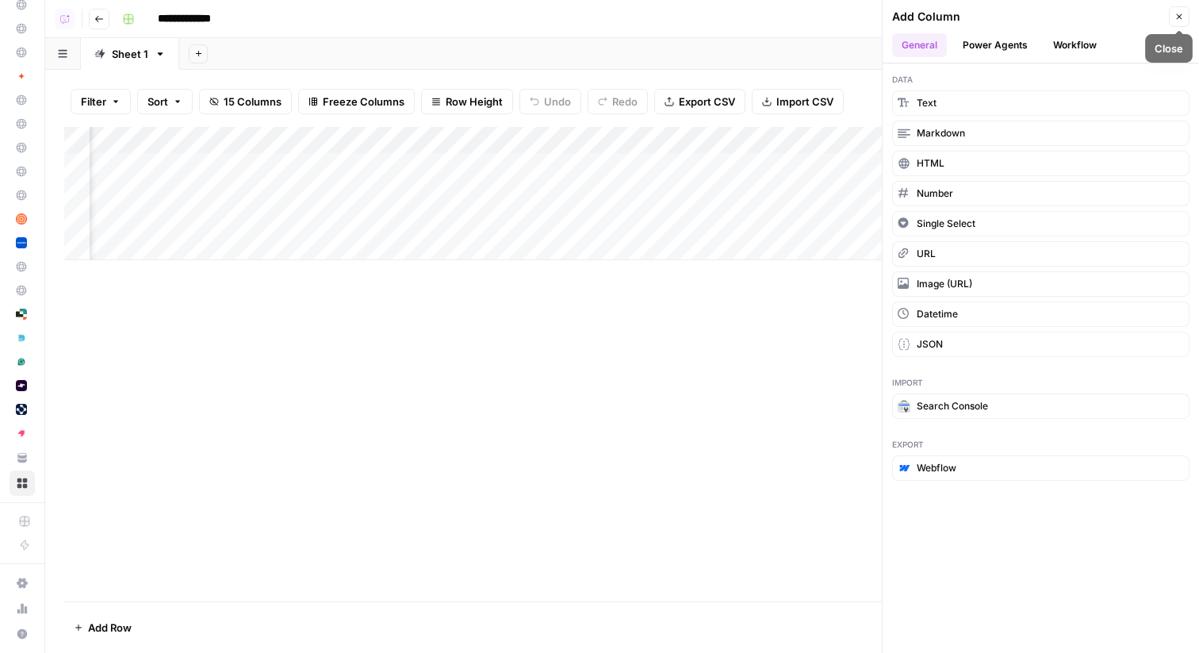
click at [1182, 21] on button "Close" at bounding box center [1179, 16] width 21 height 21
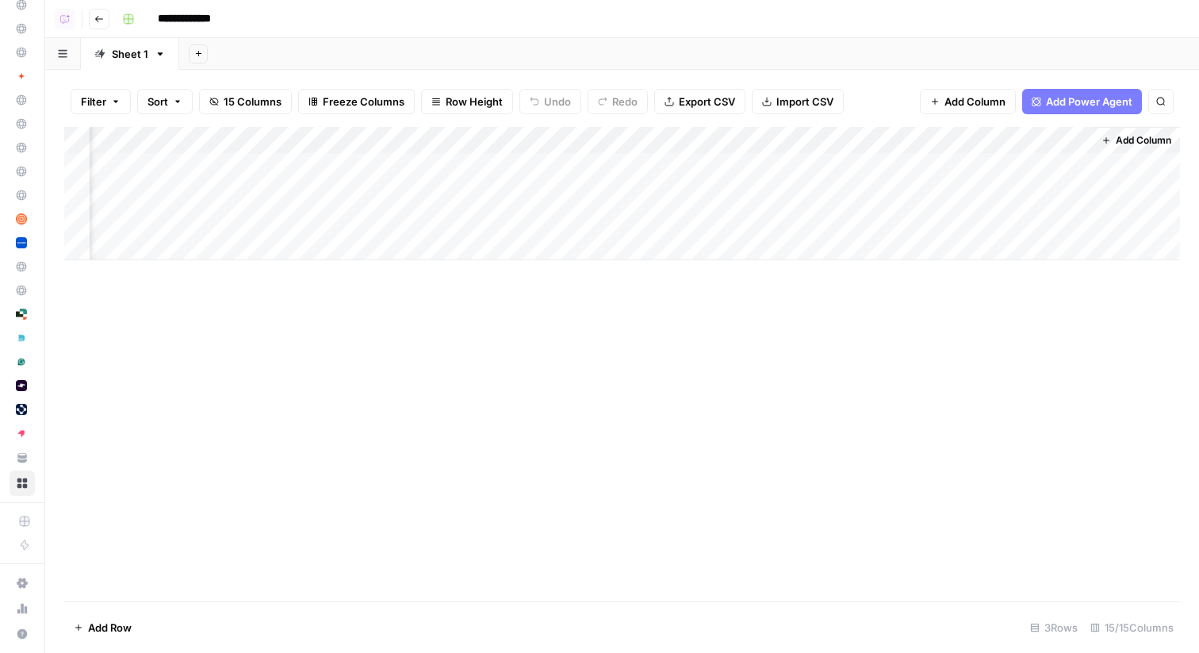
click at [577, 164] on div "Add Column" at bounding box center [622, 193] width 1116 height 133
click at [393, 167] on div "Add Column" at bounding box center [622, 193] width 1116 height 133
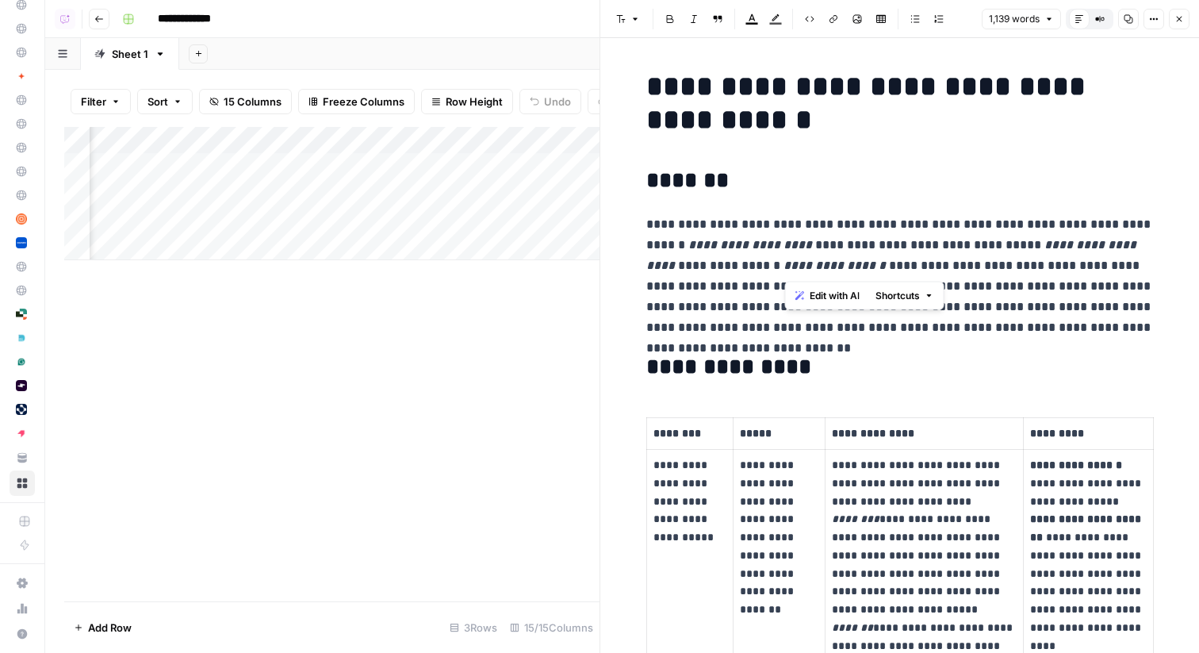
drag, startPoint x: 782, startPoint y: 258, endPoint x: 991, endPoint y: 276, distance: 210.1
click at [991, 276] on p "**********" at bounding box center [899, 276] width 507 height 124
click at [945, 172] on h2 "*******" at bounding box center [899, 180] width 507 height 25
click at [1180, 23] on icon "button" at bounding box center [1179, 19] width 10 height 10
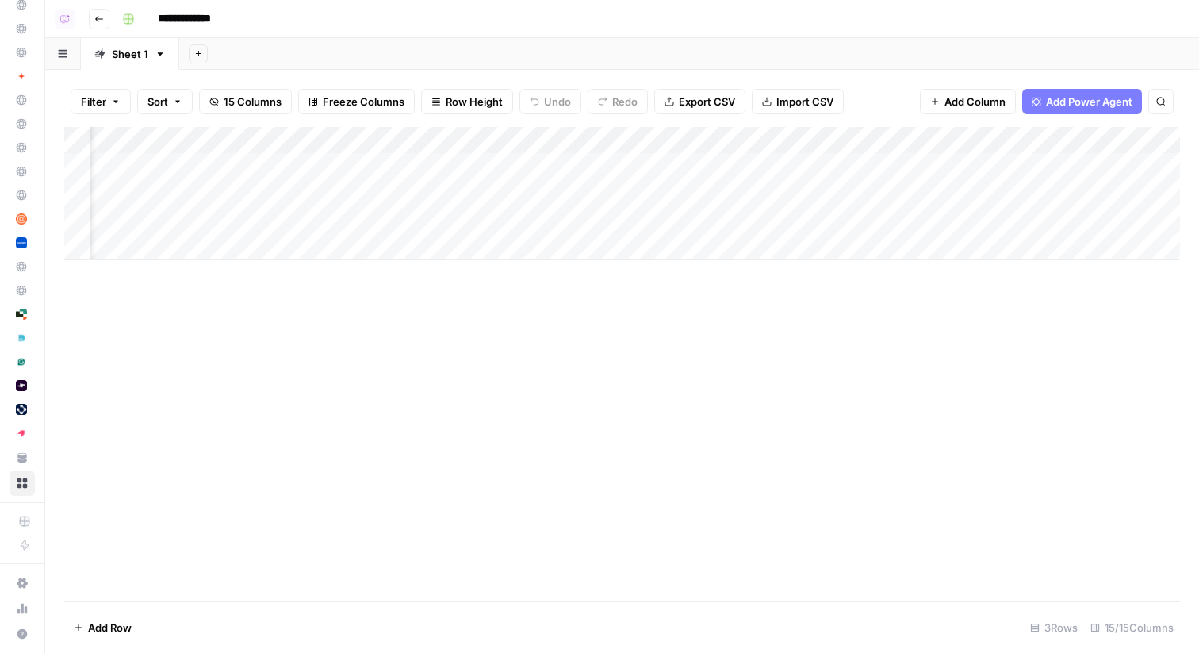
scroll to position [0, 1388]
click at [1138, 136] on span "Add Column" at bounding box center [1144, 140] width 56 height 14
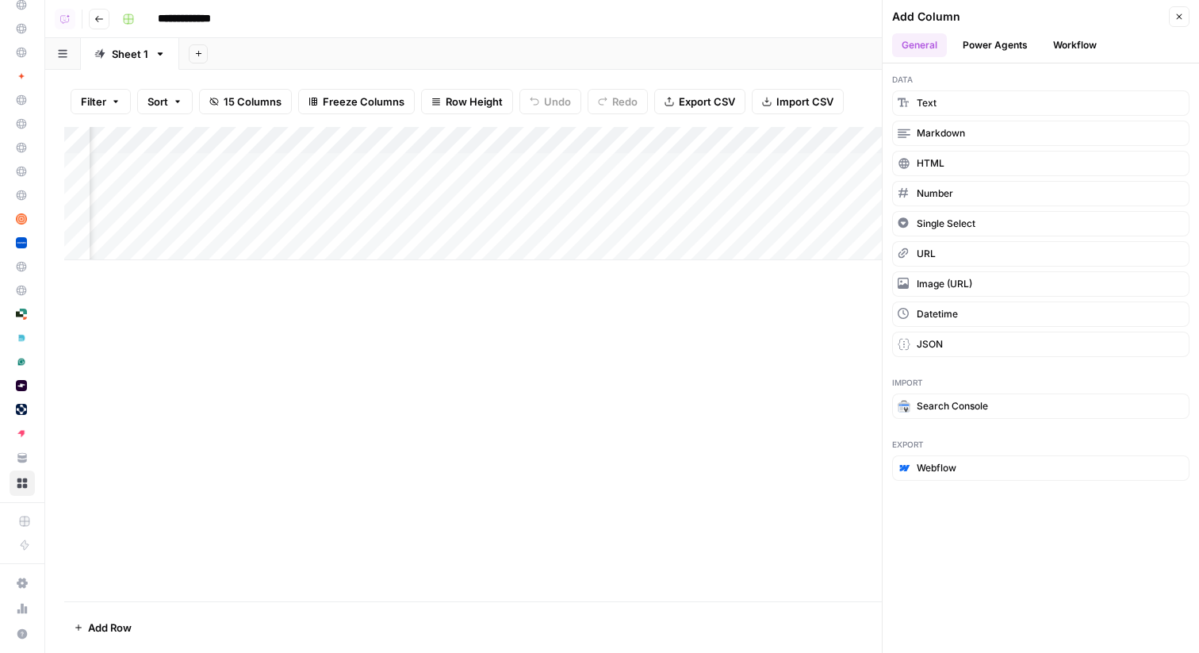
click at [1014, 41] on button "Power Agents" at bounding box center [995, 45] width 84 height 24
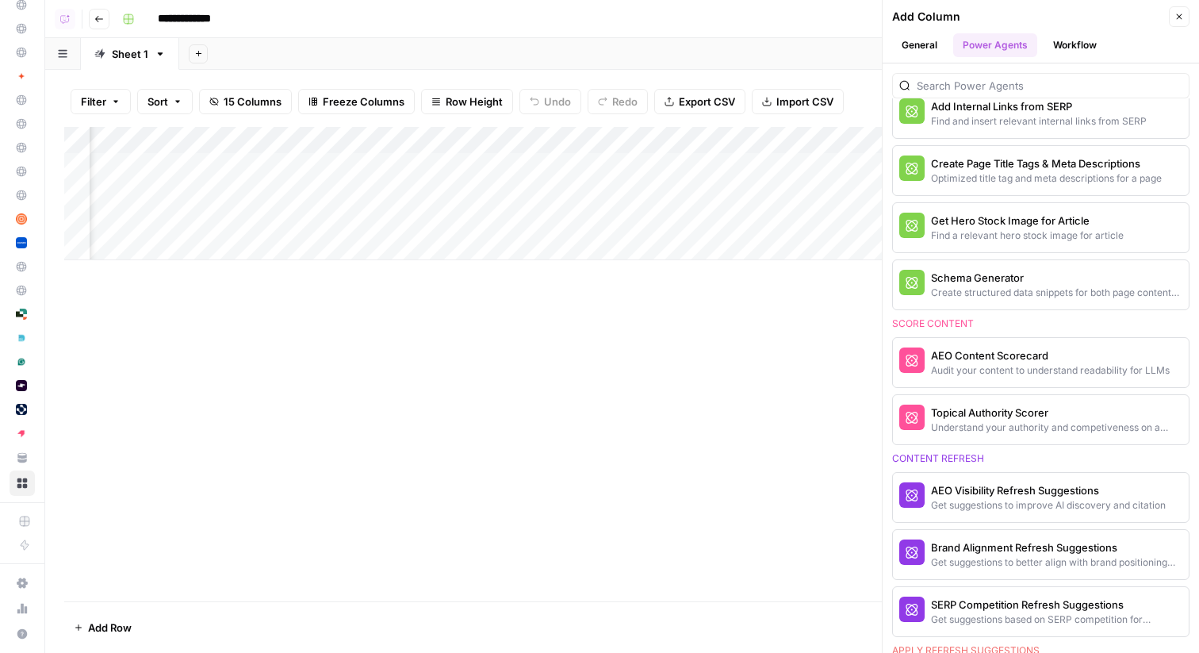
scroll to position [537, 0]
click at [428, 303] on div "Add Column" at bounding box center [622, 364] width 1116 height 474
click at [507, 163] on div "Add Column" at bounding box center [622, 193] width 1116 height 133
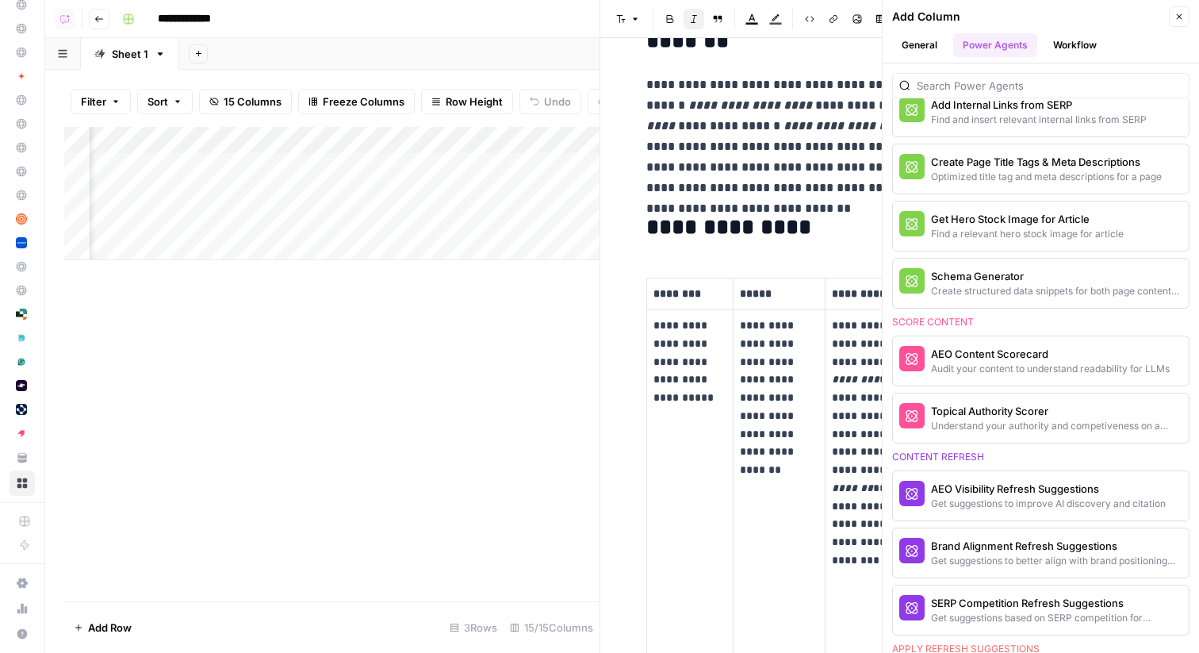
scroll to position [144, 0]
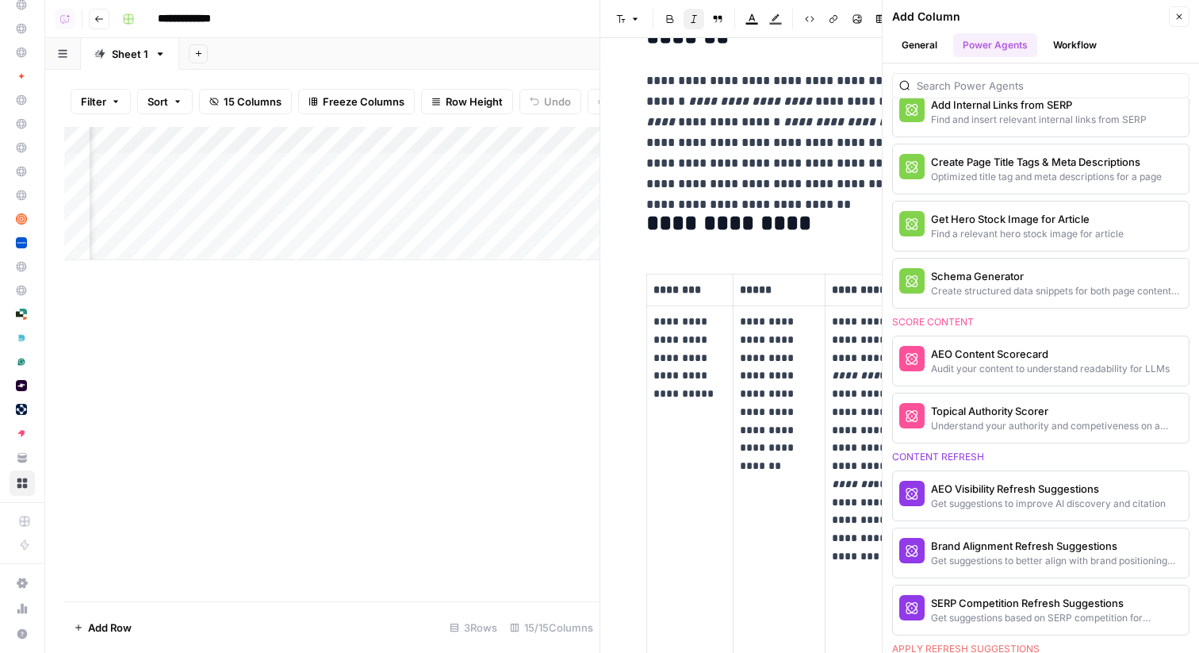
click at [1181, 12] on icon "button" at bounding box center [1179, 17] width 10 height 10
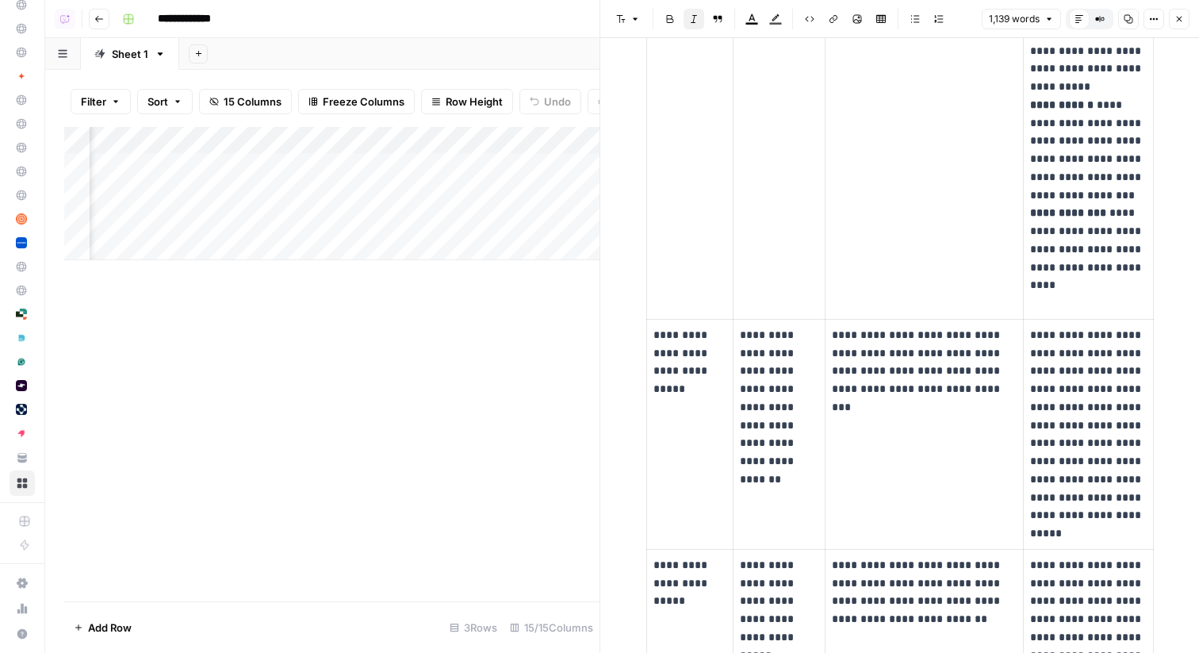
scroll to position [515, 0]
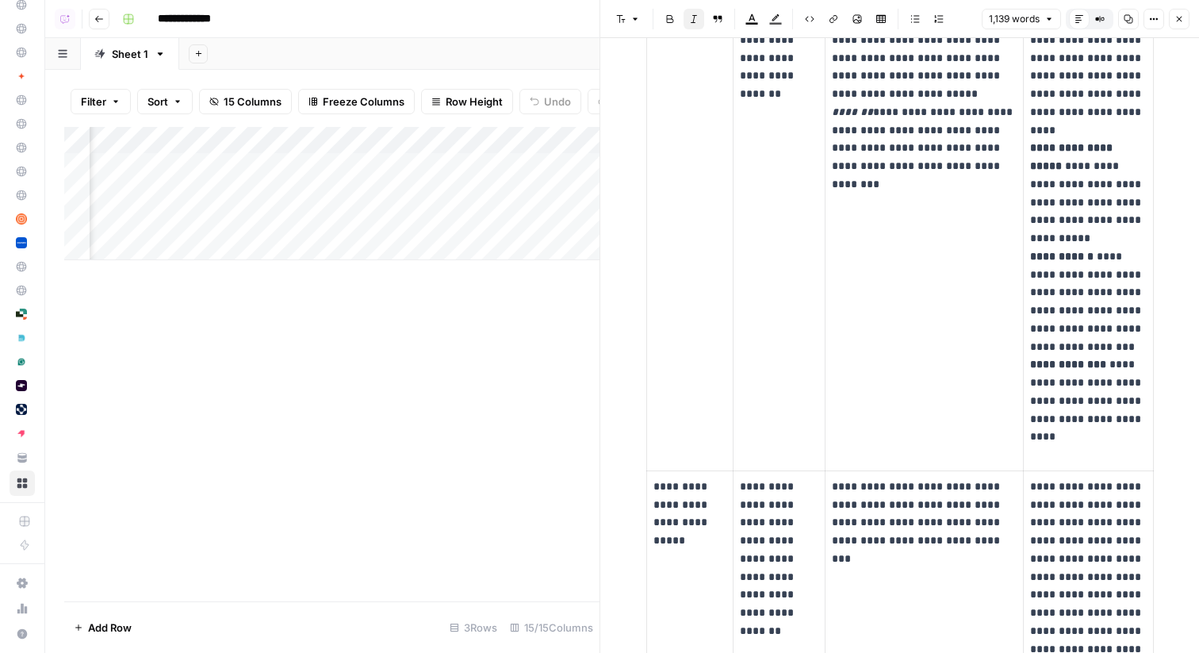
click at [1177, 17] on icon "button" at bounding box center [1179, 19] width 10 height 10
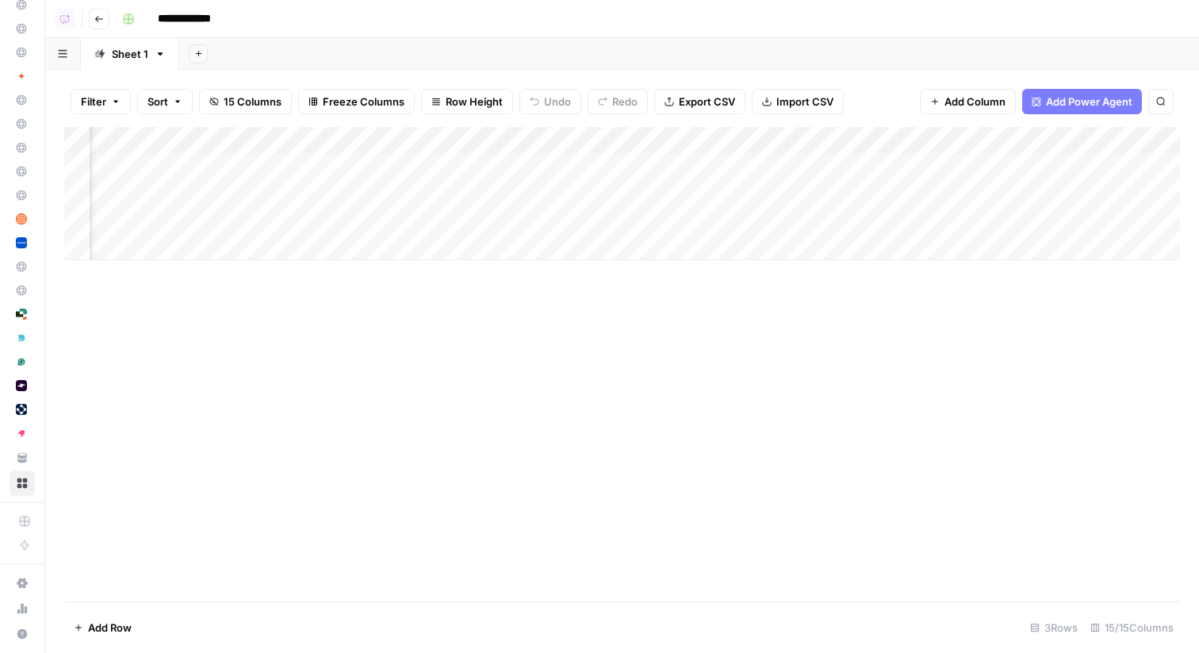
scroll to position [0, 354]
click at [95, 16] on icon "button" at bounding box center [99, 19] width 10 height 10
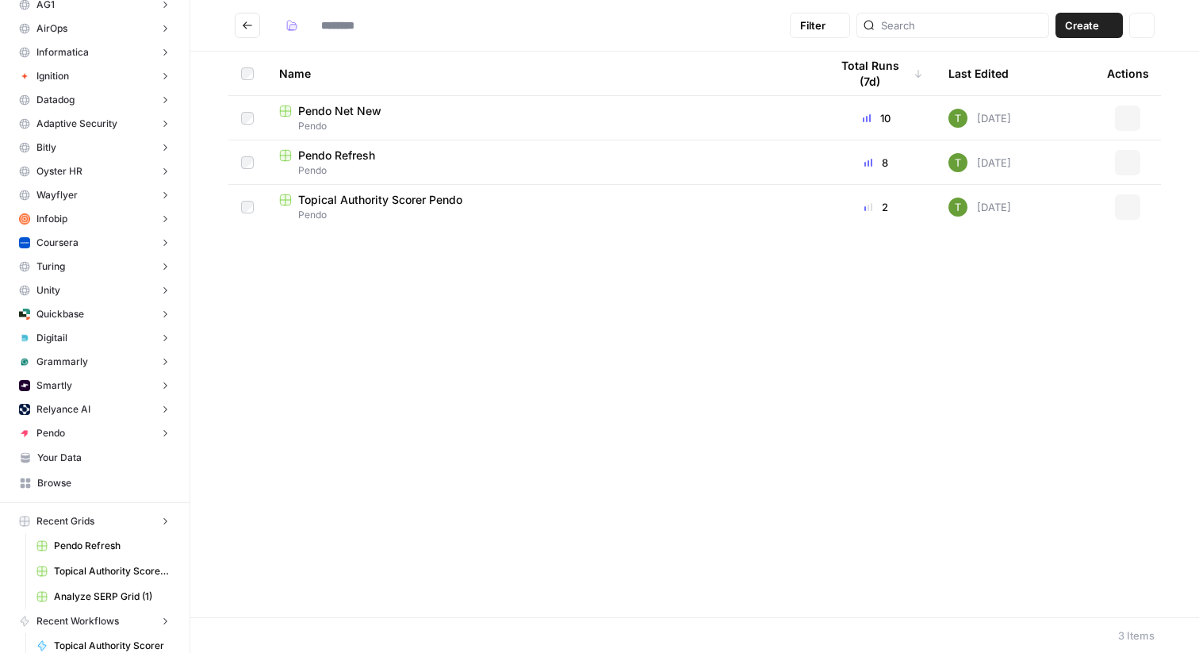
type input "*****"
click at [403, 199] on span "Topical Authority Scorer Pendo" at bounding box center [380, 200] width 164 height 16
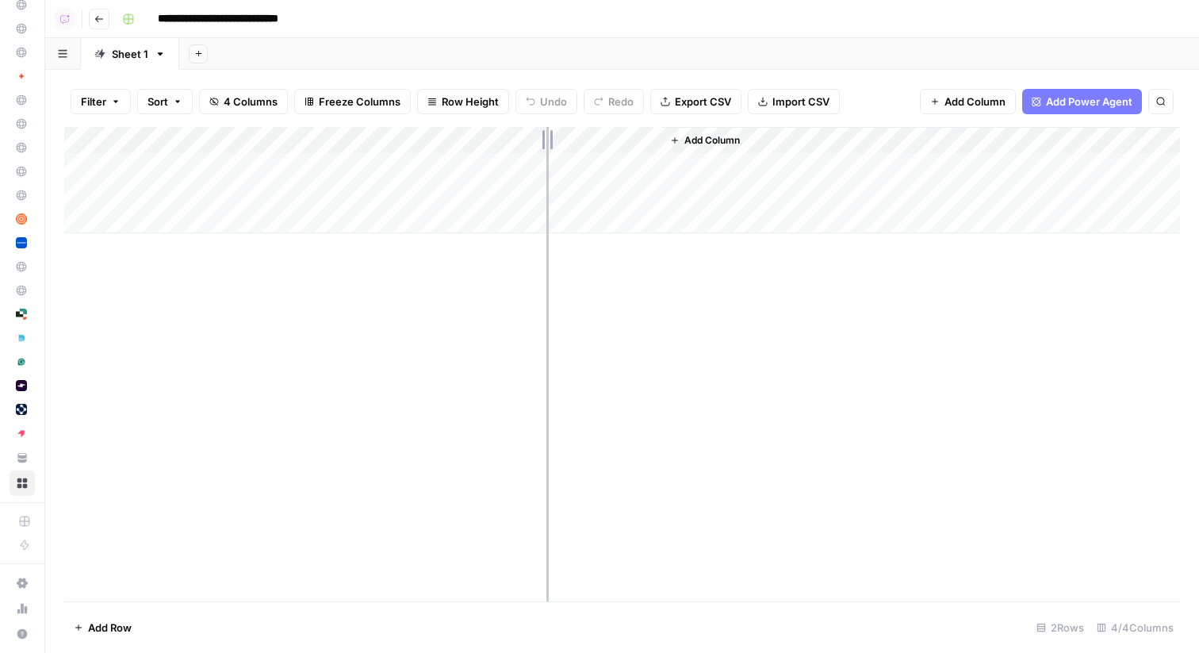
drag, startPoint x: 518, startPoint y: 136, endPoint x: 596, endPoint y: 129, distance: 78.8
click at [596, 129] on div "Add Column" at bounding box center [622, 180] width 1116 height 106
click at [723, 167] on div "Add Column" at bounding box center [622, 180] width 1116 height 106
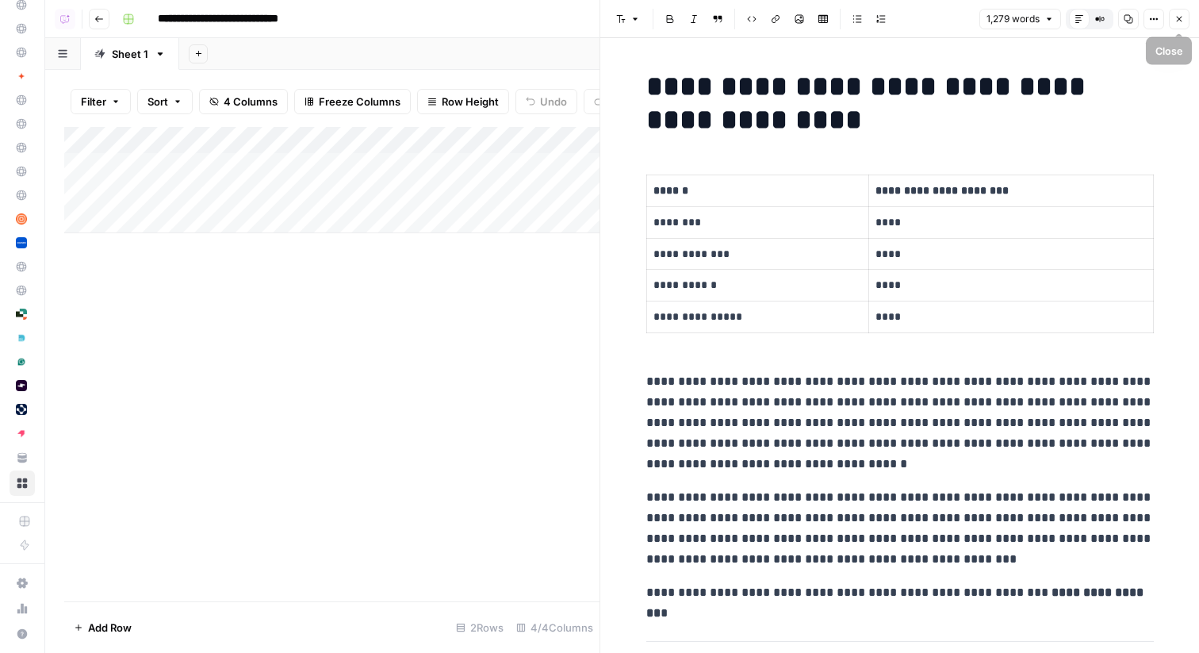
click at [1181, 25] on button "Close" at bounding box center [1179, 19] width 21 height 21
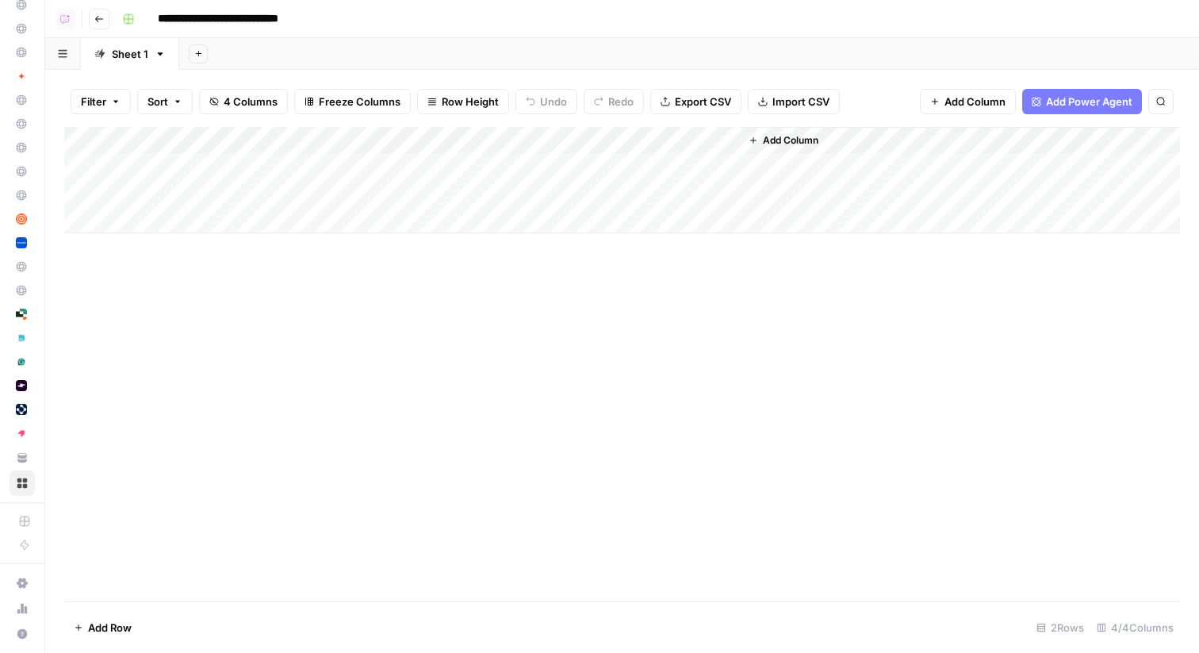
click at [781, 135] on span "Add Column" at bounding box center [791, 140] width 56 height 14
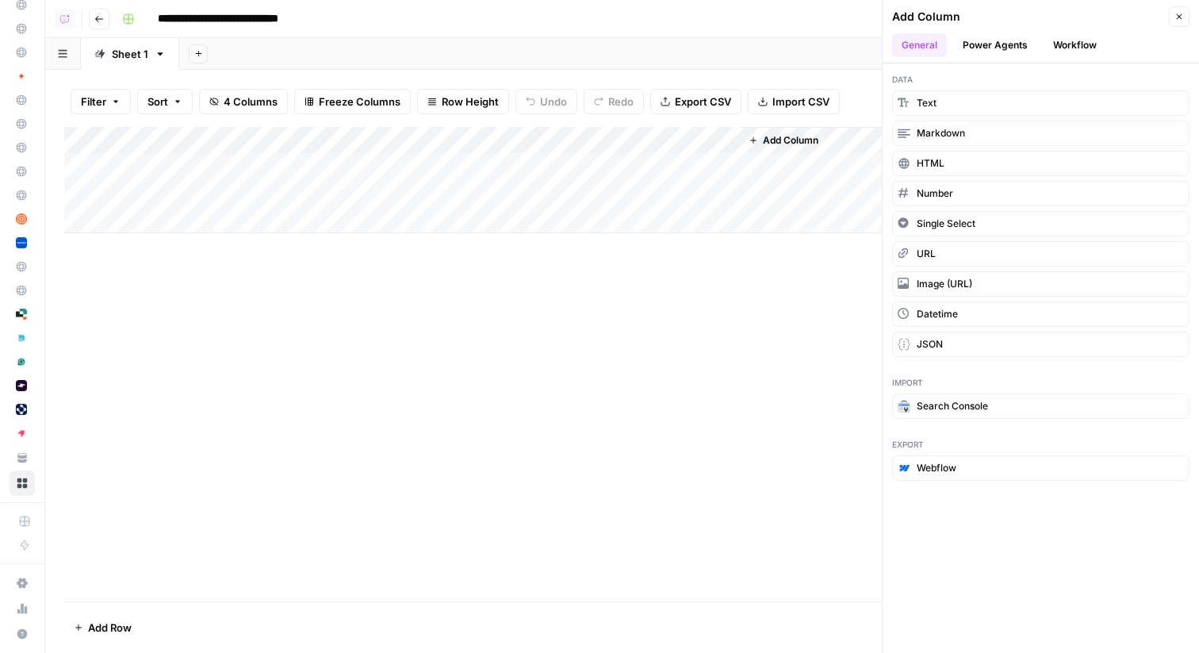
click at [1178, 17] on icon "button" at bounding box center [1179, 17] width 10 height 10
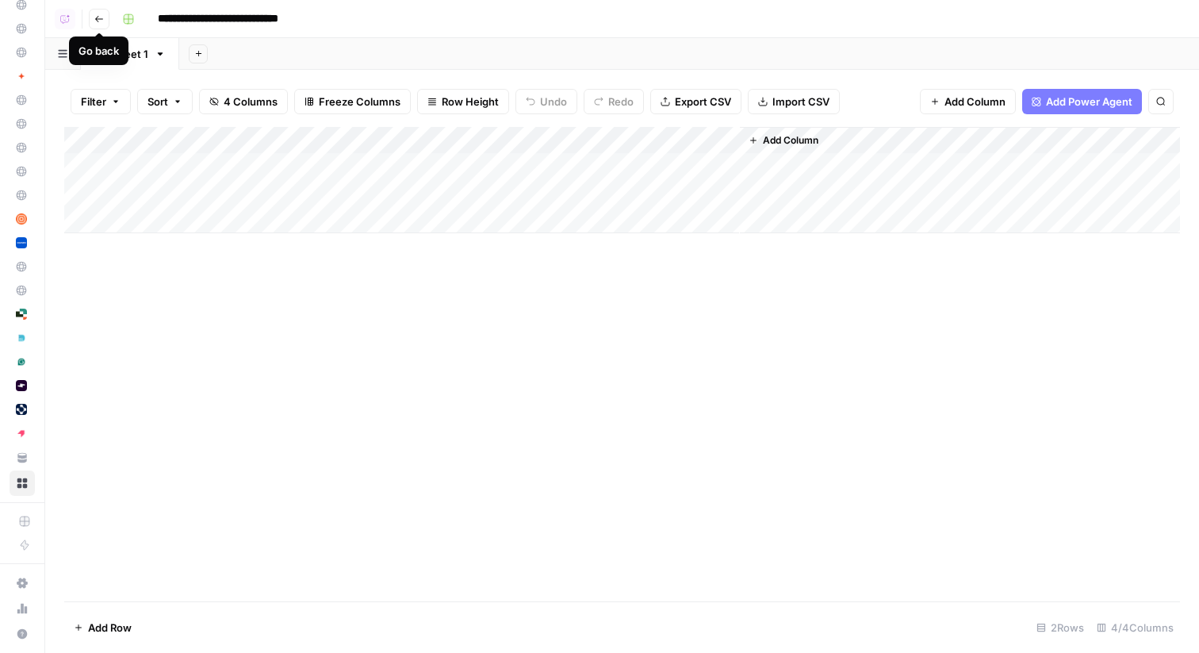
click at [99, 17] on icon "button" at bounding box center [99, 19] width 10 height 10
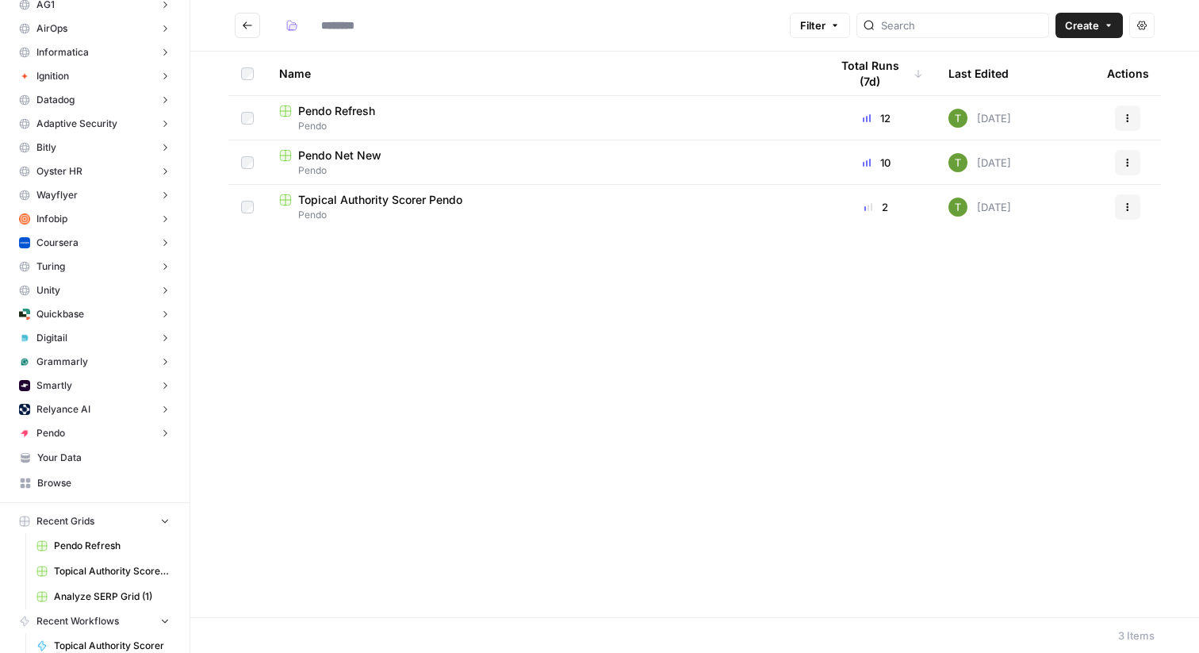
type input "*****"
click at [45, 487] on span "Browse" at bounding box center [103, 483] width 132 height 14
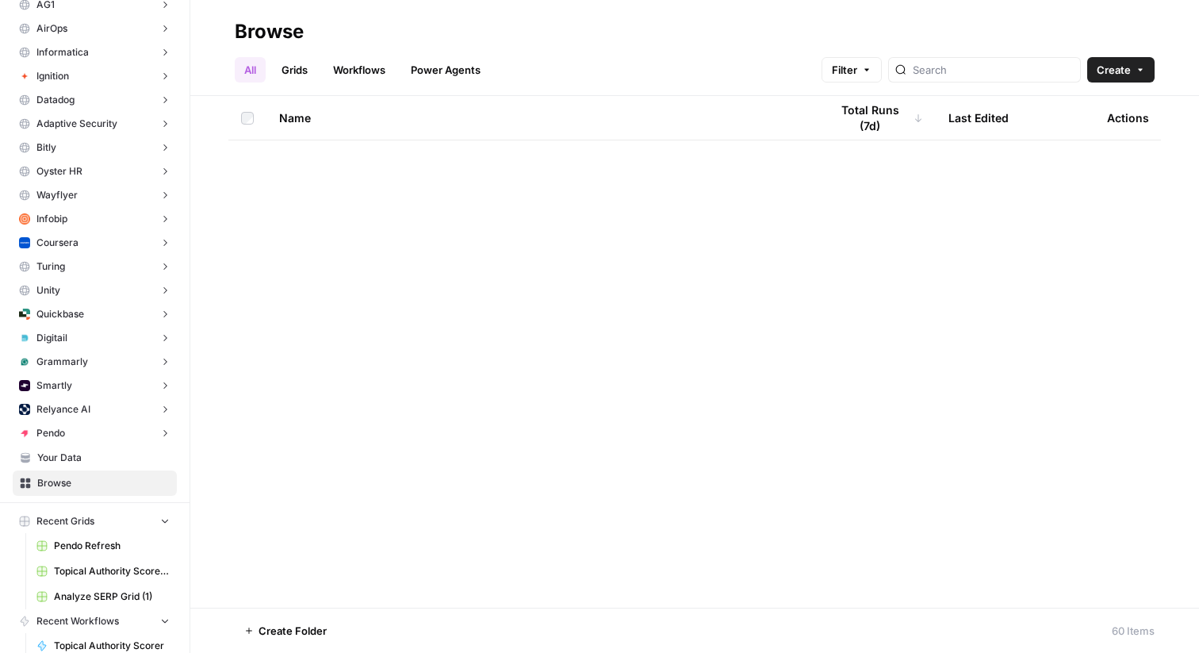
scroll to position [1702, 0]
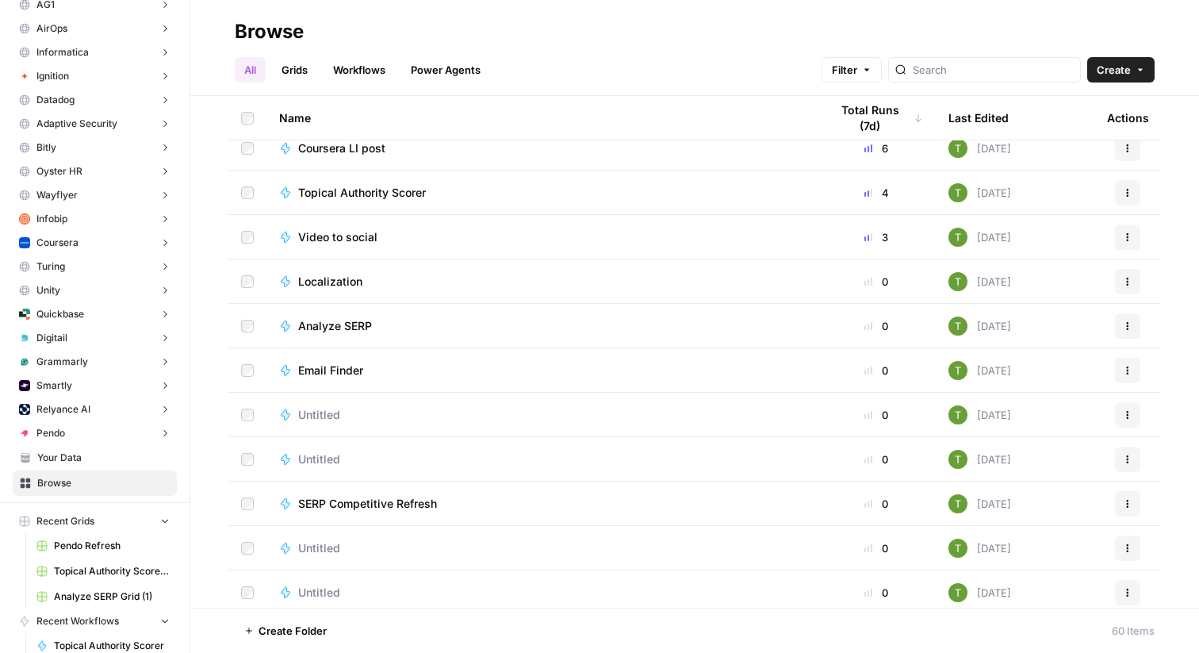
click at [315, 416] on span "Untitled" at bounding box center [319, 415] width 42 height 16
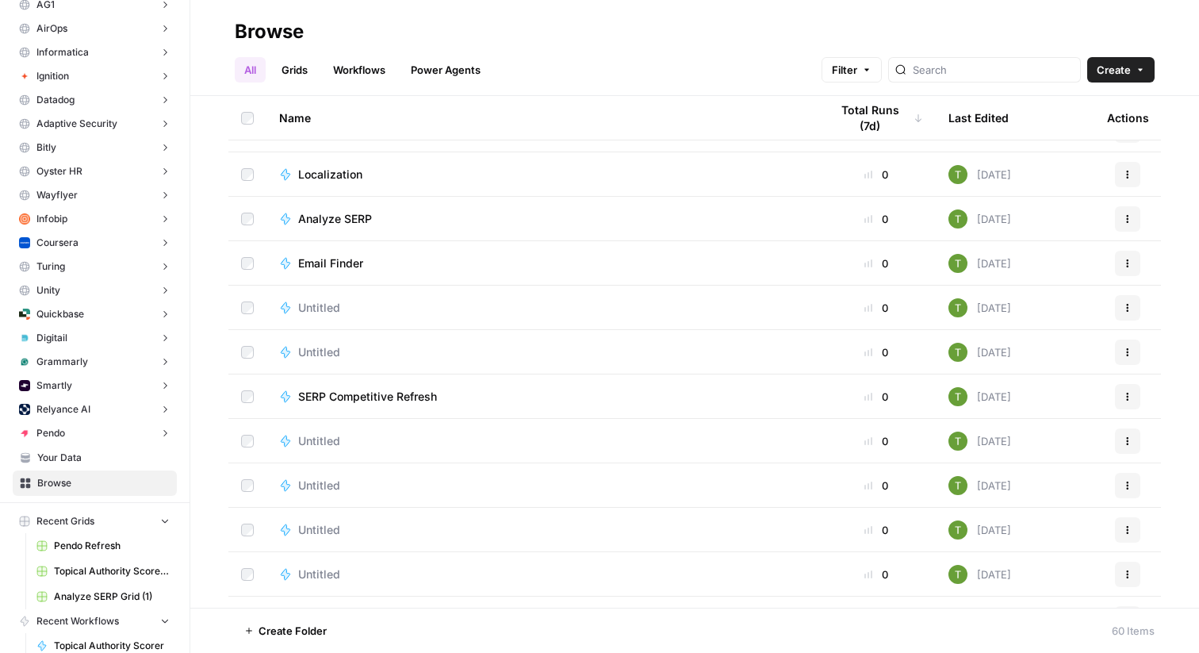
scroll to position [1810, 0]
click at [340, 487] on div "Untitled" at bounding box center [325, 484] width 55 height 16
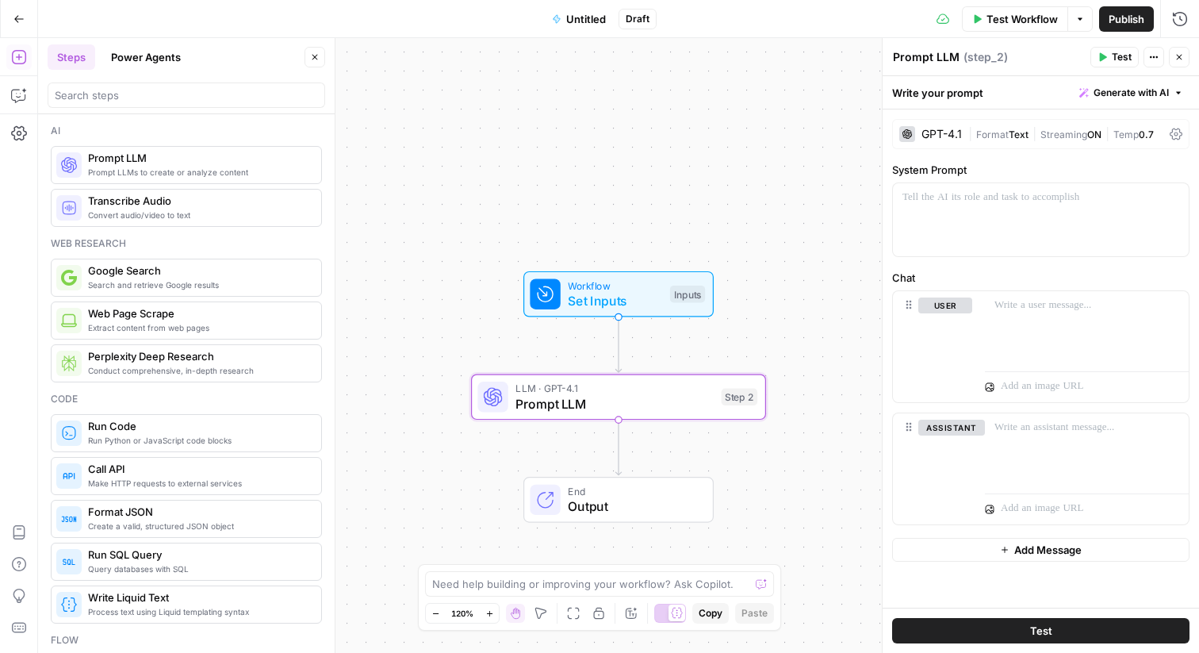
click at [949, 129] on div "GPT-4.1" at bounding box center [941, 133] width 40 height 11
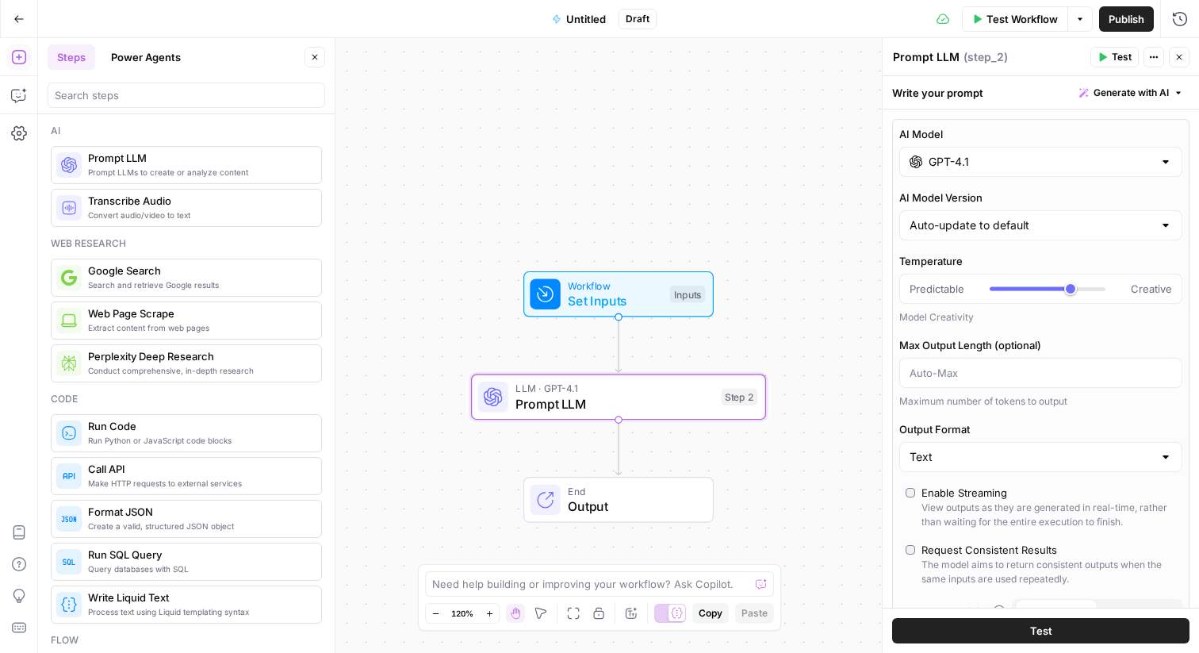
click at [1045, 158] on input "GPT-4.1" at bounding box center [1041, 162] width 224 height 16
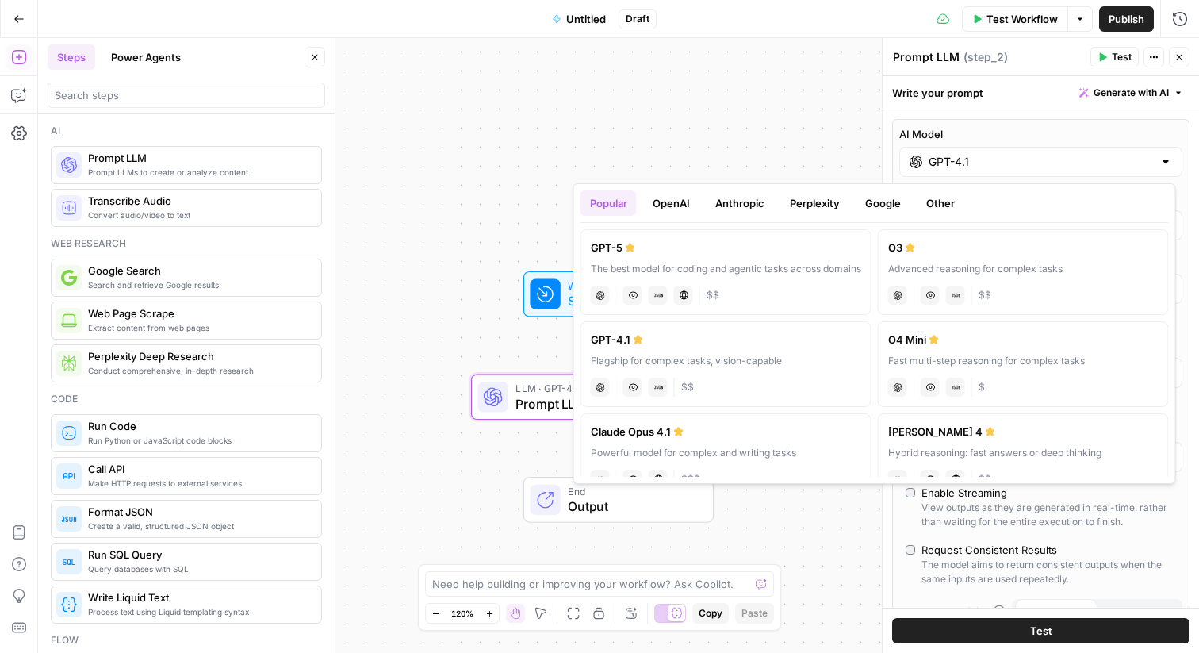
click at [1164, 127] on label "AI Model" at bounding box center [1040, 134] width 283 height 16
click at [1153, 154] on input "GPT-4.1" at bounding box center [1041, 162] width 224 height 16
click at [777, 117] on div "Workflow Set Inputs Inputs LLM · GPT-4.1 Prompt LLM Step 2 End Output" at bounding box center [618, 345] width 1161 height 615
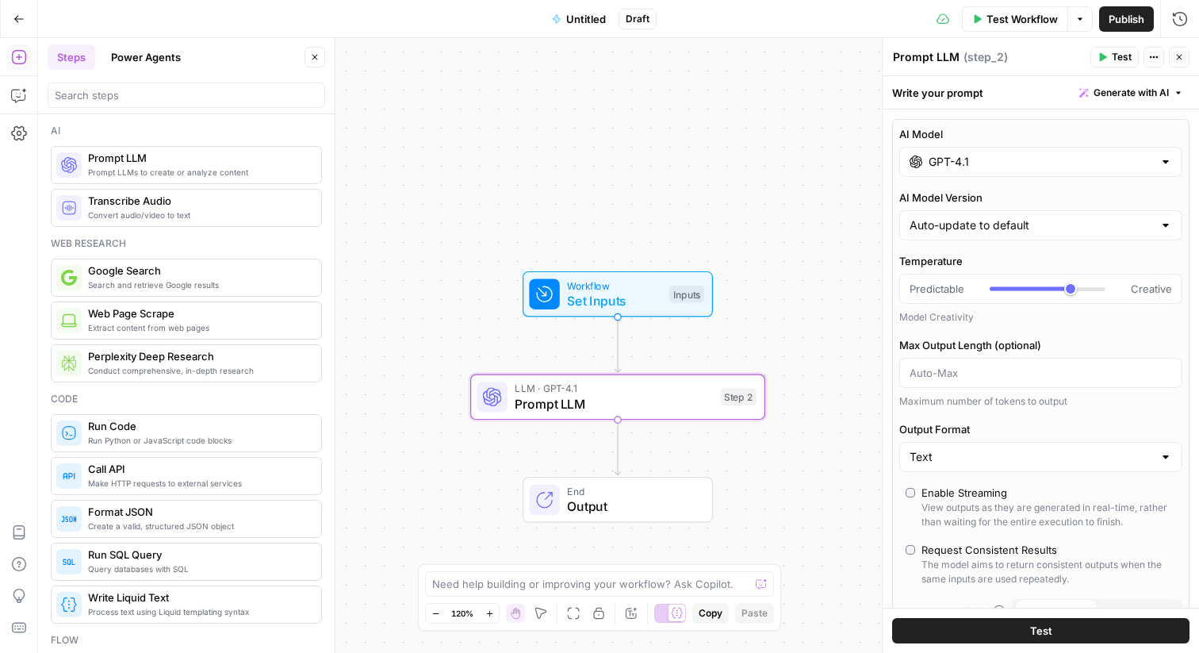
click at [641, 401] on span "Prompt LLM" at bounding box center [614, 403] width 198 height 19
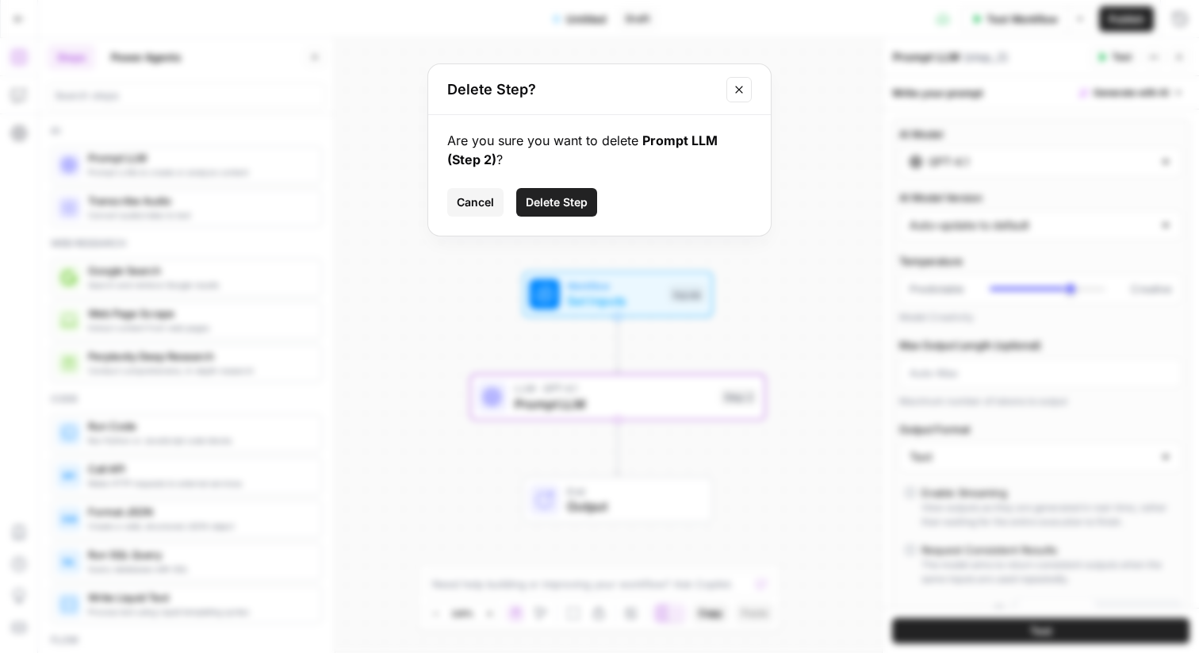
click at [543, 200] on span "Delete Step" at bounding box center [557, 202] width 62 height 16
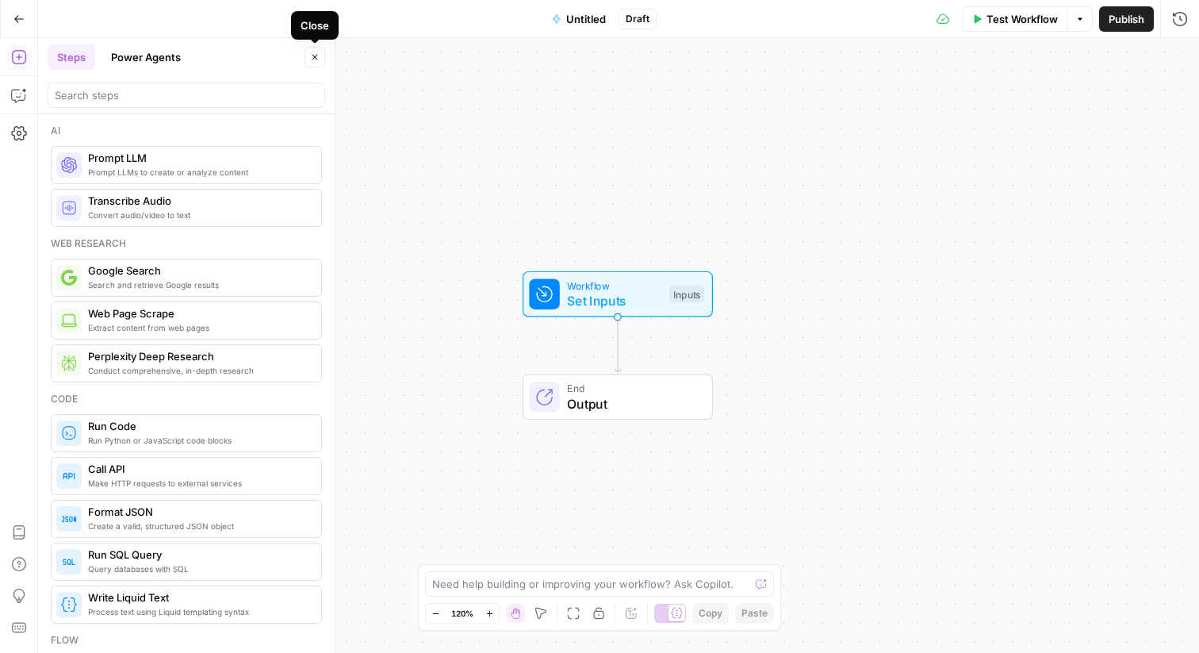
click at [318, 53] on icon "button" at bounding box center [315, 57] width 10 height 10
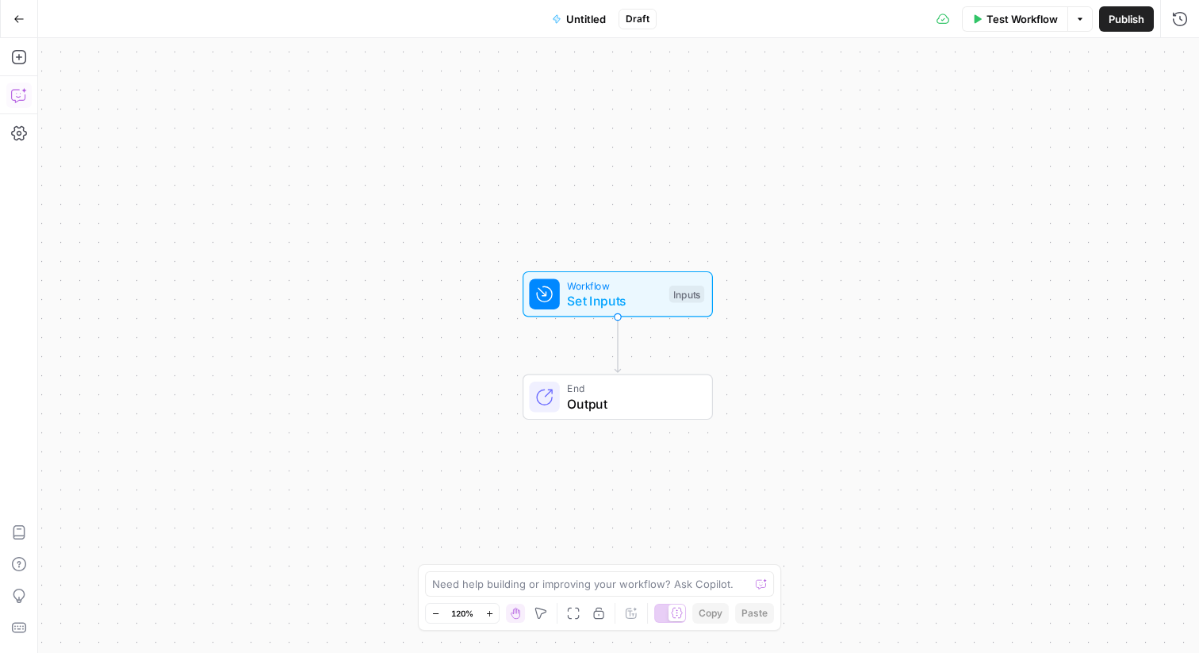
click at [17, 94] on icon "button" at bounding box center [19, 95] width 16 height 16
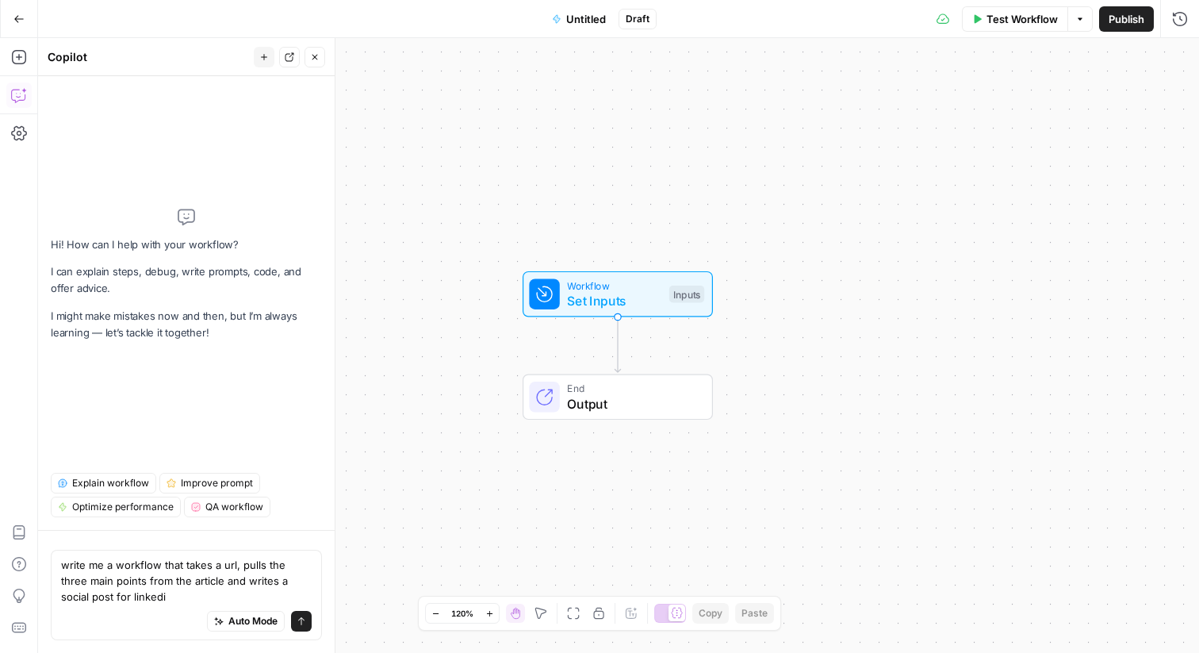
type textarea "write me a workflow that takes a url, pulls the three main points from the arti…"
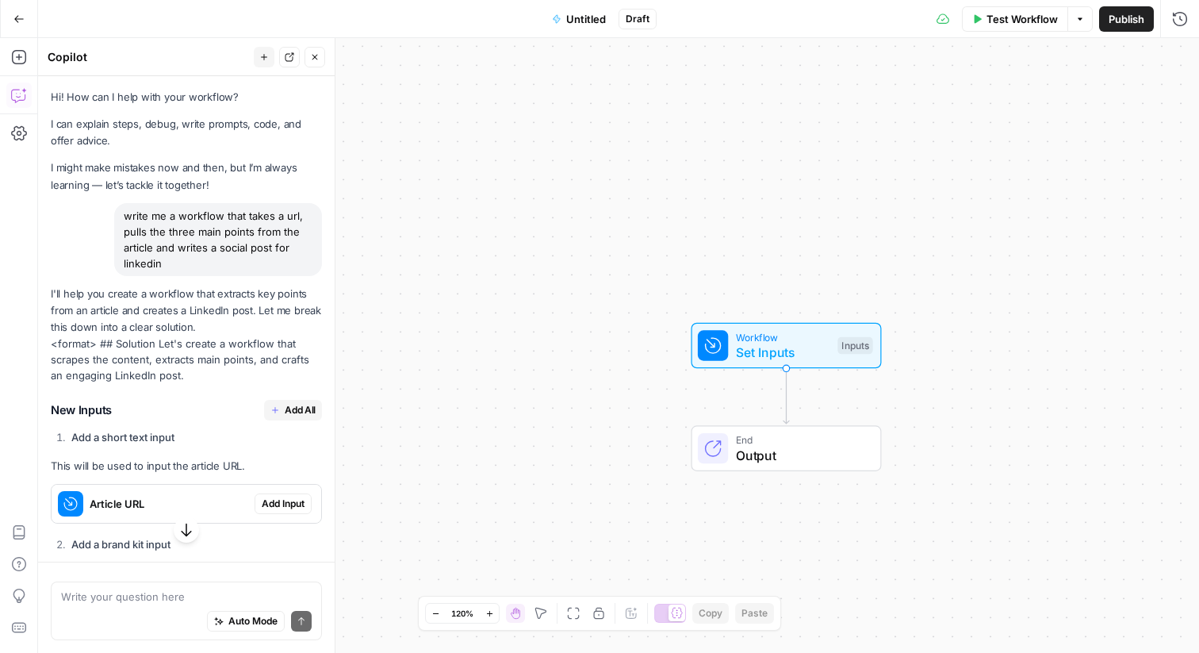
click at [312, 56] on icon "button" at bounding box center [315, 57] width 10 height 10
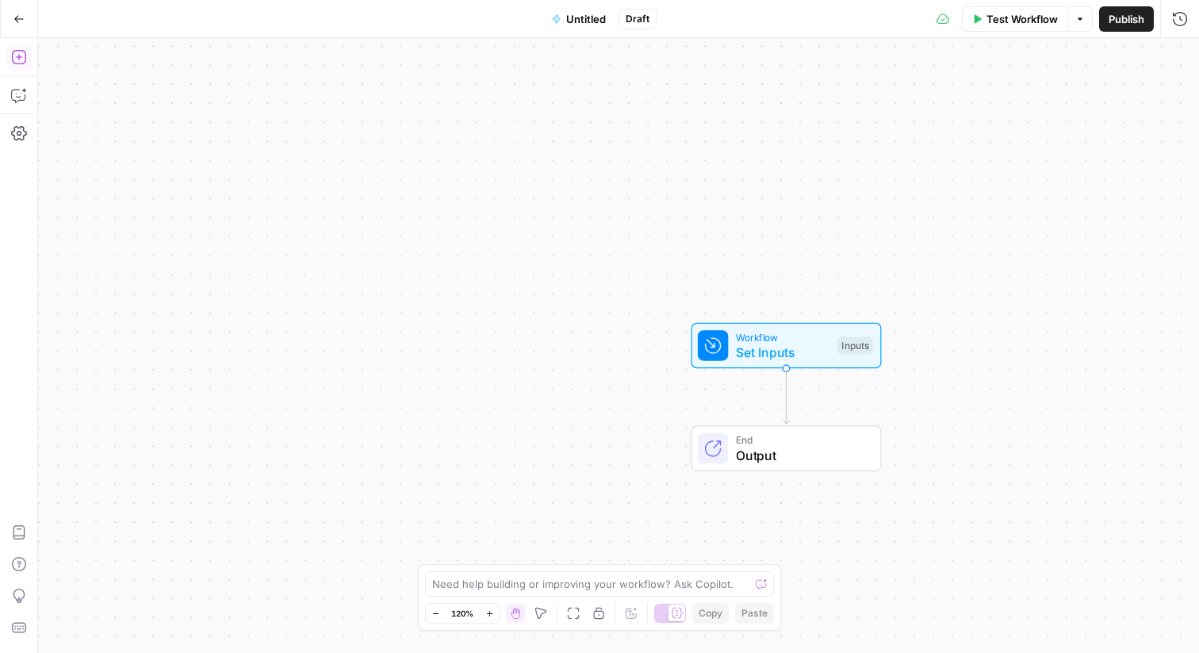
click at [18, 59] on icon "button" at bounding box center [18, 57] width 14 height 14
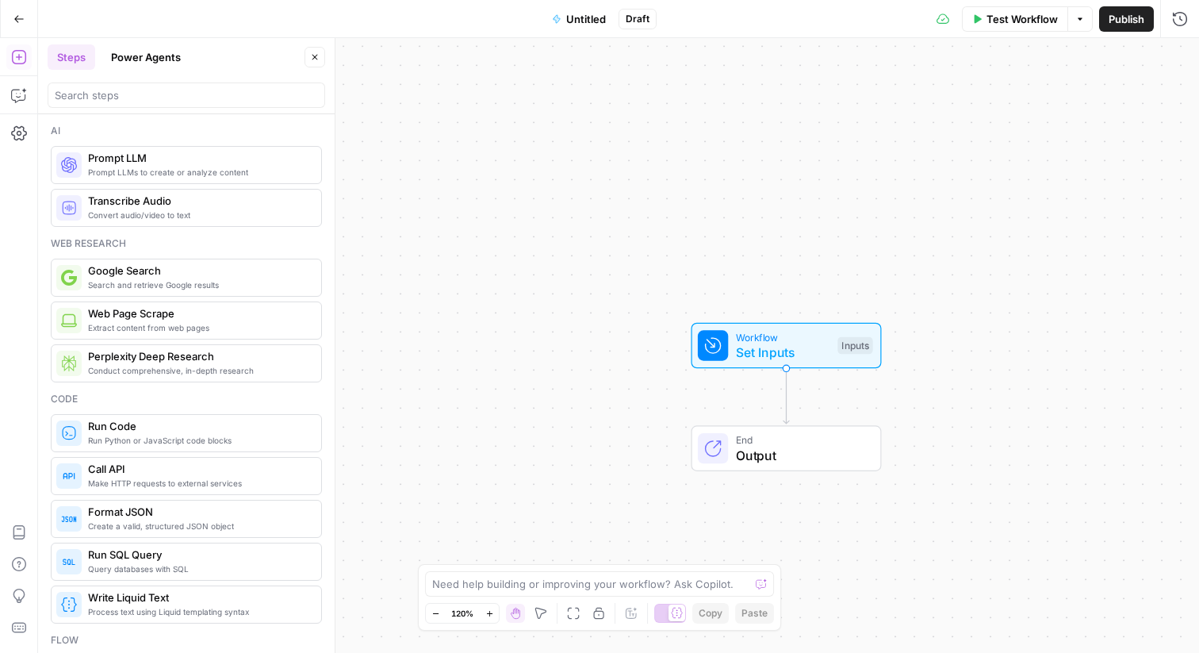
click at [107, 175] on span "Prompt LLMs to create or analyze content" at bounding box center [198, 172] width 220 height 13
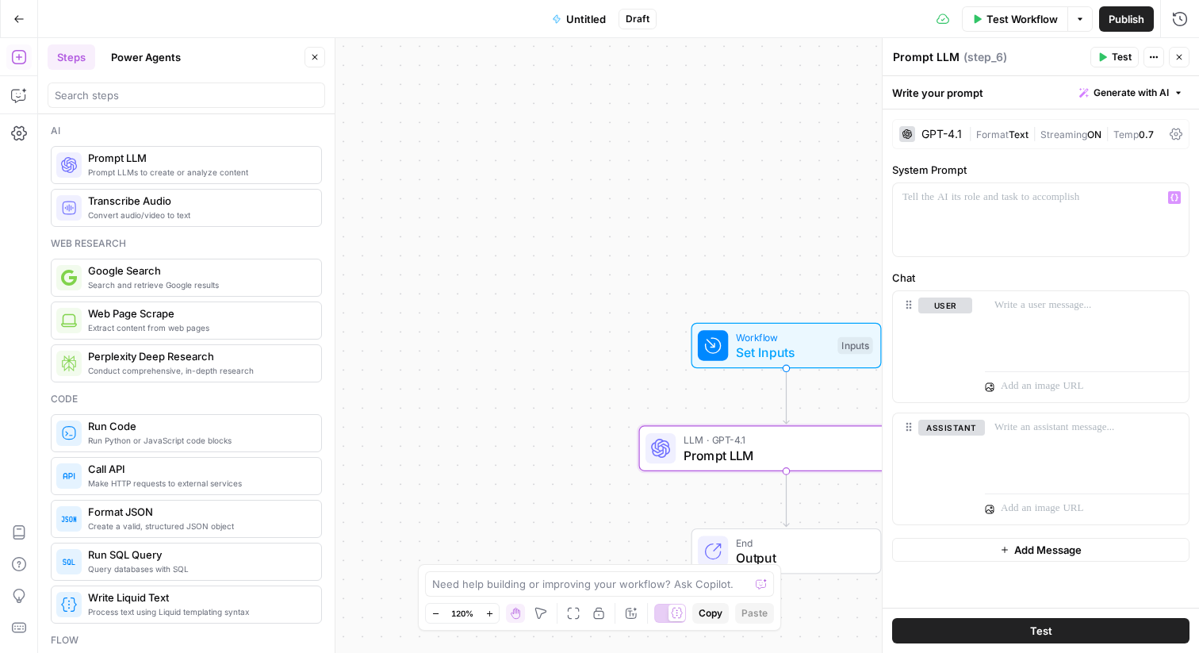
click at [935, 130] on div "GPT-4.1" at bounding box center [941, 133] width 40 height 11
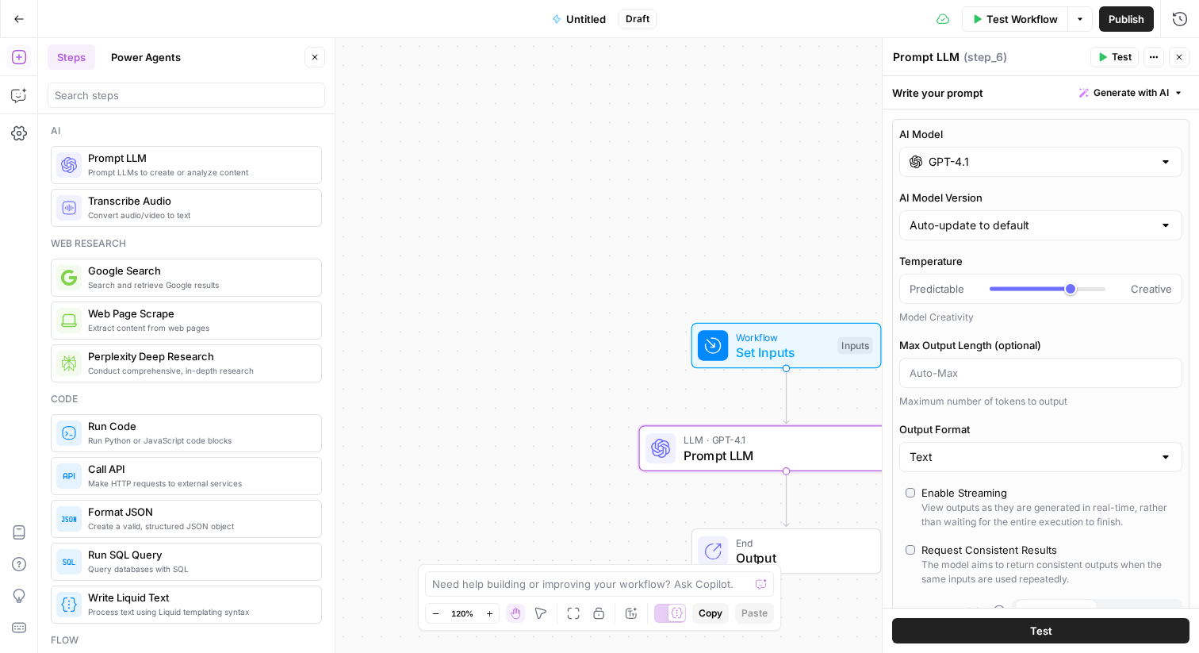
click at [982, 182] on div "AI Model GPT-4.1 AI Model Version Auto-update to default Temperature Predictabl…" at bounding box center [1040, 394] width 297 height 550
click at [1002, 157] on input "GPT-4.1" at bounding box center [1041, 162] width 224 height 16
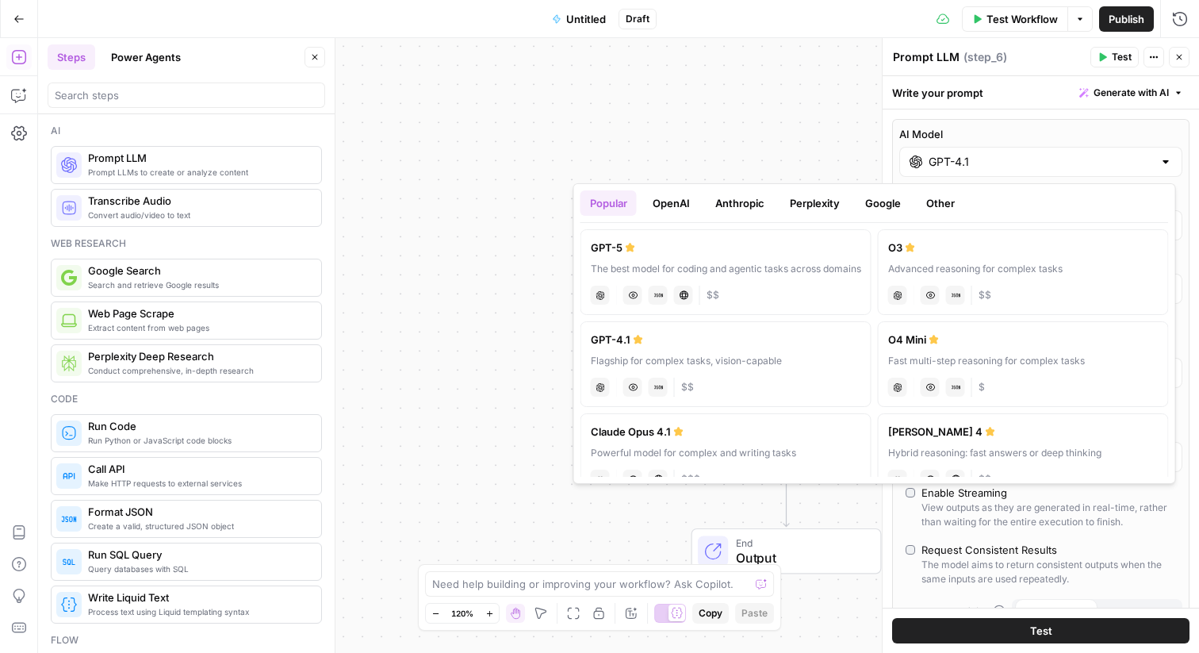
click at [672, 207] on button "OpenAI" at bounding box center [671, 202] width 56 height 25
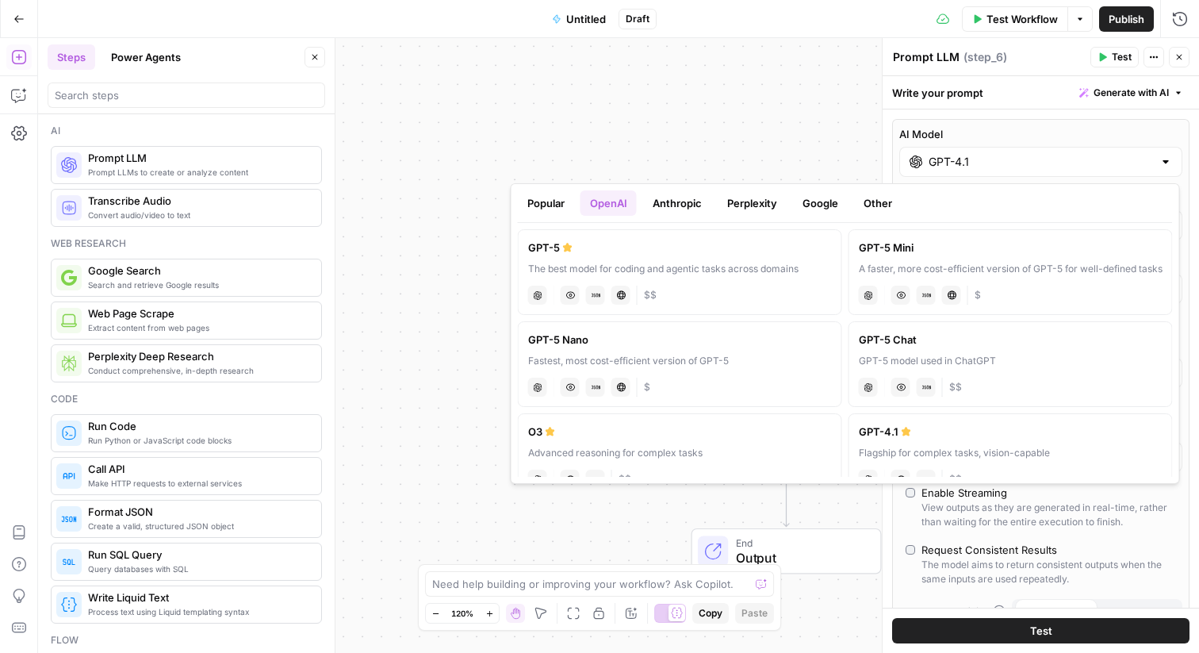
click at [688, 204] on button "Anthropic" at bounding box center [677, 202] width 68 height 25
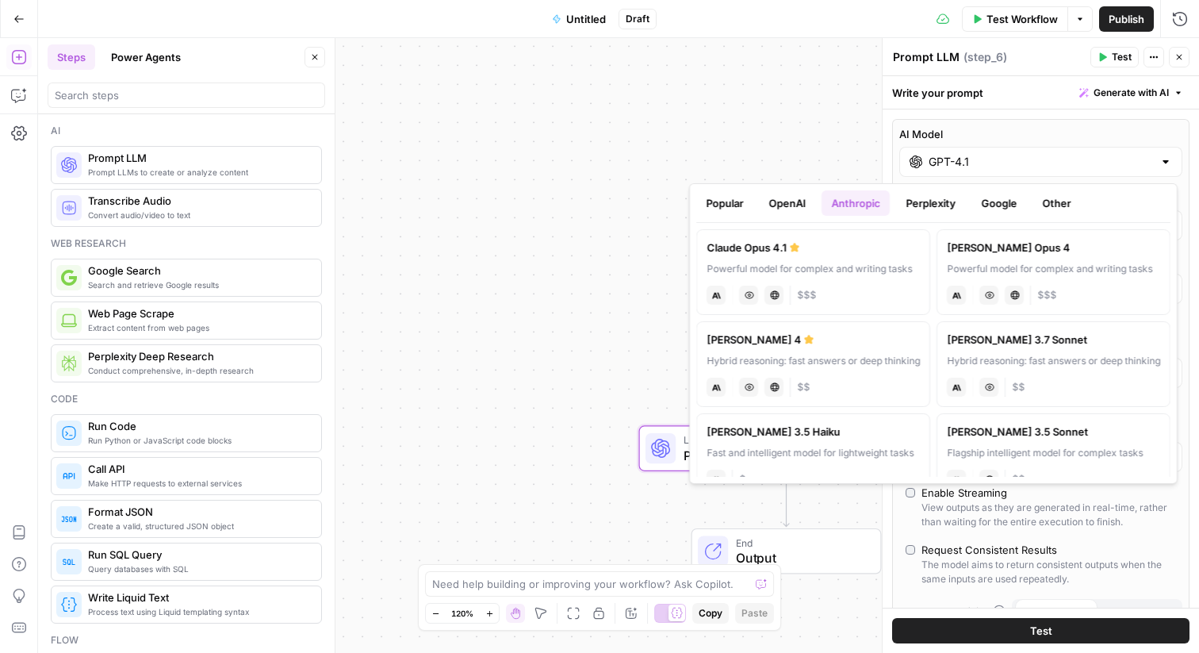
click at [1007, 209] on button "Google" at bounding box center [998, 202] width 55 height 25
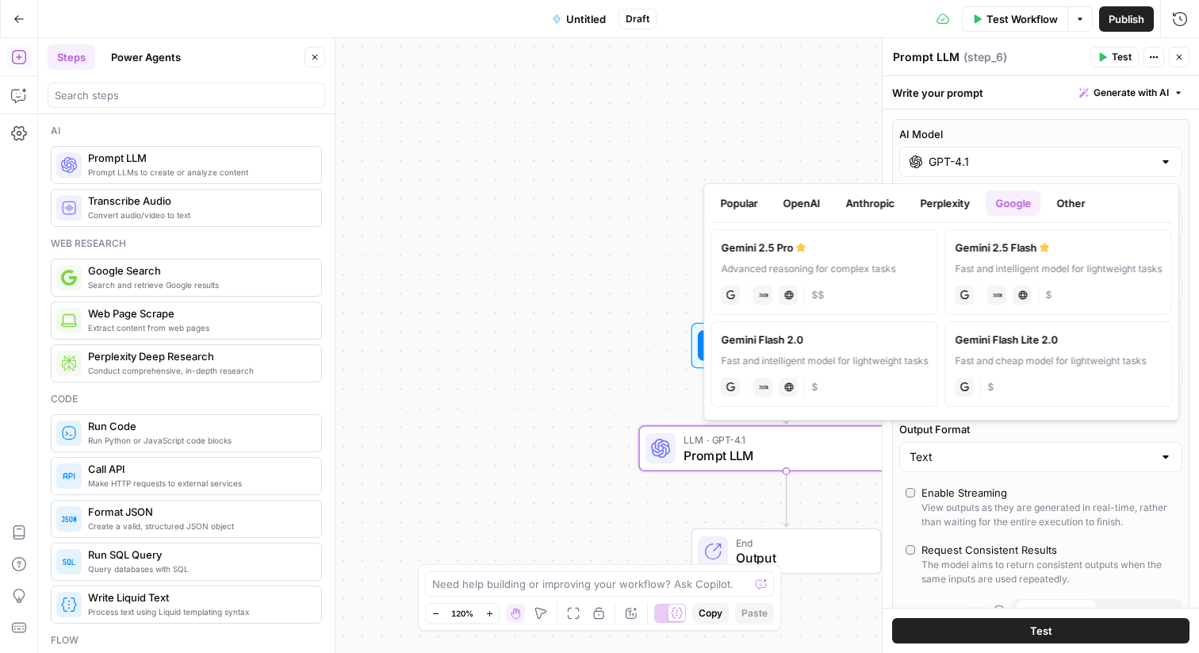
click at [1079, 208] on button "Other" at bounding box center [1071, 202] width 48 height 25
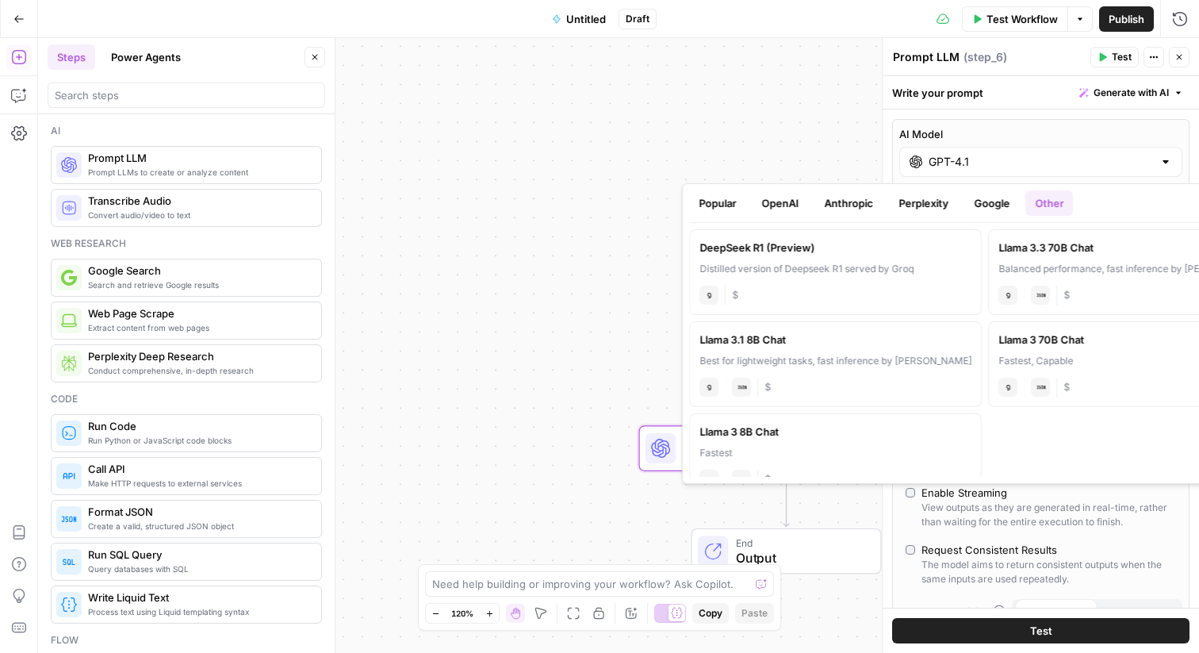
click at [990, 202] on button "Google" at bounding box center [991, 202] width 55 height 25
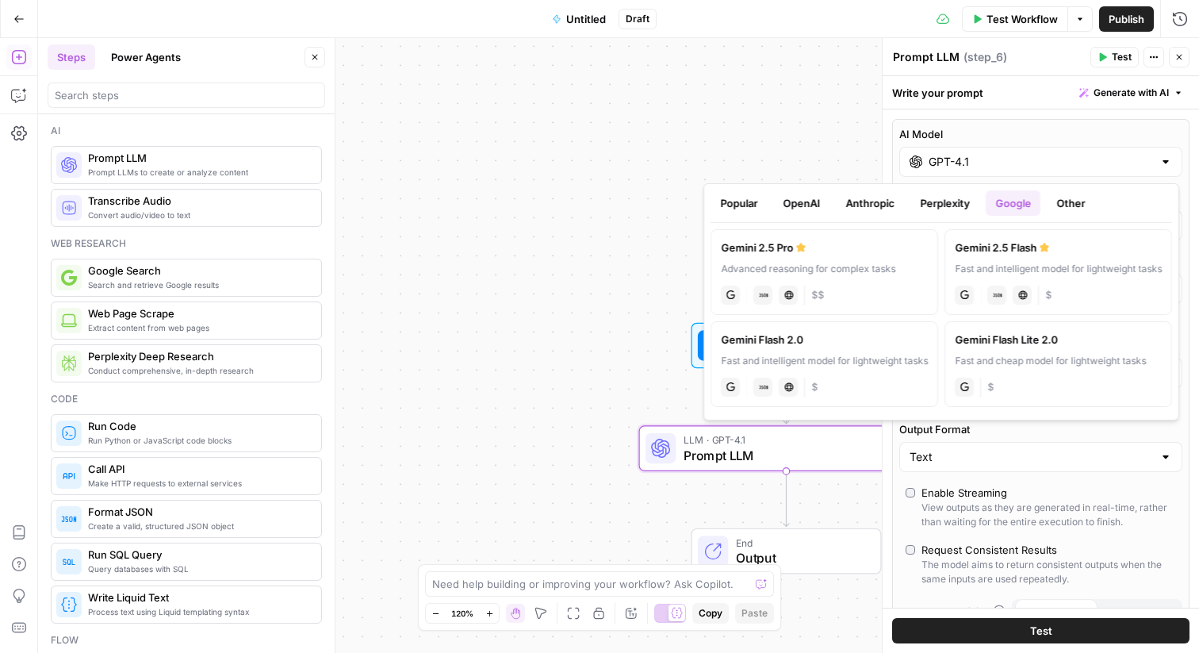
click at [939, 200] on button "Perplexity" at bounding box center [944, 202] width 69 height 25
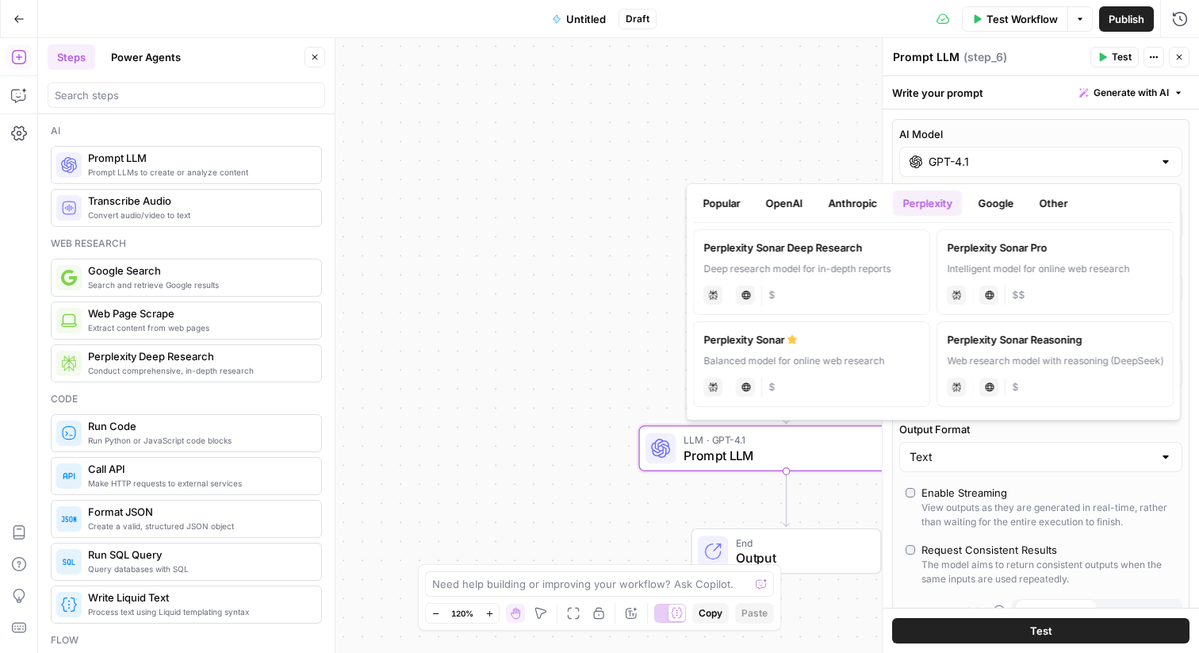
click at [848, 201] on button "Anthropic" at bounding box center [852, 202] width 68 height 25
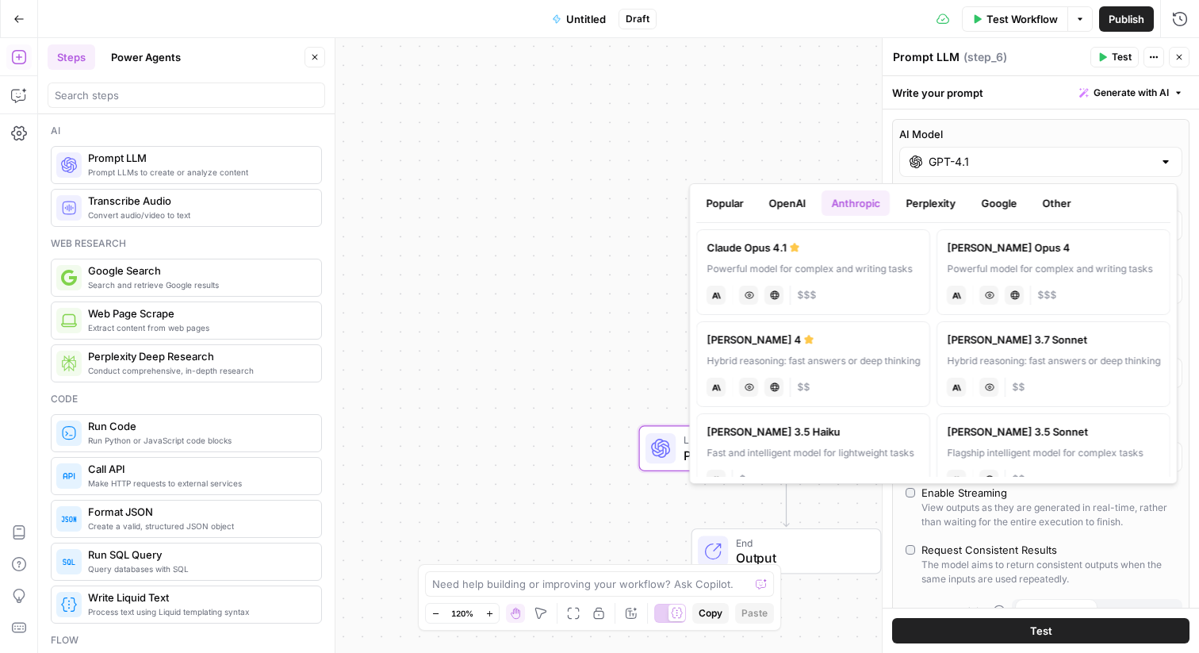
click at [783, 201] on button "OpenAI" at bounding box center [787, 202] width 56 height 25
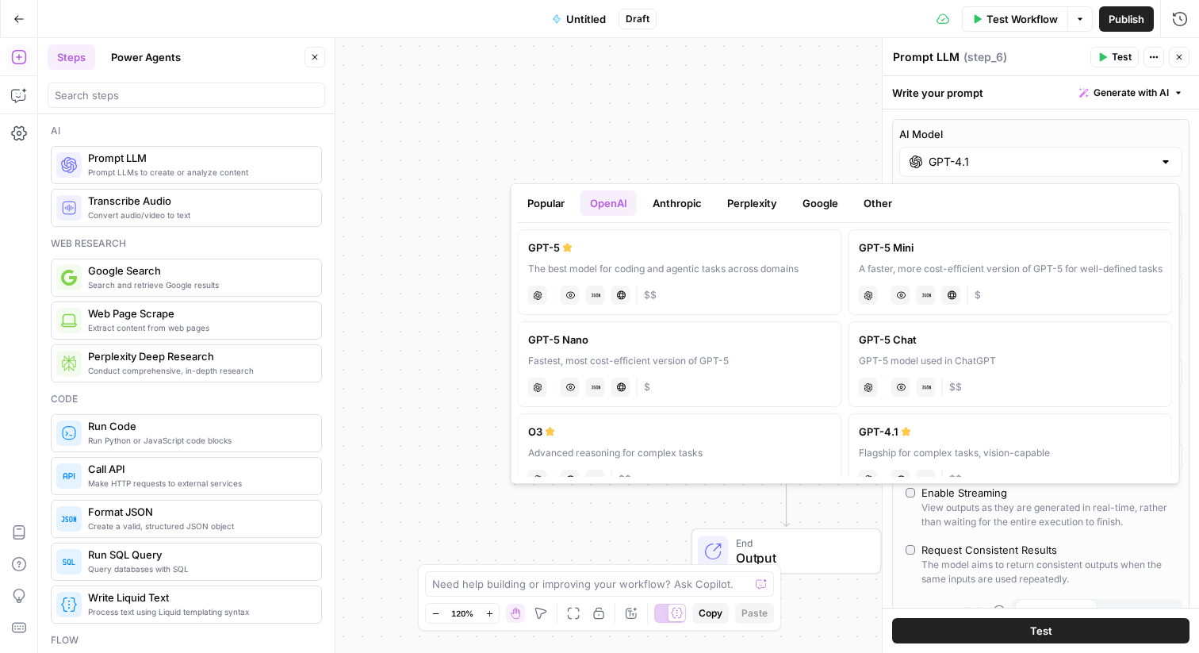
click at [540, 203] on button "Popular" at bounding box center [546, 202] width 56 height 25
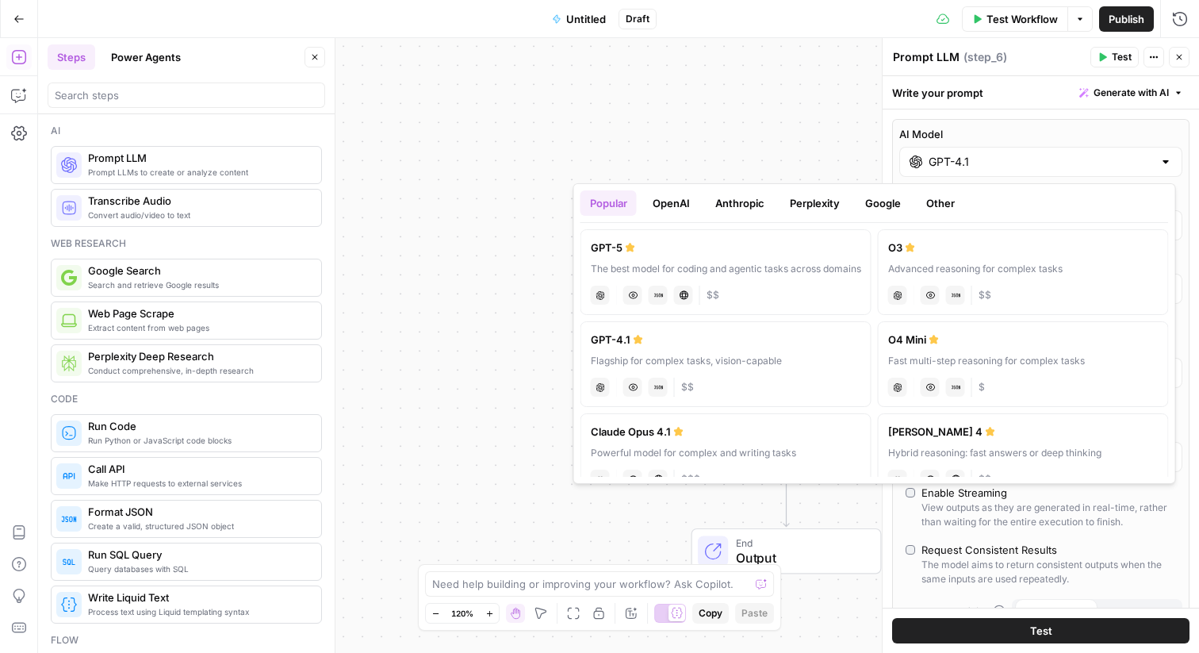
click at [624, 59] on div "Workflow Set Inputs Inputs LLM · GPT-4.1 Prompt LLM Step 6 End Output" at bounding box center [618, 345] width 1161 height 615
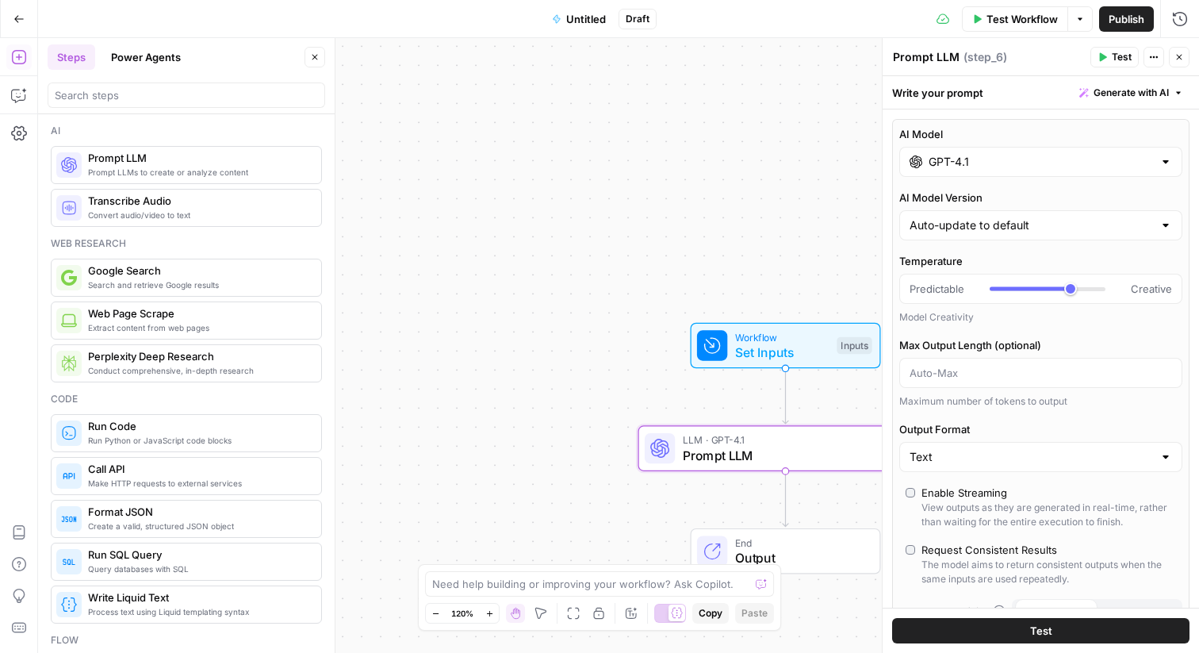
click at [1178, 58] on icon "button" at bounding box center [1179, 57] width 10 height 10
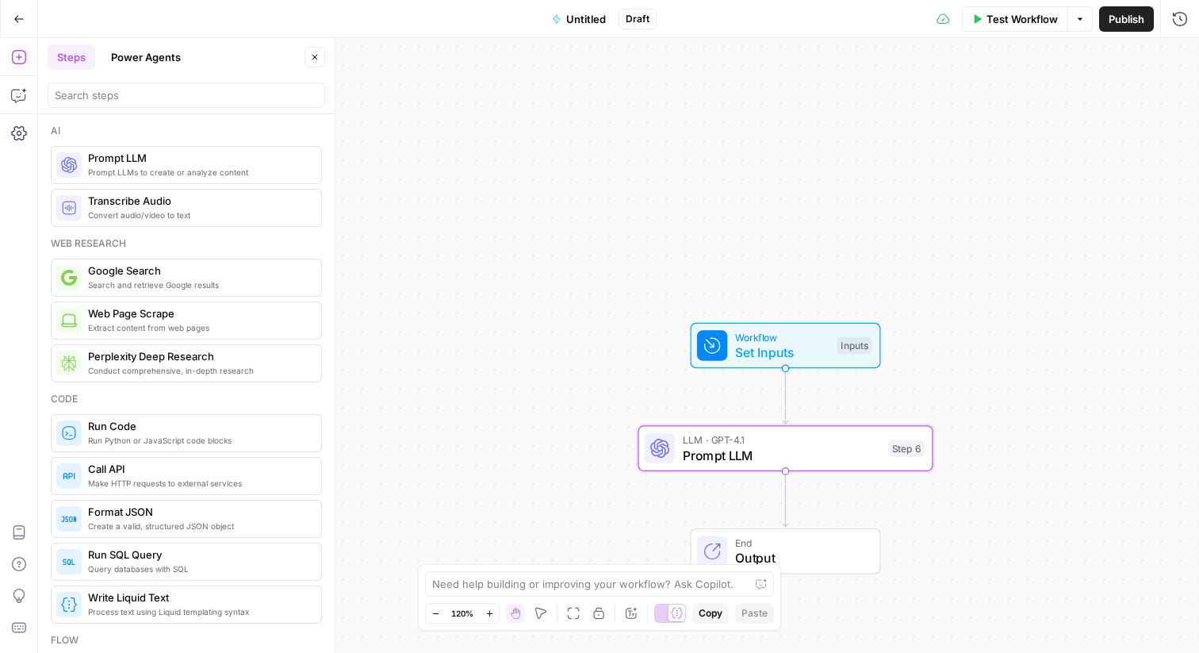
click at [314, 58] on icon "button" at bounding box center [315, 57] width 10 height 10
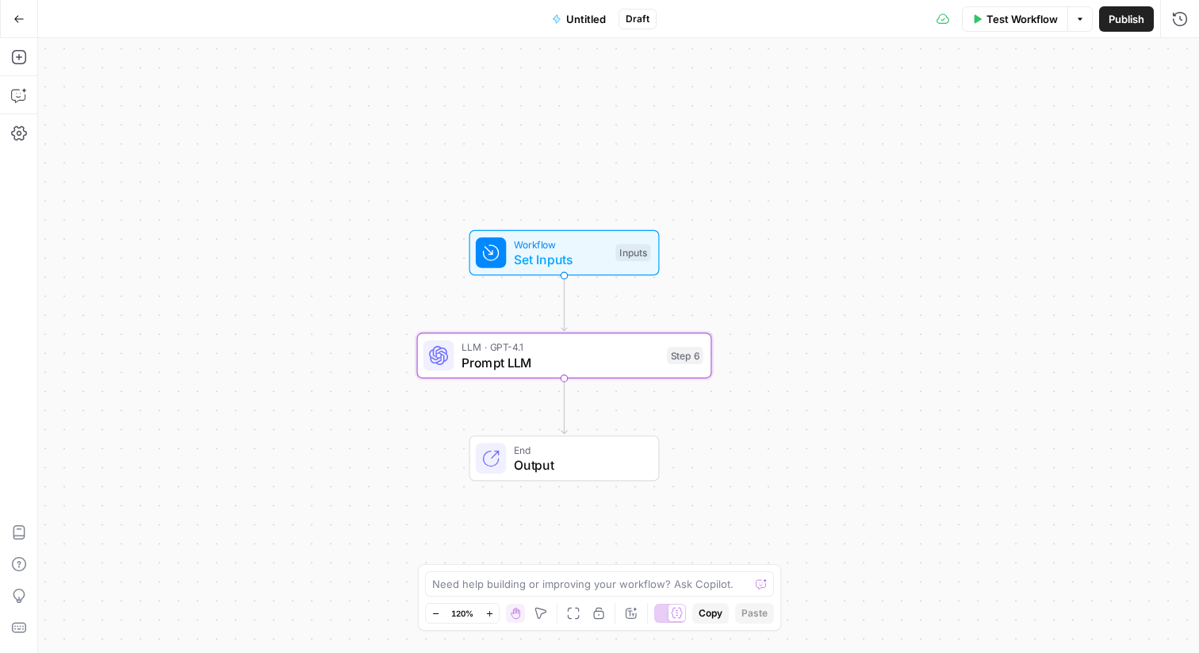
drag, startPoint x: 585, startPoint y: 191, endPoint x: 297, endPoint y: 41, distance: 325.2
click at [297, 40] on div "Workflow Set Inputs Inputs LLM · GPT-4.1 Prompt LLM Step 6 End Output" at bounding box center [618, 345] width 1161 height 615
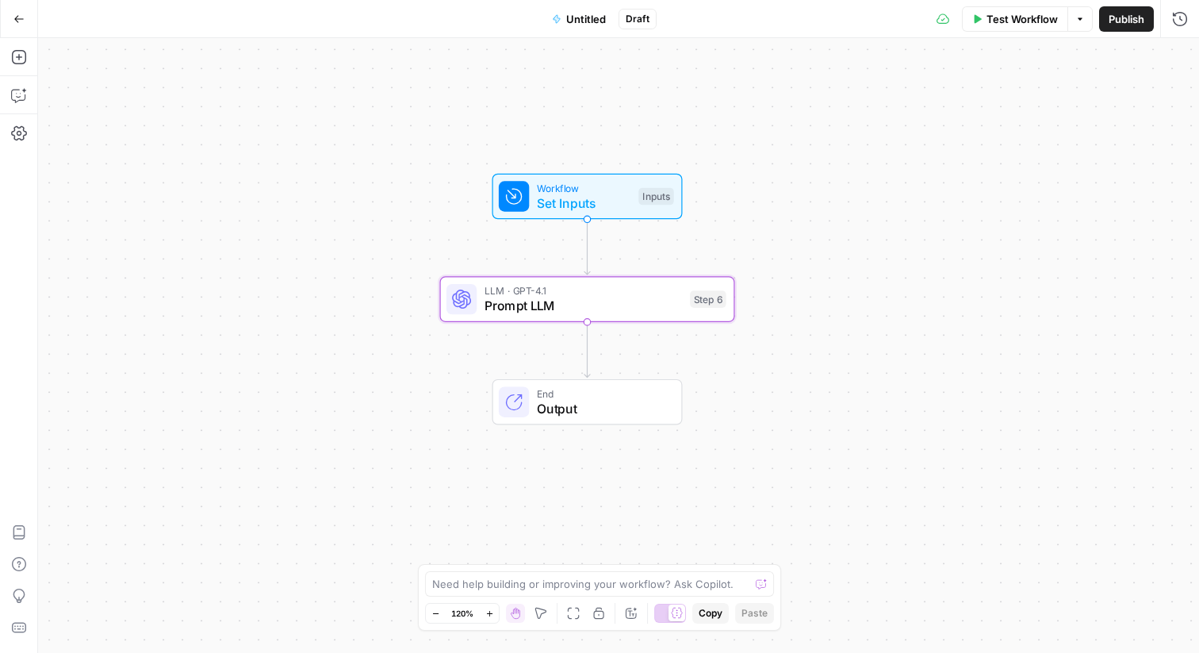
drag, startPoint x: 334, startPoint y: 82, endPoint x: 436, endPoint y: 87, distance: 102.4
click at [436, 87] on div "Workflow Set Inputs Inputs LLM · GPT-4.1 Prompt LLM Step 6 End Output" at bounding box center [618, 345] width 1161 height 615
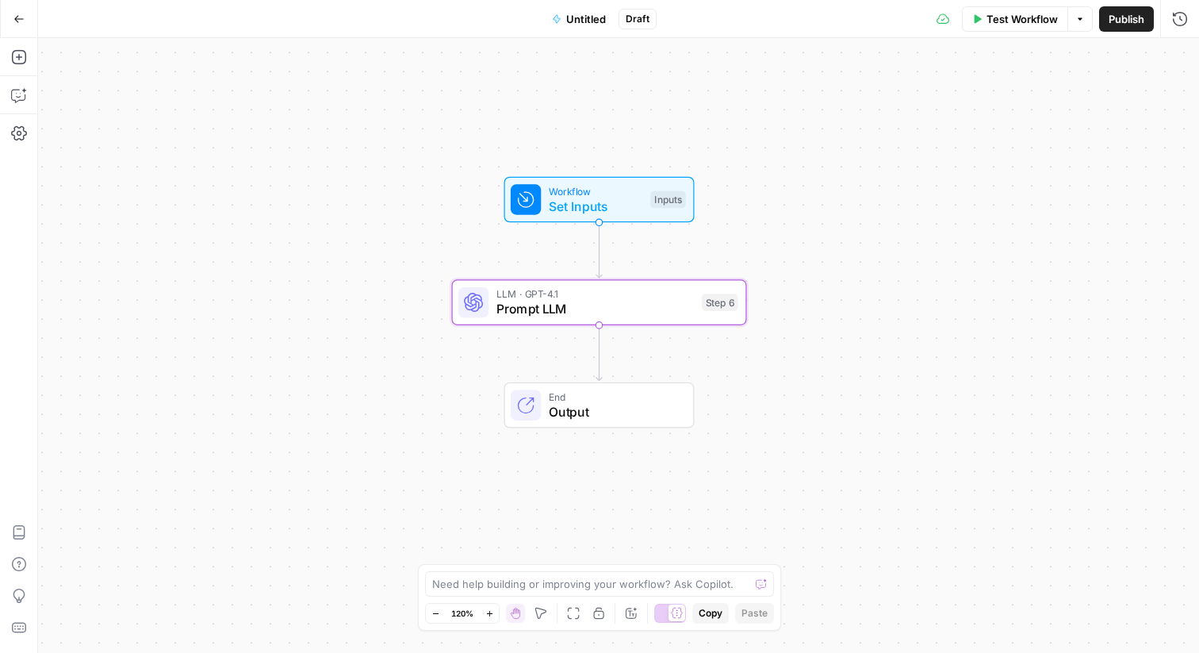
click at [15, 17] on icon "button" at bounding box center [19, 18] width 10 height 7
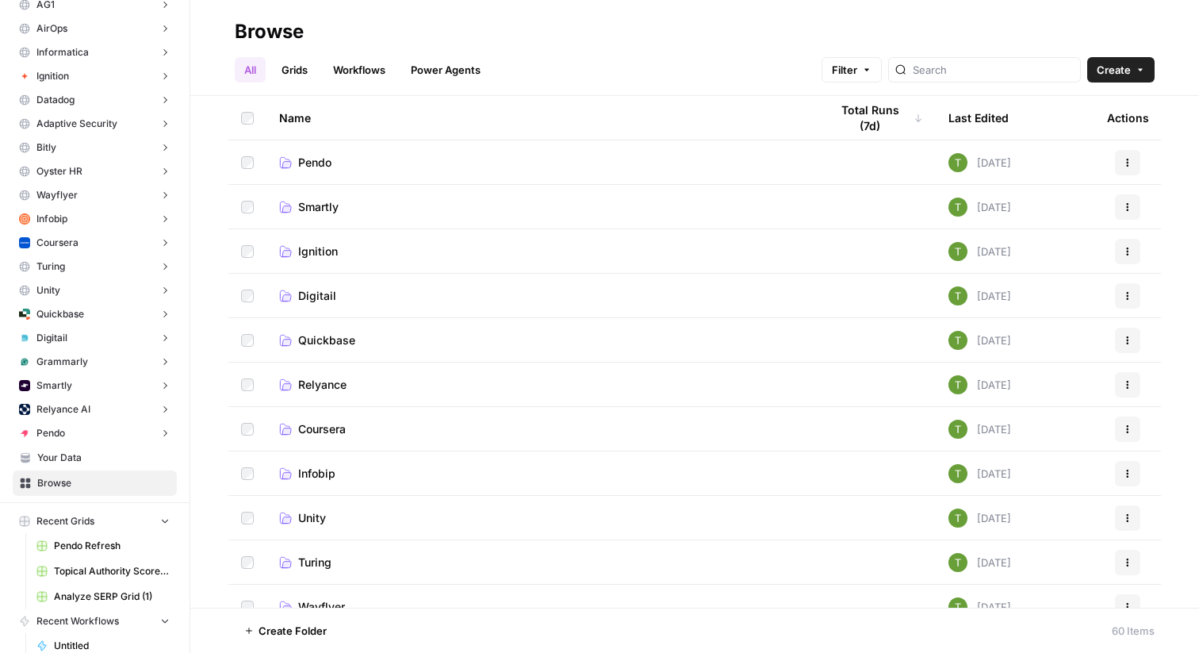
click at [316, 155] on span "Pendo" at bounding box center [314, 163] width 33 height 16
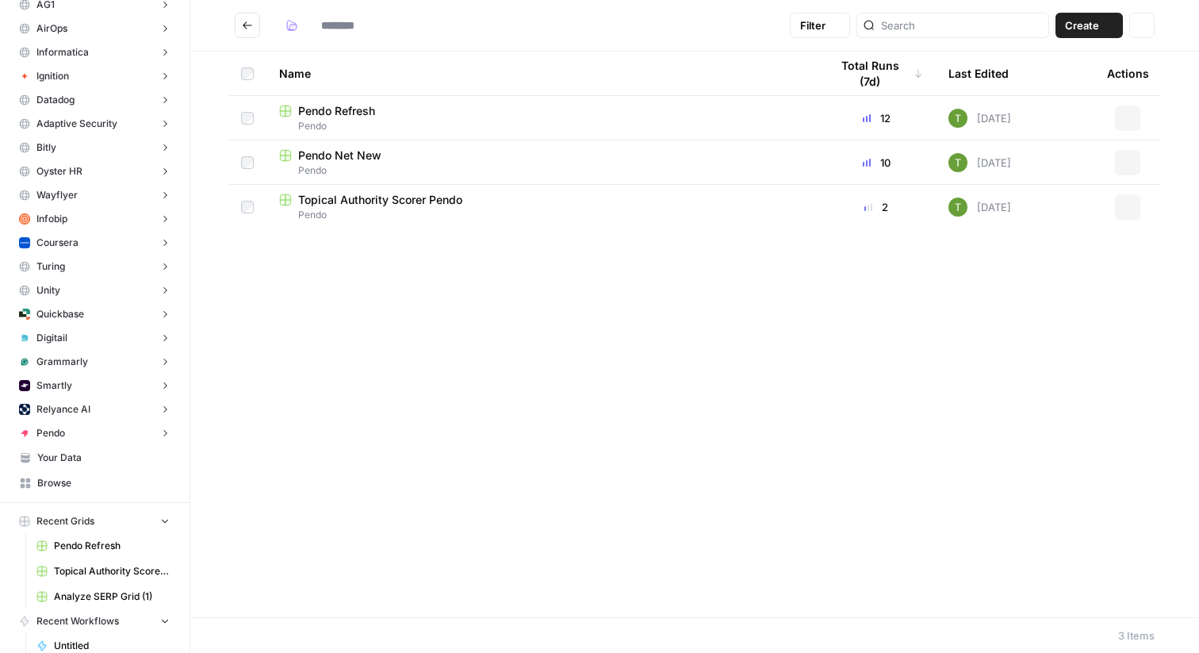
type input "*****"
click at [332, 107] on span "Pendo Refresh" at bounding box center [336, 111] width 77 height 16
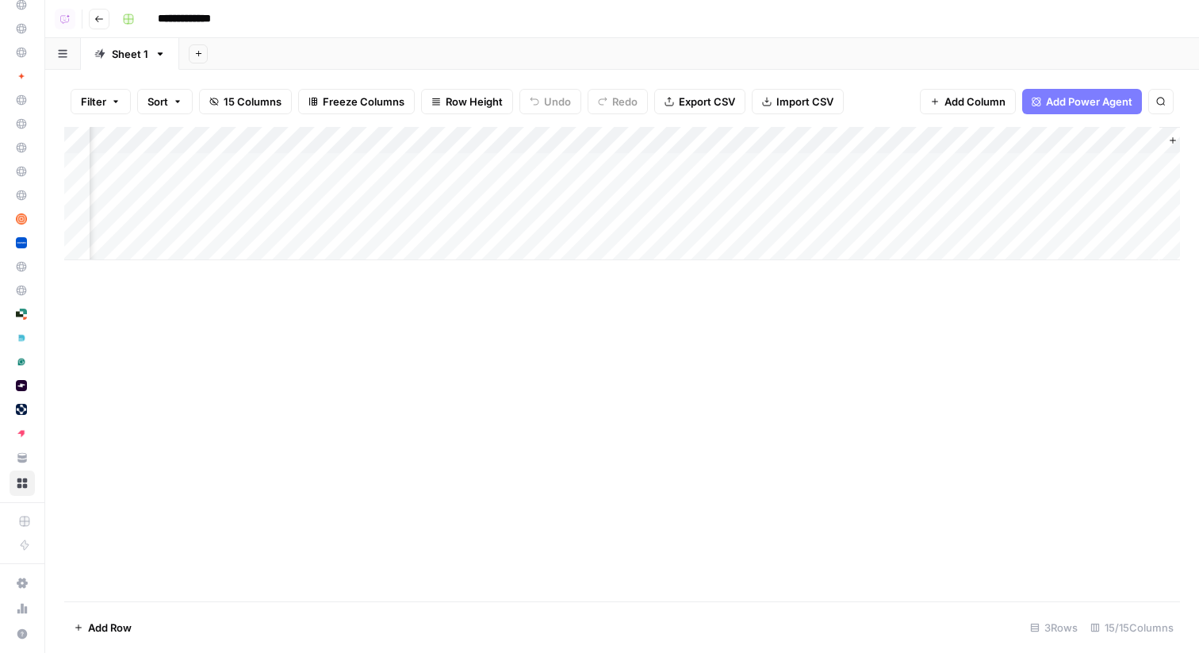
scroll to position [0, 1388]
click at [101, 21] on icon "button" at bounding box center [99, 19] width 10 height 10
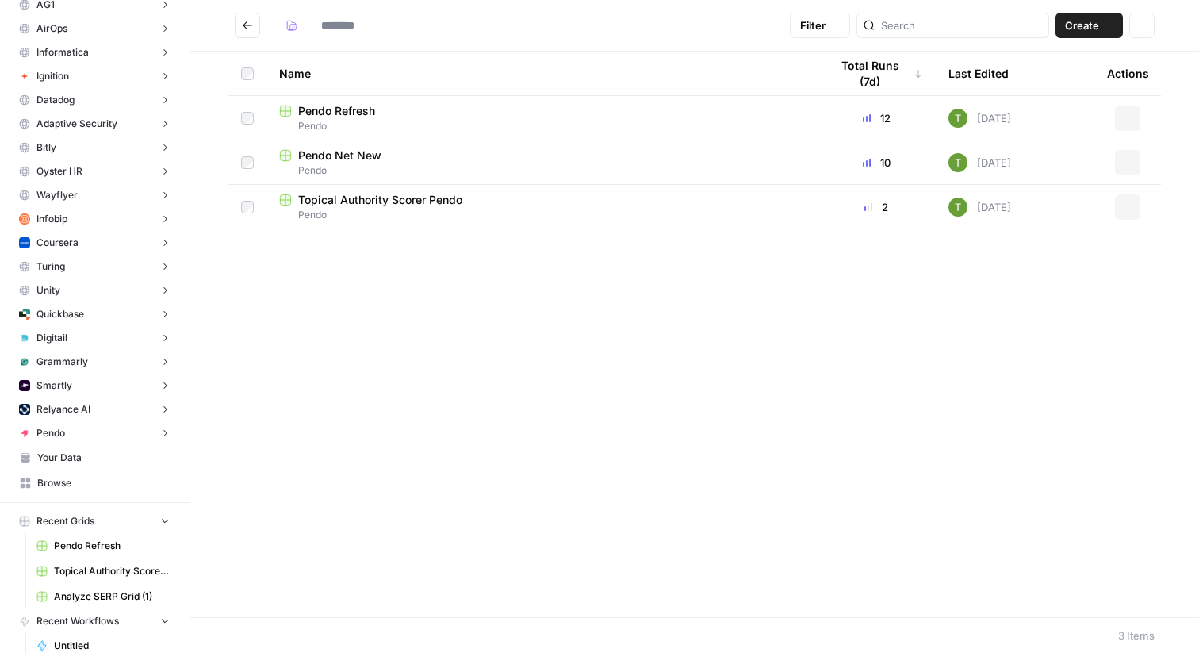
type input "*****"
click at [247, 35] on button "Go back" at bounding box center [247, 25] width 25 height 25
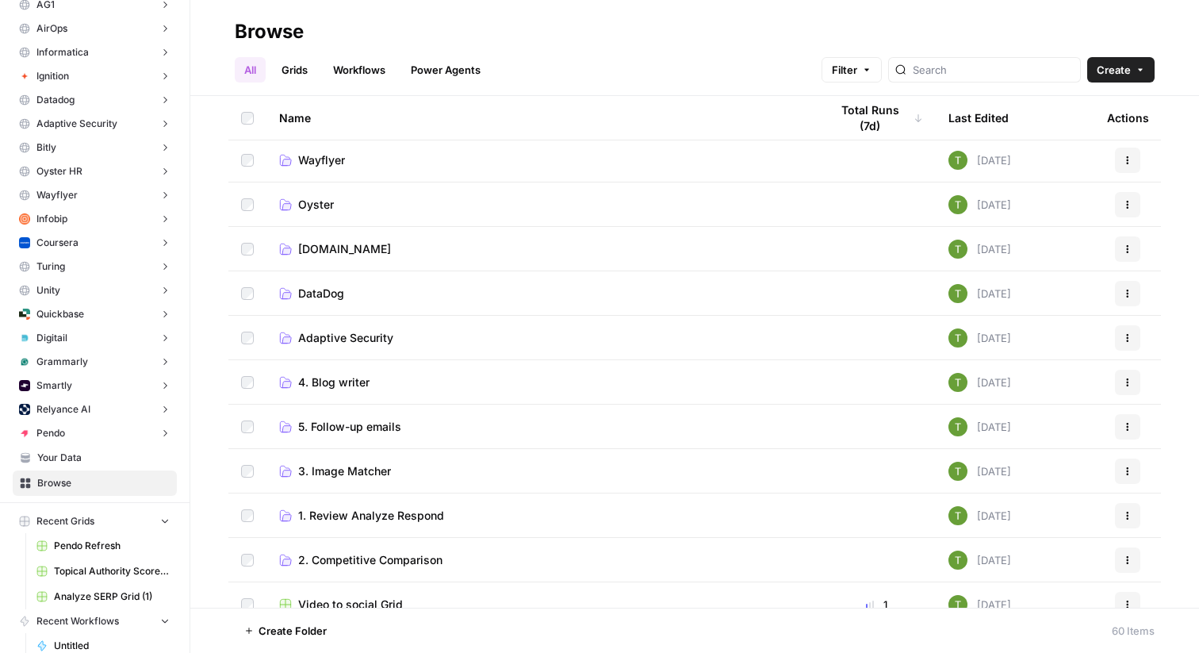
scroll to position [764, 0]
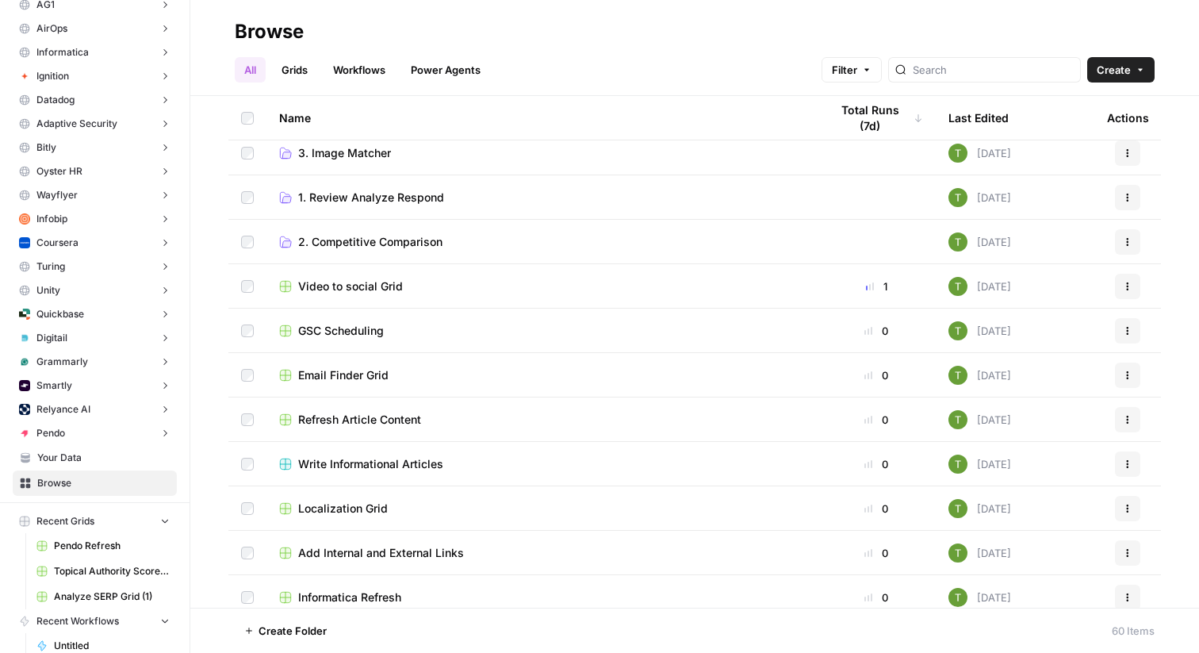
click at [322, 335] on span "GSC Scheduling" at bounding box center [341, 331] width 86 height 16
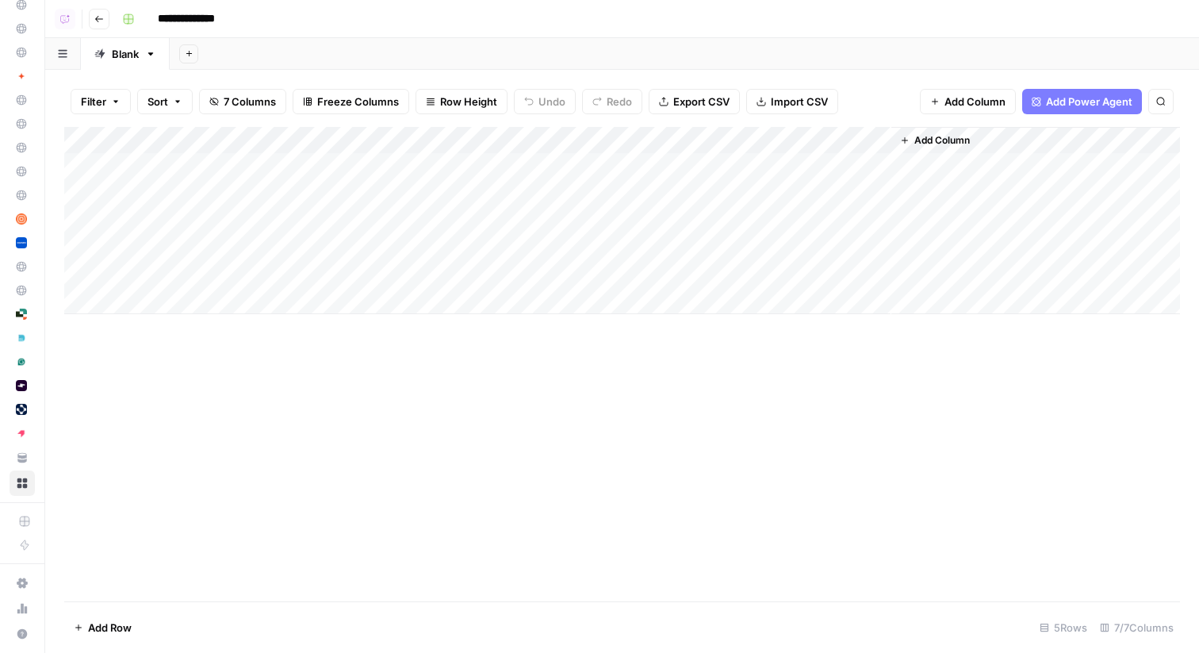
click at [856, 141] on div "Add Column" at bounding box center [622, 220] width 1116 height 187
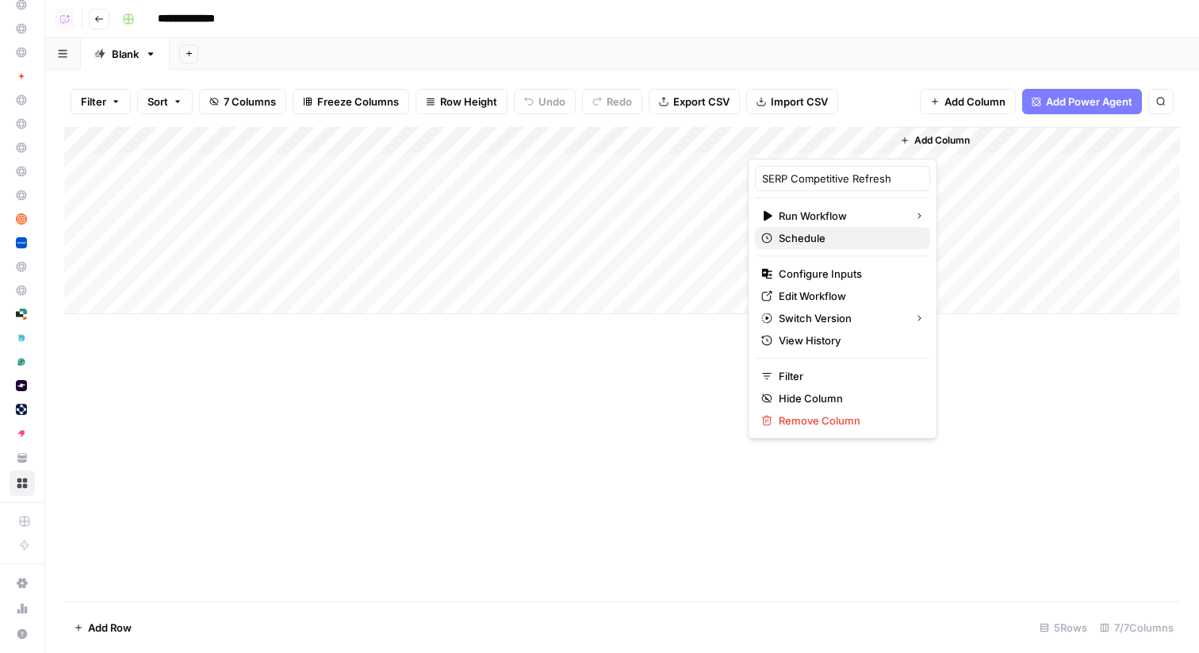
click at [799, 244] on span "Schedule" at bounding box center [848, 238] width 139 height 16
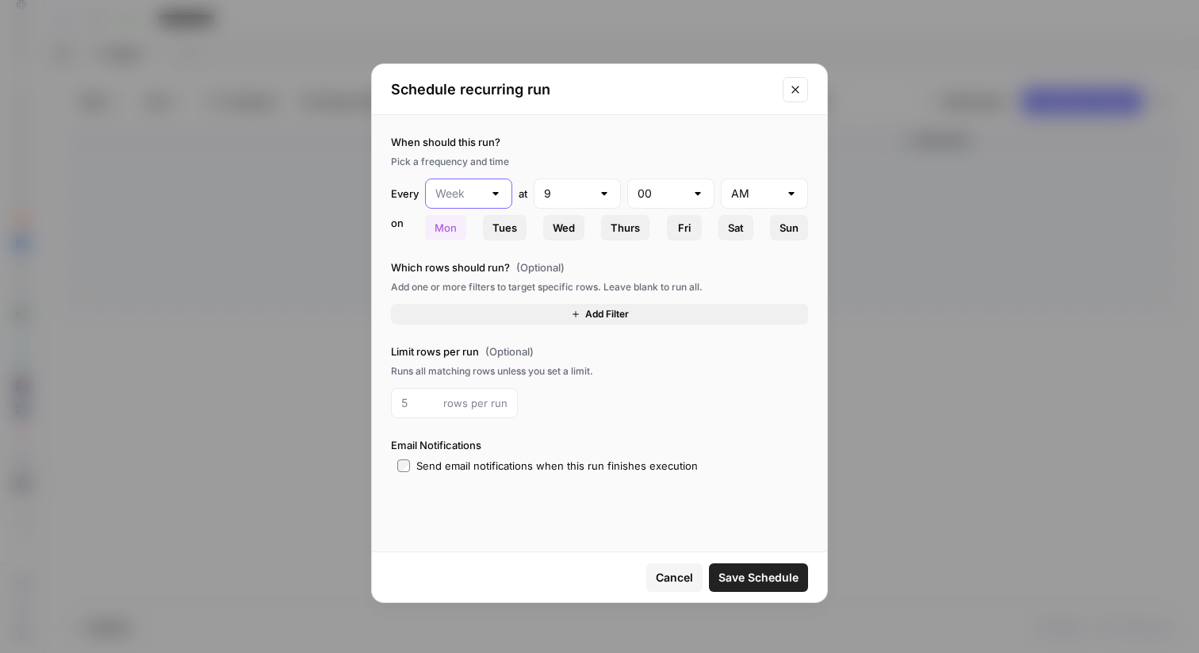
click at [471, 197] on input "text" at bounding box center [459, 194] width 48 height 16
type input "Week"
click at [602, 269] on label "Which rows should run? (Optional)" at bounding box center [599, 267] width 417 height 16
click at [438, 309] on button "Add Filter" at bounding box center [599, 314] width 417 height 21
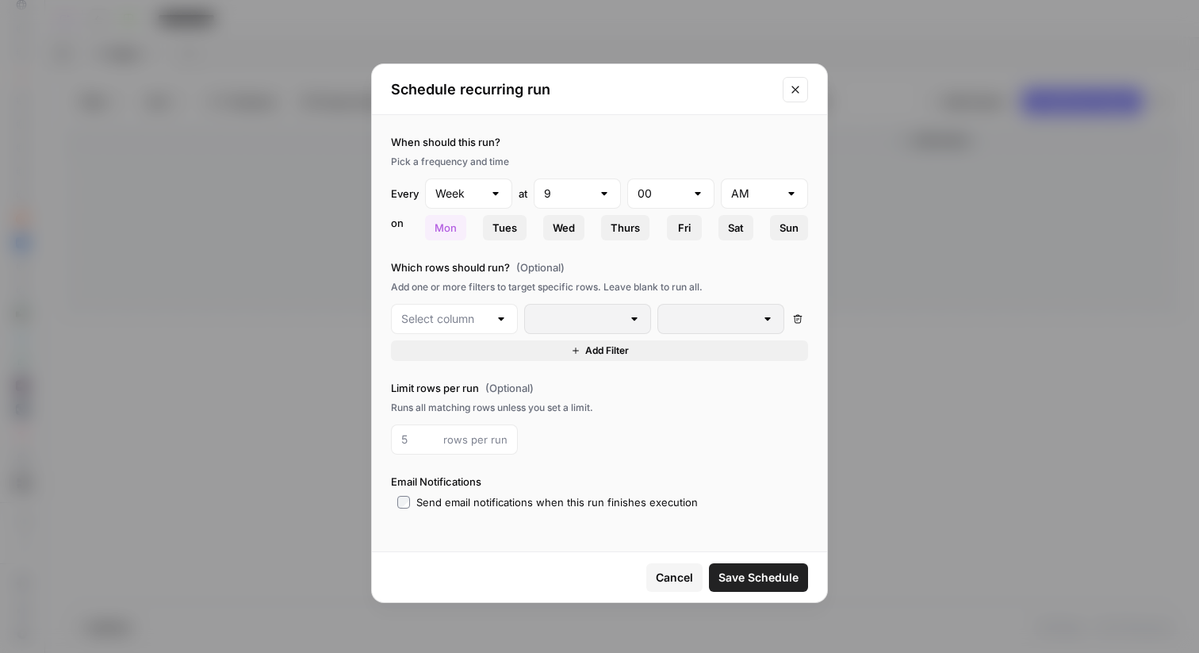
click at [497, 327] on div at bounding box center [454, 319] width 127 height 30
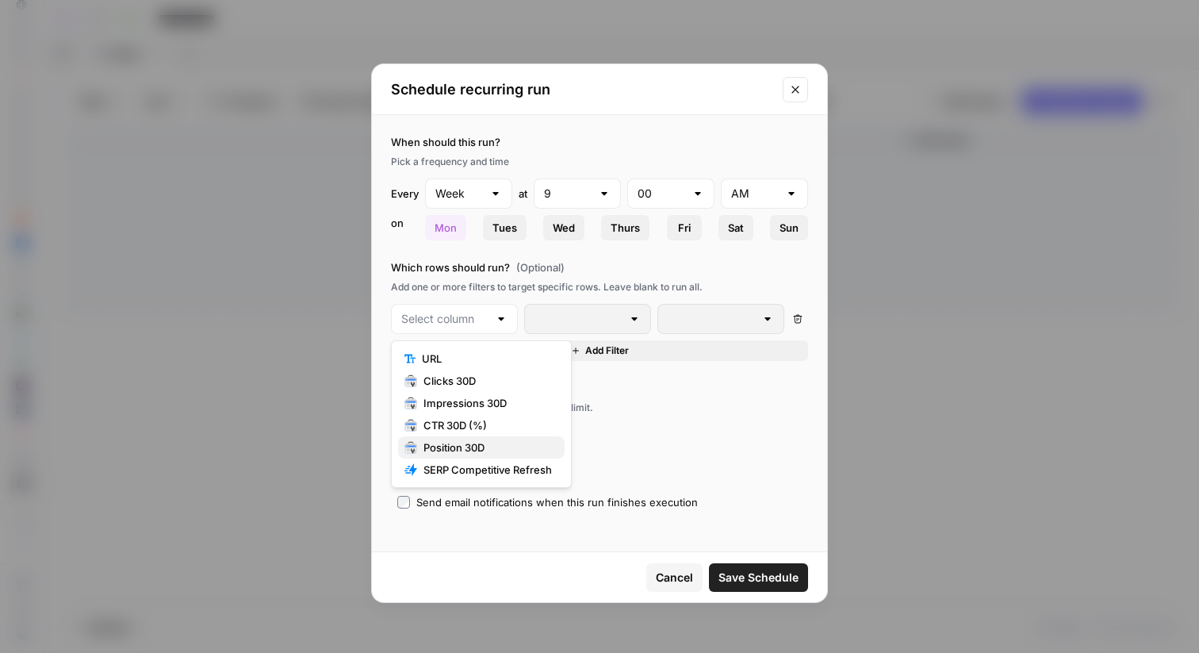
click at [487, 447] on span "Position 30D" at bounding box center [487, 447] width 128 height 16
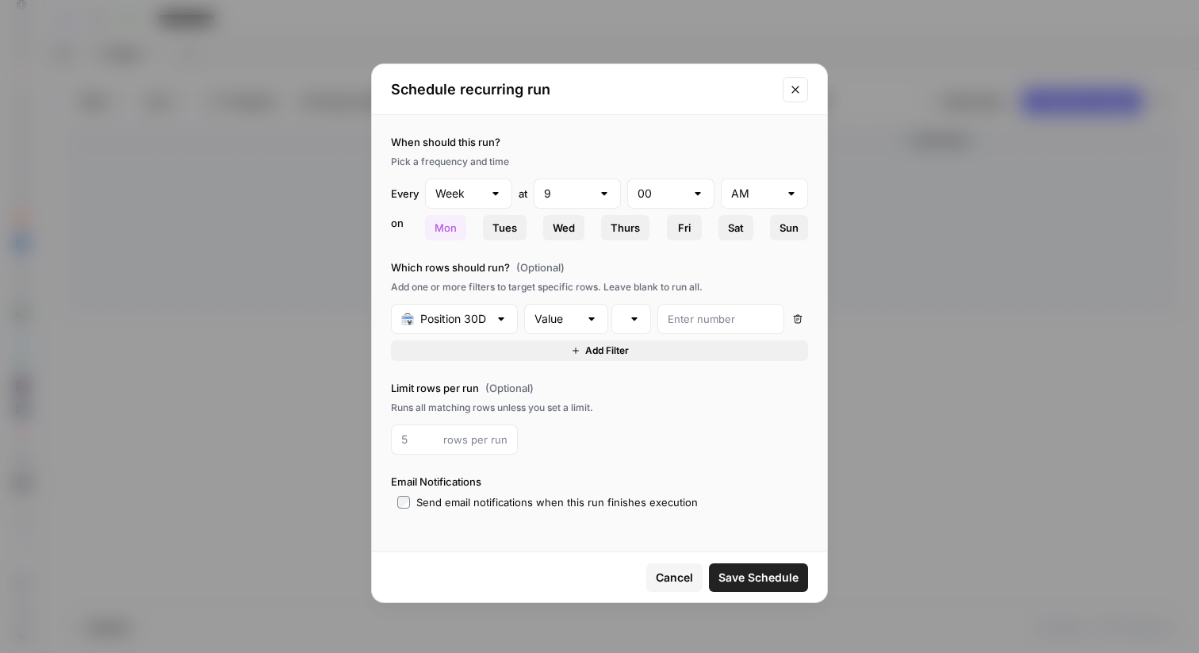
click at [795, 83] on icon "Close modal" at bounding box center [795, 89] width 13 height 13
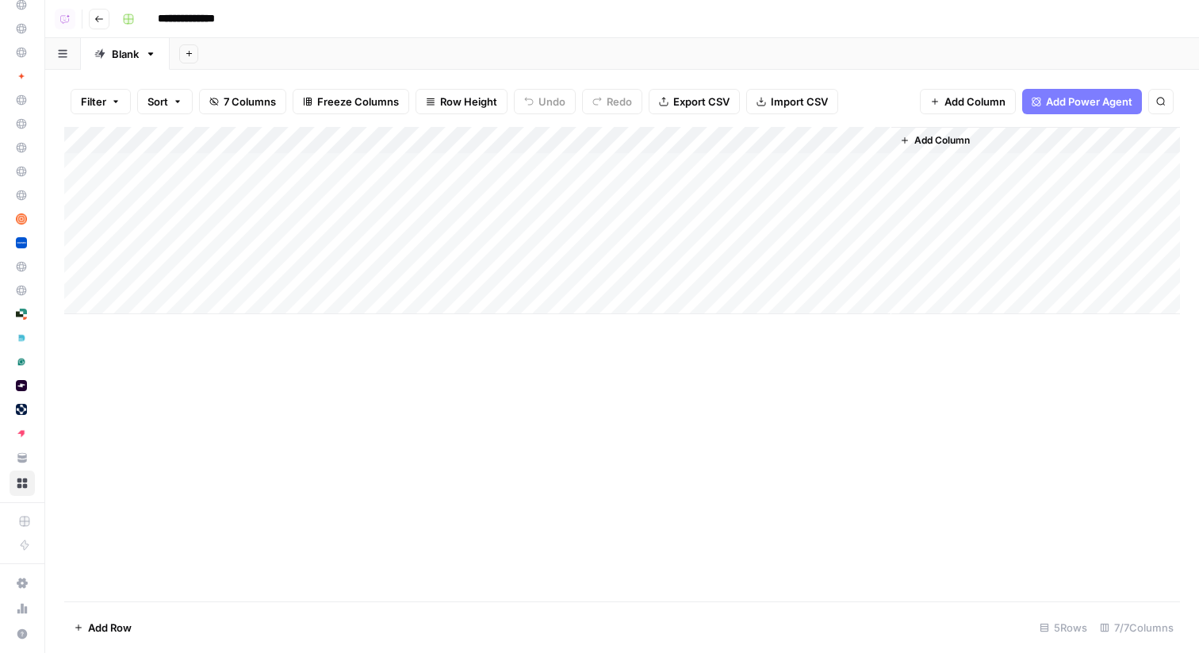
click at [570, 58] on div "Add Sheet" at bounding box center [684, 54] width 1029 height 32
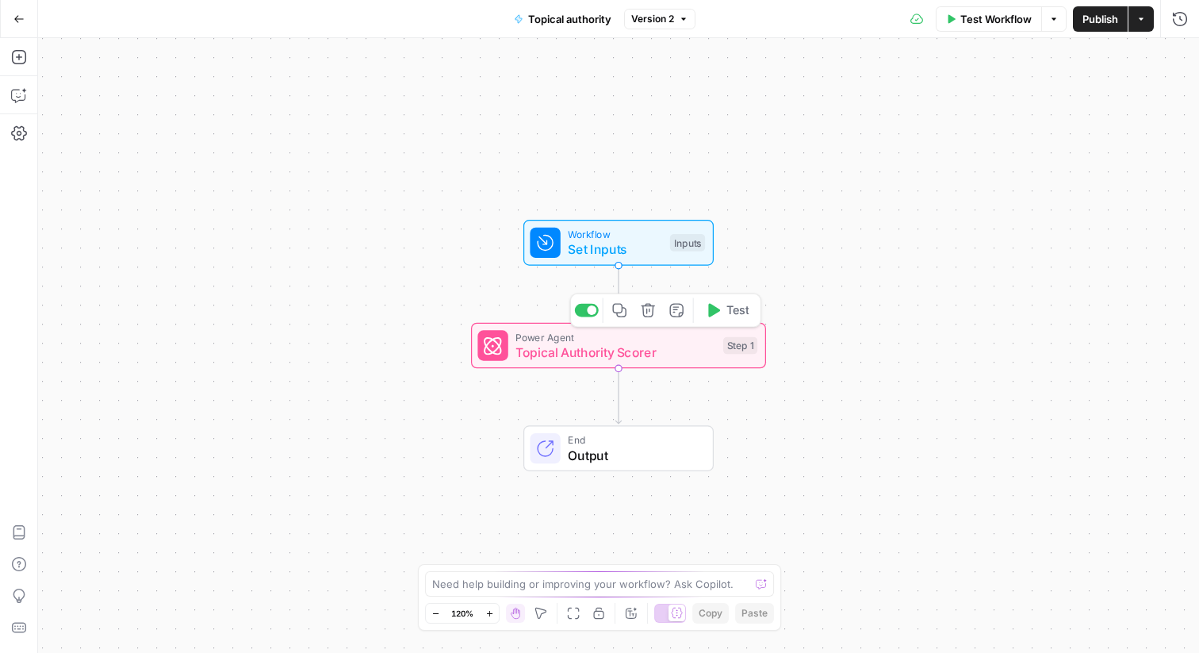
click at [583, 360] on span "Topical Authority Scorer" at bounding box center [615, 352] width 200 height 19
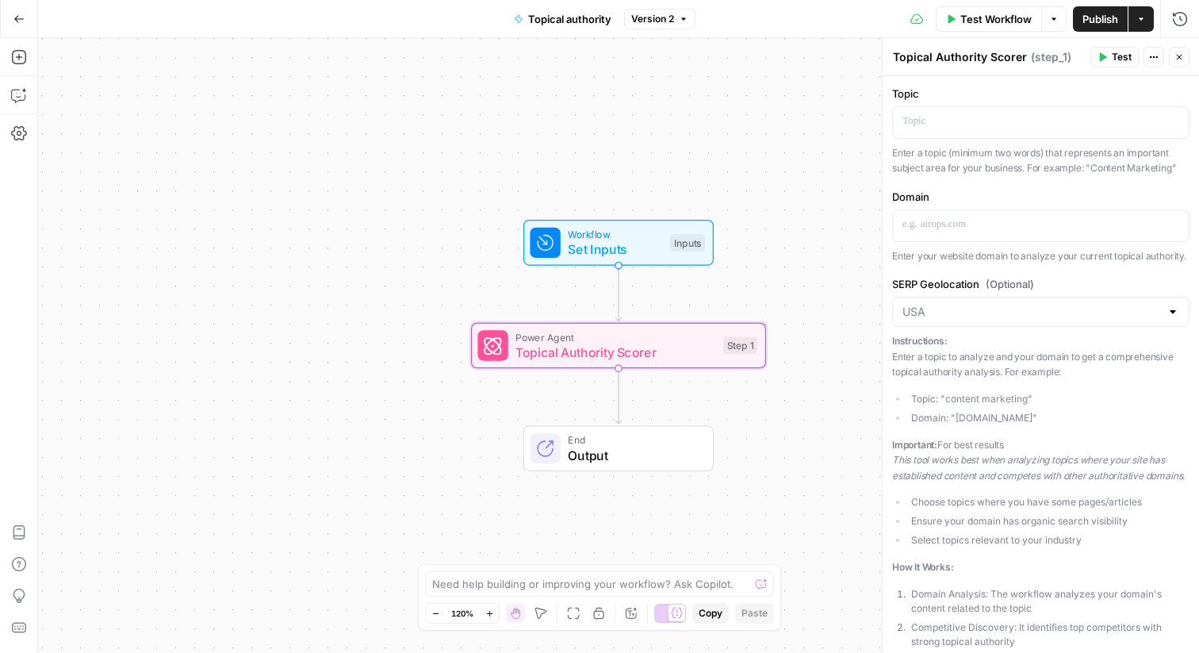
click at [21, 24] on button "Go Back" at bounding box center [19, 19] width 29 height 29
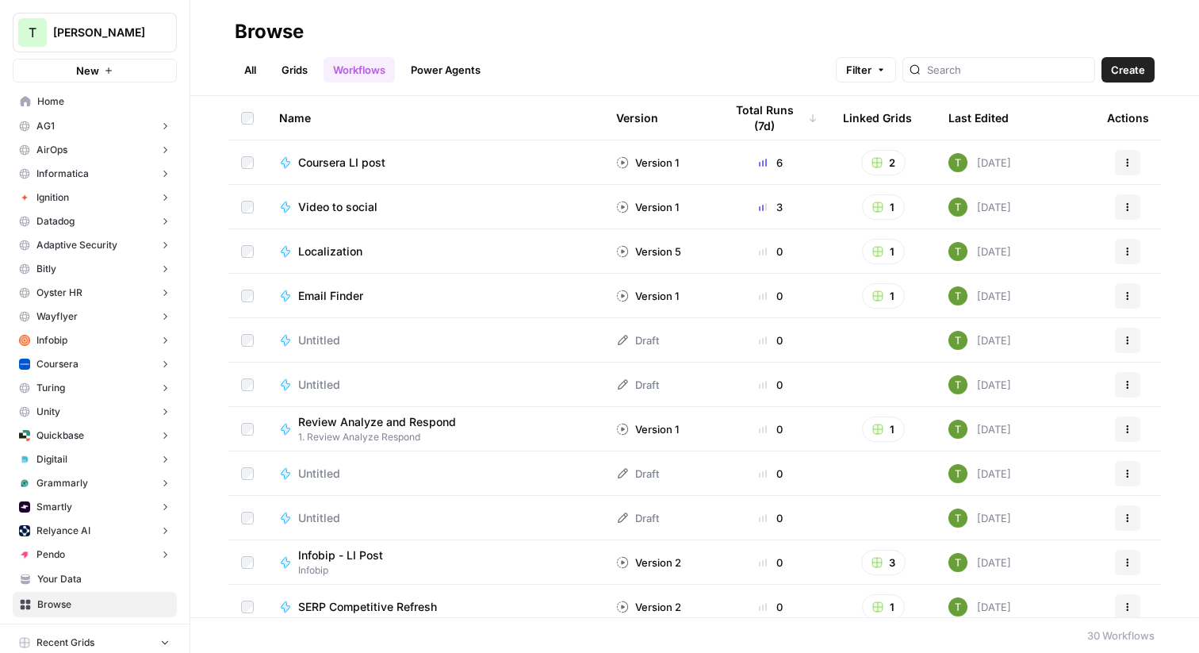
click at [253, 68] on link "All" at bounding box center [250, 69] width 31 height 25
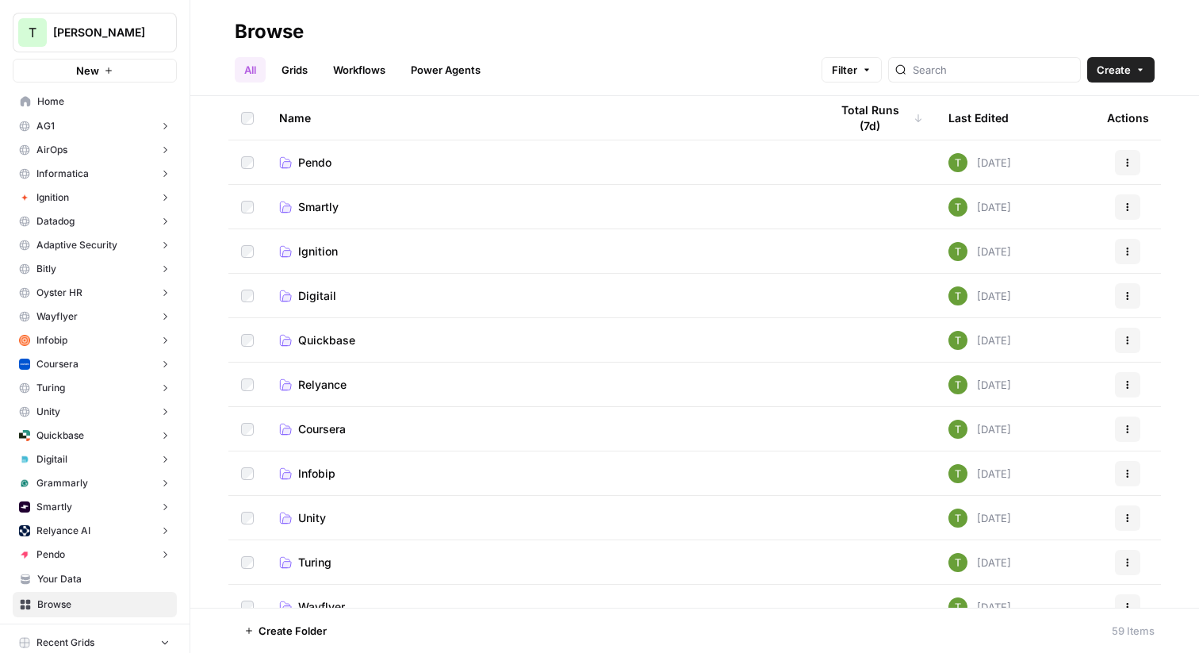
click at [324, 246] on span "Ignition" at bounding box center [318, 251] width 40 height 16
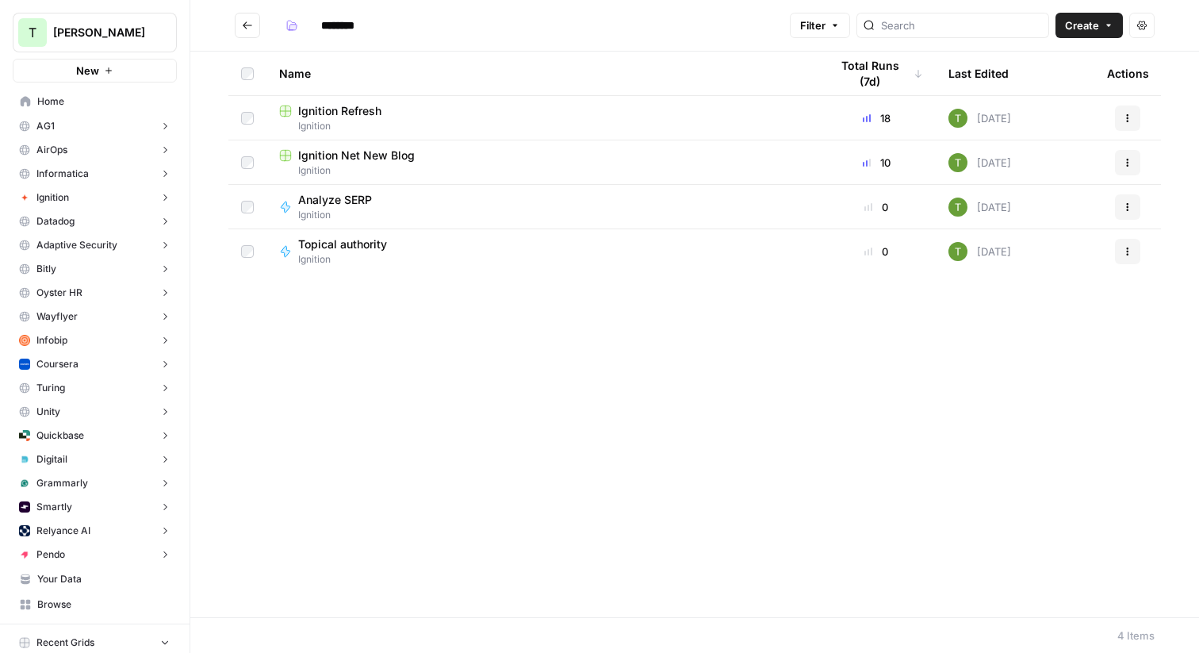
click at [380, 204] on div "Analyze SERP" at bounding box center [341, 200] width 86 height 16
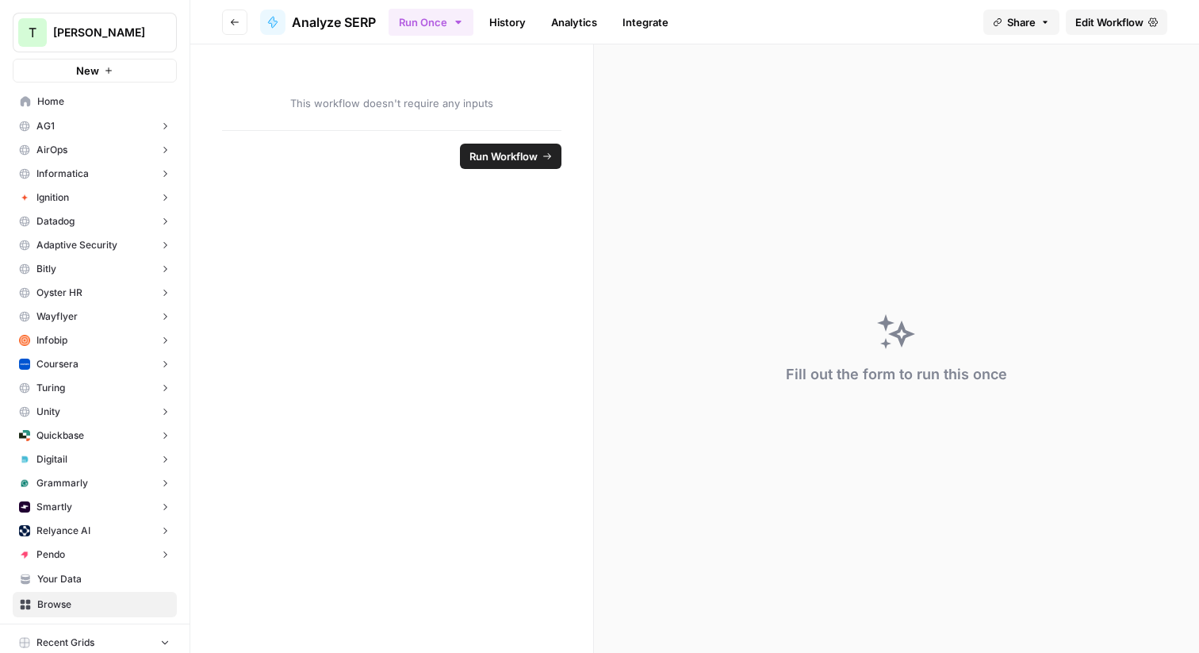
click at [1109, 28] on span "Edit Workflow" at bounding box center [1109, 22] width 68 height 16
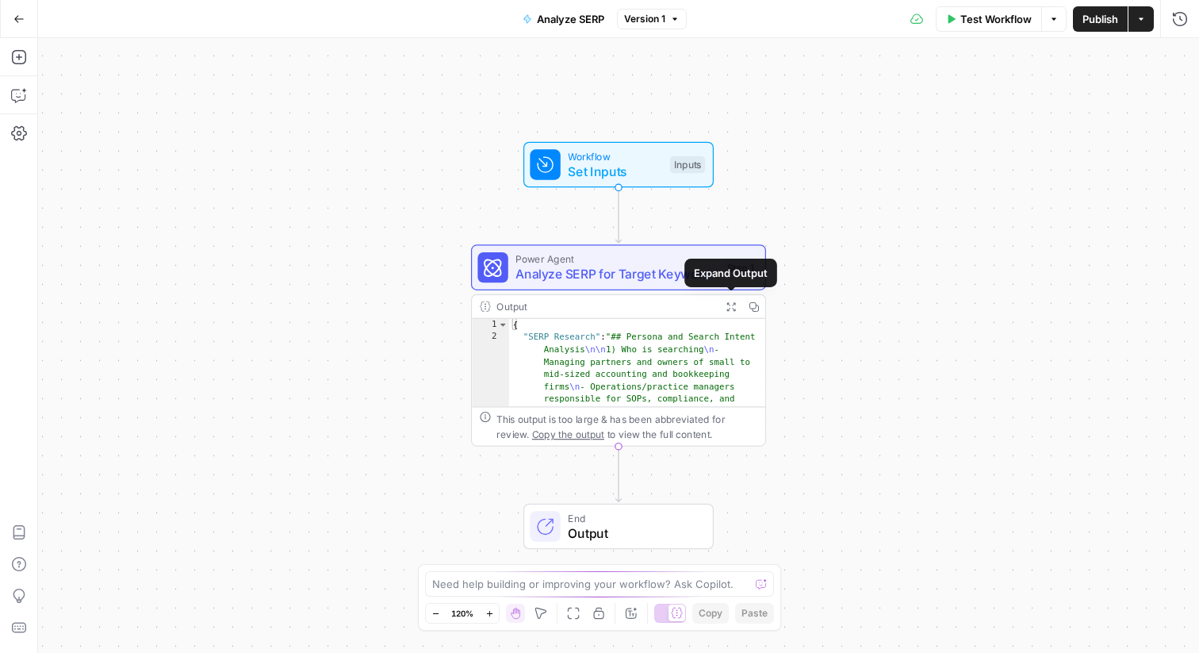
click at [733, 310] on icon "button" at bounding box center [730, 306] width 9 height 9
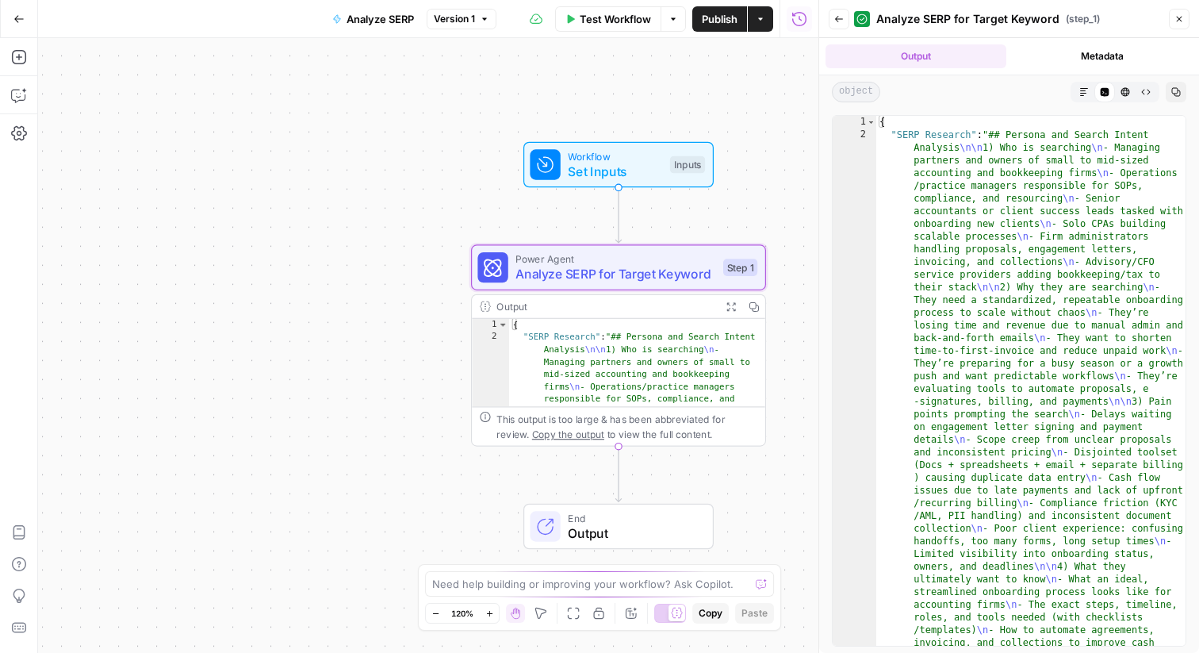
click at [1084, 96] on button "Markdown" at bounding box center [1084, 92] width 21 height 21
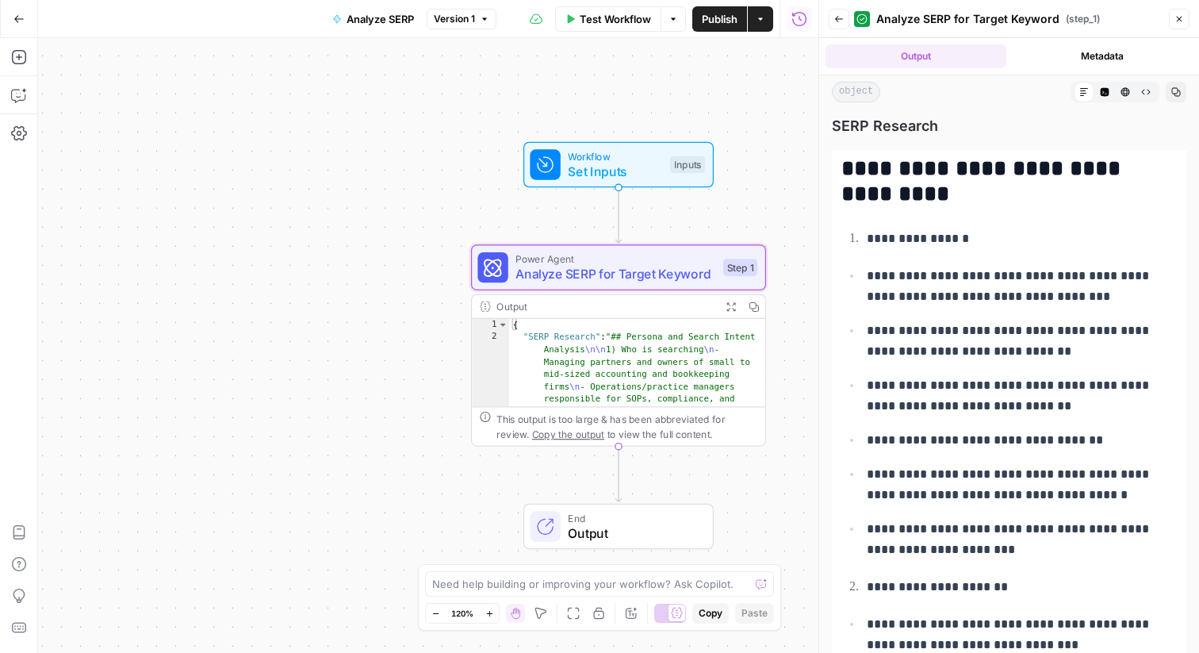
click at [1177, 19] on icon "button" at bounding box center [1179, 19] width 10 height 10
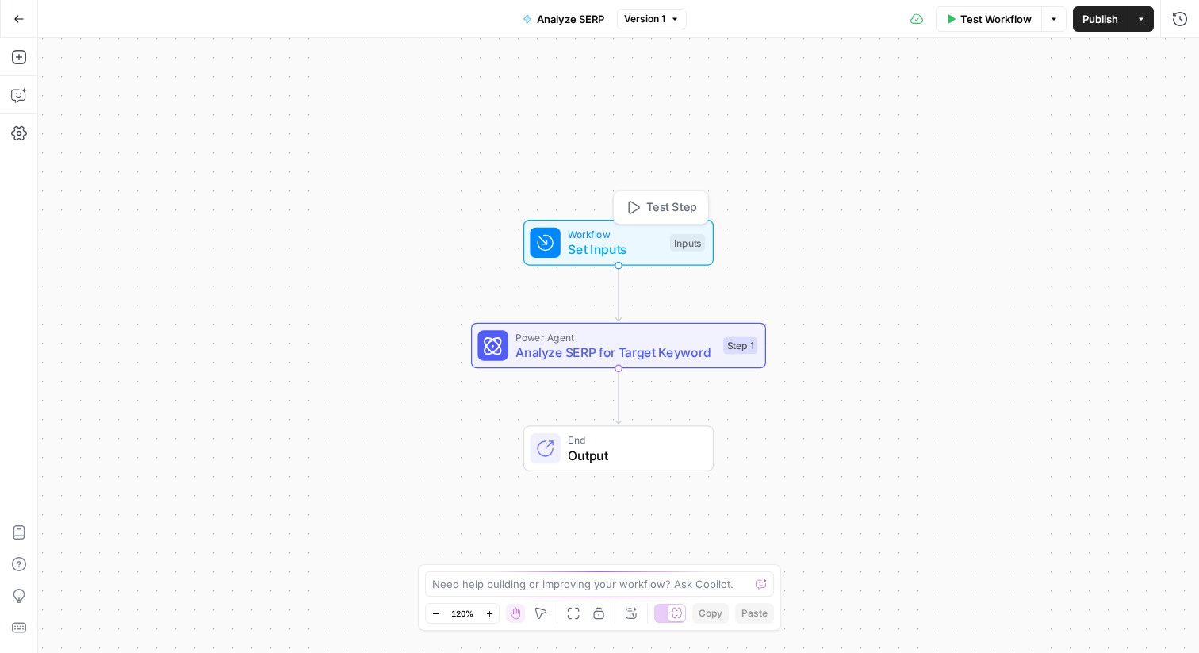
click at [618, 258] on span "Set Inputs" at bounding box center [615, 248] width 94 height 19
click at [1056, 104] on icon "button" at bounding box center [1053, 108] width 10 height 10
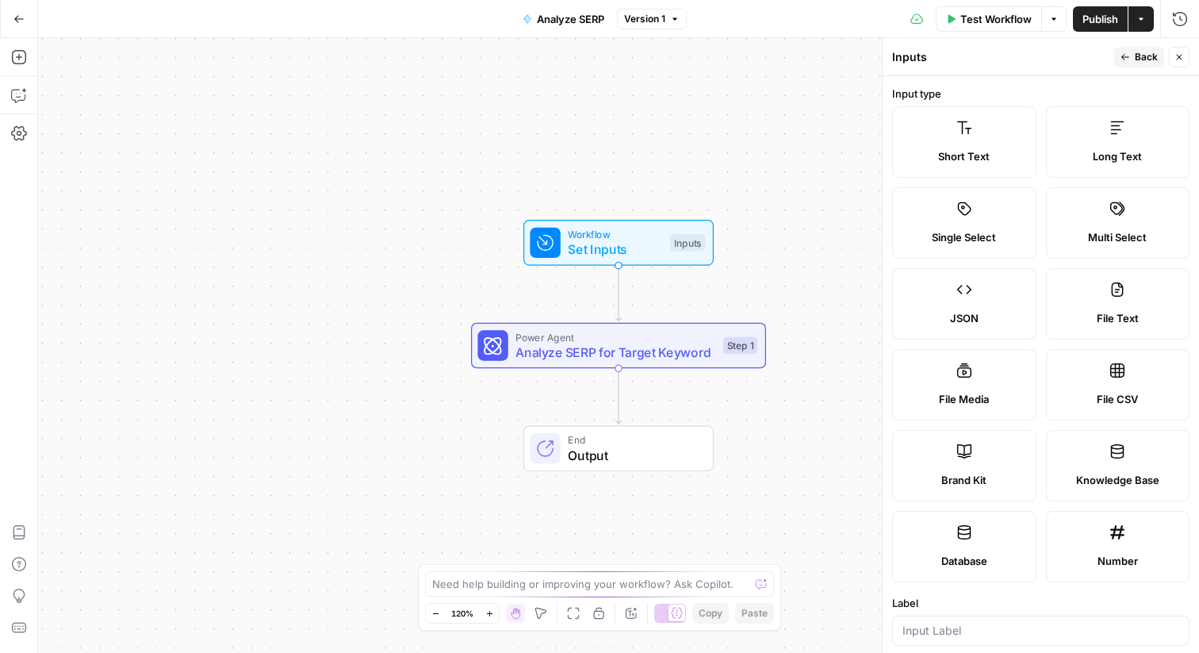
click at [973, 143] on label "Short Text" at bounding box center [964, 141] width 144 height 71
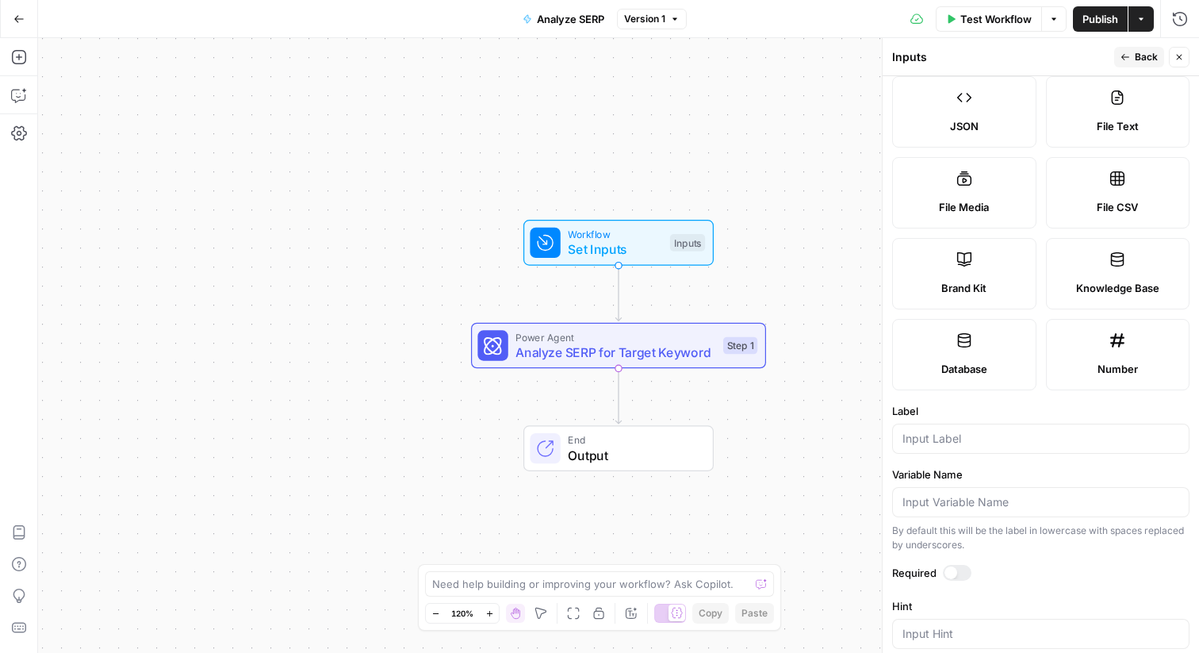
scroll to position [195, 0]
click at [936, 435] on input "Label" at bounding box center [1040, 435] width 277 height 16
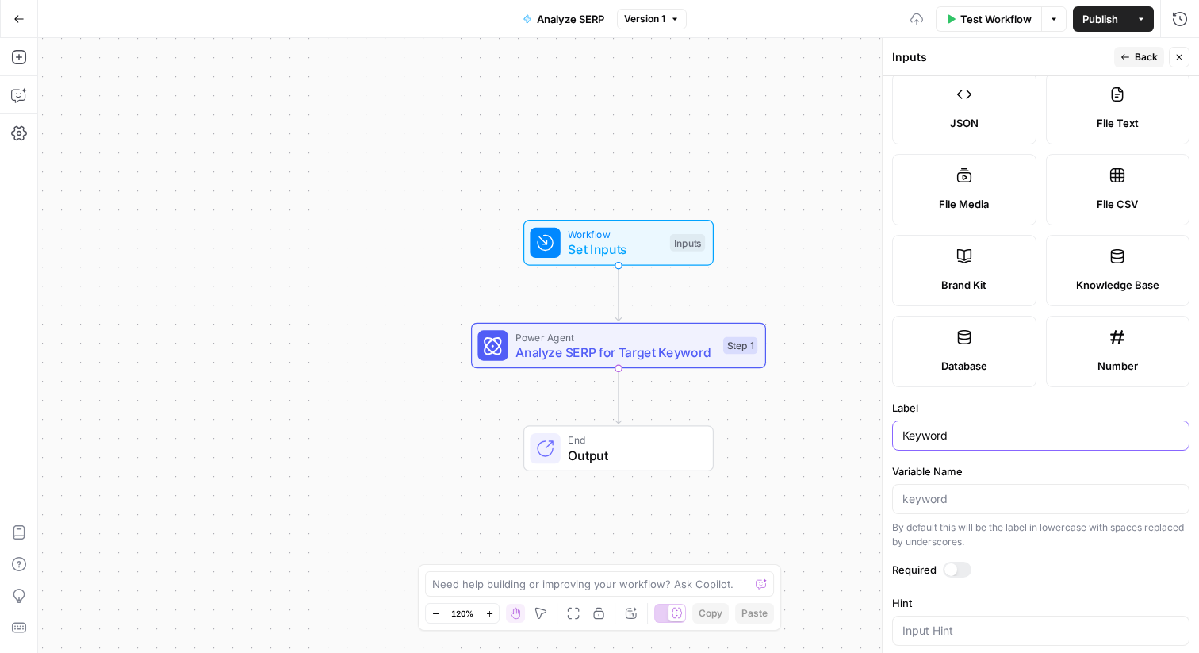
scroll to position [387, 0]
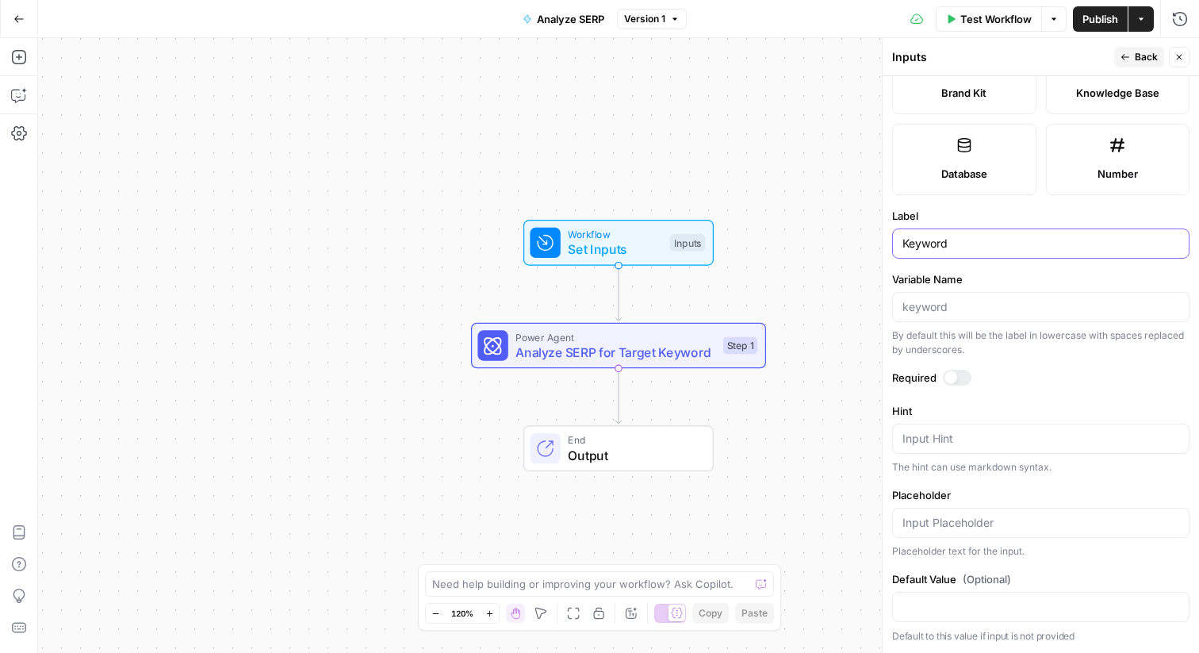
type input "Keyword"
click at [1107, 12] on span "Publish" at bounding box center [1100, 19] width 36 height 16
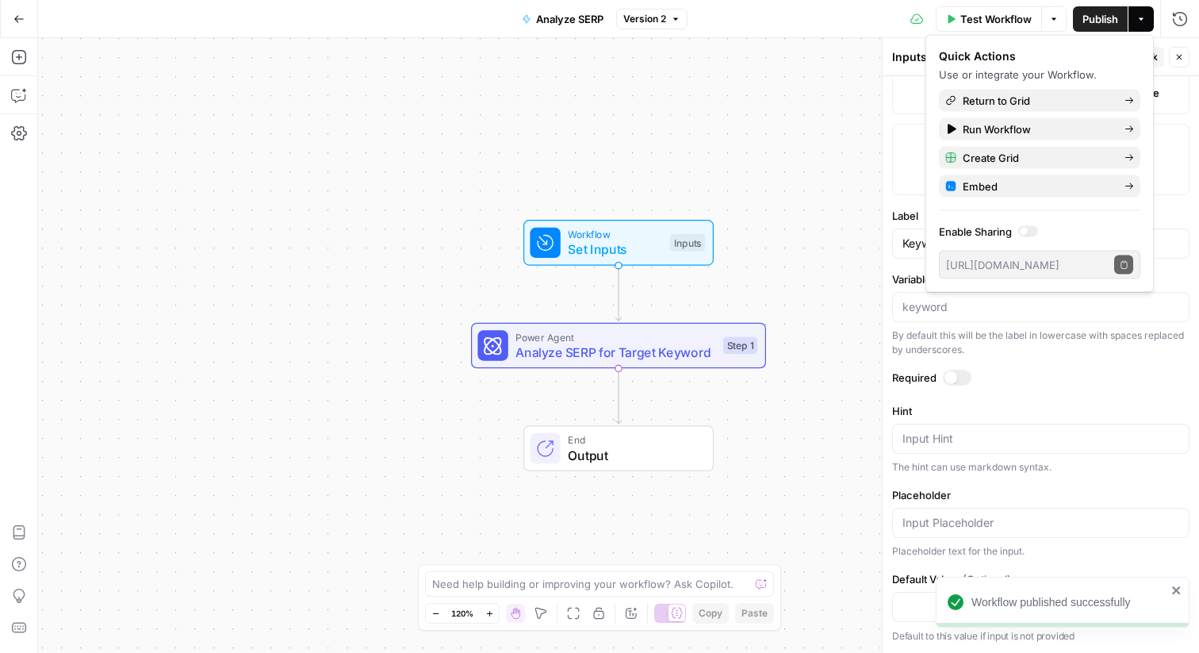
click at [726, 98] on div "Workflow Set Inputs Inputs Power Agent Analyze SERP for Target Keyword Step 1 E…" at bounding box center [618, 345] width 1161 height 615
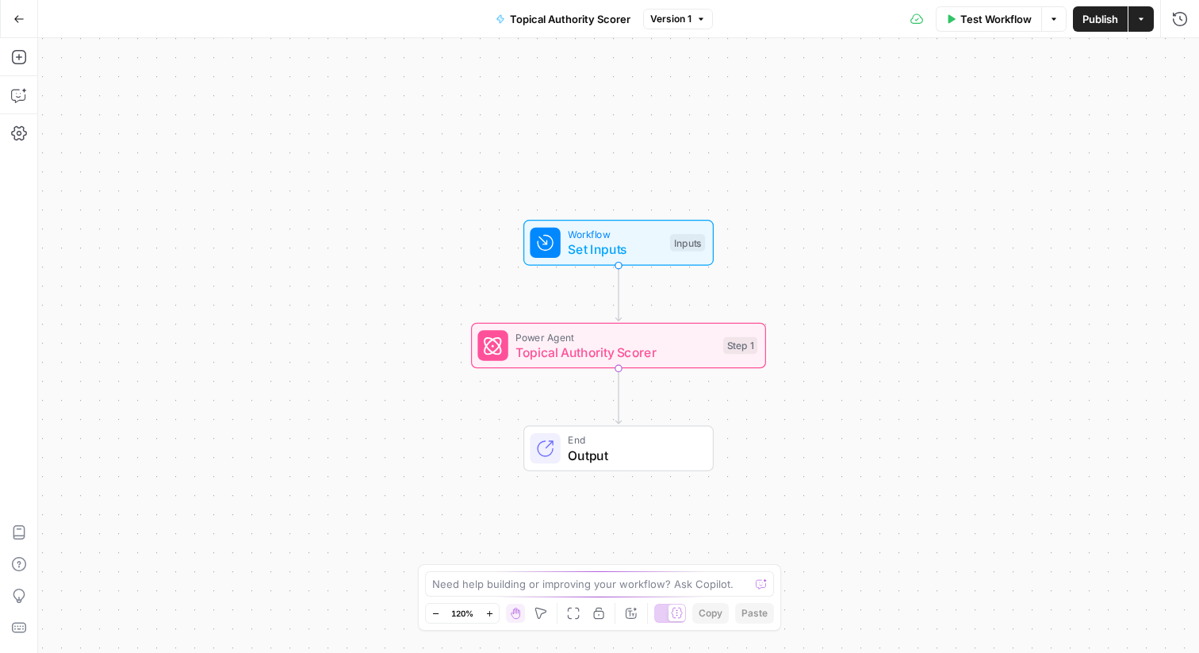
click at [622, 246] on span "Set Inputs" at bounding box center [615, 248] width 94 height 19
click at [1039, 182] on span "Add Field" at bounding box center [1021, 178] width 46 height 16
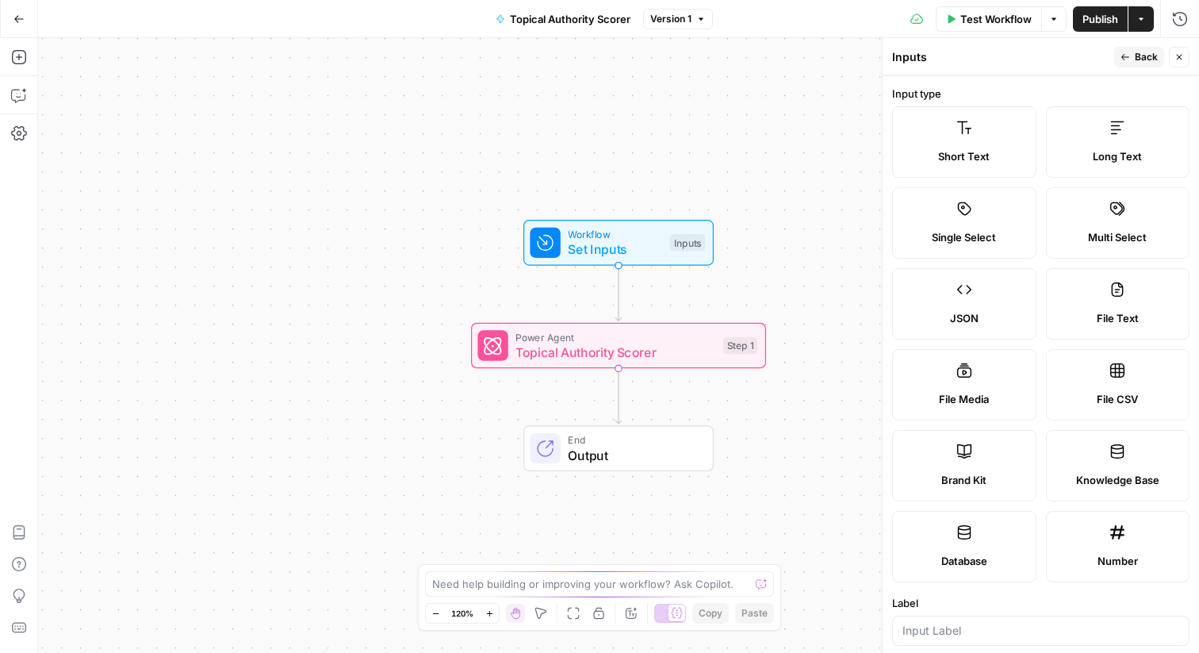
click at [960, 146] on label "Short Text" at bounding box center [964, 141] width 144 height 71
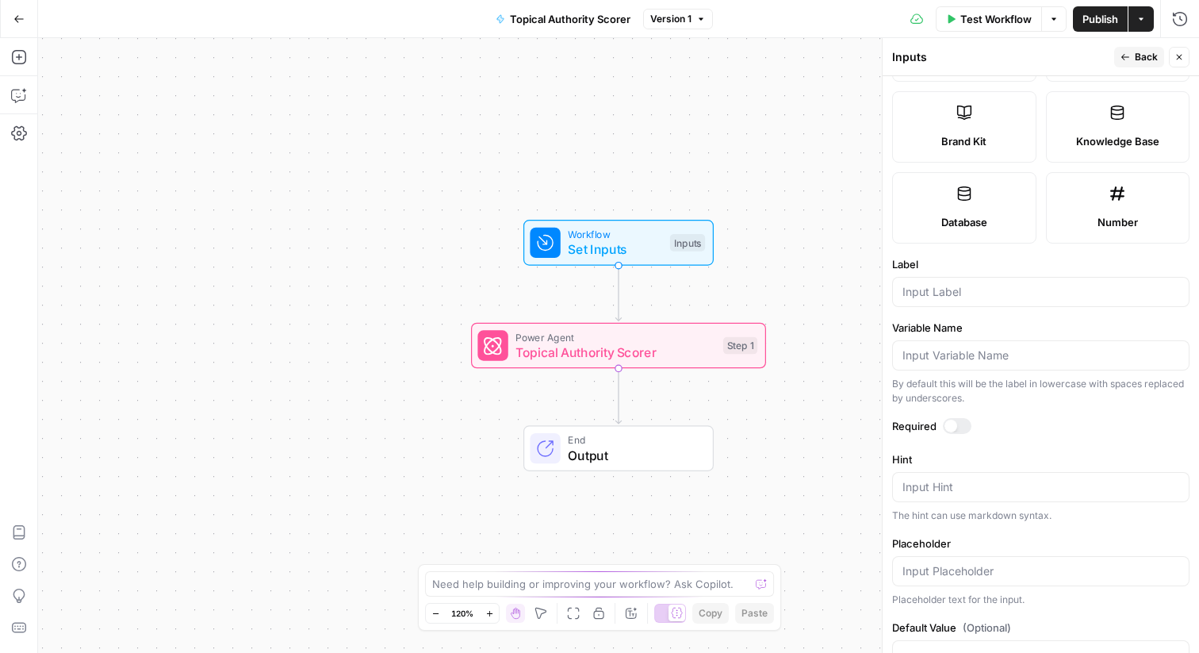
scroll to position [346, 0]
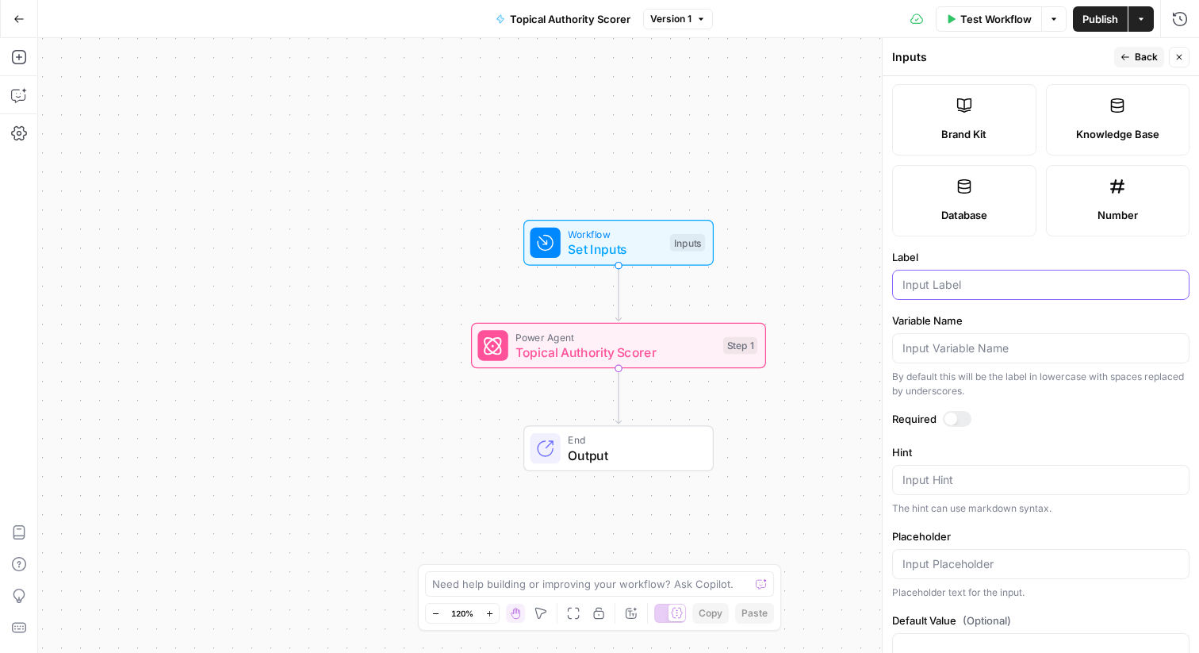
click at [932, 286] on input "Label" at bounding box center [1040, 285] width 277 height 16
type input "Topic"
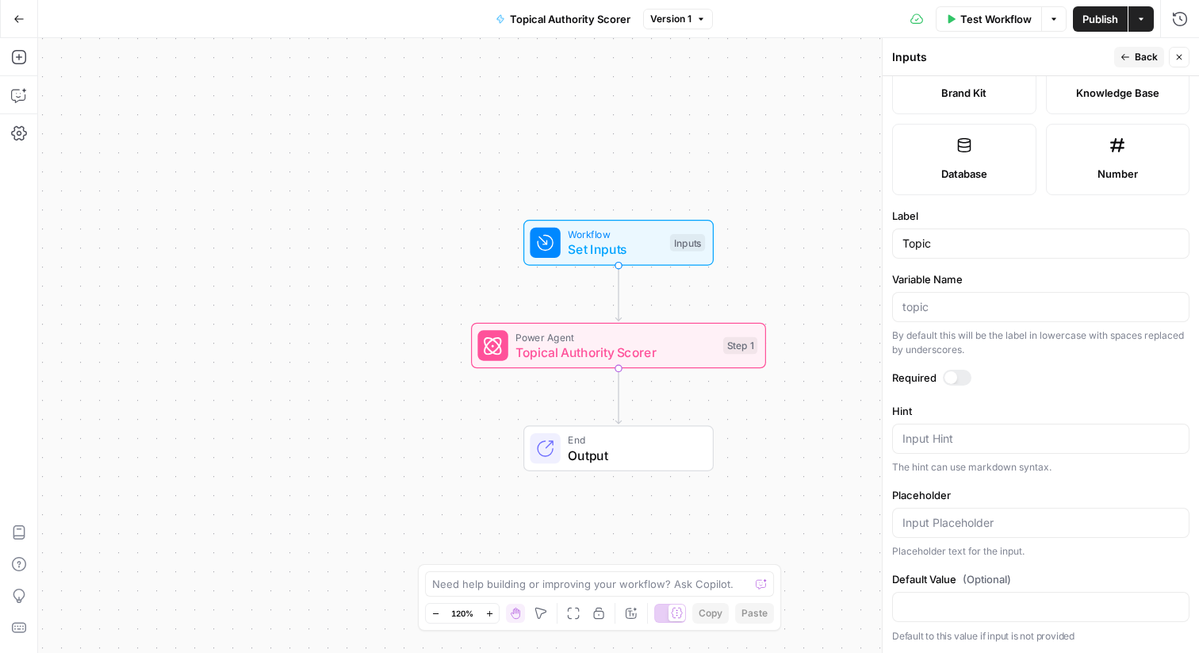
click at [1097, 23] on span "Publish" at bounding box center [1100, 19] width 36 height 16
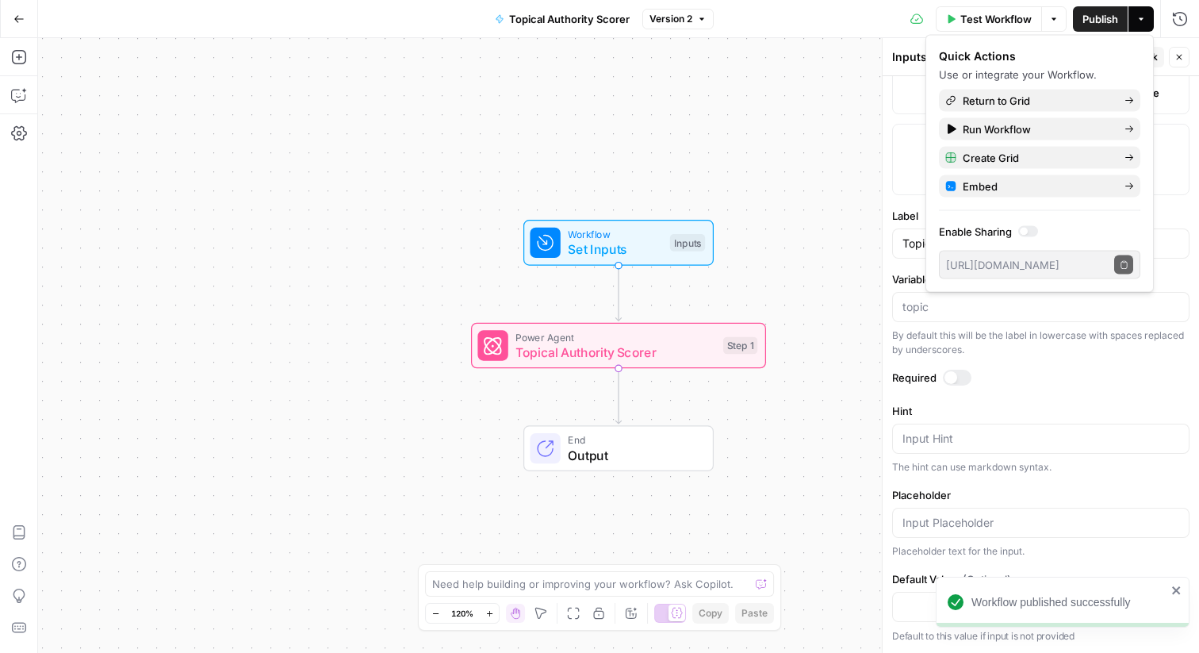
click at [531, 167] on div "Workflow Set Inputs Inputs Power Agent Topical Authority Scorer Step 1 End Outp…" at bounding box center [618, 345] width 1161 height 615
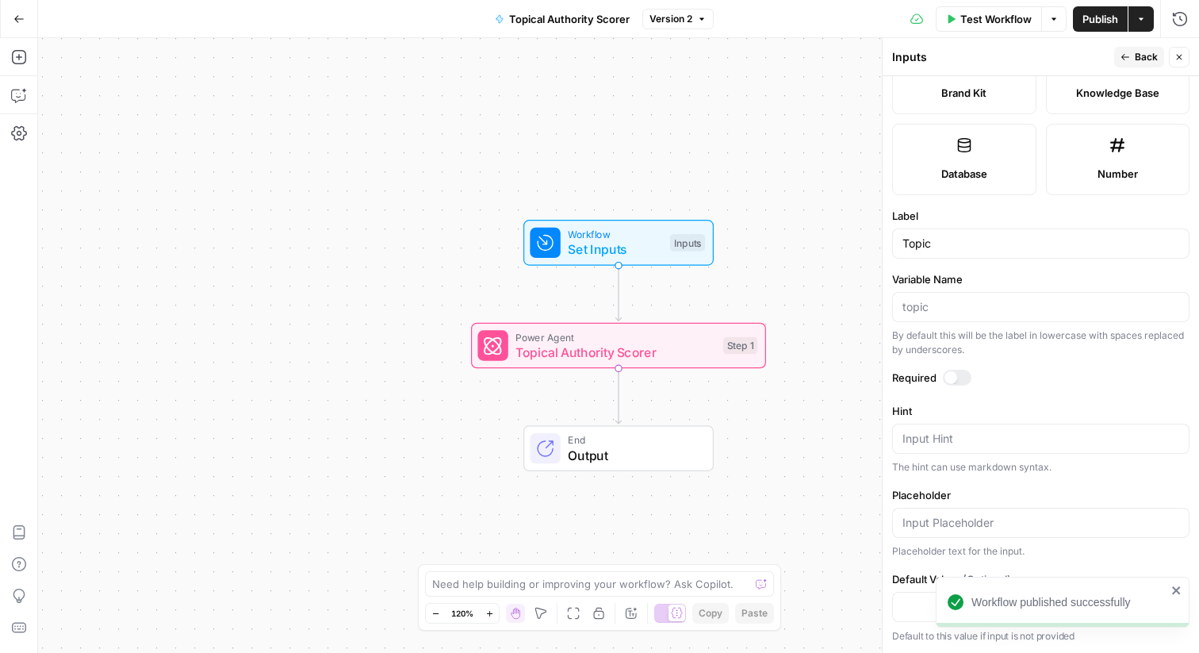
click at [8, 13] on button "Go Back" at bounding box center [19, 19] width 29 height 29
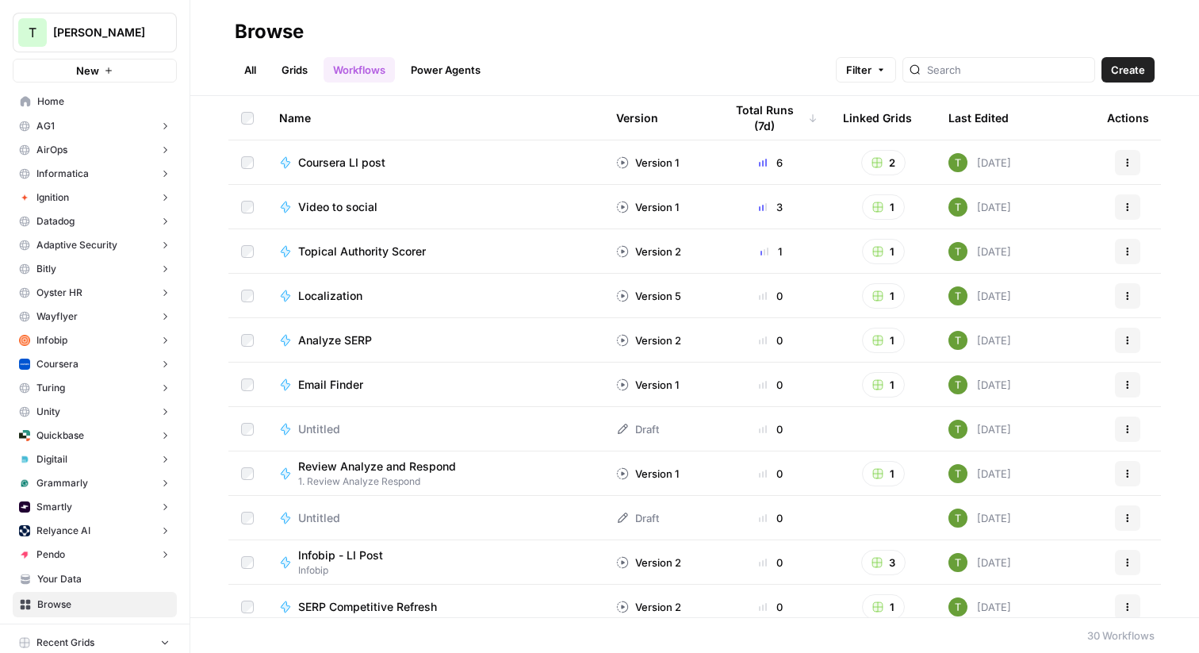
click at [257, 70] on link "All" at bounding box center [250, 69] width 31 height 25
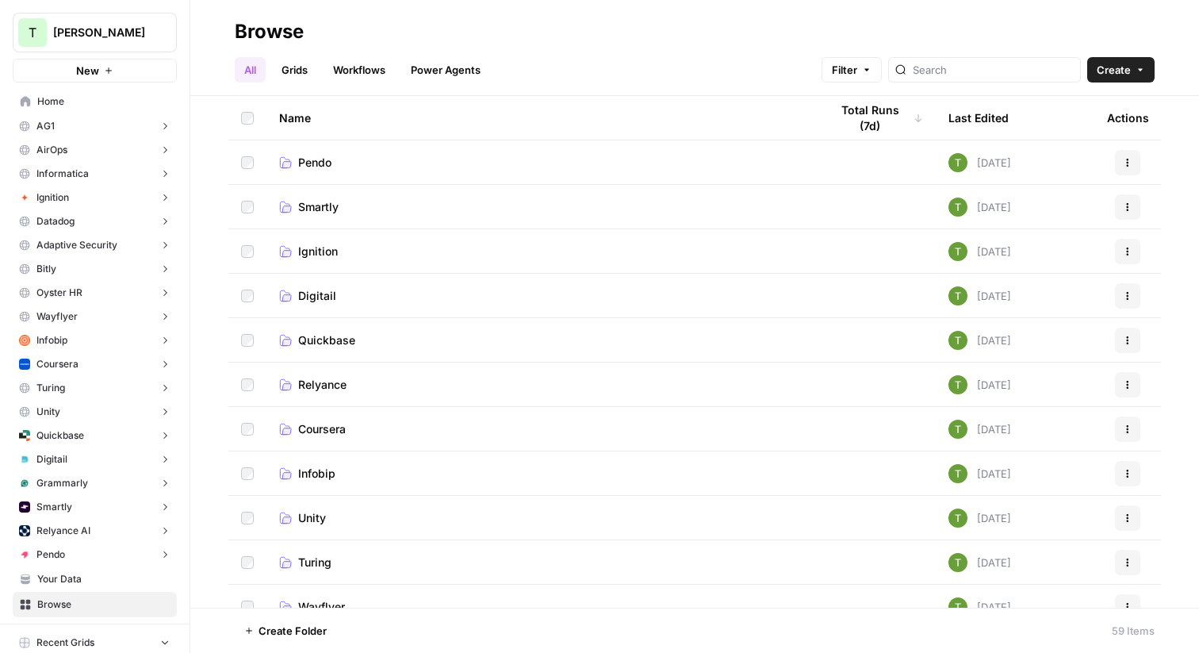
click at [331, 160] on span "Pendo" at bounding box center [314, 163] width 33 height 16
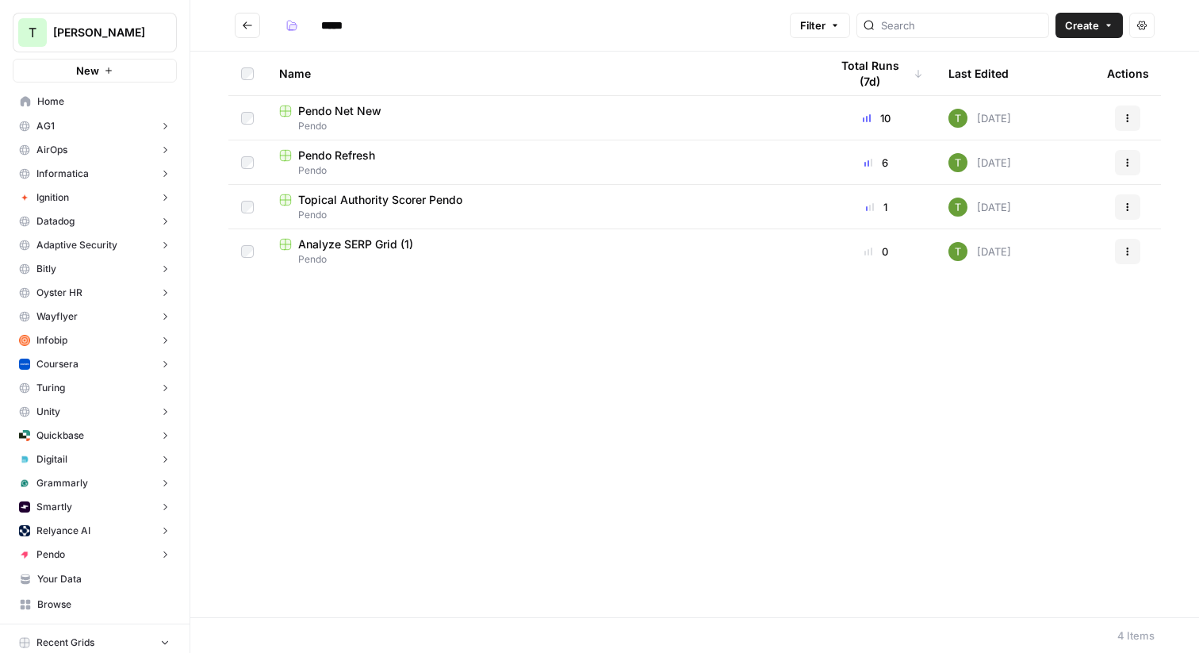
click at [330, 200] on span "Topical Authority Scorer Pendo" at bounding box center [380, 200] width 164 height 16
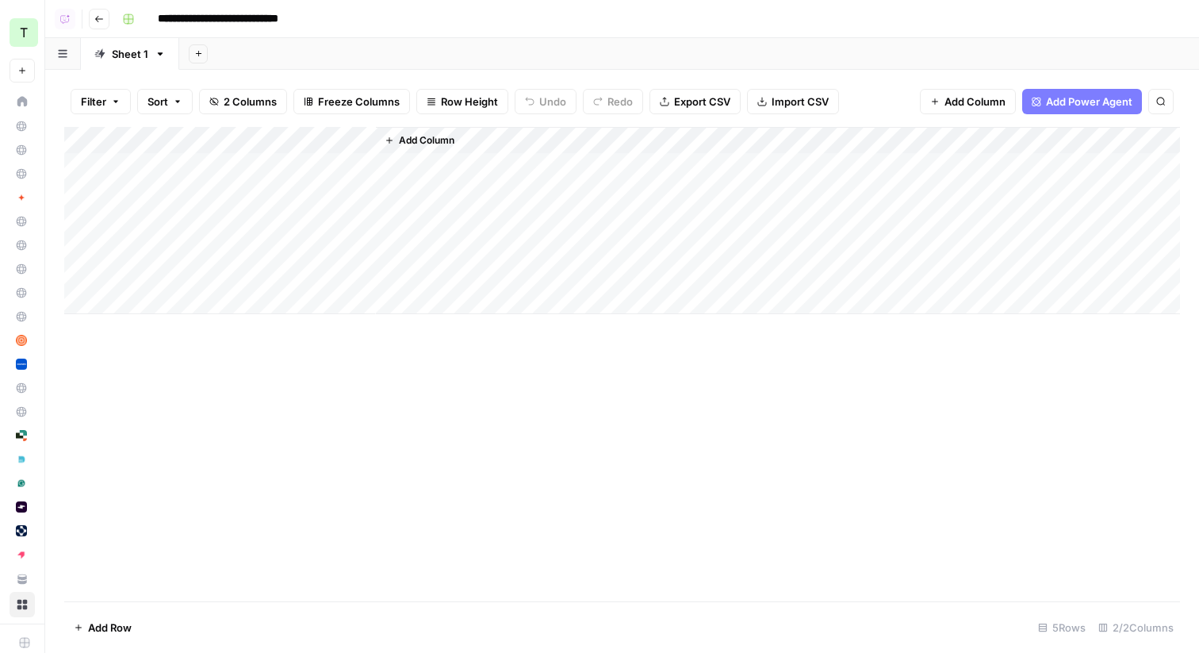
click at [342, 141] on div "Add Column" at bounding box center [622, 220] width 1116 height 187
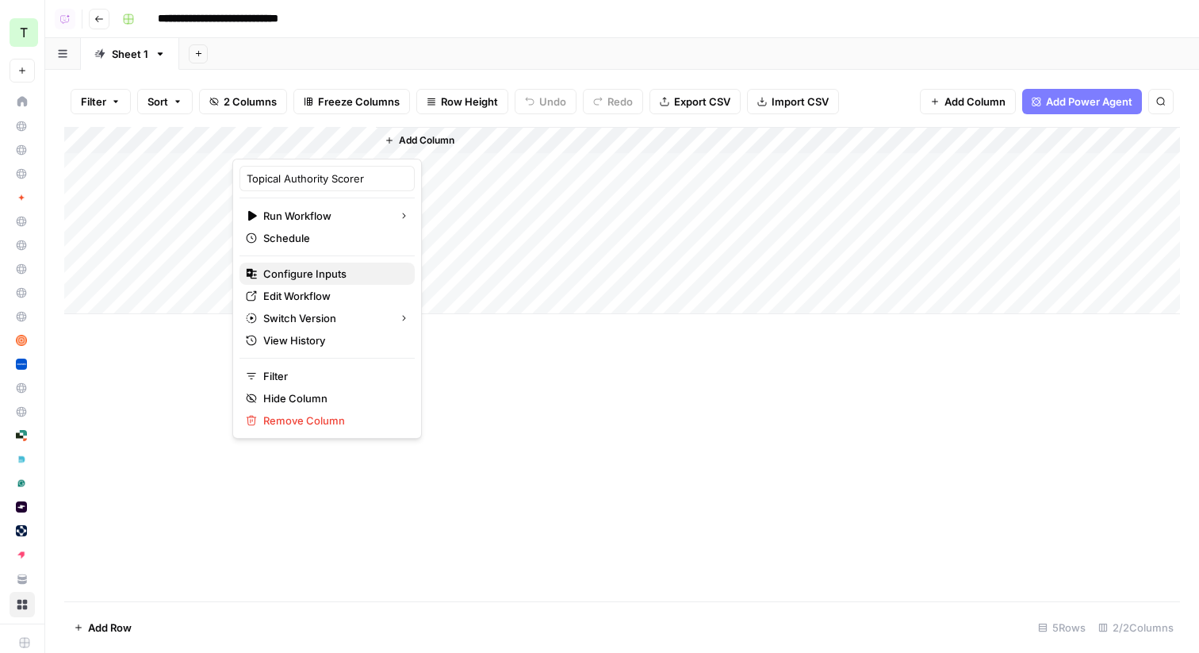
click at [291, 271] on span "Configure Inputs" at bounding box center [332, 274] width 139 height 16
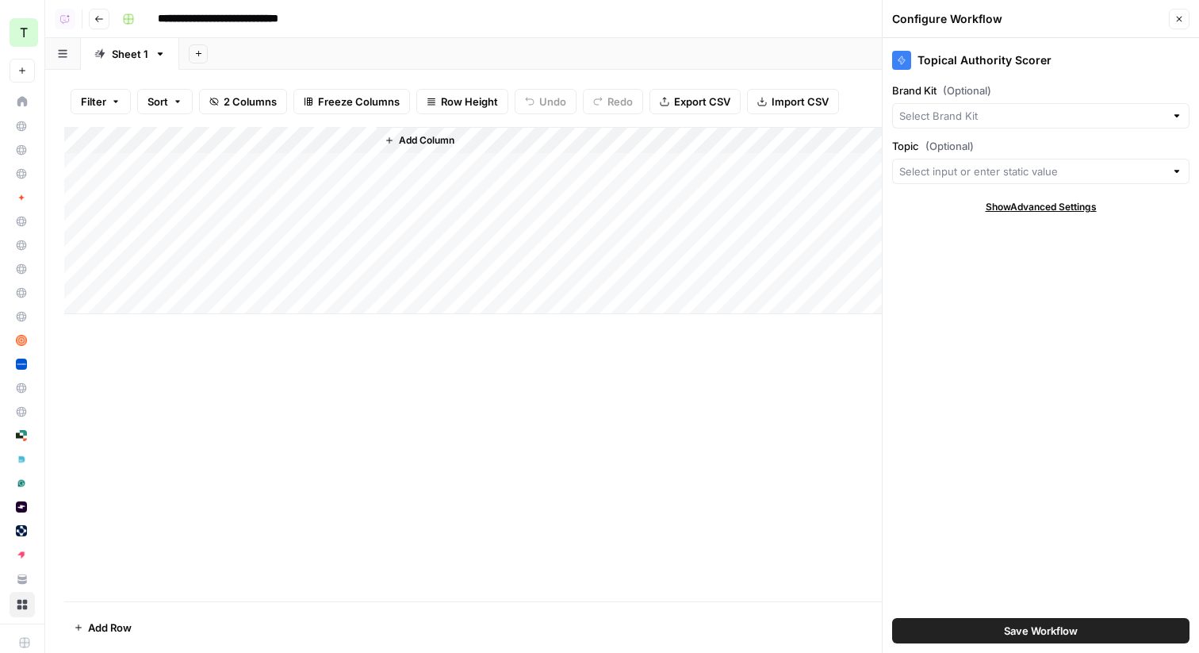
type input "Pendo"
click at [960, 177] on input "Topic (Optional)" at bounding box center [1032, 171] width 266 height 16
click at [934, 231] on span "New Column" at bounding box center [1038, 229] width 264 height 16
type input "New Column"
click at [123, 136] on div "Add Column" at bounding box center [622, 220] width 1116 height 187
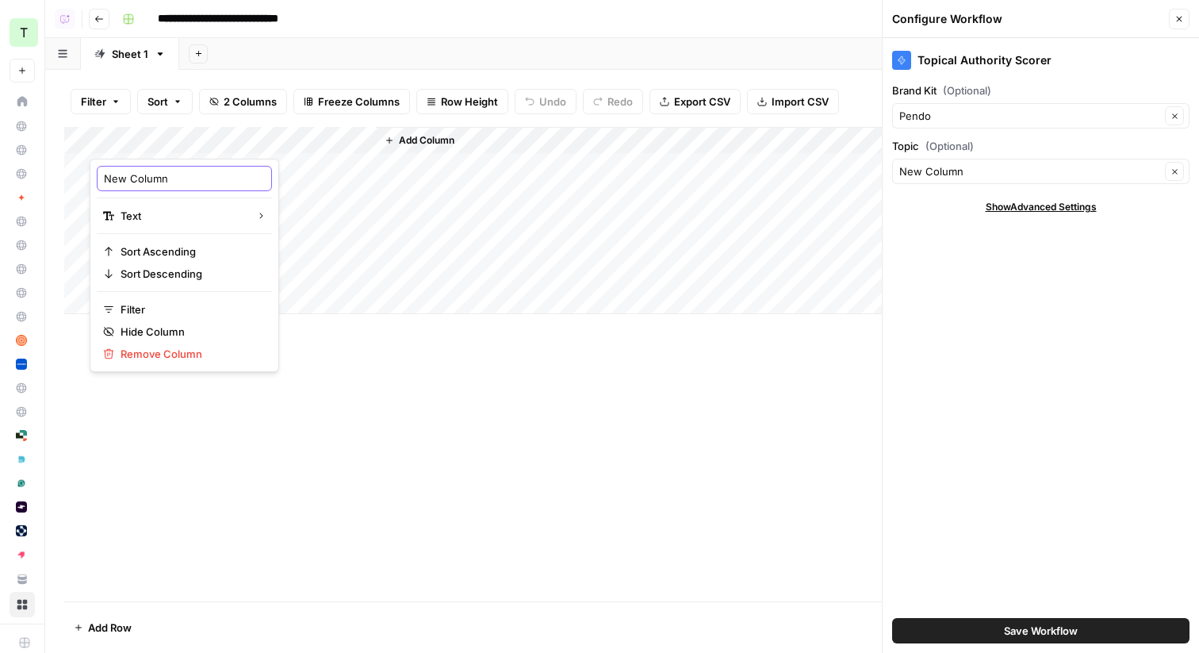
click at [127, 182] on input "New Column" at bounding box center [184, 178] width 161 height 16
type input "Topic"
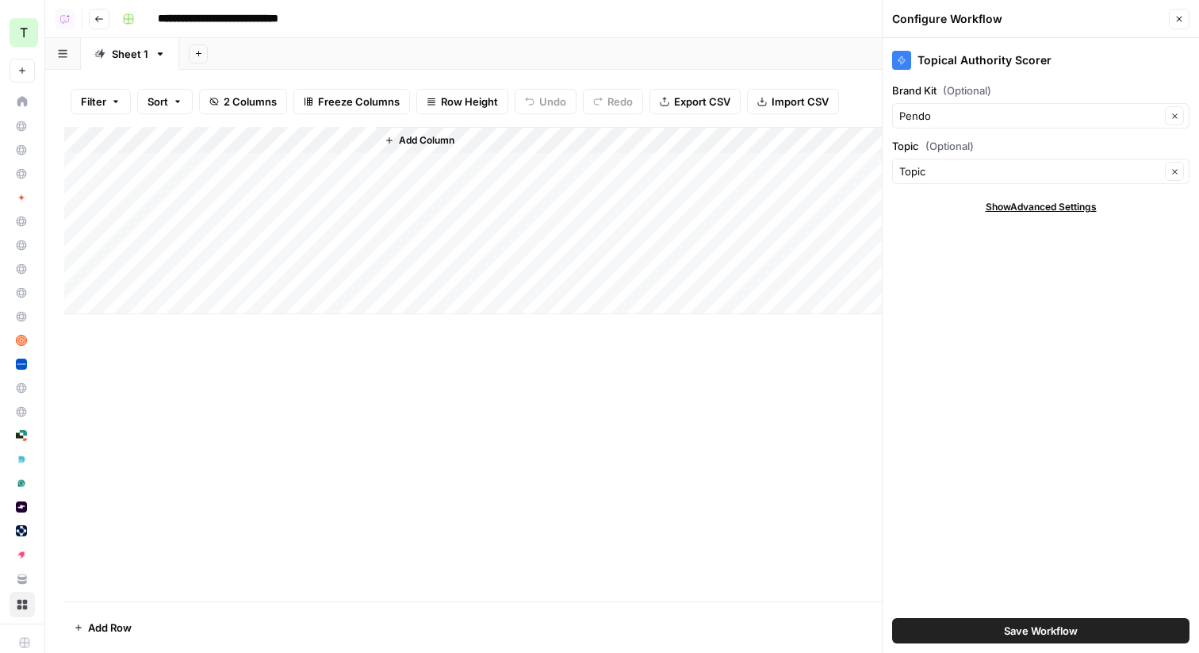
click at [1010, 277] on div "Topical Authority Scorer Brand Kit (Optional) Pendo Clear Topic (Optional) Topi…" at bounding box center [1041, 345] width 316 height 615
click at [1015, 633] on span "Save Workflow" at bounding box center [1041, 630] width 74 height 16
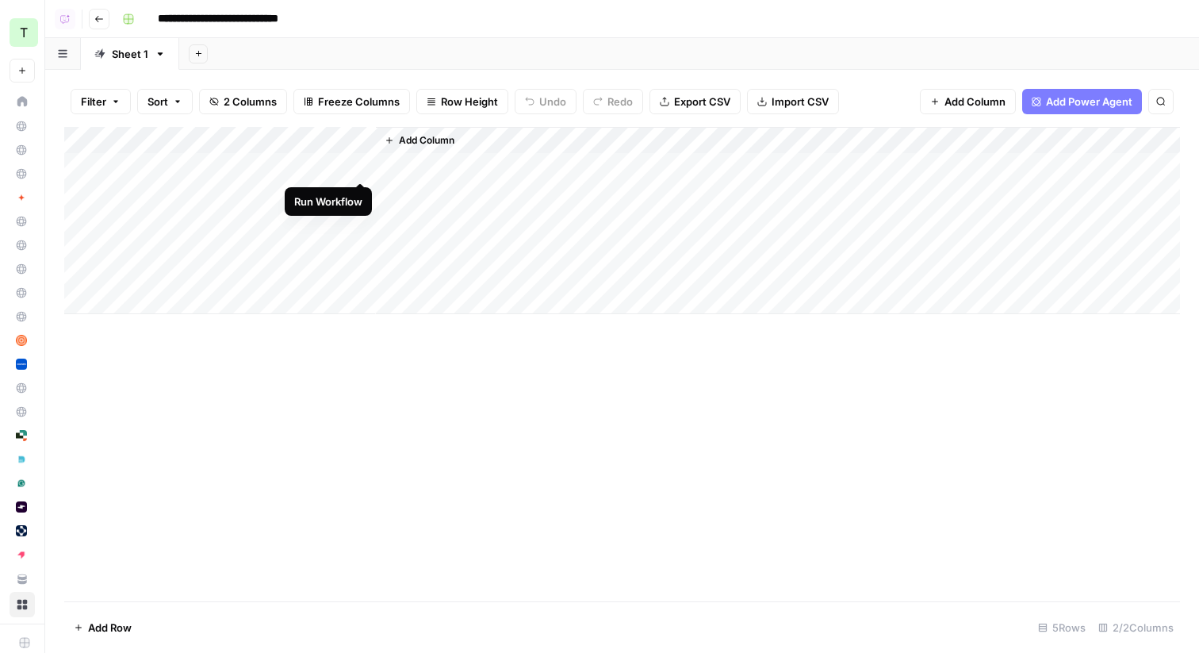
click at [362, 163] on div "Add Column" at bounding box center [622, 220] width 1116 height 187
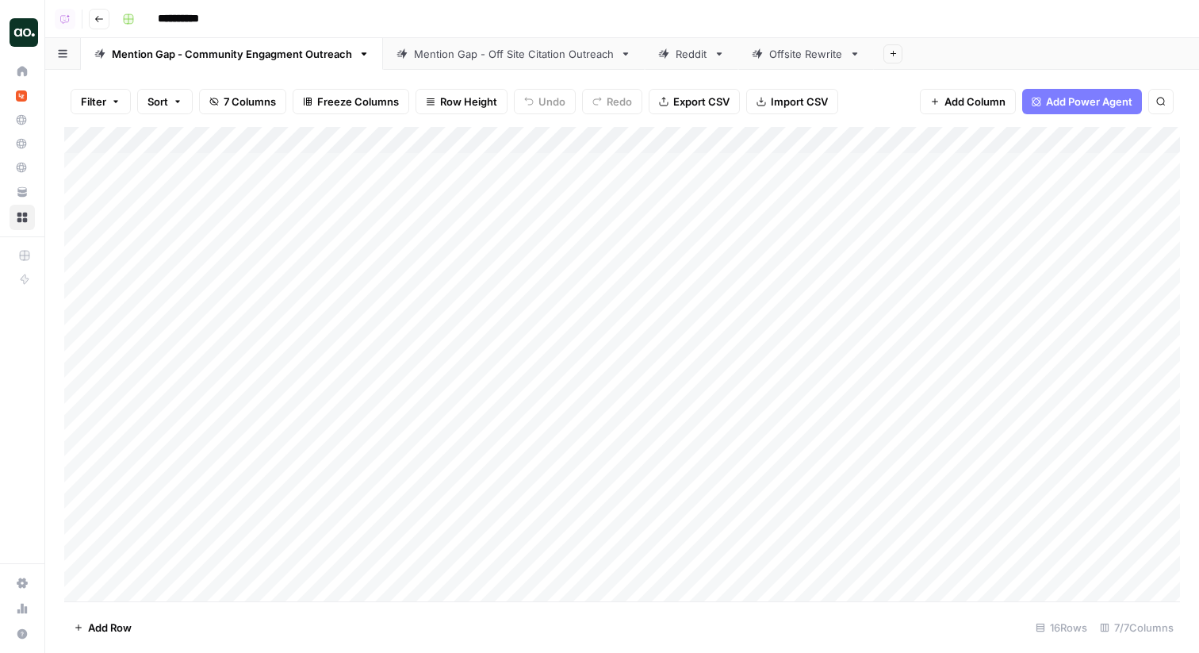
click at [507, 62] on link "Mention Gap - Off Site Citation Outreach" at bounding box center [514, 54] width 262 height 32
click at [1051, 169] on div "Add Column" at bounding box center [622, 364] width 1116 height 474
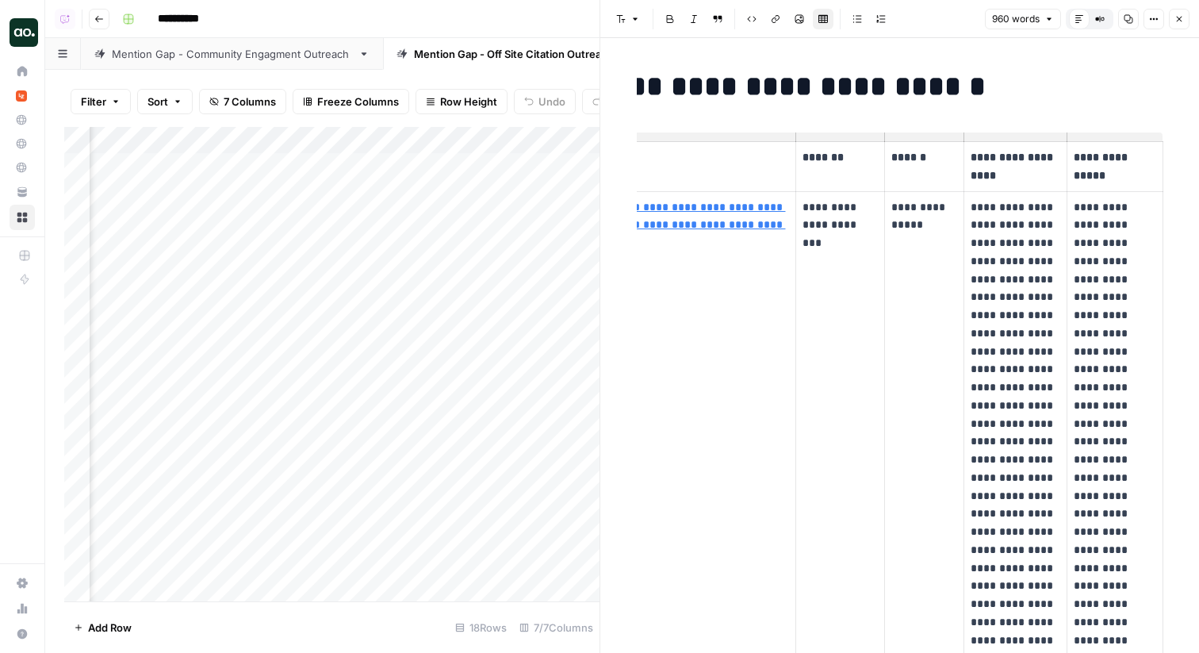
click at [1181, 21] on icon "button" at bounding box center [1179, 19] width 10 height 10
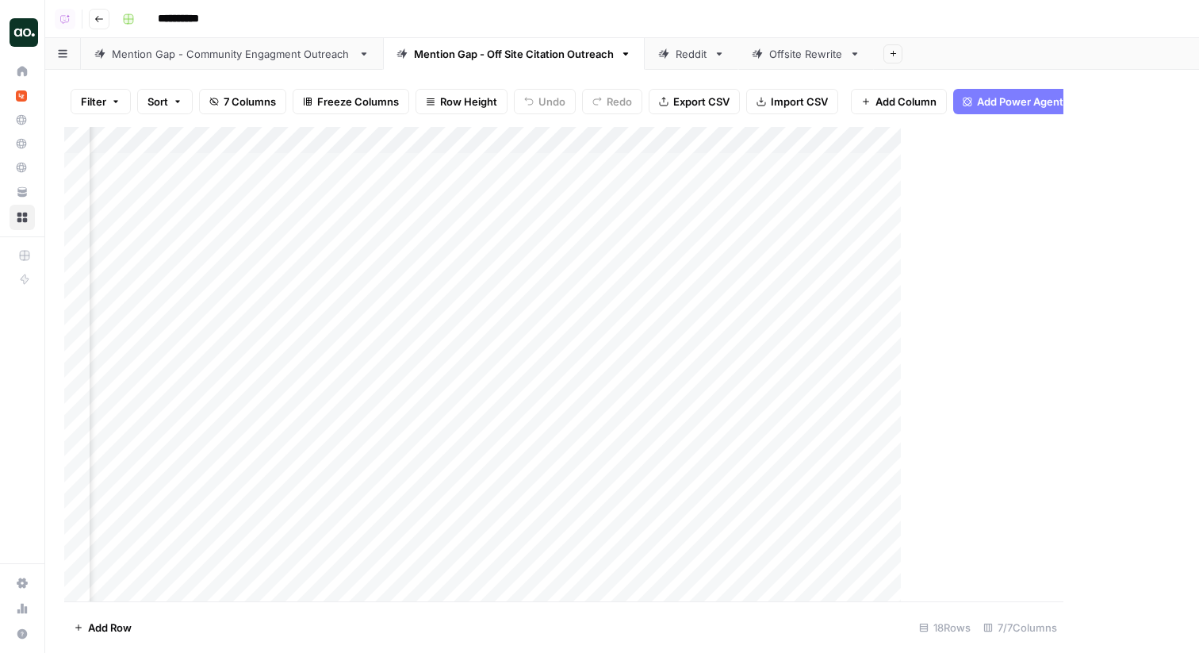
scroll to position [0, 247]
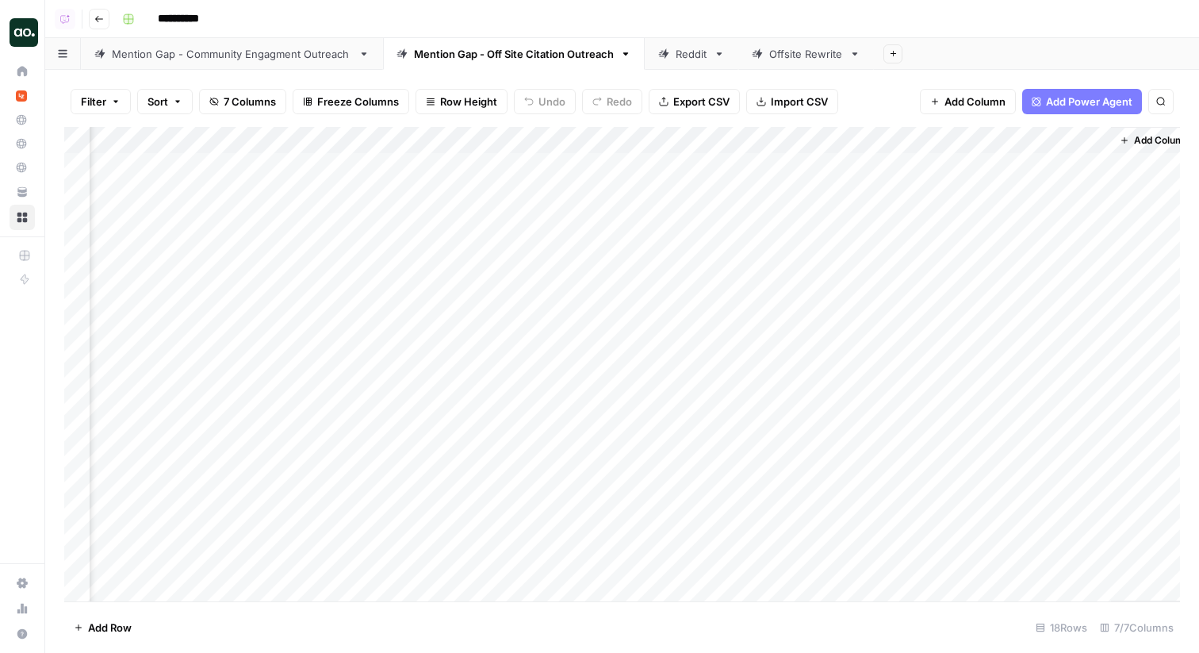
click at [184, 60] on div "Mention Gap - Community Engagment Outreach" at bounding box center [232, 54] width 240 height 16
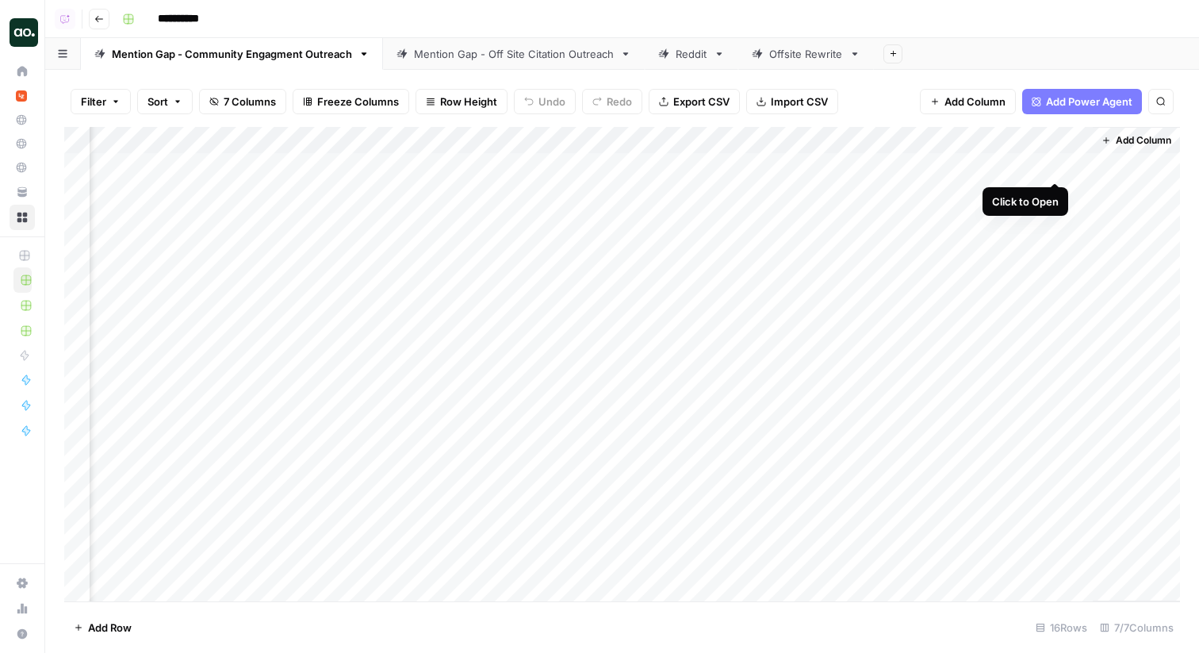
click at [1055, 167] on div "Add Column" at bounding box center [622, 364] width 1116 height 474
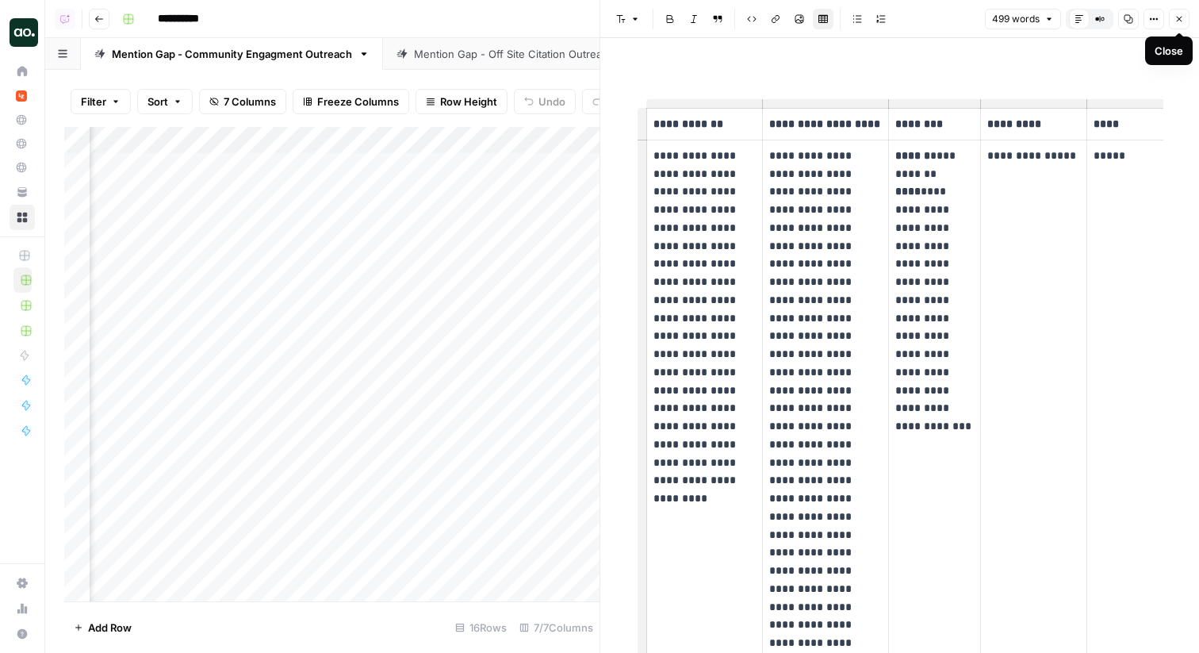
click at [1187, 19] on button "Close" at bounding box center [1179, 19] width 21 height 21
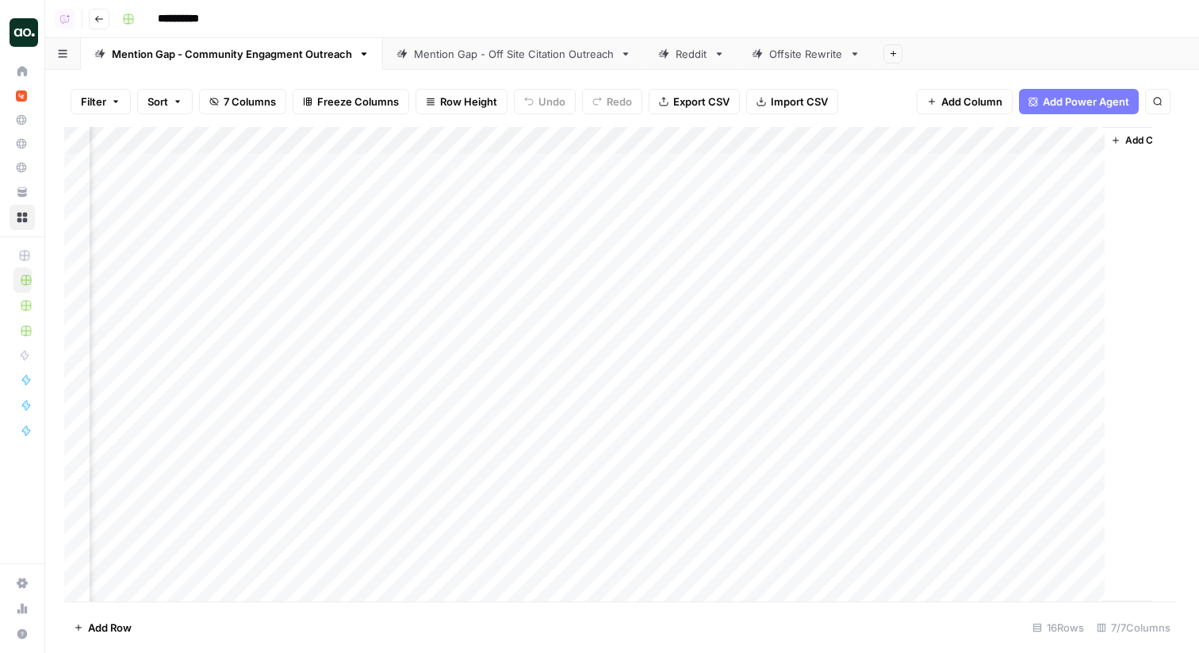
scroll to position [0, 1170]
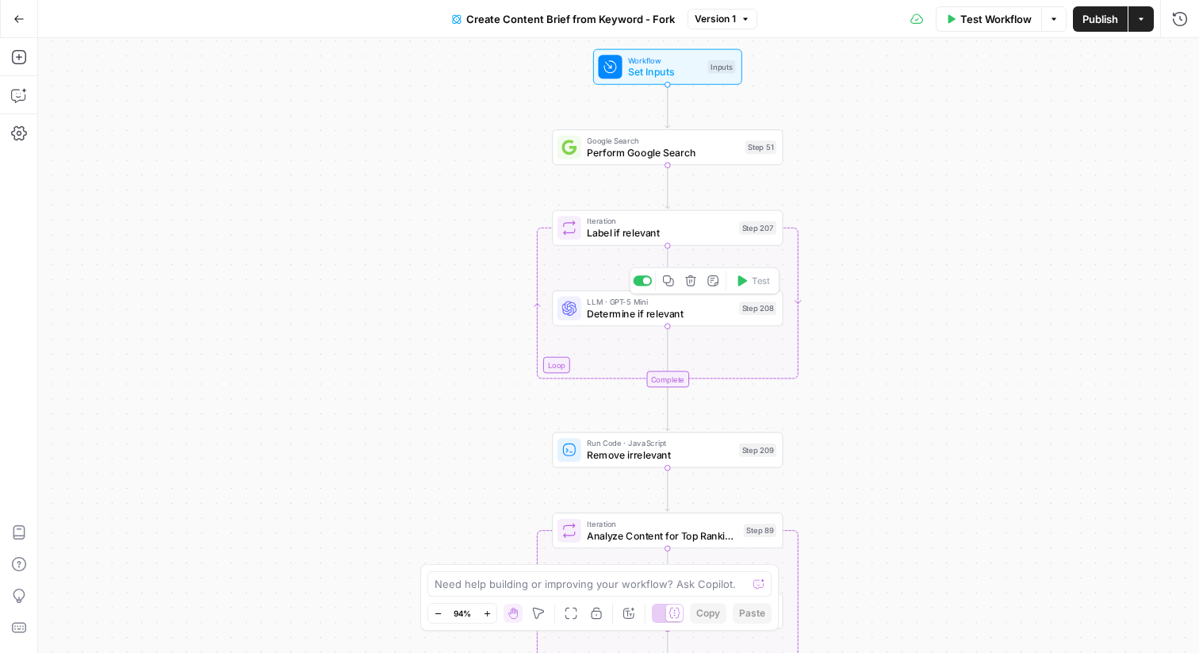
click at [613, 319] on span "Determine if relevant" at bounding box center [660, 313] width 146 height 15
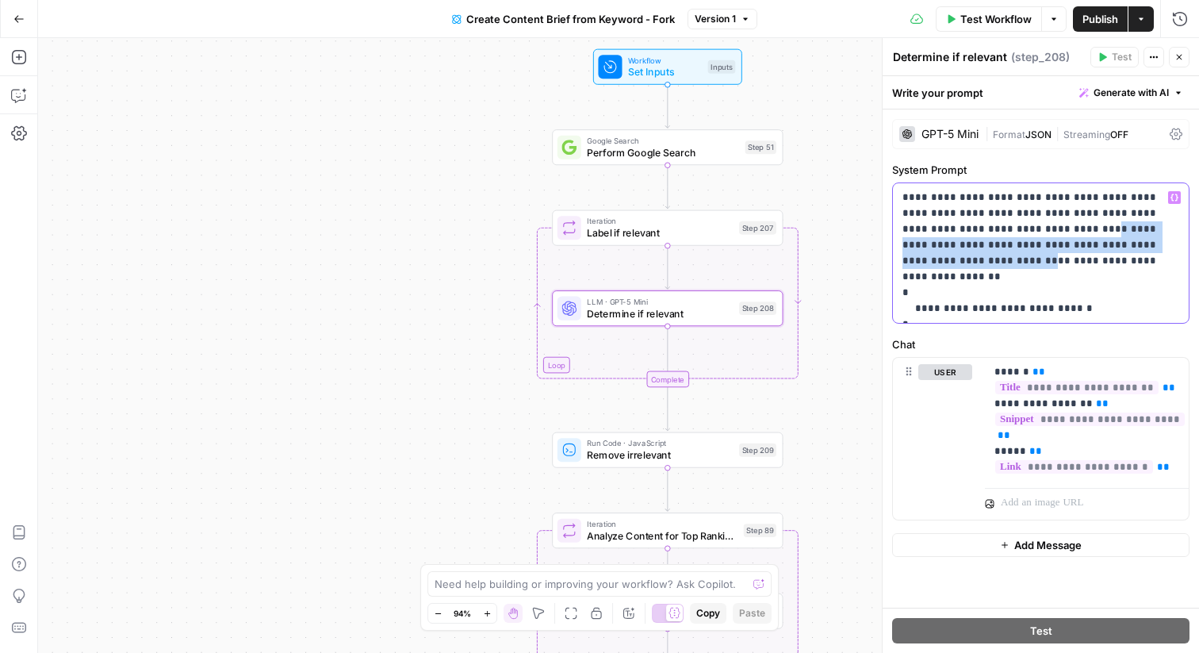
drag, startPoint x: 975, startPoint y: 236, endPoint x: 1115, endPoint y: 237, distance: 140.4
click at [1115, 237] on p "**********" at bounding box center [1040, 253] width 277 height 127
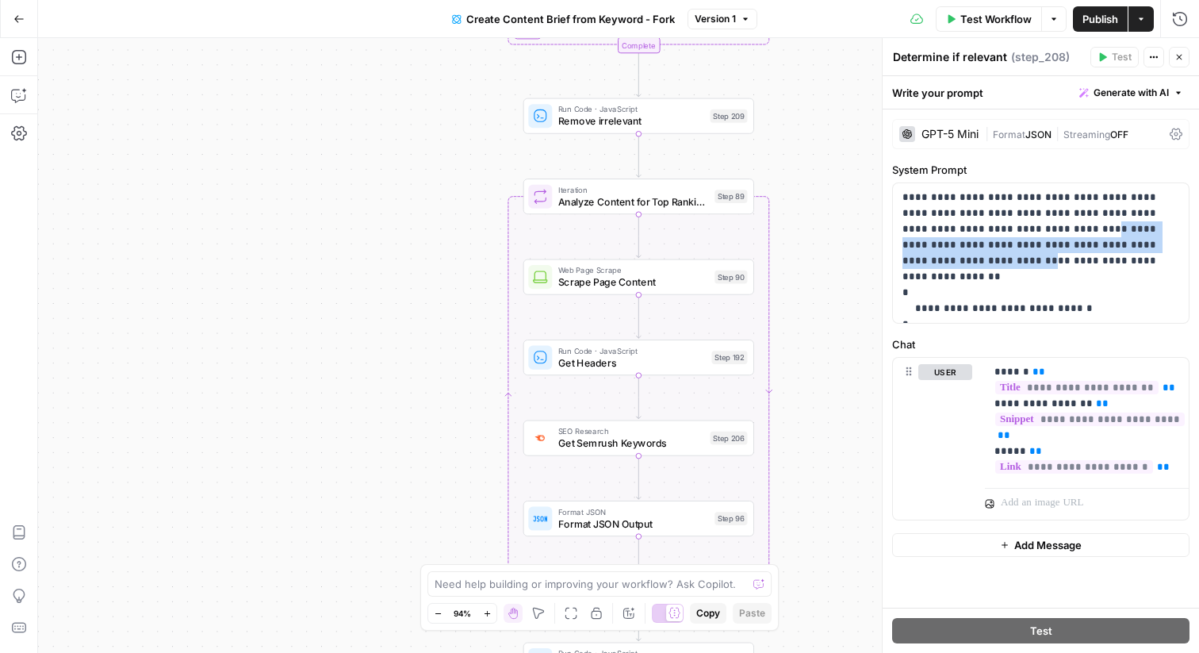
click at [400, 282] on div "Workflow Set Inputs Inputs Google Search Perform Google Search Step 51 Loop Ite…" at bounding box center [618, 345] width 1161 height 615
click at [1181, 56] on icon "button" at bounding box center [1179, 57] width 10 height 10
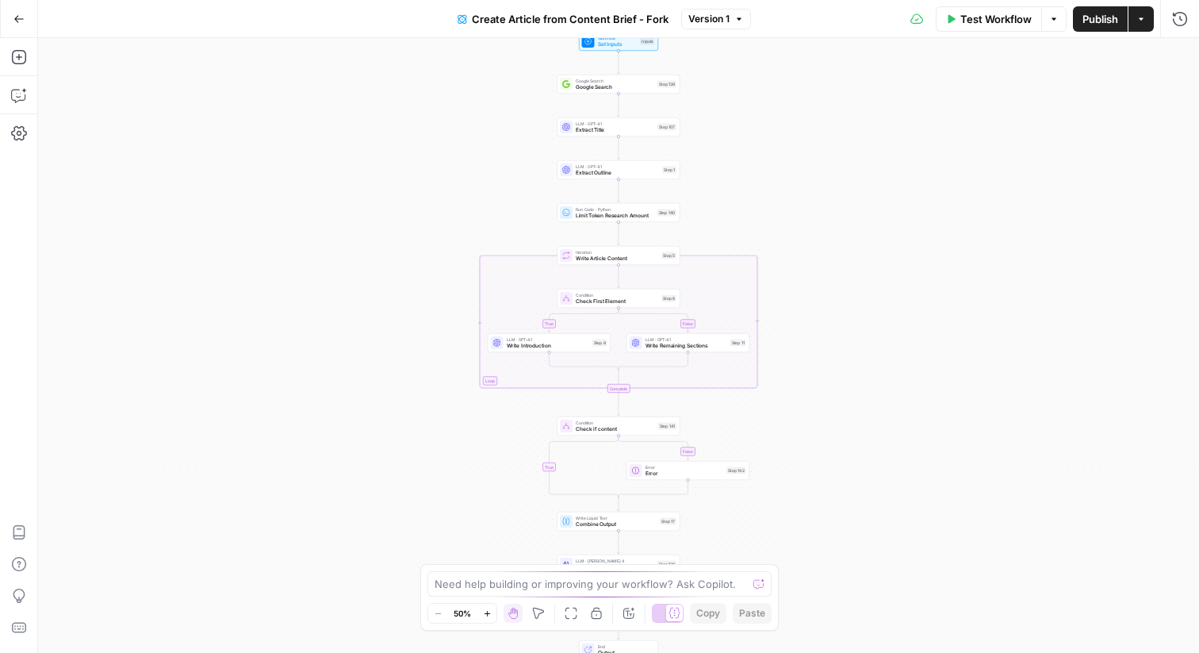
click at [507, 352] on div "true false true false Workflow Set Inputs Inputs Google Search Google Search St…" at bounding box center [618, 345] width 1161 height 615
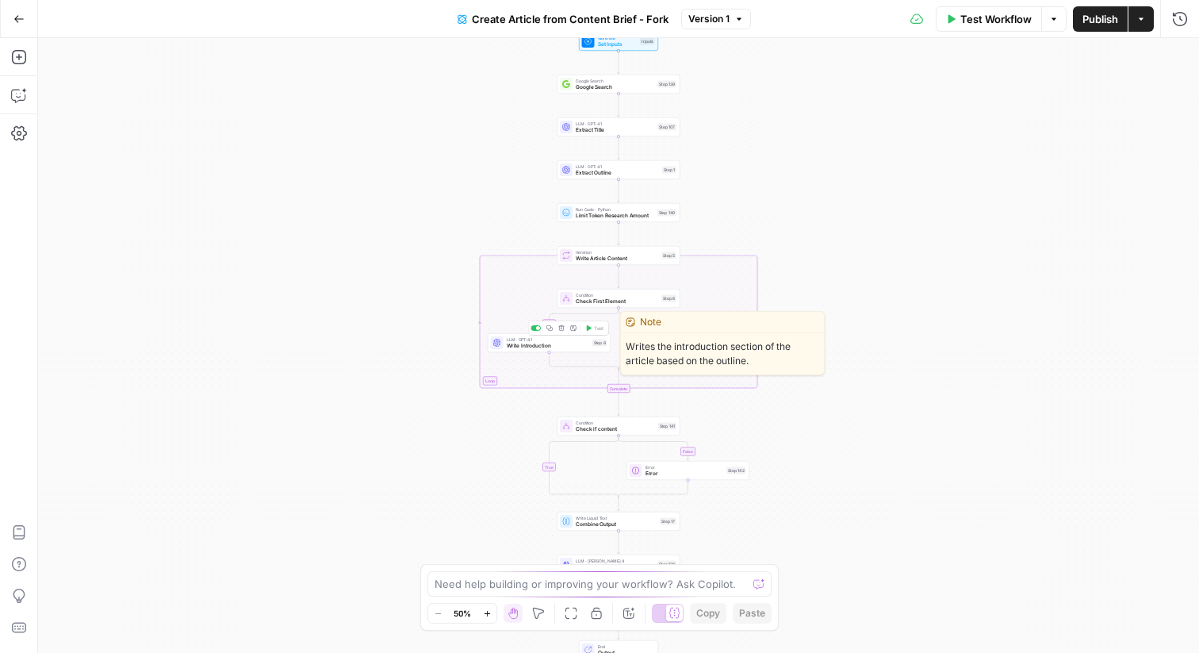
click at [518, 343] on span "Write Introduction" at bounding box center [548, 346] width 82 height 8
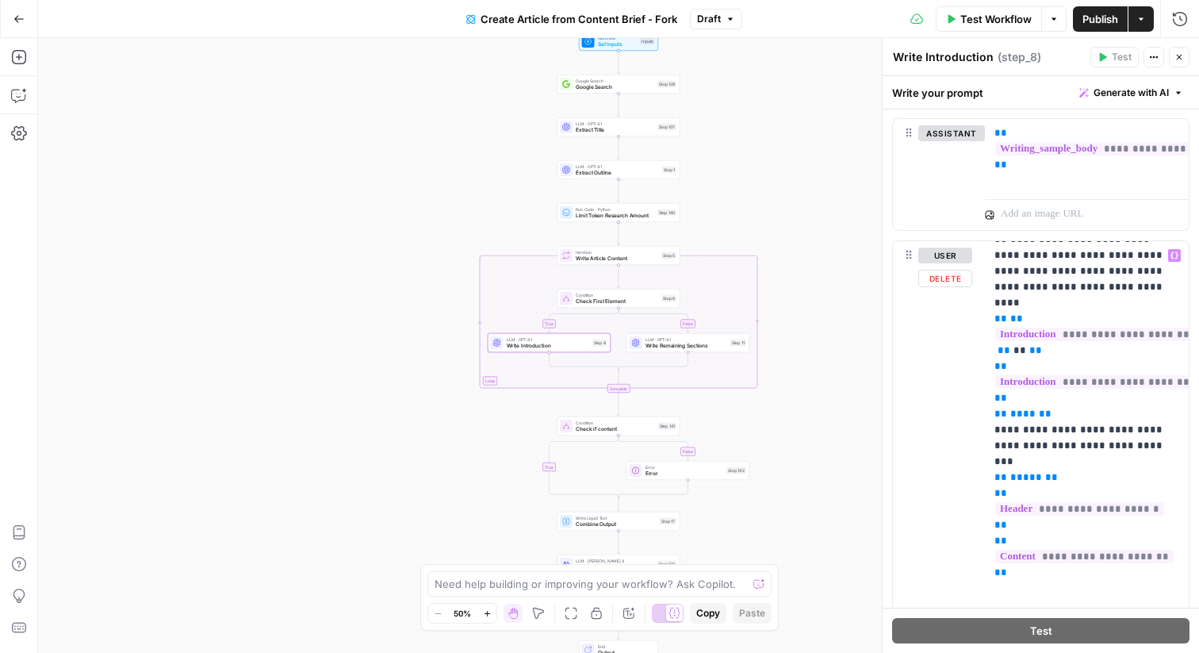
scroll to position [921, 0]
click at [1179, 57] on icon "button" at bounding box center [1180, 58] width 6 height 6
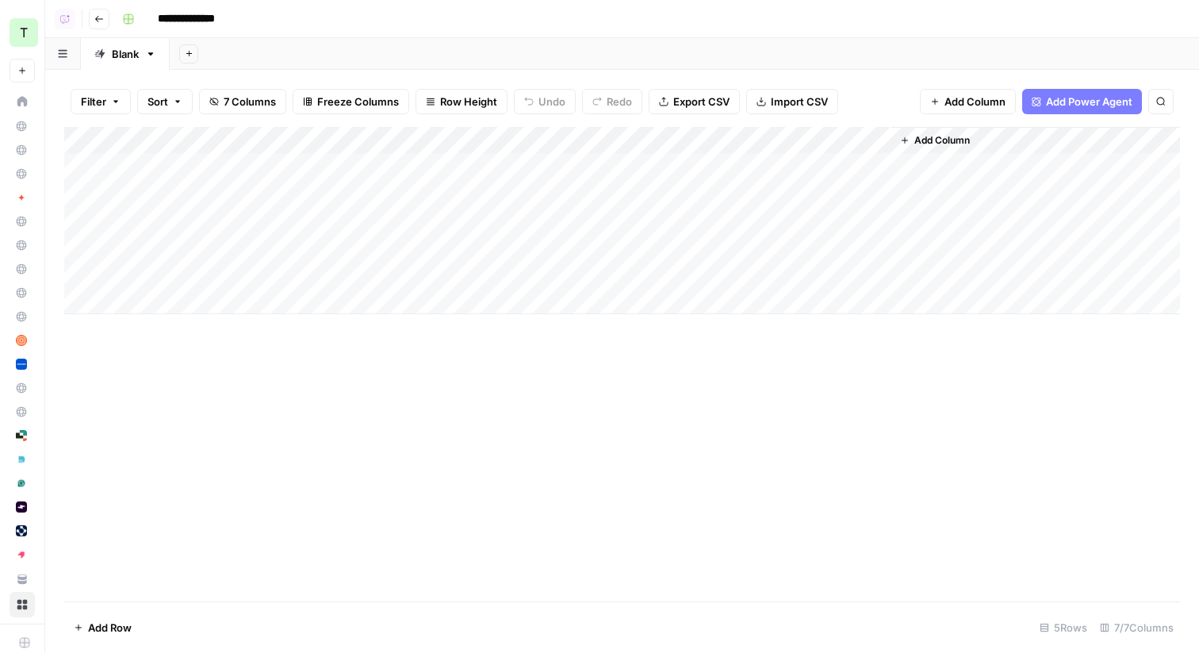
scroll to position [121, 0]
